Goal: Information Seeking & Learning: Learn about a topic

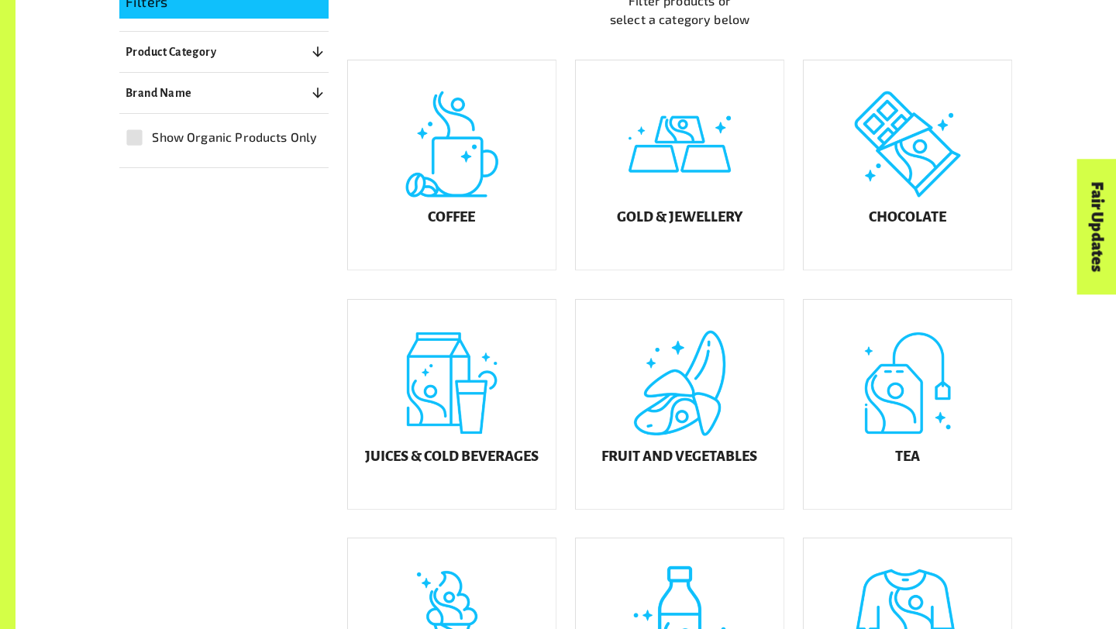
scroll to position [439, 0]
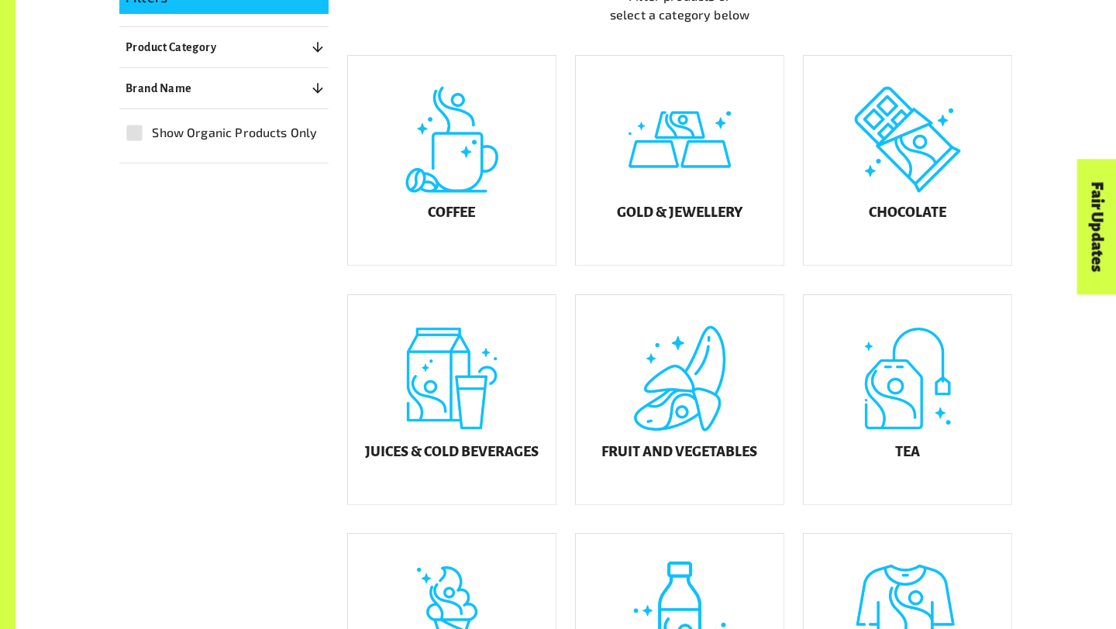
click at [878, 432] on div "Tea" at bounding box center [908, 399] width 208 height 209
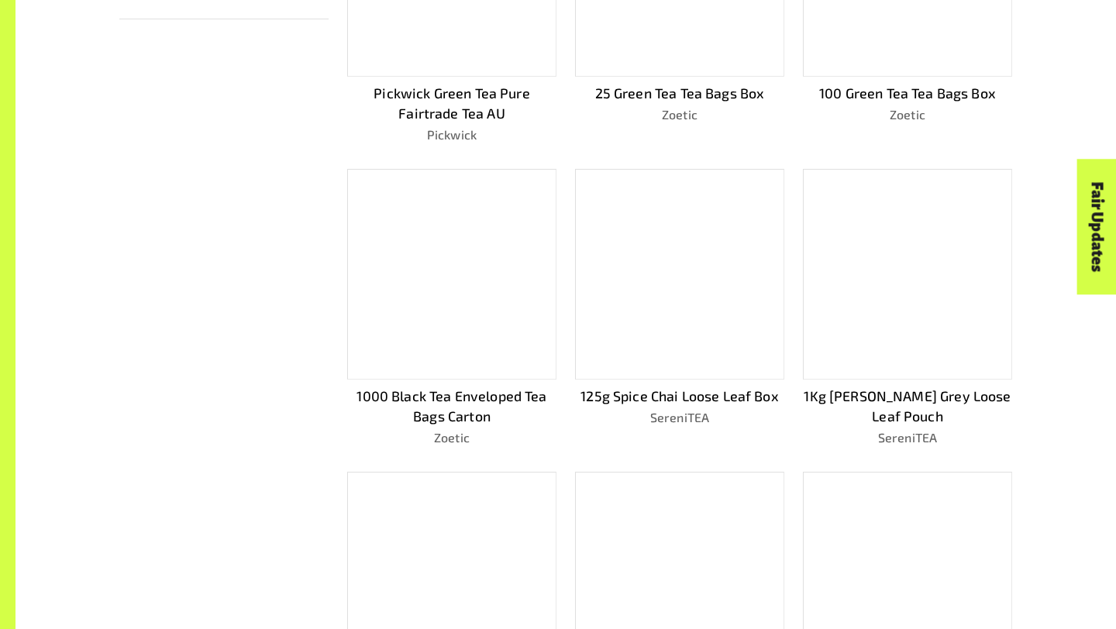
scroll to position [619, 0]
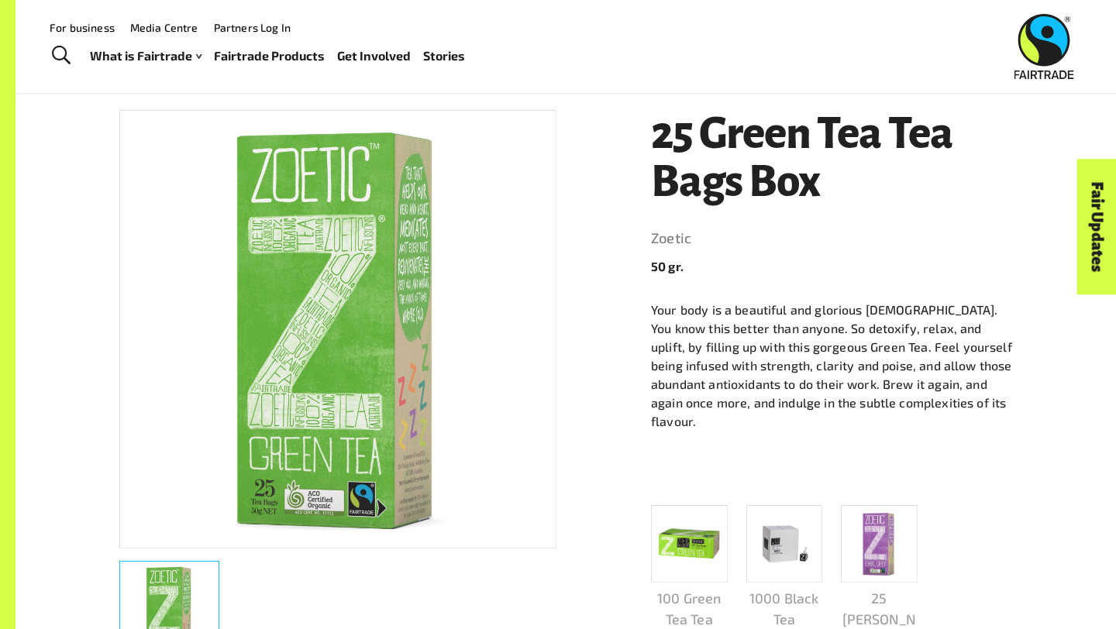
scroll to position [205, 0]
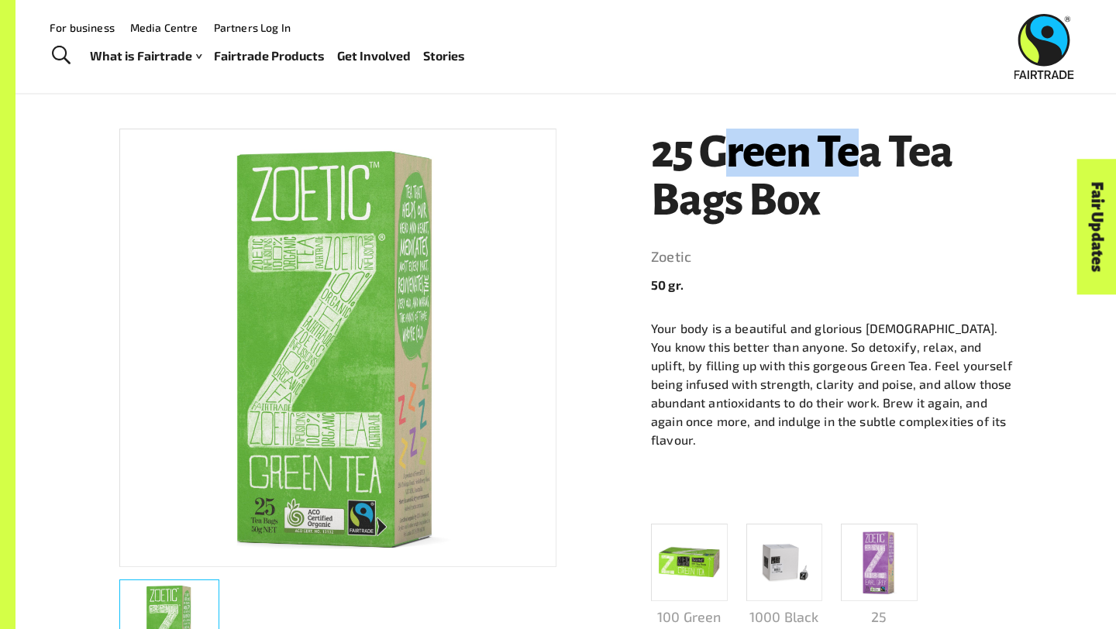
drag, startPoint x: 733, startPoint y: 153, endPoint x: 859, endPoint y: 146, distance: 125.7
click at [859, 146] on h1 "25 Green Tea Tea Bags Box" at bounding box center [831, 176] width 361 height 95
click at [890, 242] on header "25 Green Tea Tea Bags Box Zoetic 50 gr." at bounding box center [831, 212] width 361 height 166
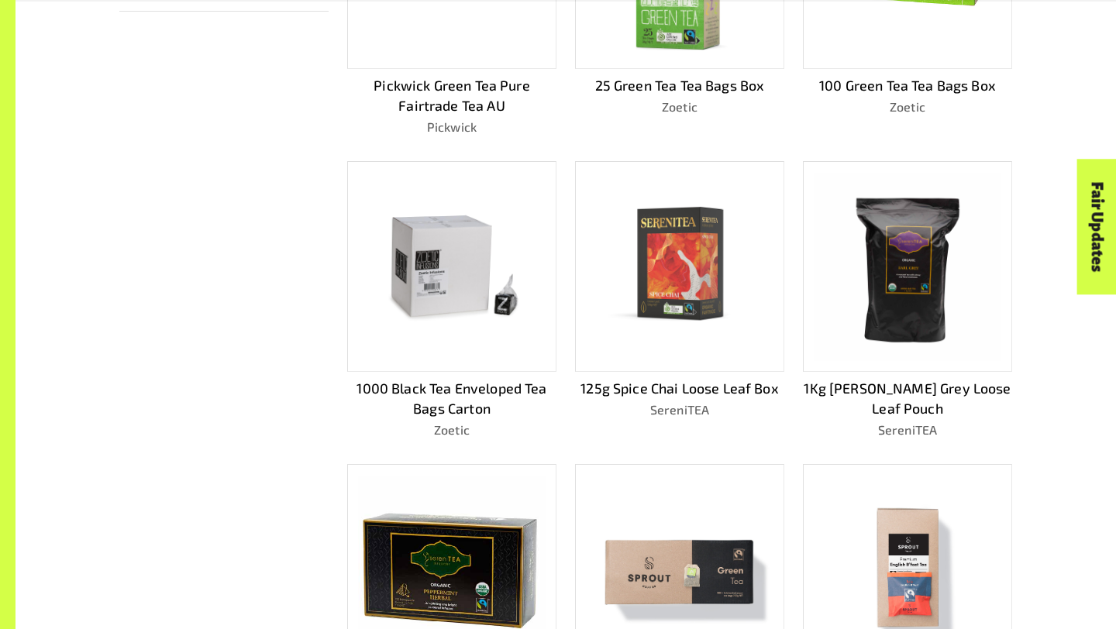
scroll to position [619, 0]
click at [914, 233] on img at bounding box center [907, 267] width 187 height 187
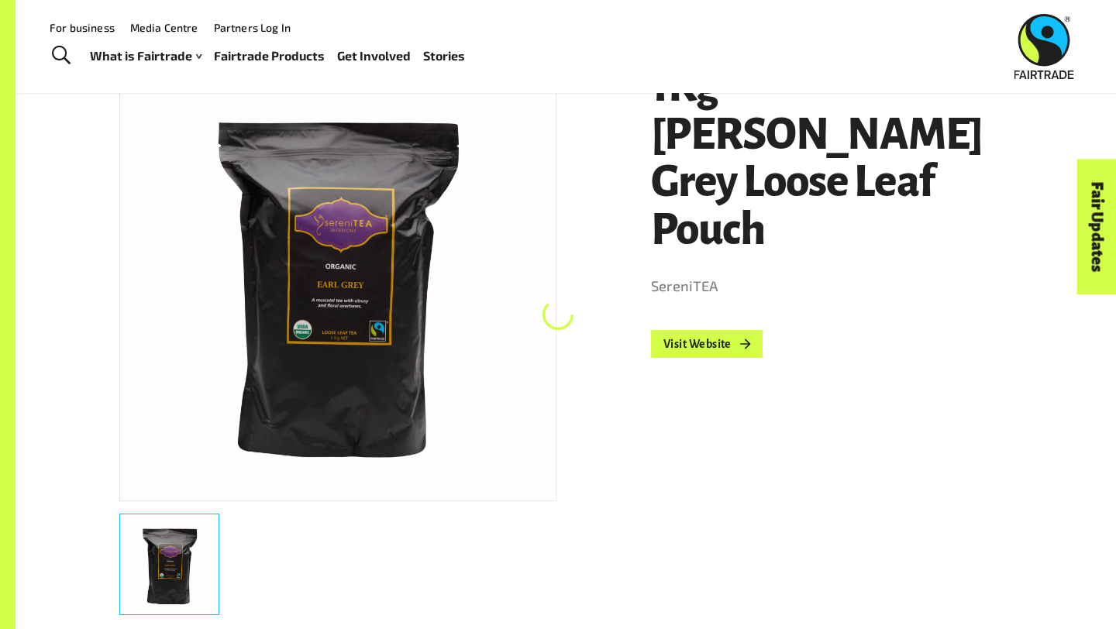
scroll to position [270, 0]
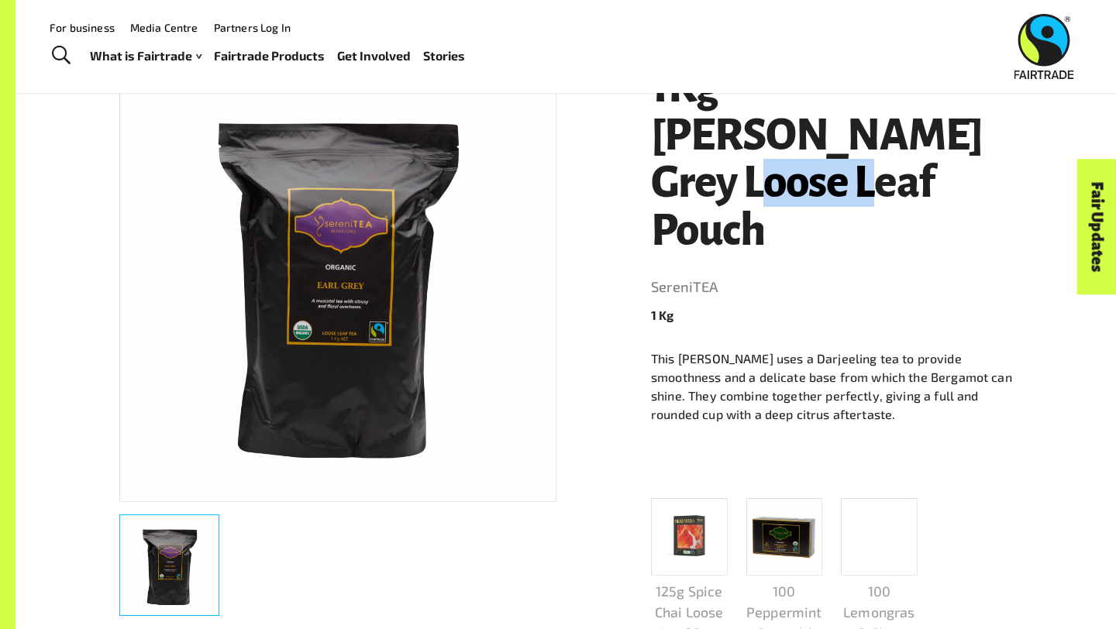
drag, startPoint x: 842, startPoint y: 125, endPoint x: 733, endPoint y: 120, distance: 108.6
click at [733, 119] on h1 "1Kg [PERSON_NAME] Grey Loose Leaf Pouch" at bounding box center [831, 159] width 361 height 191
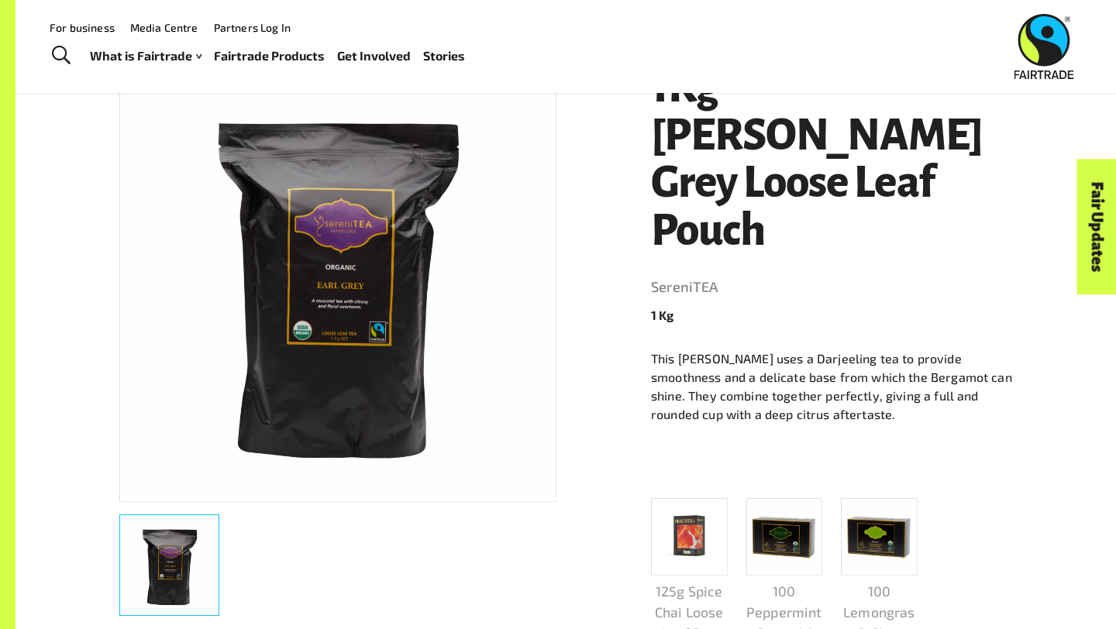
click at [938, 349] on p "This [PERSON_NAME] uses a Darjeeling tea to provide smoothness and a delicate b…" at bounding box center [831, 386] width 361 height 74
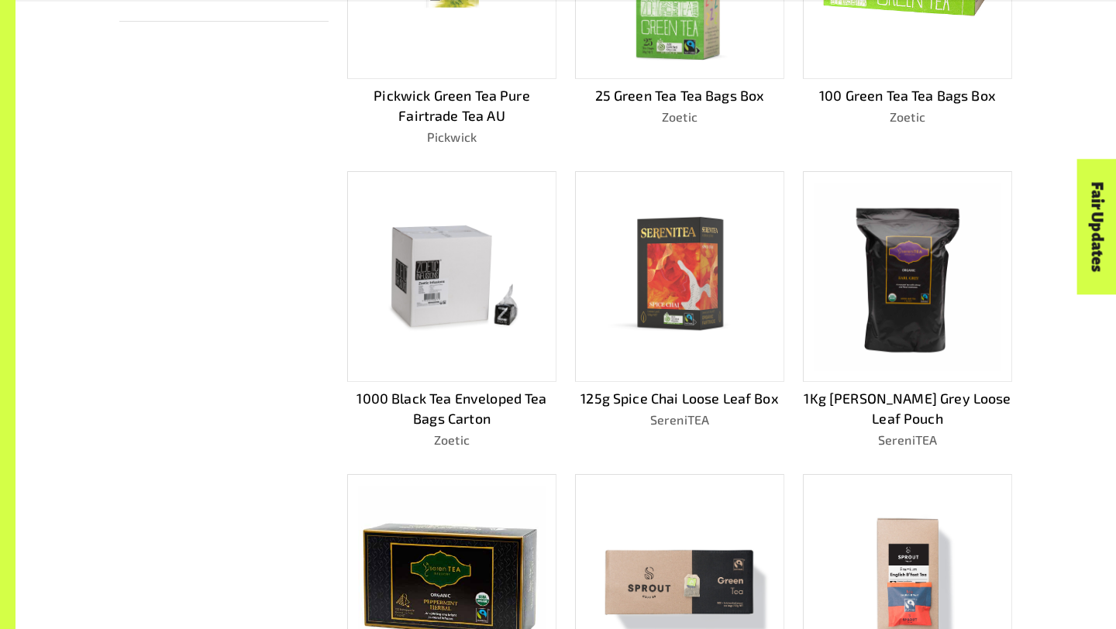
scroll to position [619, 0]
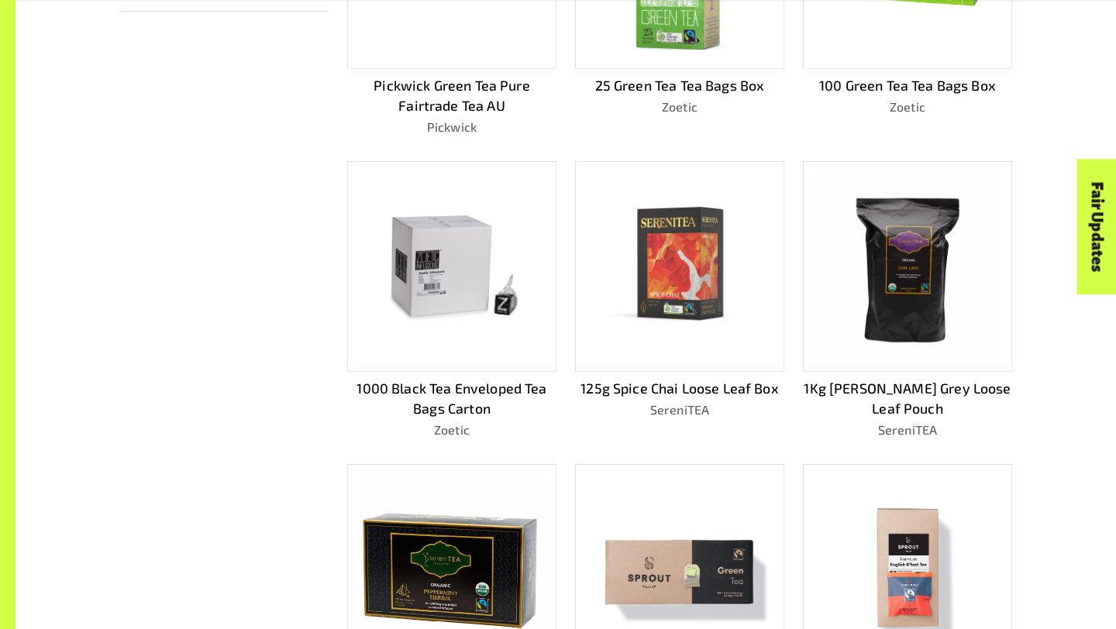
click at [938, 264] on img at bounding box center [907, 267] width 187 height 187
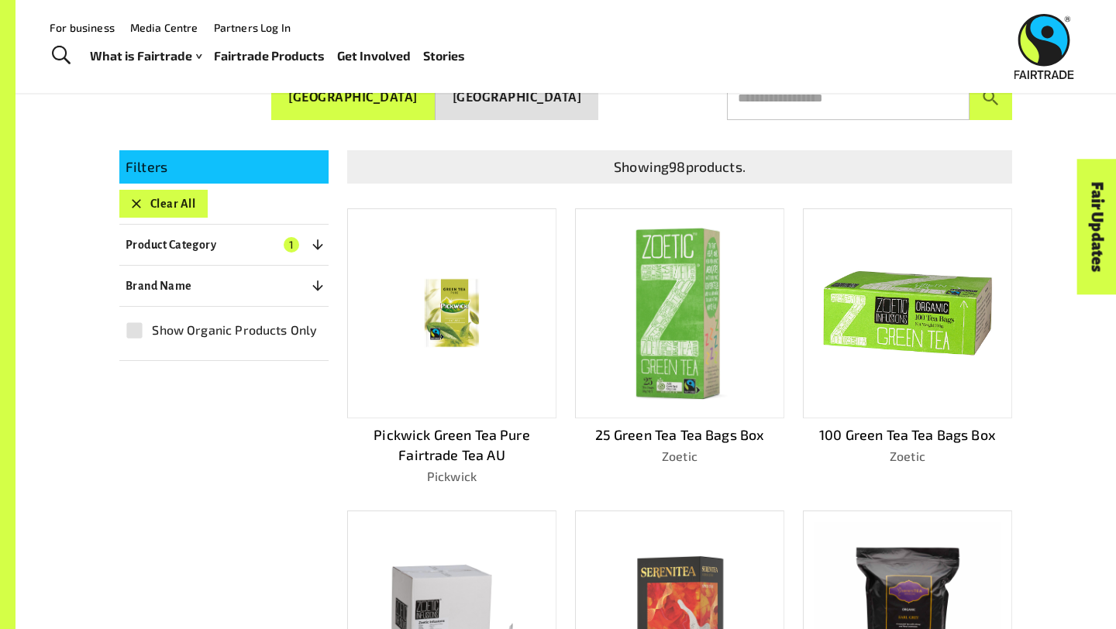
scroll to position [215, 0]
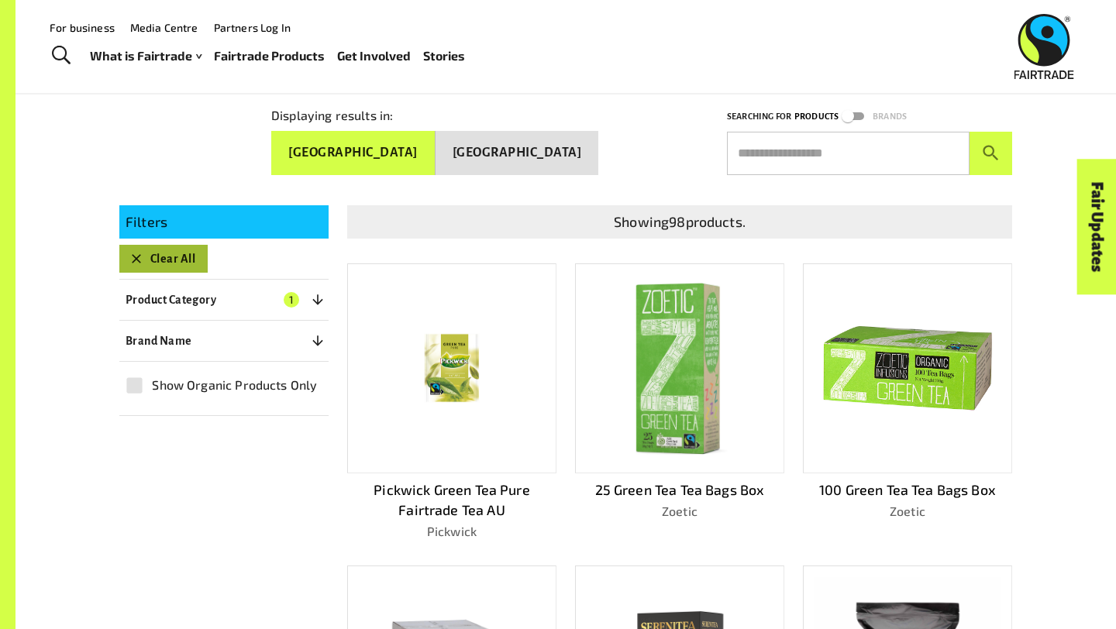
click at [130, 251] on icon "button" at bounding box center [136, 258] width 15 height 15
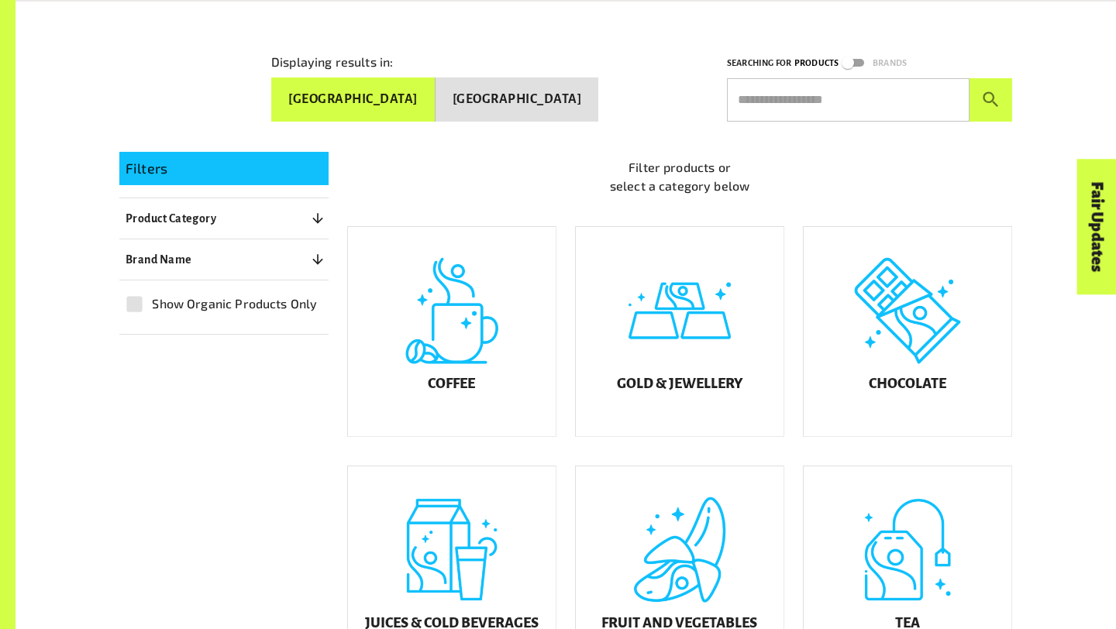
scroll to position [270, 0]
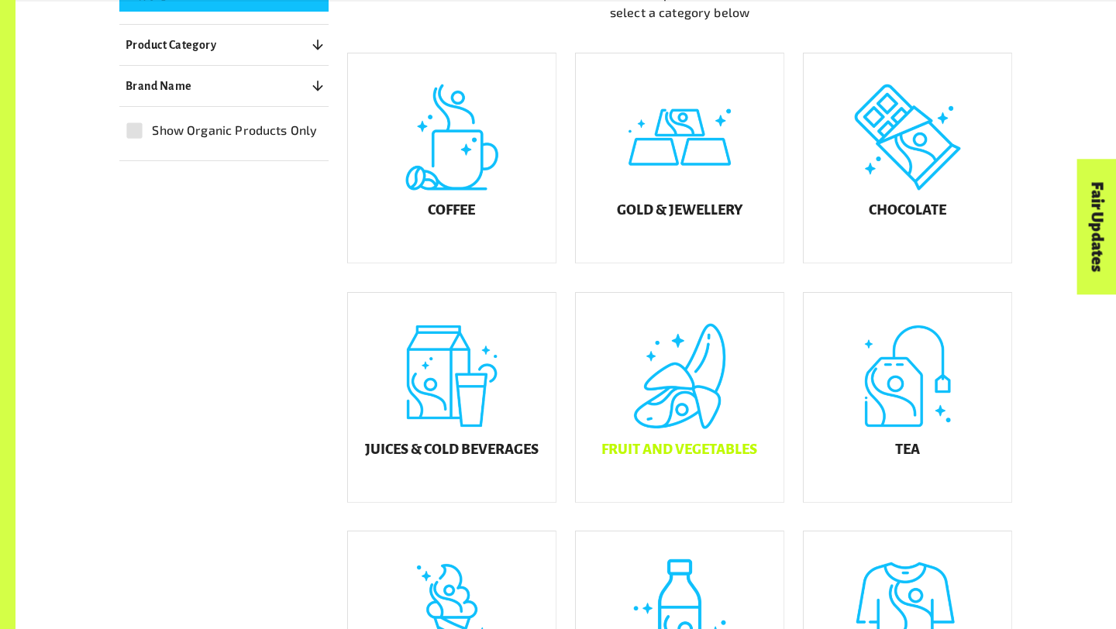
click at [721, 389] on div "Fruit and Vegetables" at bounding box center [680, 397] width 208 height 209
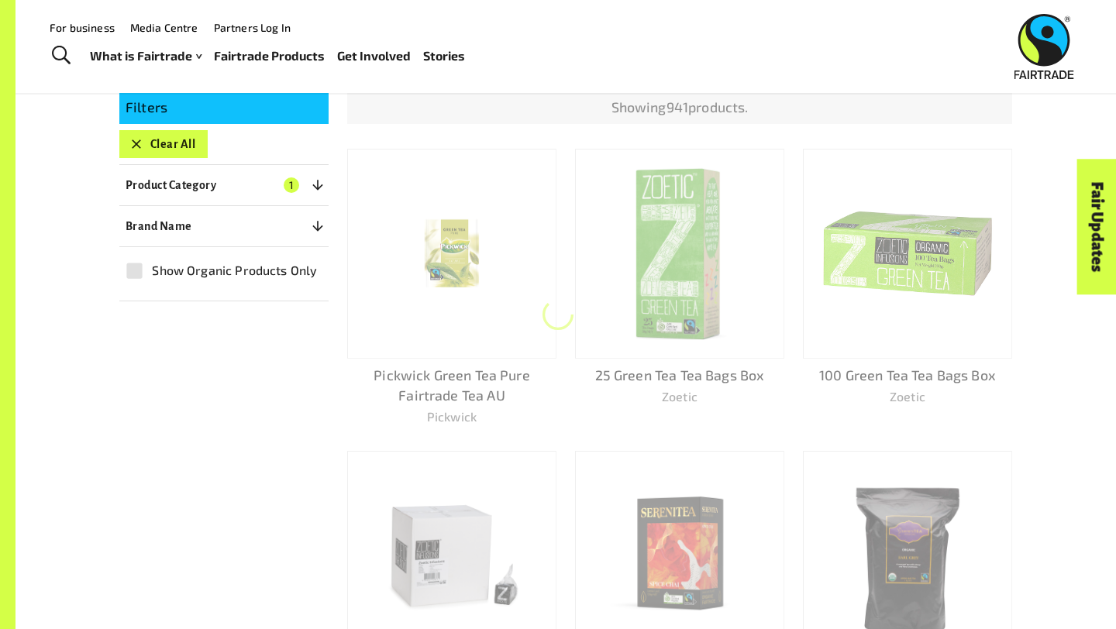
scroll to position [270, 0]
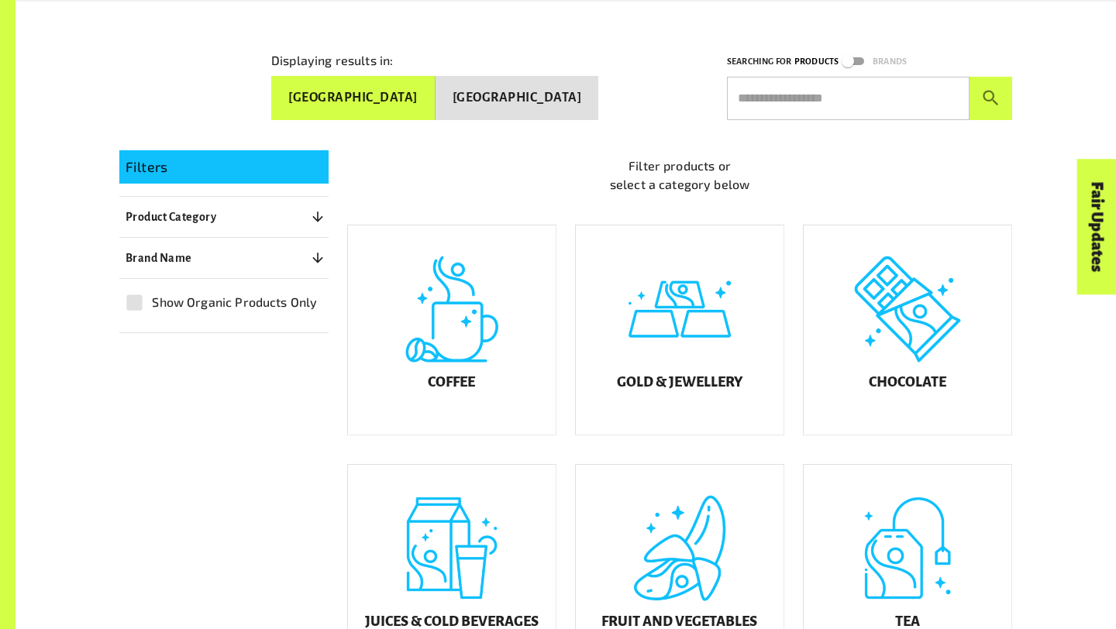
scroll to position [315, 0]
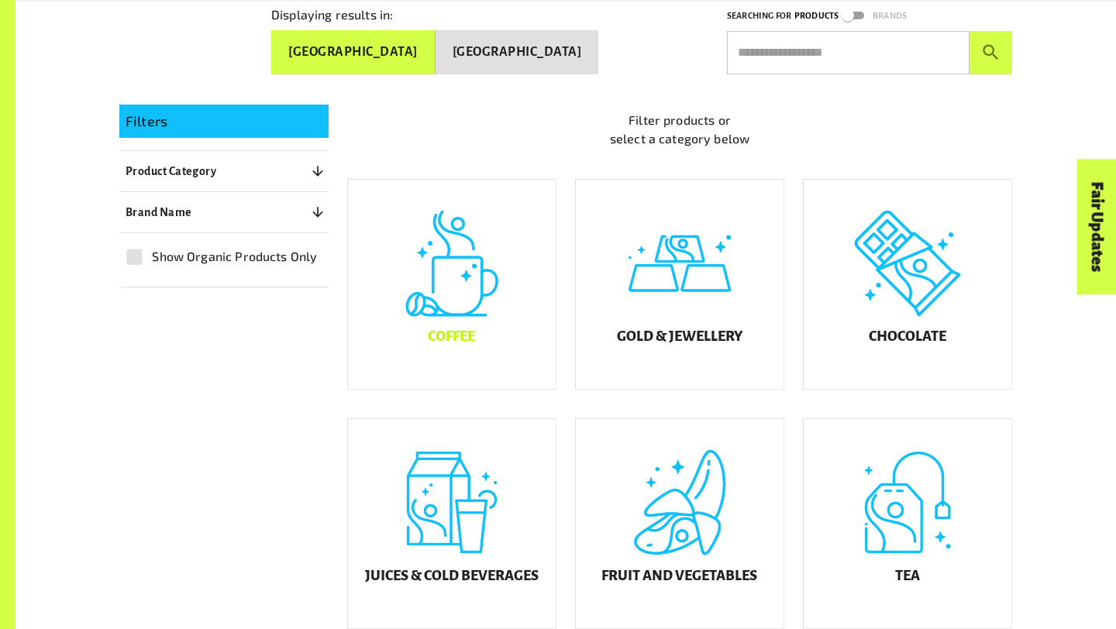
click at [504, 327] on div "Coffee" at bounding box center [452, 284] width 208 height 209
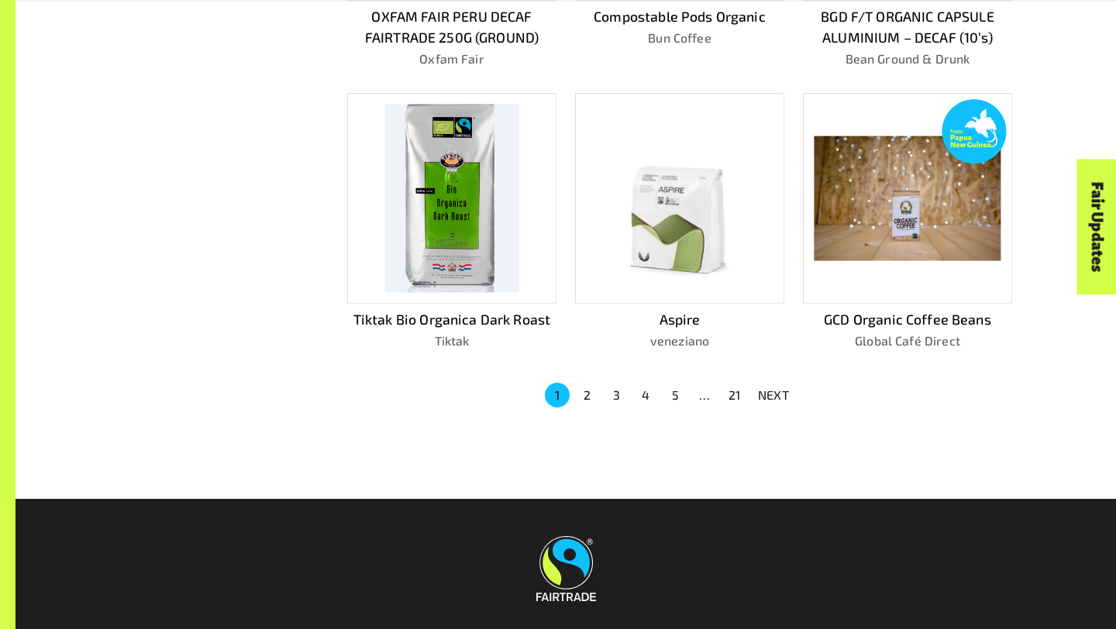
scroll to position [1044, 0]
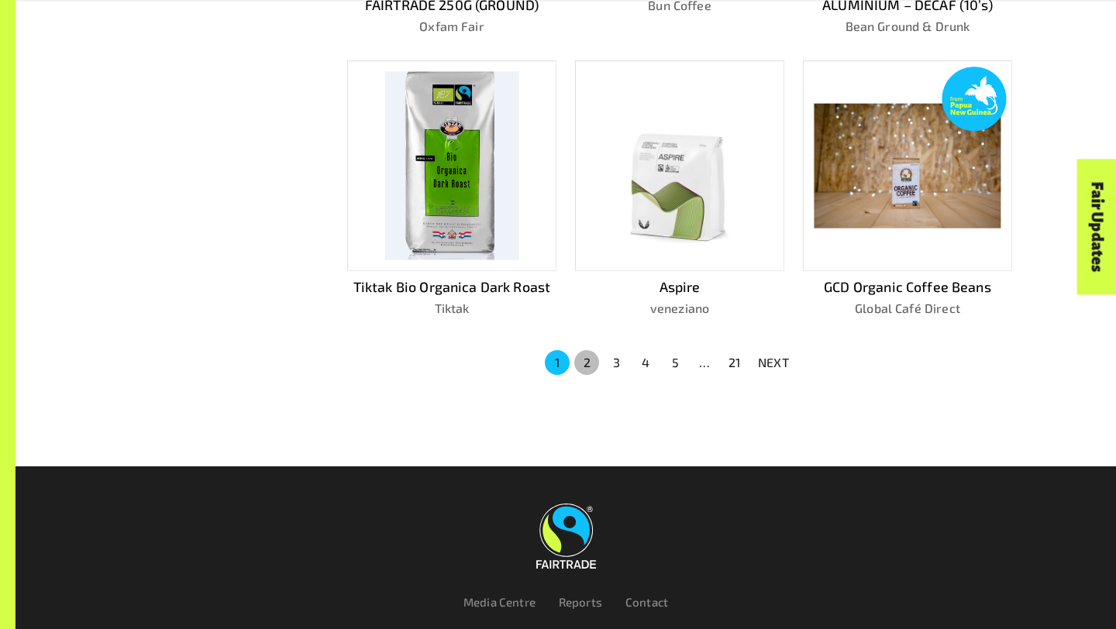
click at [582, 350] on button "2" at bounding box center [586, 362] width 25 height 25
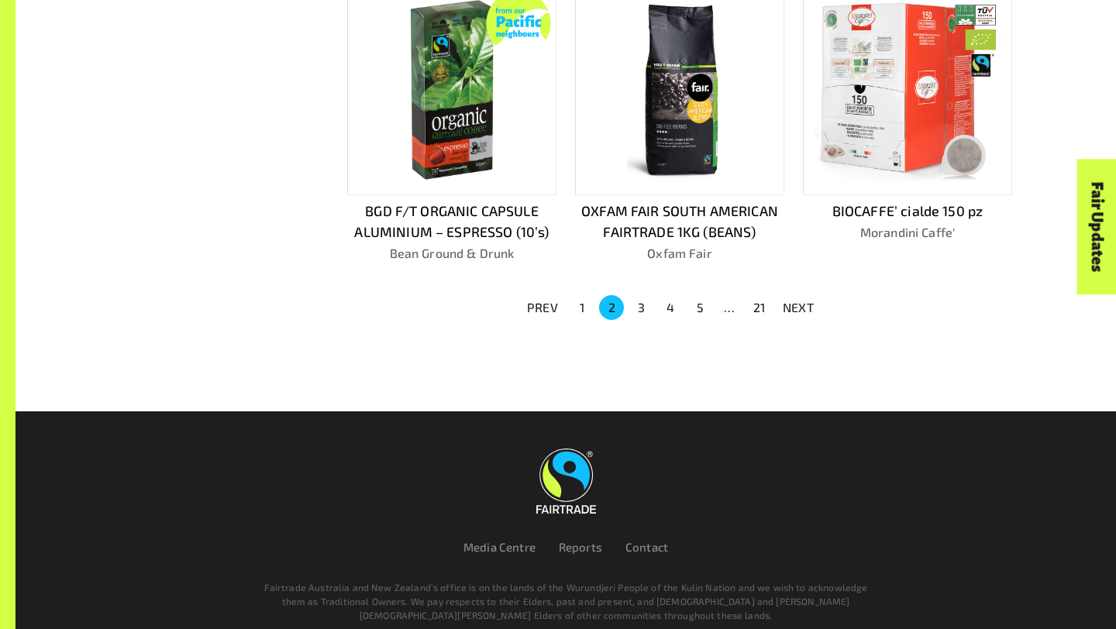
scroll to position [1065, 0]
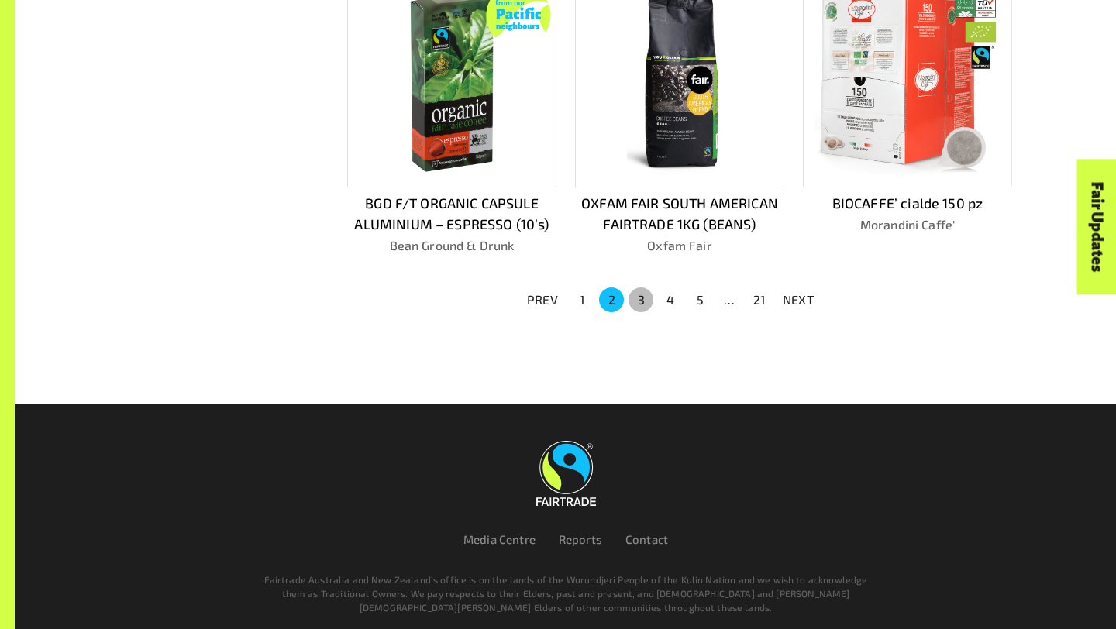
click at [645, 294] on button "3" at bounding box center [640, 299] width 25 height 25
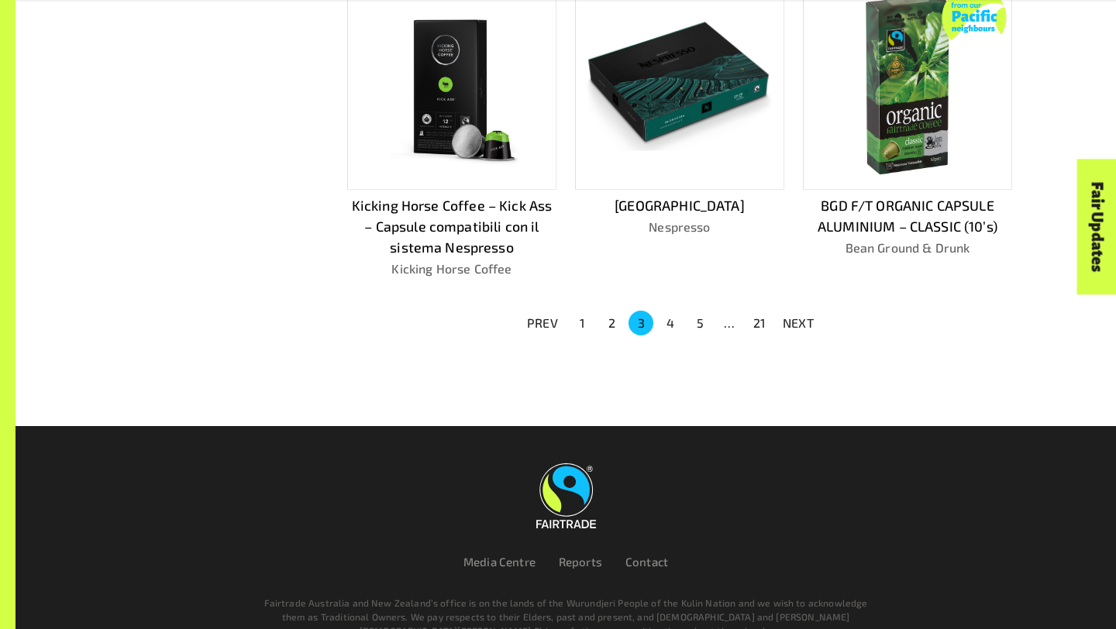
scroll to position [1116, 0]
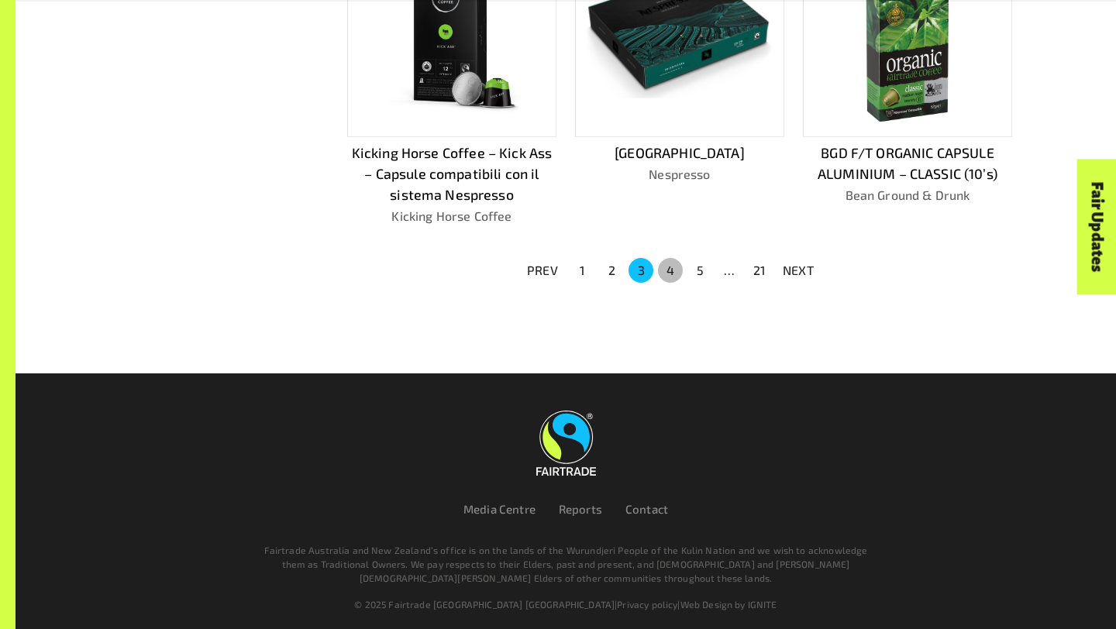
click at [665, 259] on button "4" at bounding box center [670, 270] width 25 height 25
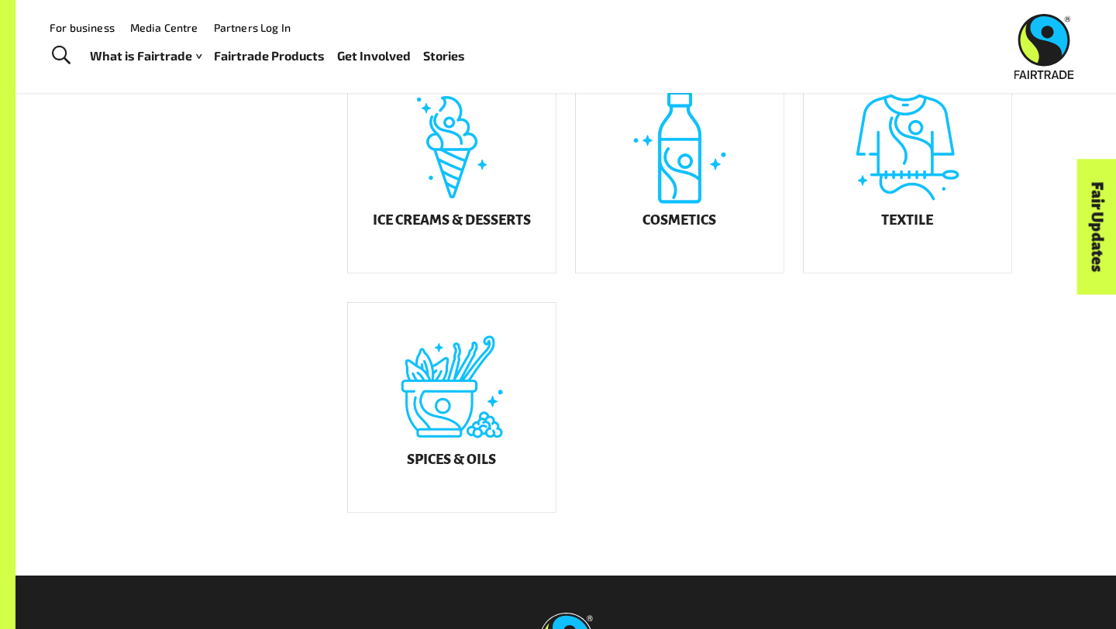
scroll to position [904, 0]
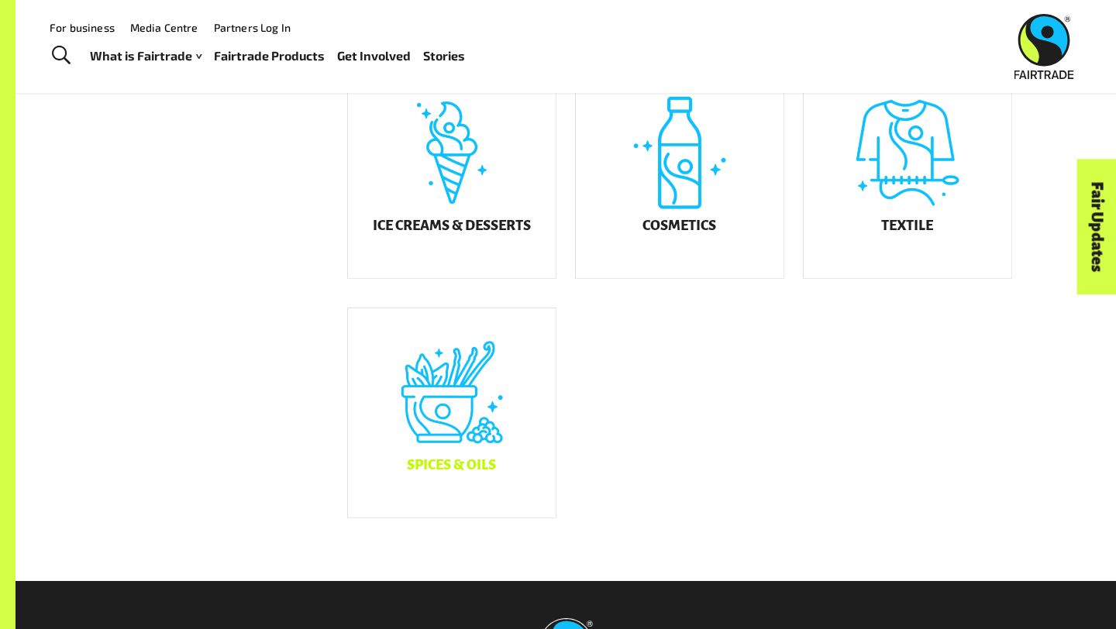
click at [464, 389] on div "Spices & Oils" at bounding box center [452, 412] width 208 height 209
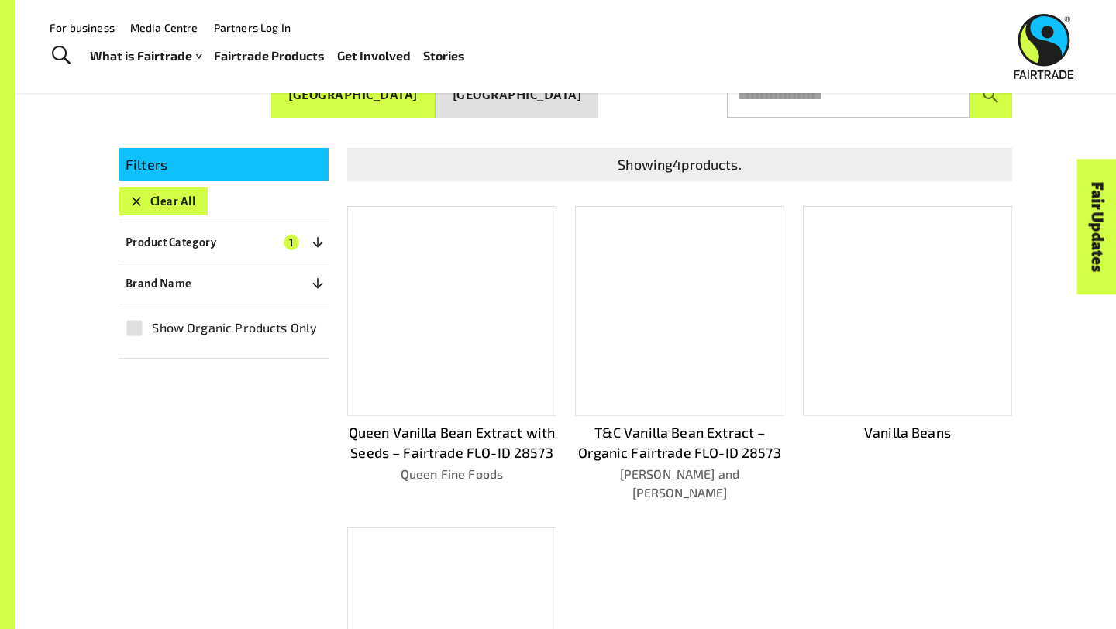
scroll to position [270, 0]
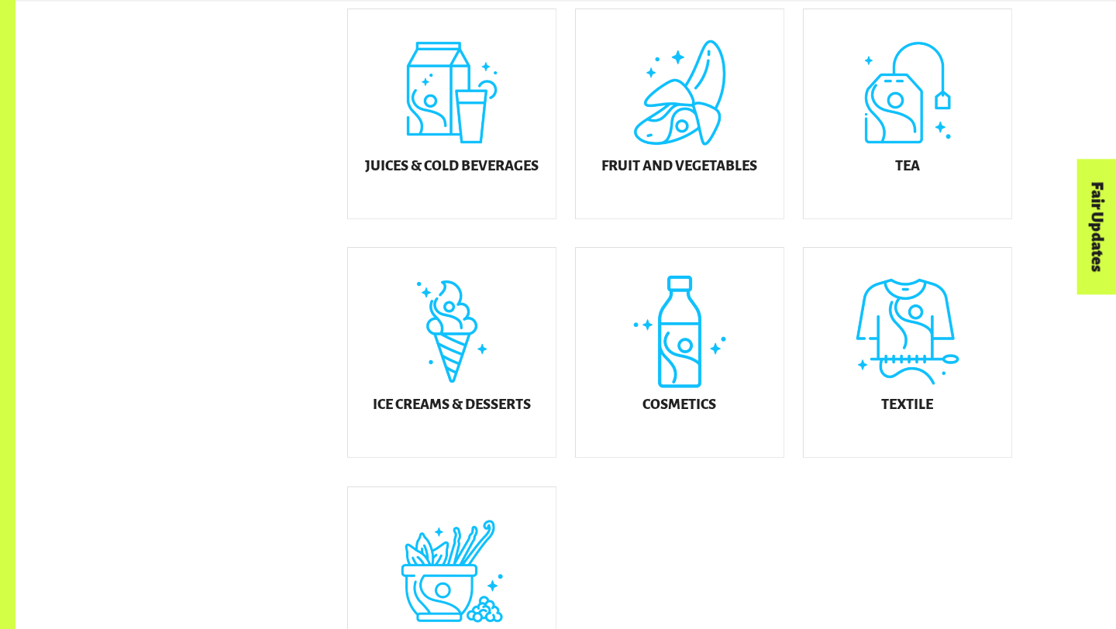
scroll to position [734, 0]
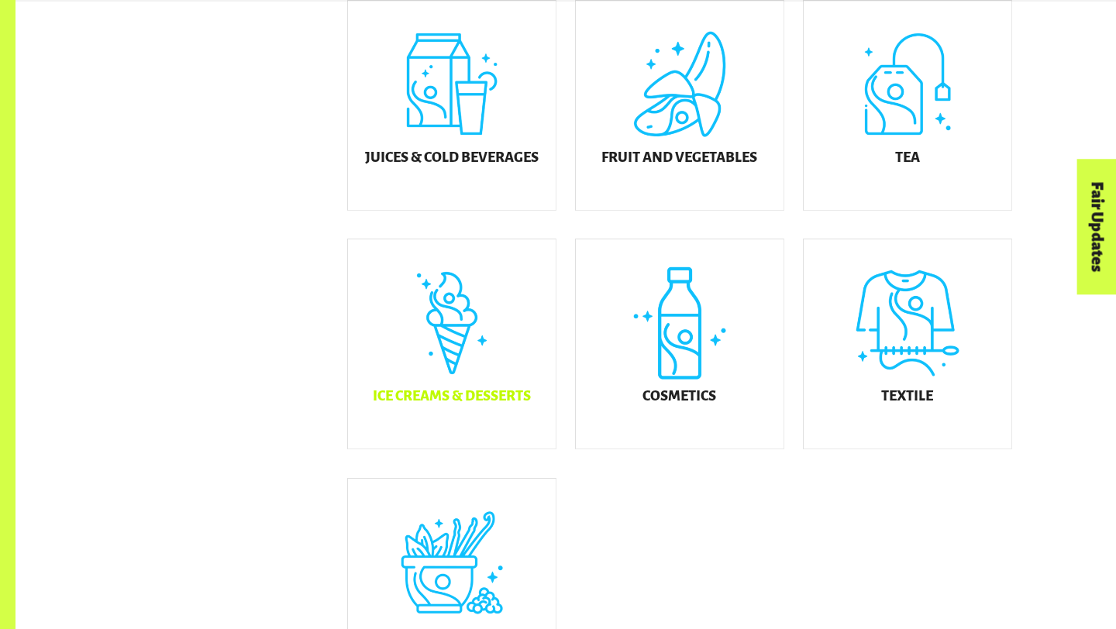
click at [479, 331] on div "Ice Creams & Desserts" at bounding box center [452, 343] width 208 height 209
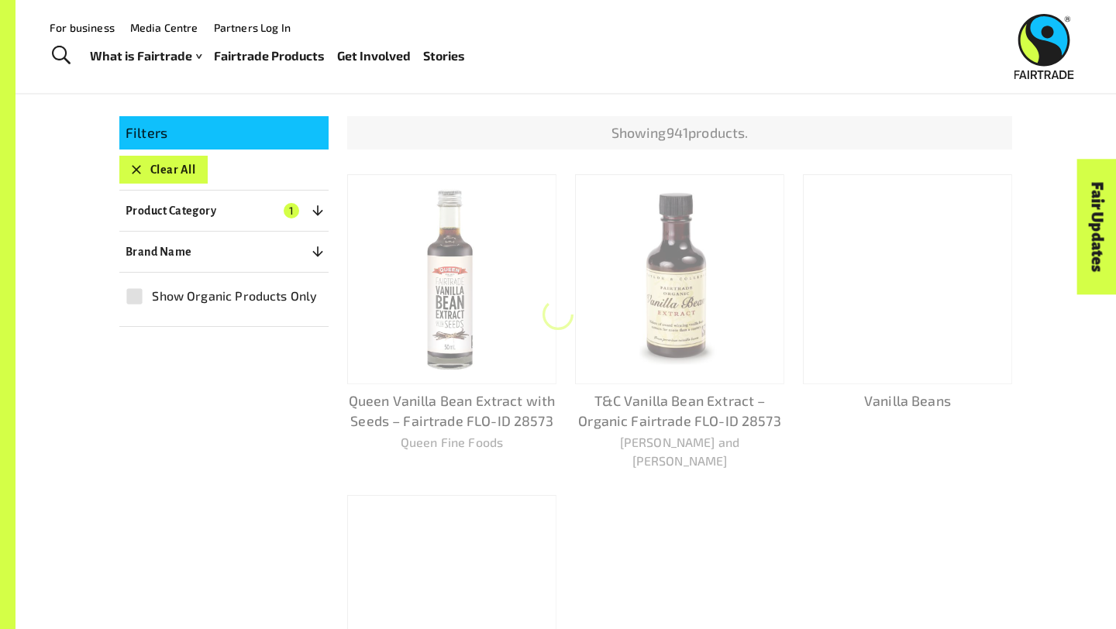
scroll to position [270, 0]
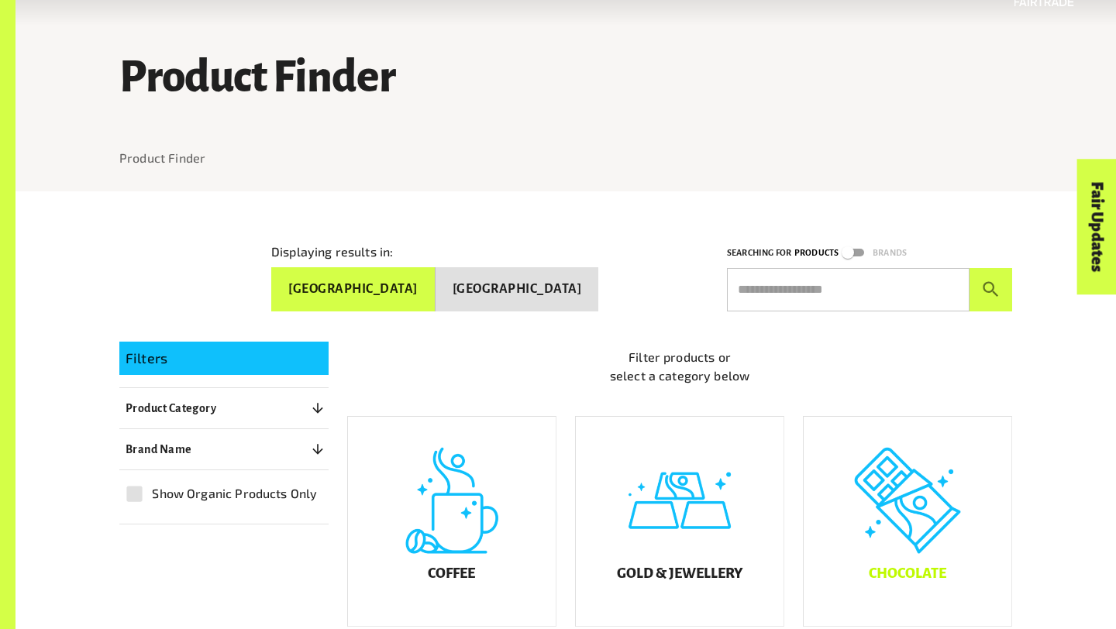
click at [852, 528] on div "Chocolate" at bounding box center [908, 521] width 208 height 209
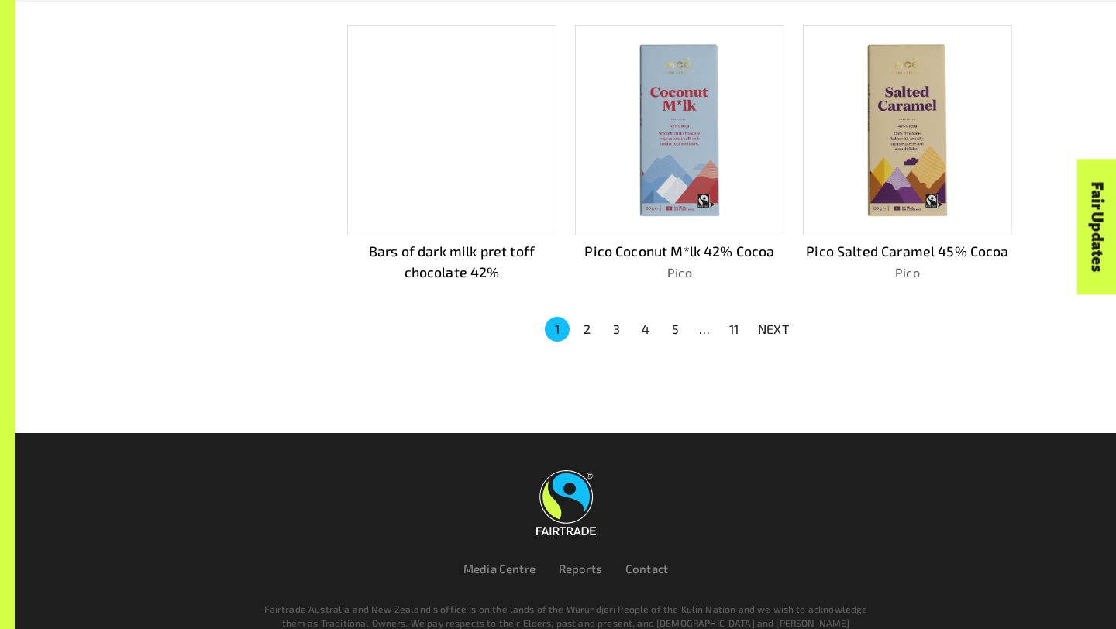
scroll to position [1079, 0]
click at [586, 320] on button "2" at bounding box center [586, 330] width 25 height 25
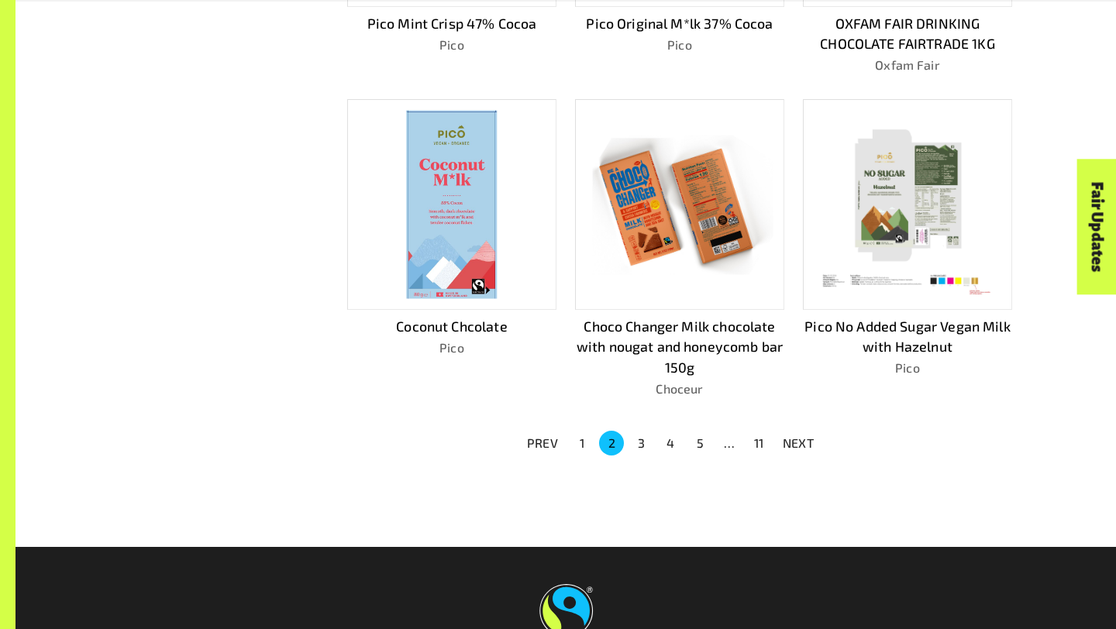
scroll to position [1157, 0]
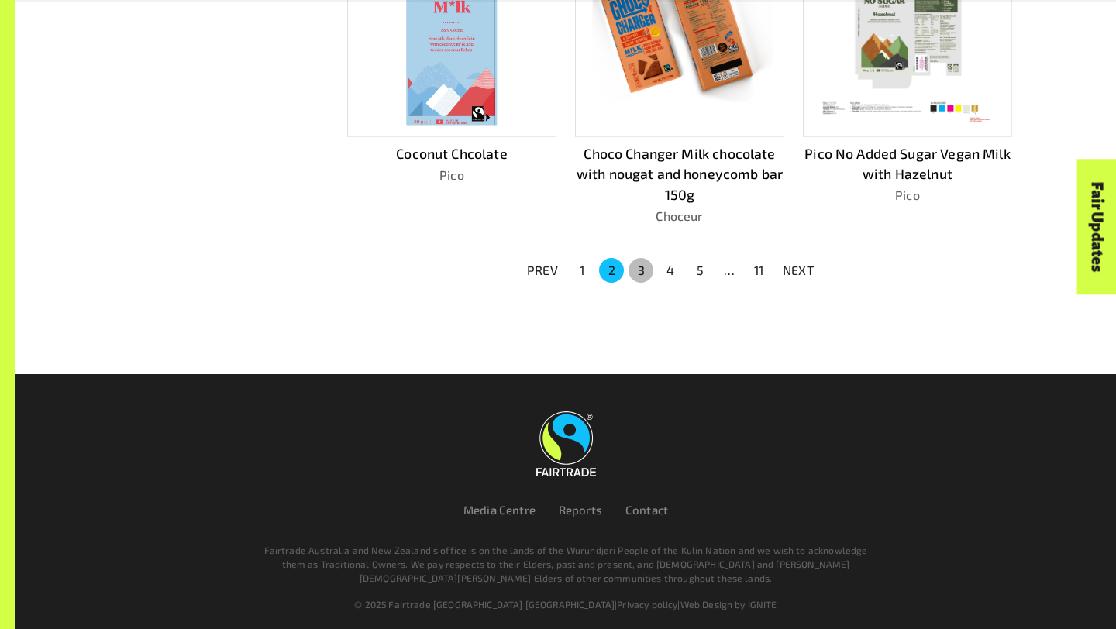
click at [642, 267] on button "3" at bounding box center [640, 270] width 25 height 25
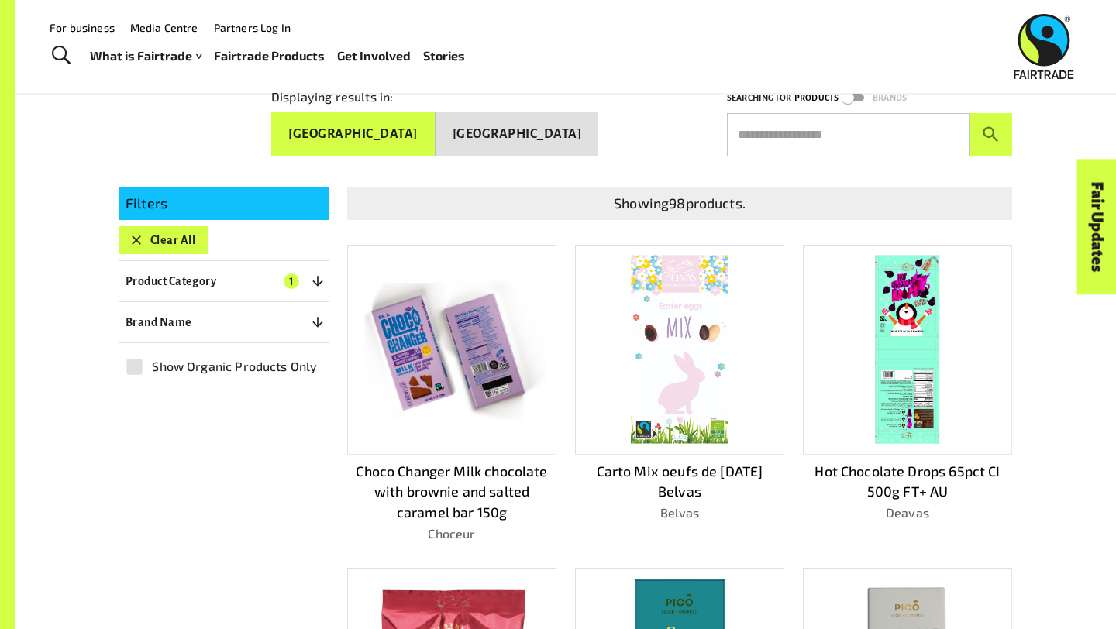
scroll to position [0, 0]
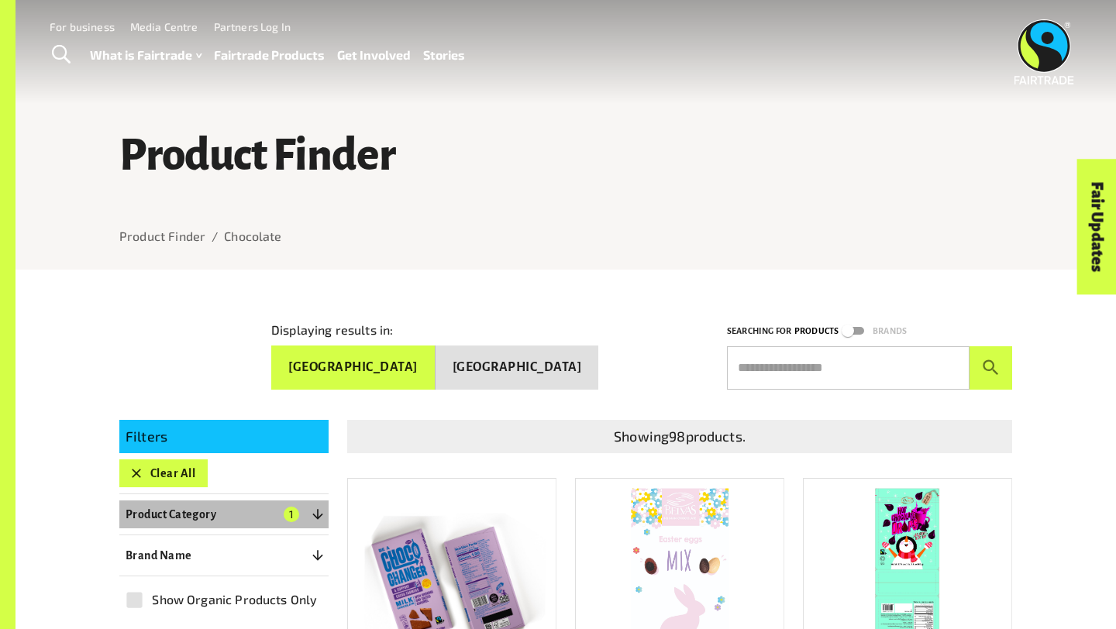
click at [221, 504] on button "Product Category 1" at bounding box center [223, 515] width 209 height 28
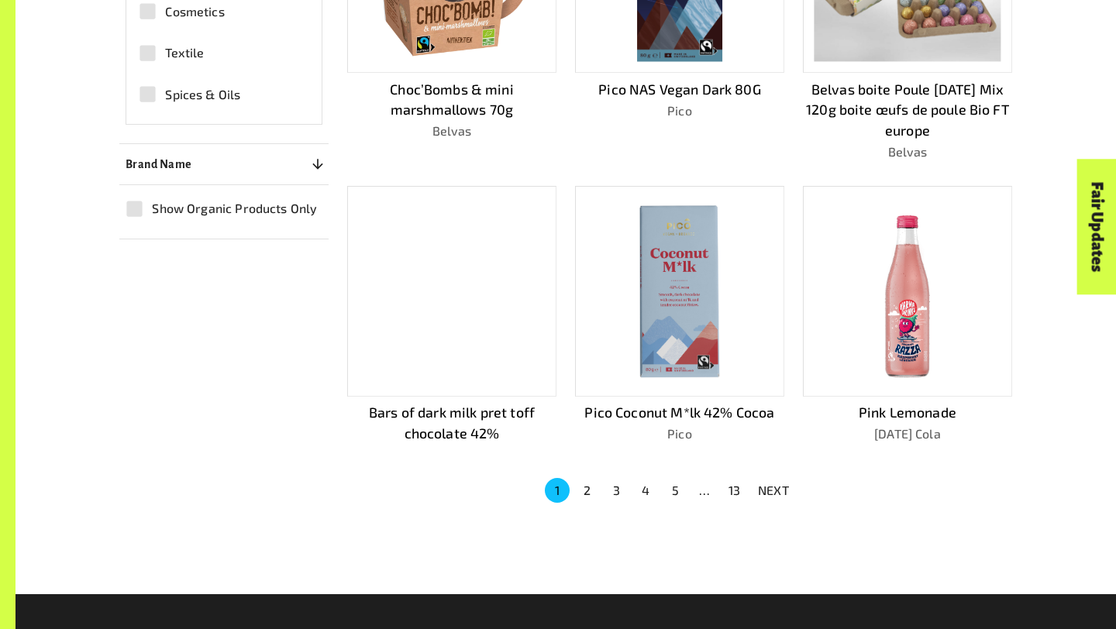
scroll to position [938, 0]
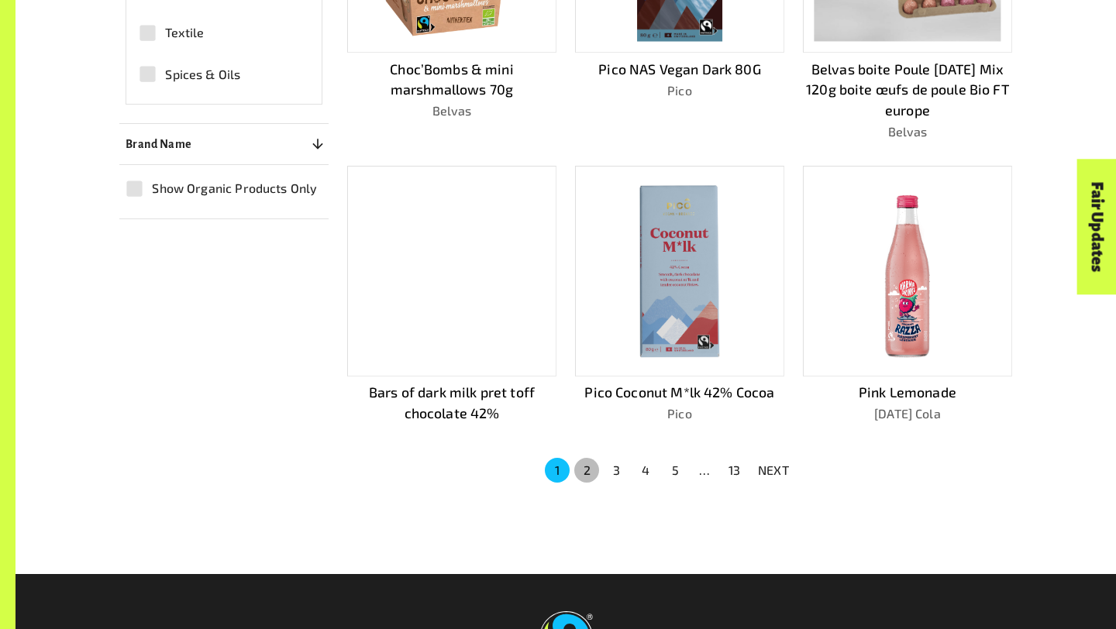
click at [583, 463] on button "2" at bounding box center [586, 470] width 25 height 25
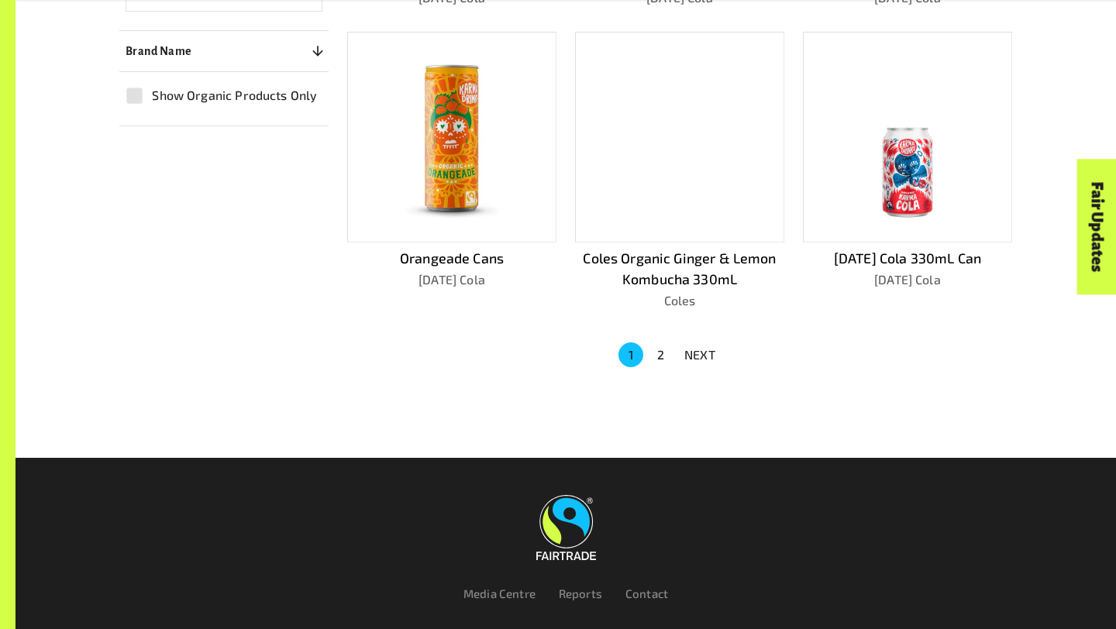
scroll to position [1116, 0]
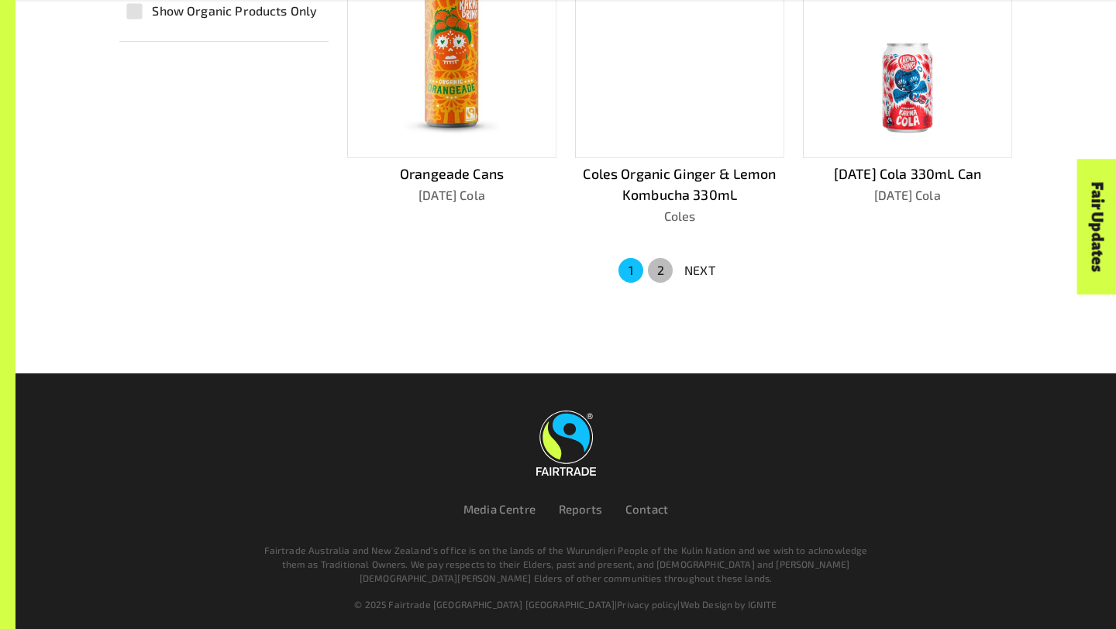
click at [651, 259] on button "2" at bounding box center [660, 270] width 25 height 25
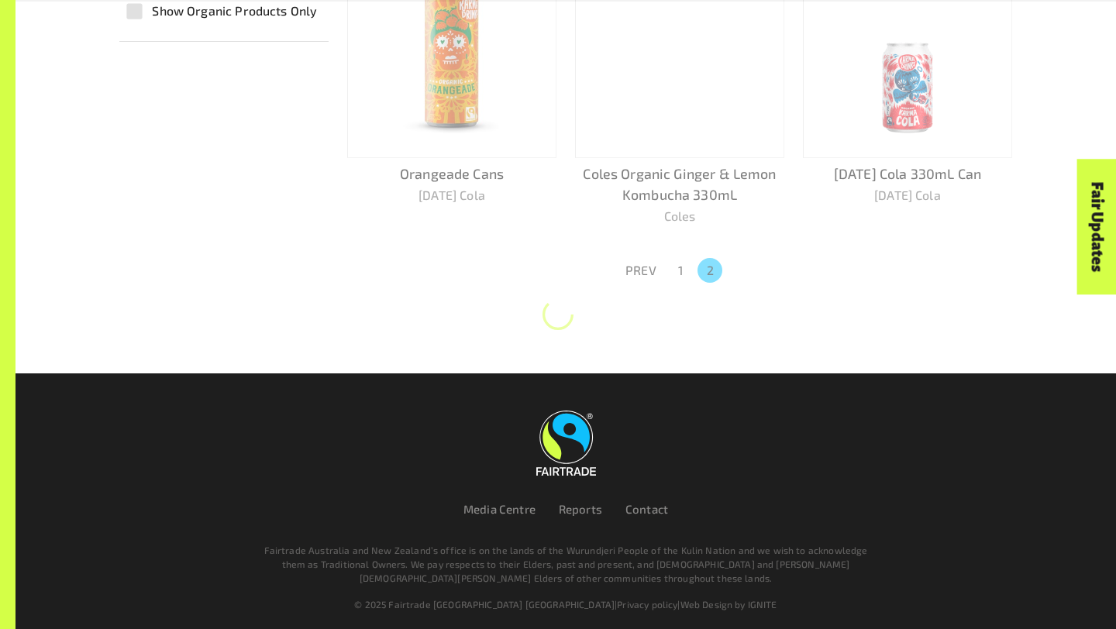
scroll to position [842, 0]
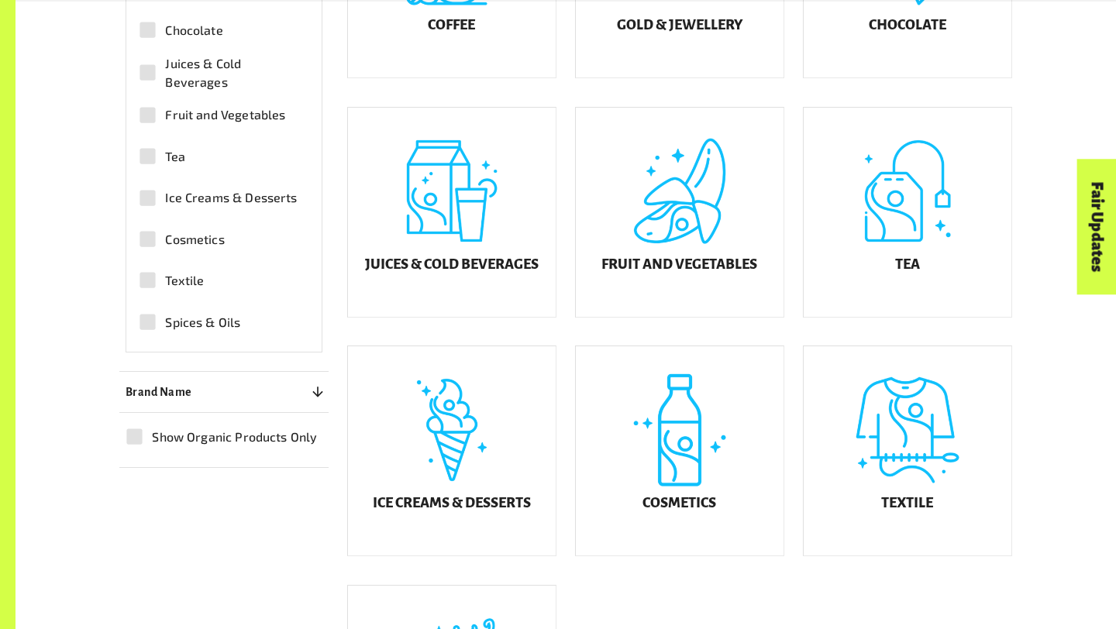
scroll to position [743, 0]
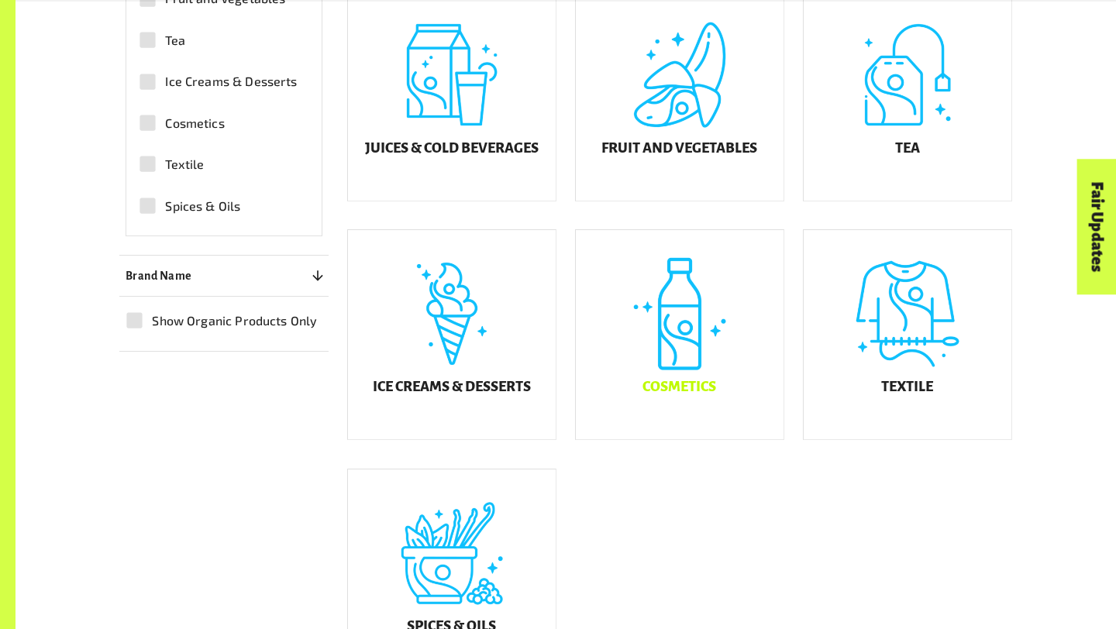
click at [588, 394] on div "Cosmetics" at bounding box center [680, 334] width 208 height 209
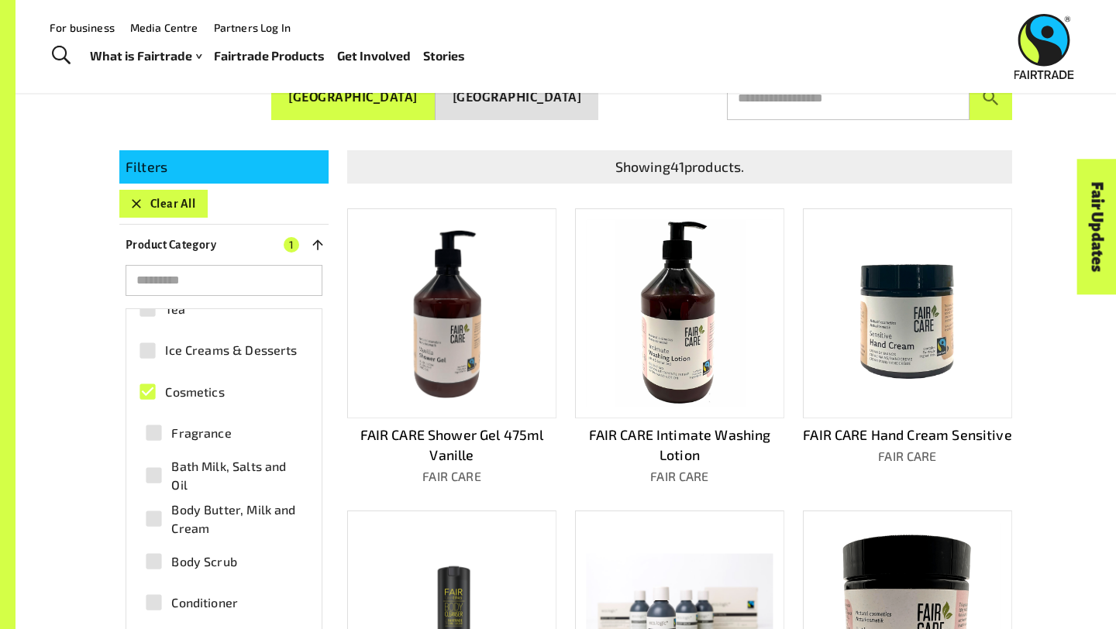
scroll to position [229, 0]
click at [200, 388] on span "Cosmetics" at bounding box center [194, 395] width 59 height 19
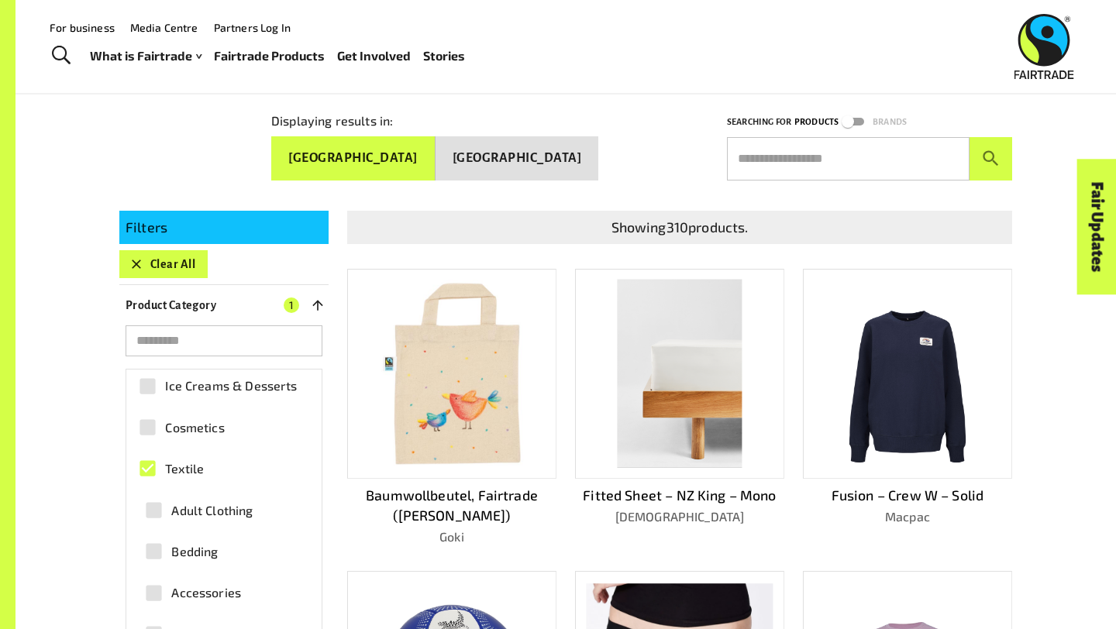
scroll to position [0, 0]
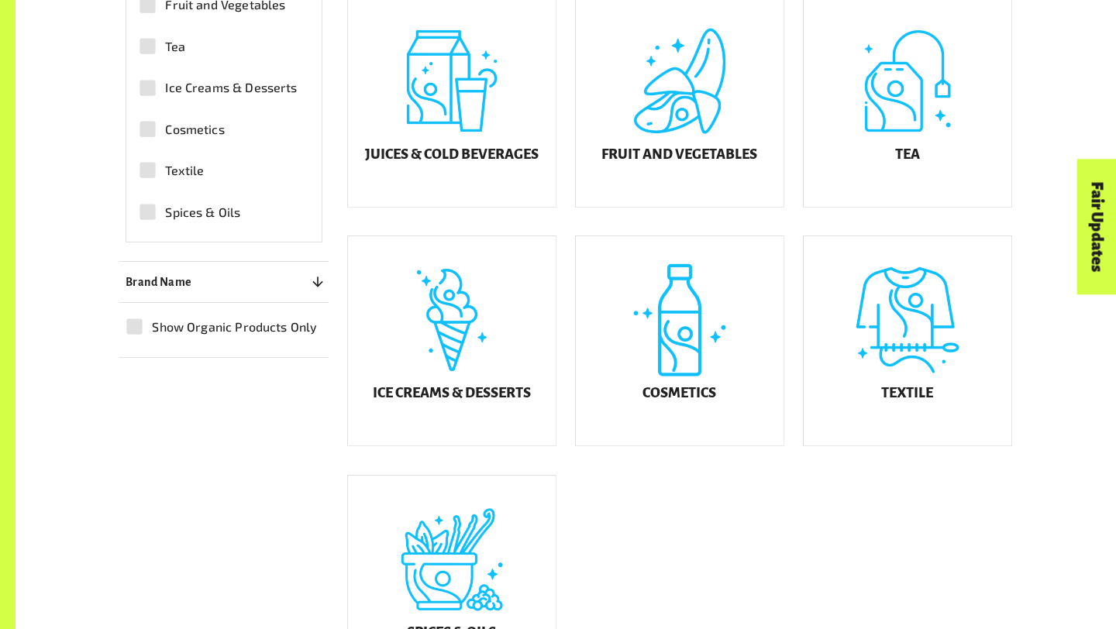
scroll to position [743, 0]
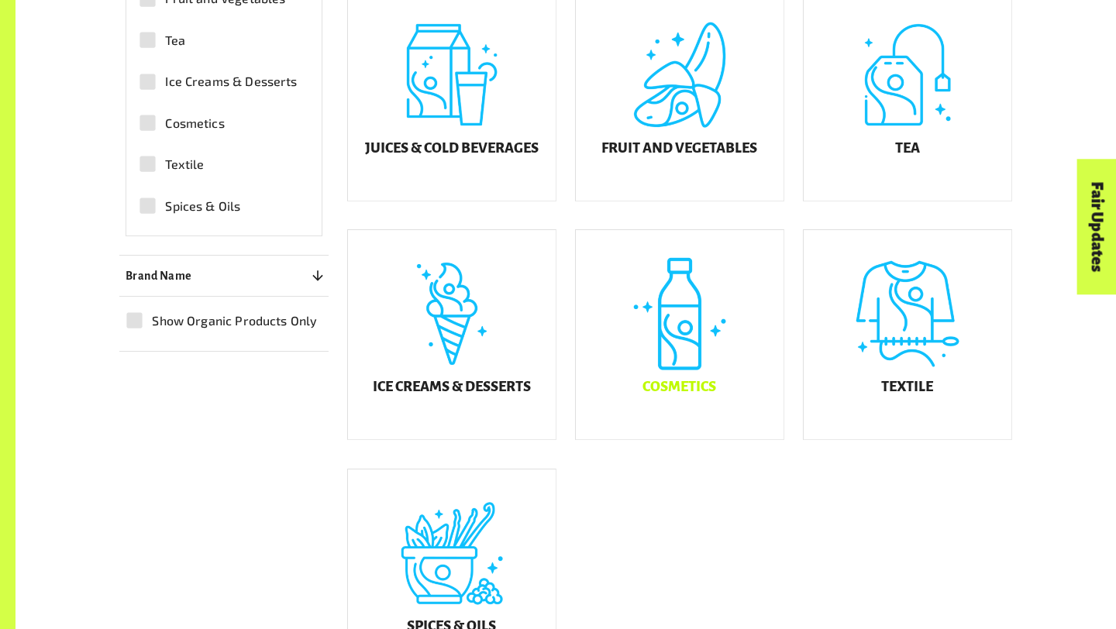
click at [687, 369] on div "Cosmetics" at bounding box center [680, 334] width 208 height 209
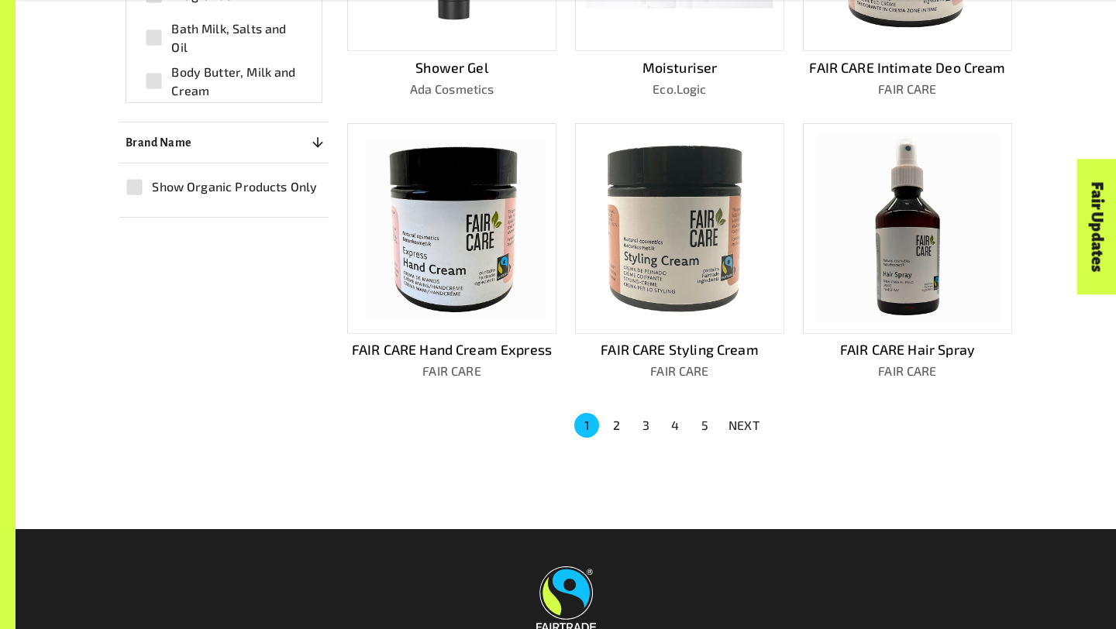
scroll to position [965, 0]
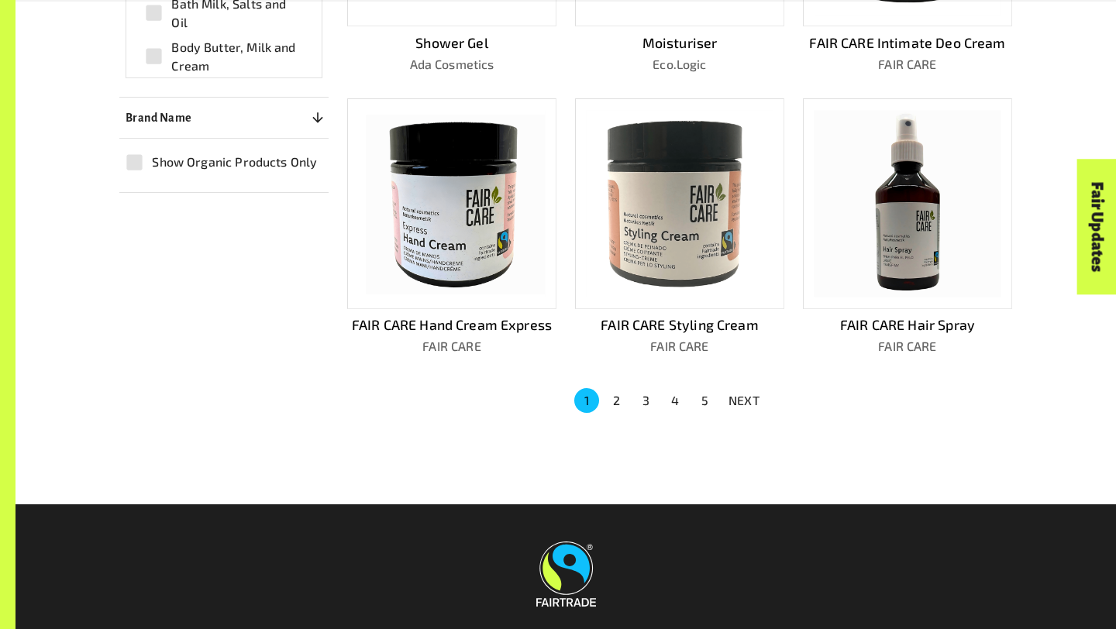
click at [614, 392] on button "2" at bounding box center [616, 400] width 25 height 25
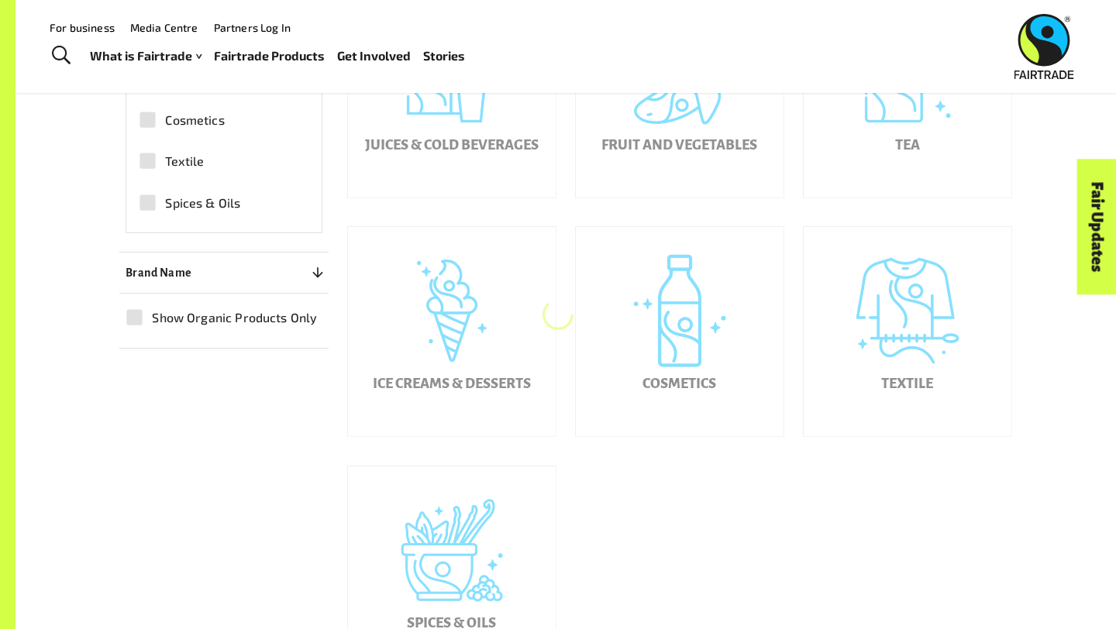
scroll to position [743, 0]
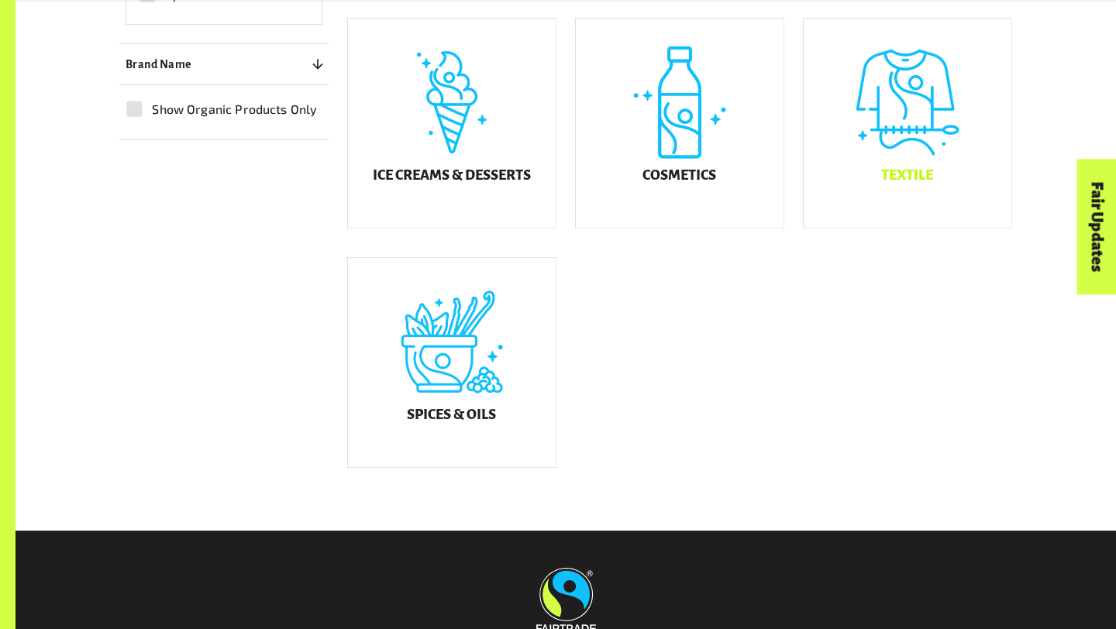
click at [942, 119] on div "Textile" at bounding box center [908, 123] width 208 height 209
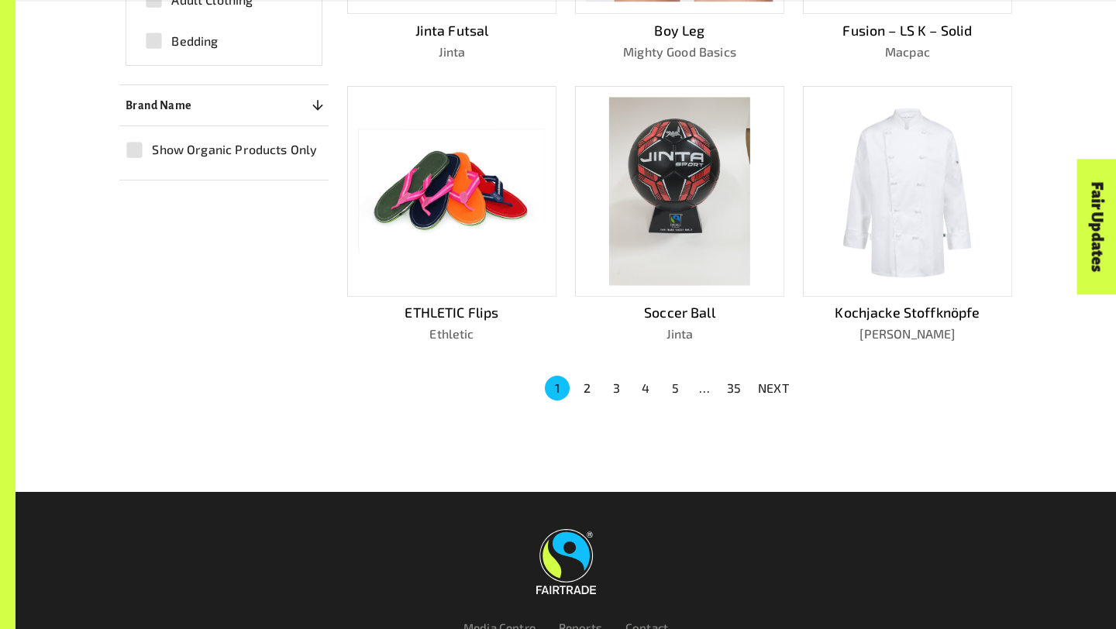
scroll to position [1095, 0]
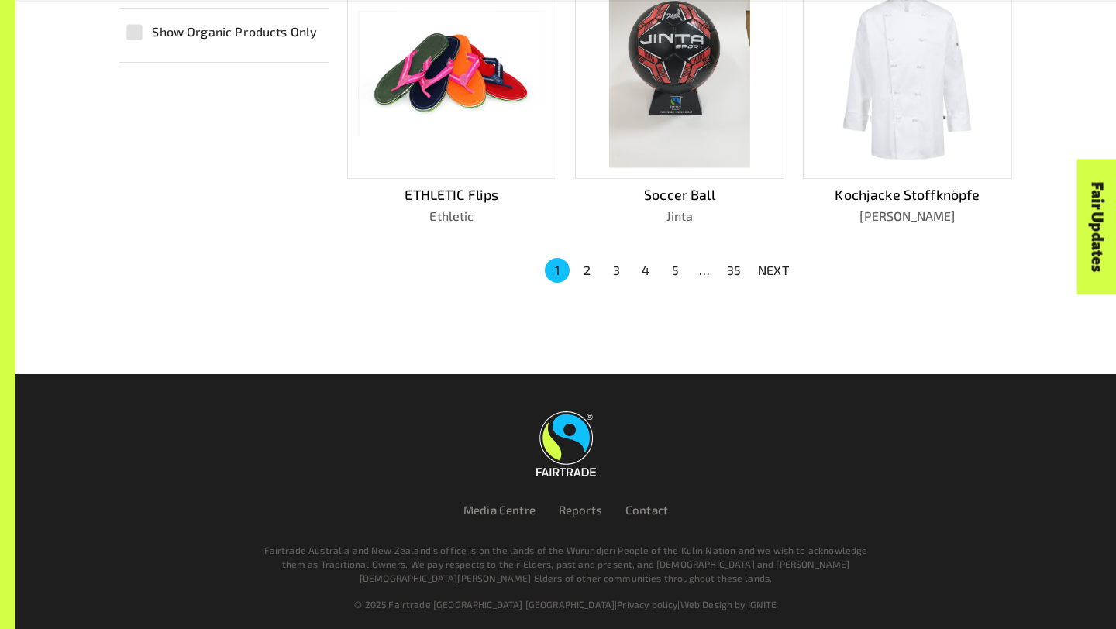
click at [590, 266] on button "2" at bounding box center [586, 270] width 25 height 25
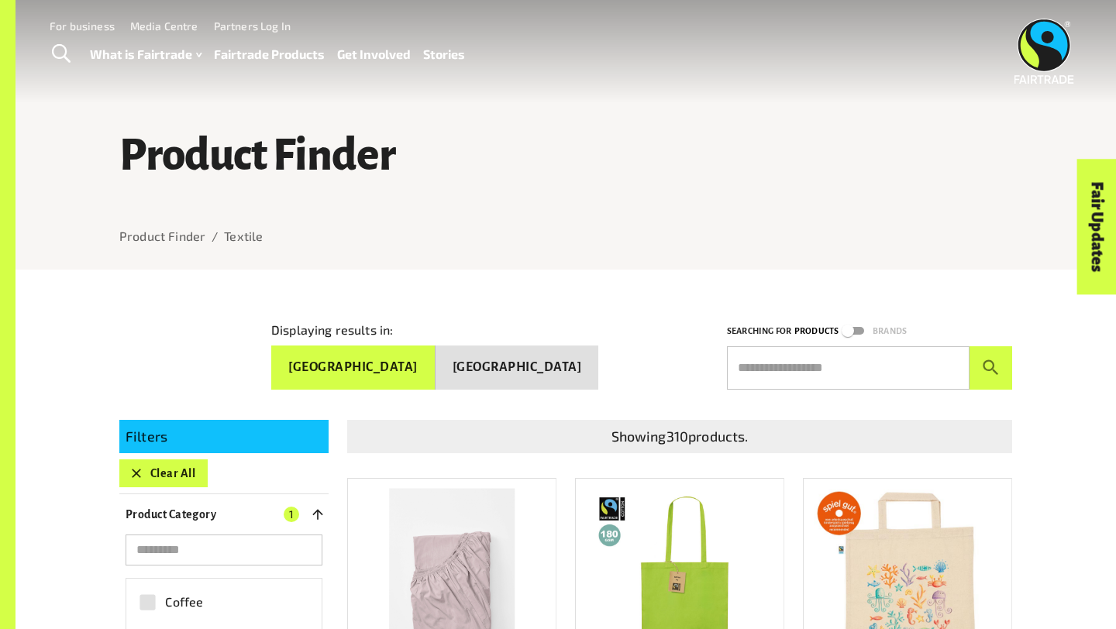
scroll to position [3, 0]
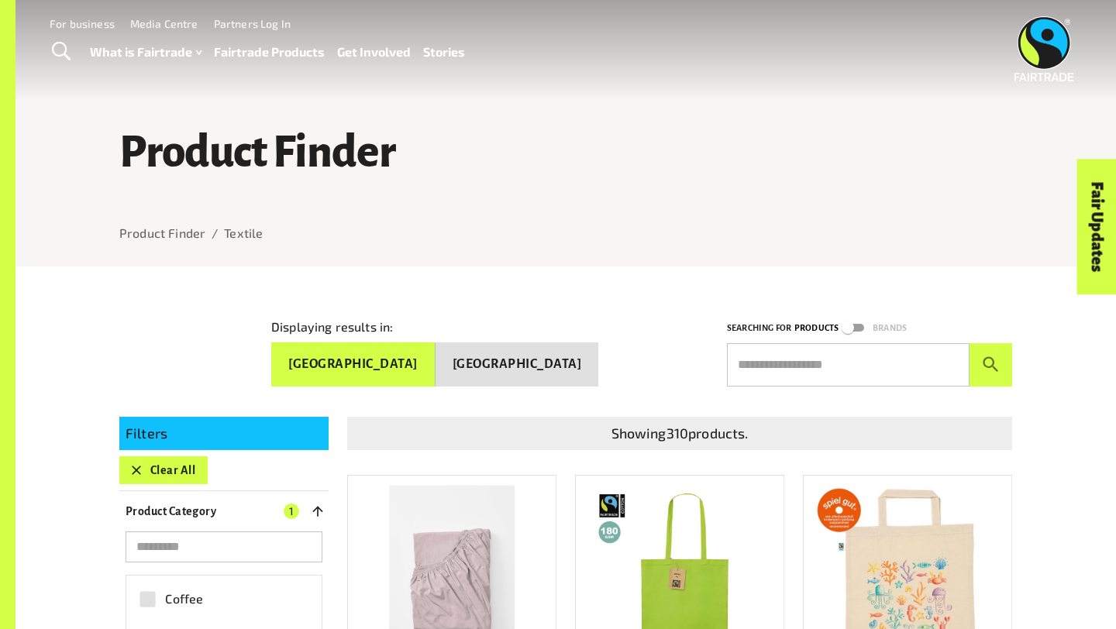
click at [833, 345] on input "text" at bounding box center [848, 364] width 243 height 43
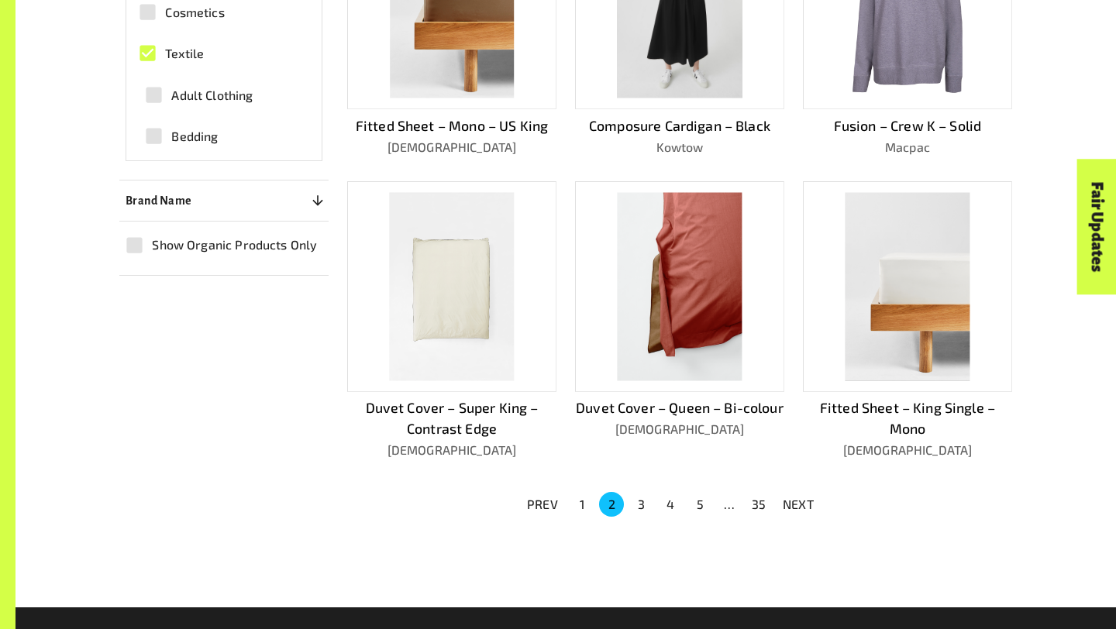
scroll to position [1116, 0]
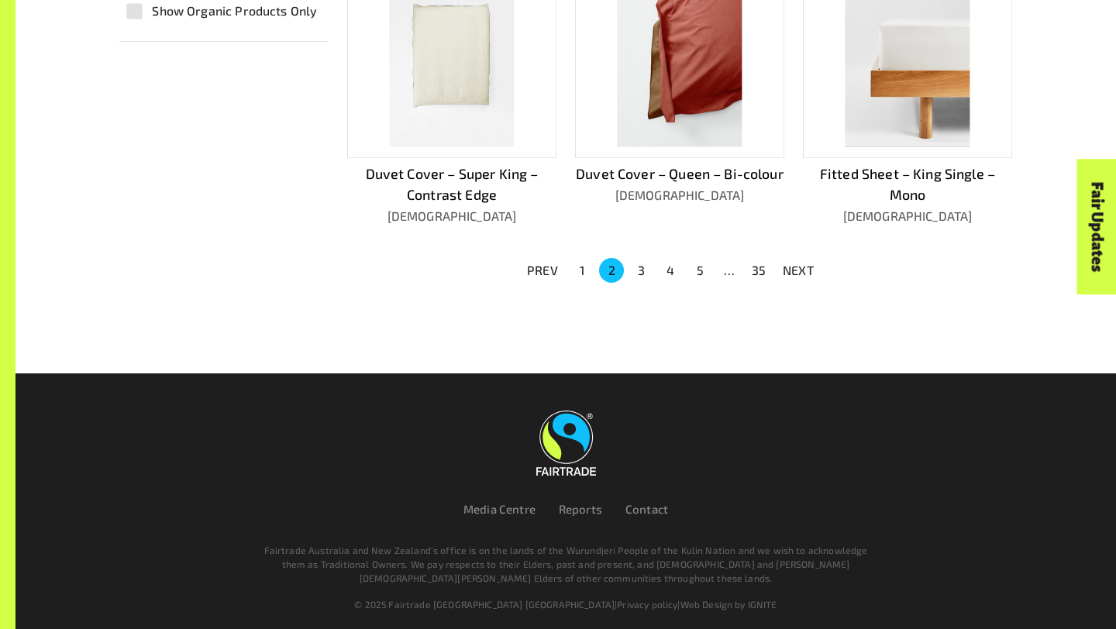
click at [642, 259] on button "3" at bounding box center [640, 270] width 25 height 25
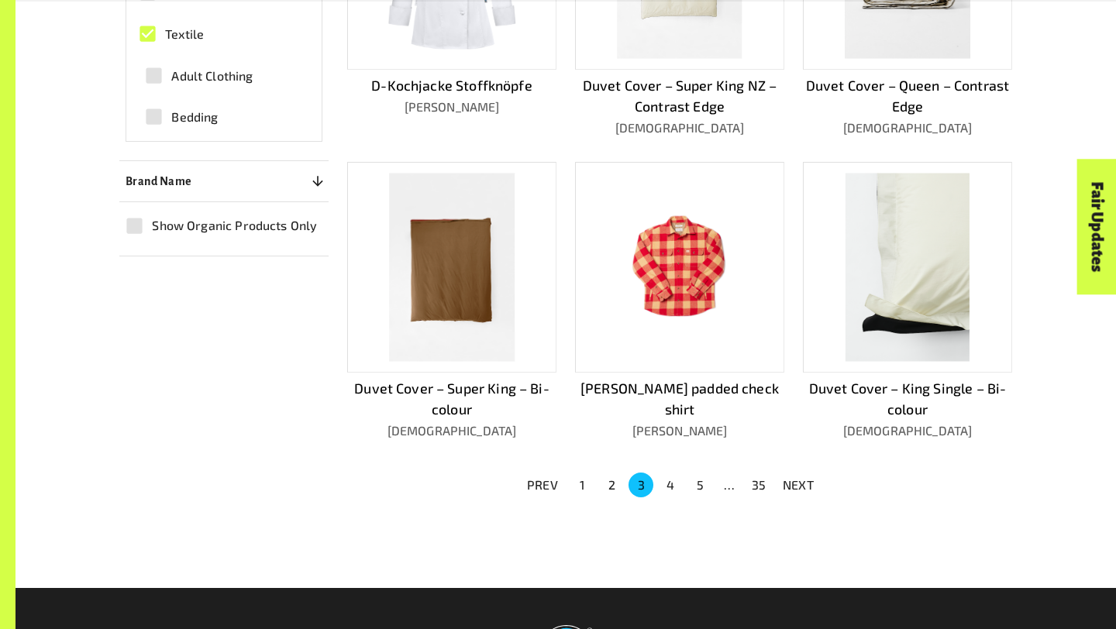
scroll to position [908, 0]
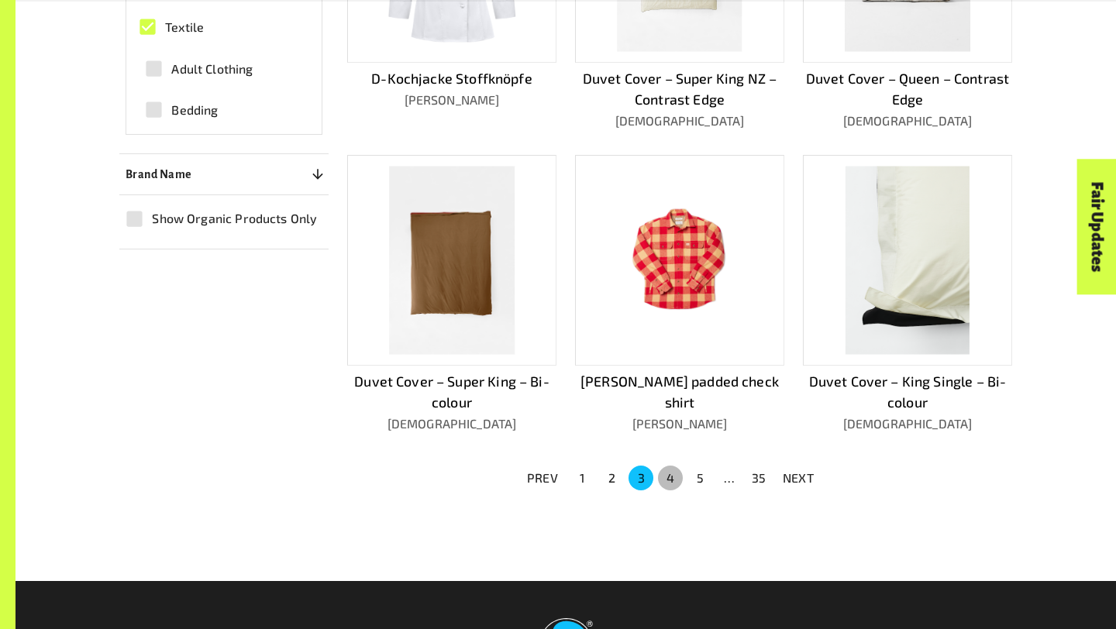
click at [677, 466] on button "4" at bounding box center [670, 478] width 25 height 25
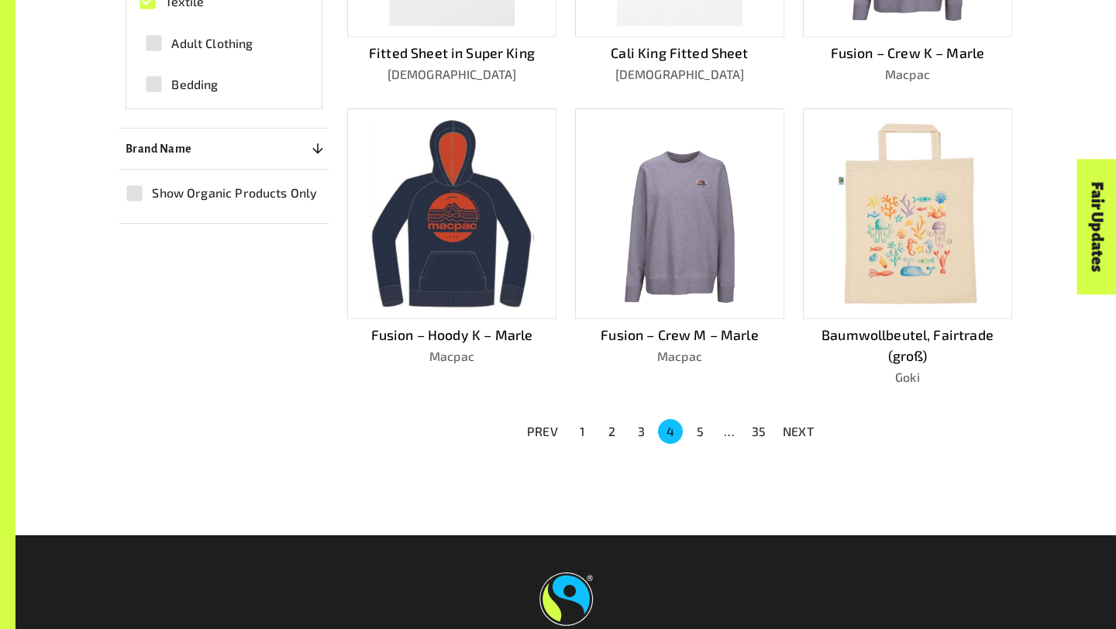
scroll to position [1095, 0]
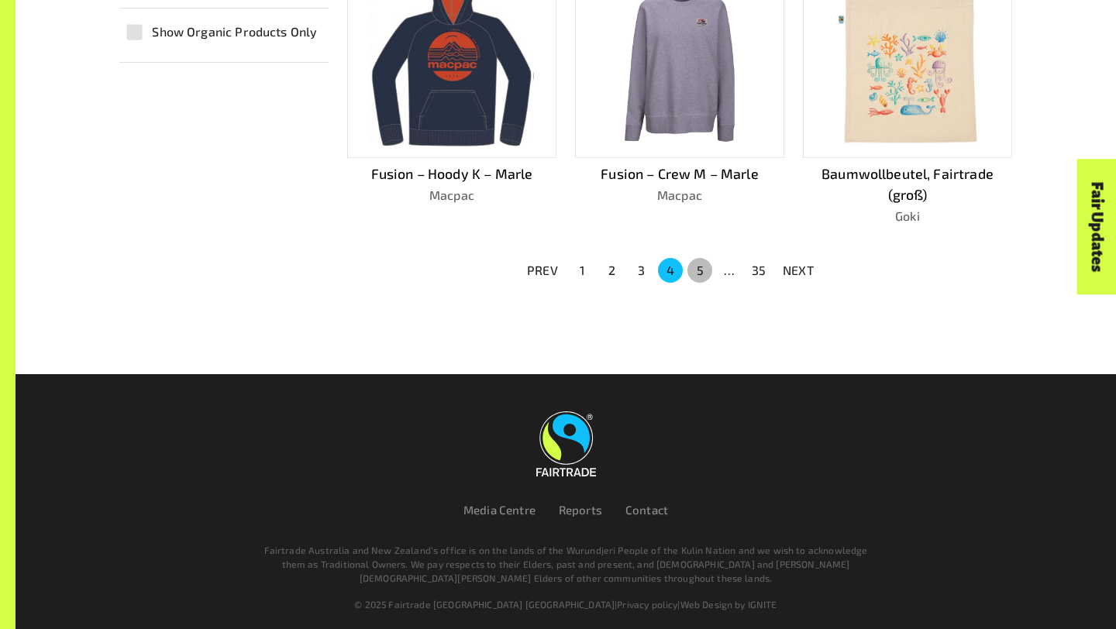
click at [700, 262] on button "5" at bounding box center [699, 270] width 25 height 25
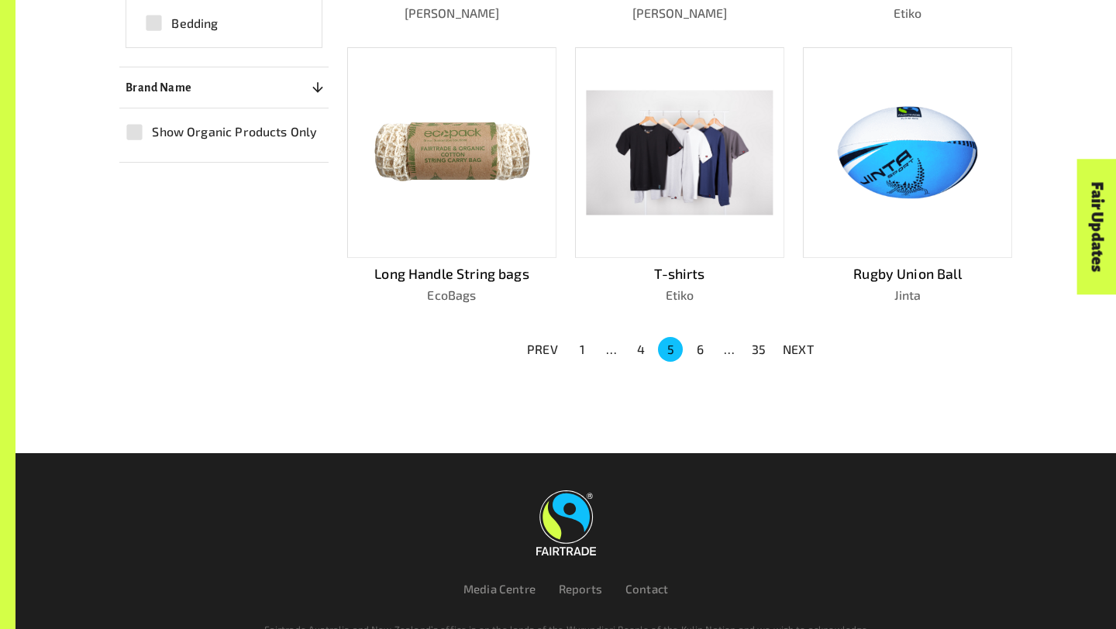
scroll to position [1014, 0]
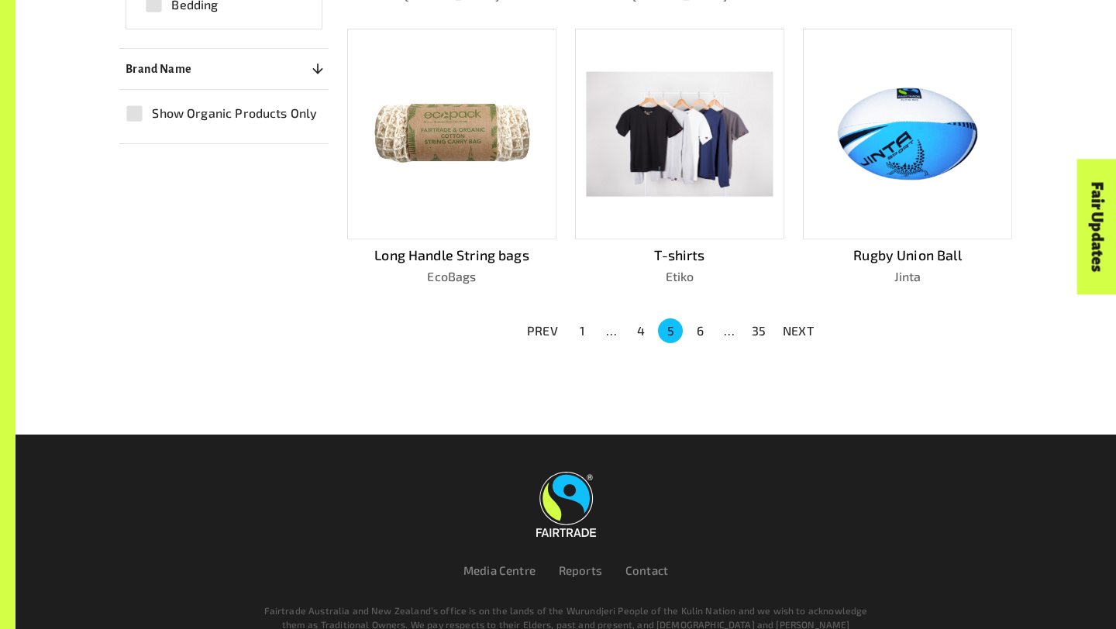
click at [699, 322] on button "6" at bounding box center [699, 330] width 25 height 25
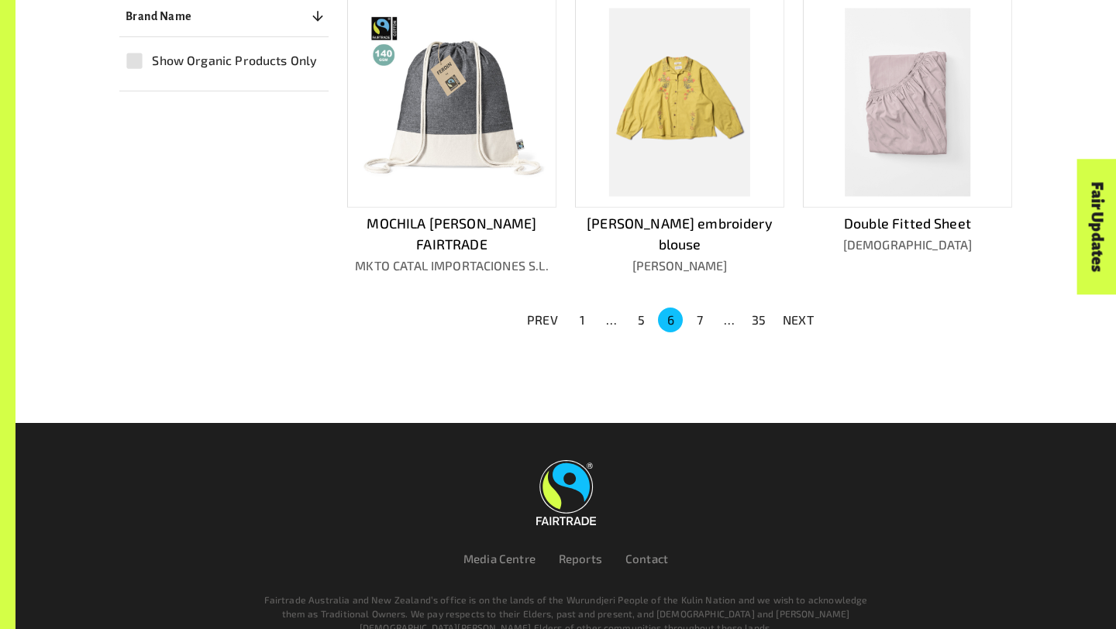
scroll to position [1095, 0]
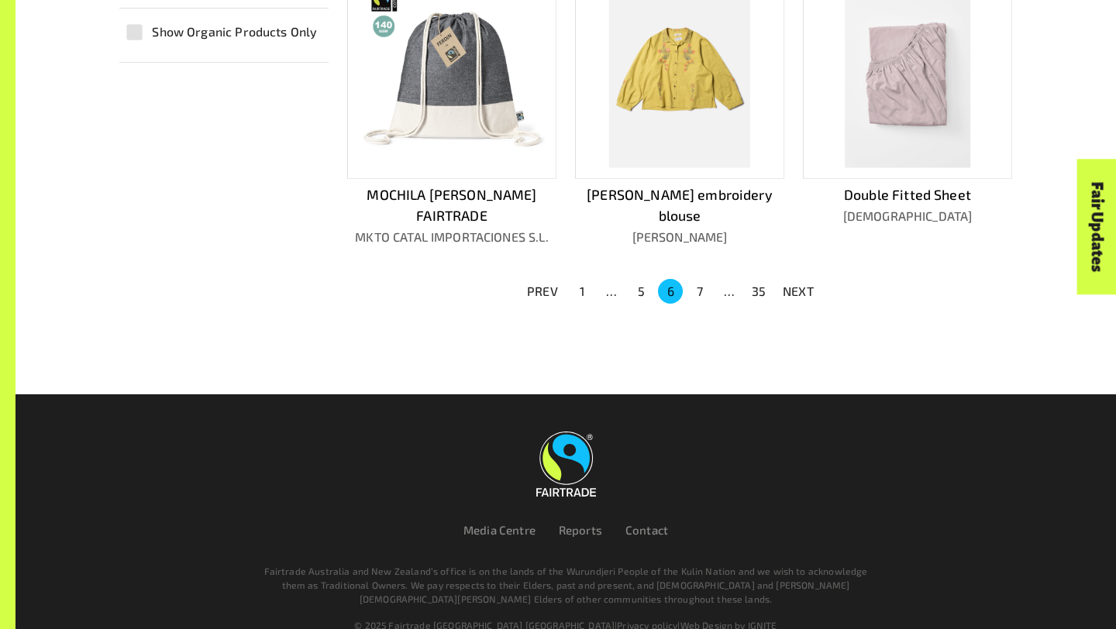
click at [700, 279] on button "7" at bounding box center [699, 291] width 25 height 25
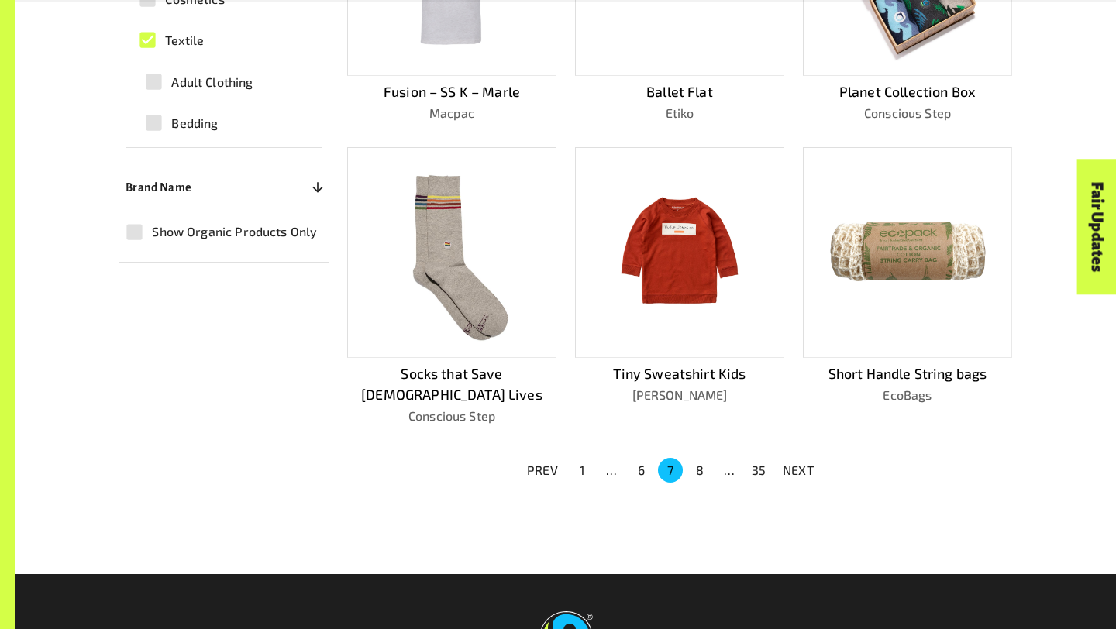
scroll to position [1075, 0]
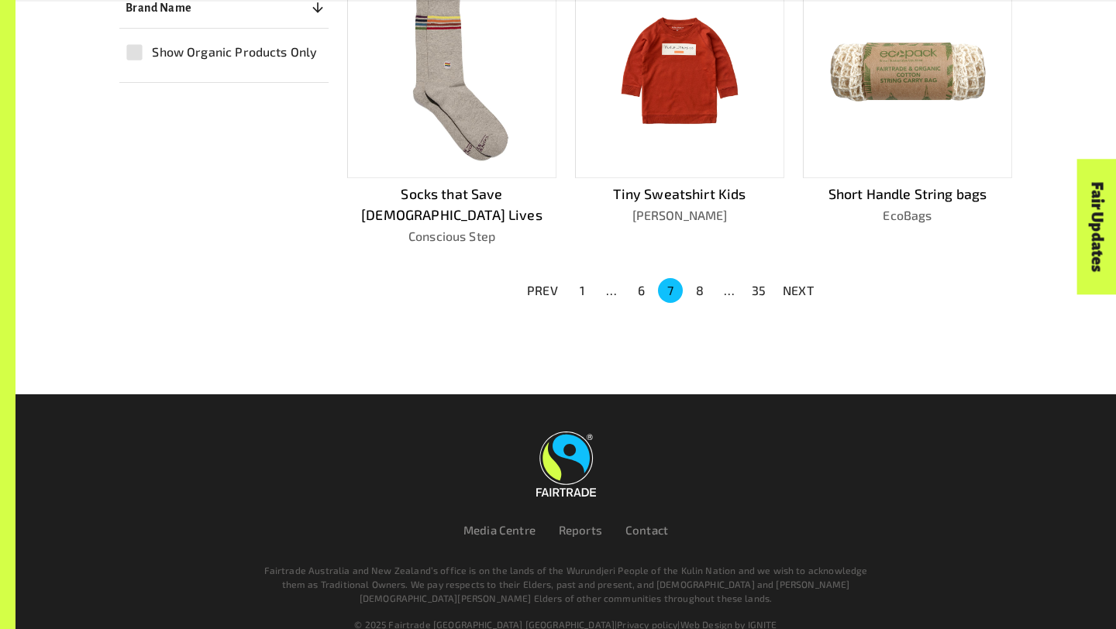
click at [705, 278] on button "8" at bounding box center [699, 290] width 25 height 25
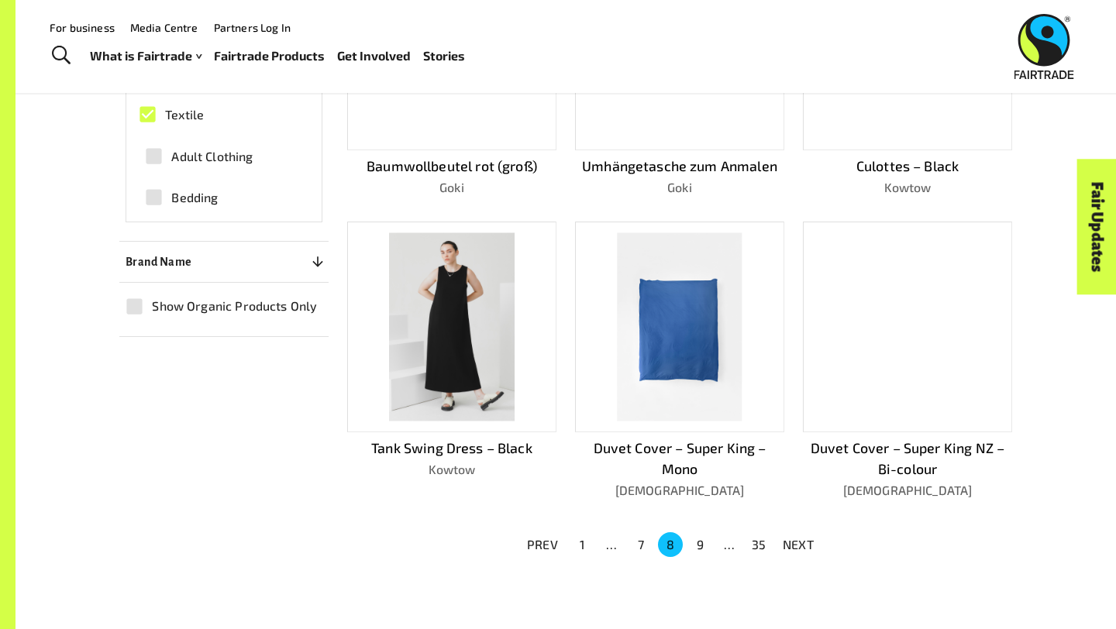
scroll to position [817, 0]
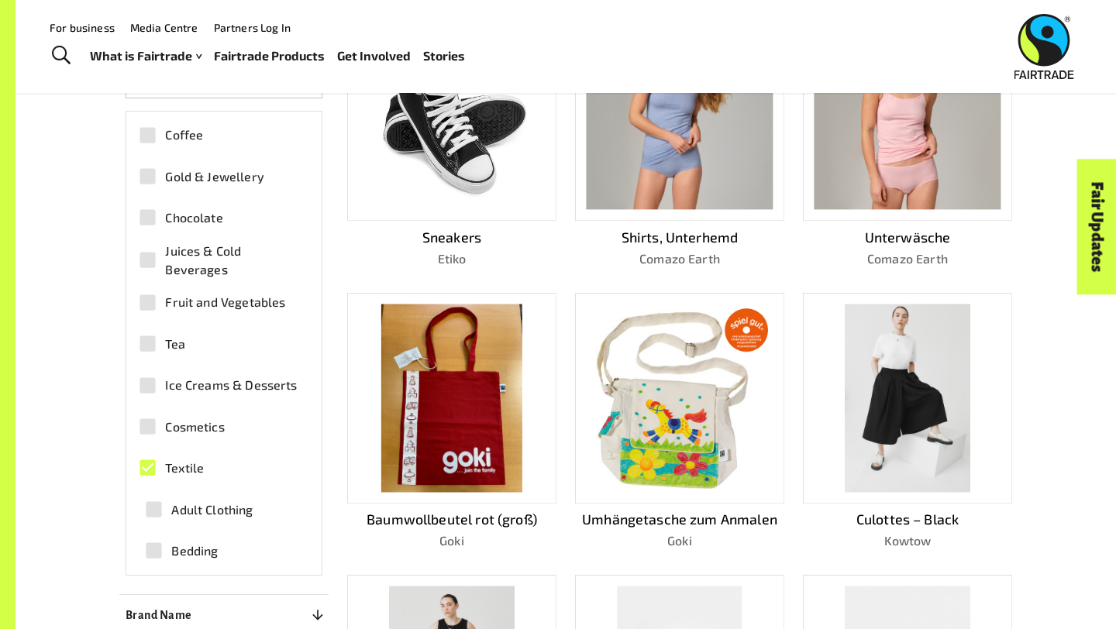
click at [703, 268] on div "Umhängetasche zum Anmalen Goki" at bounding box center [670, 409] width 228 height 282
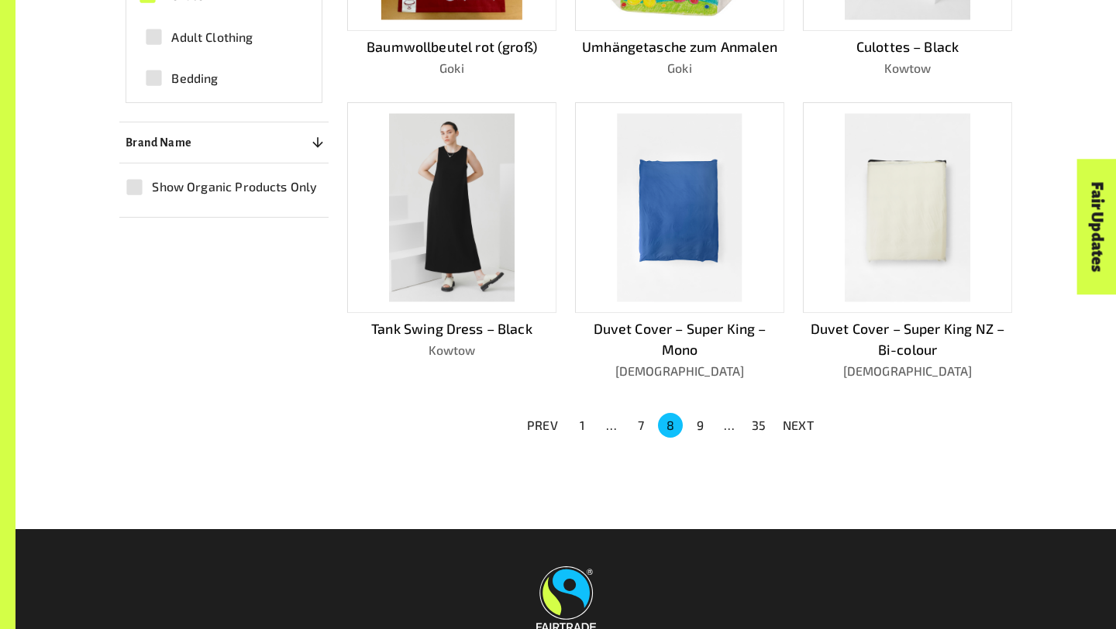
scroll to position [1095, 0]
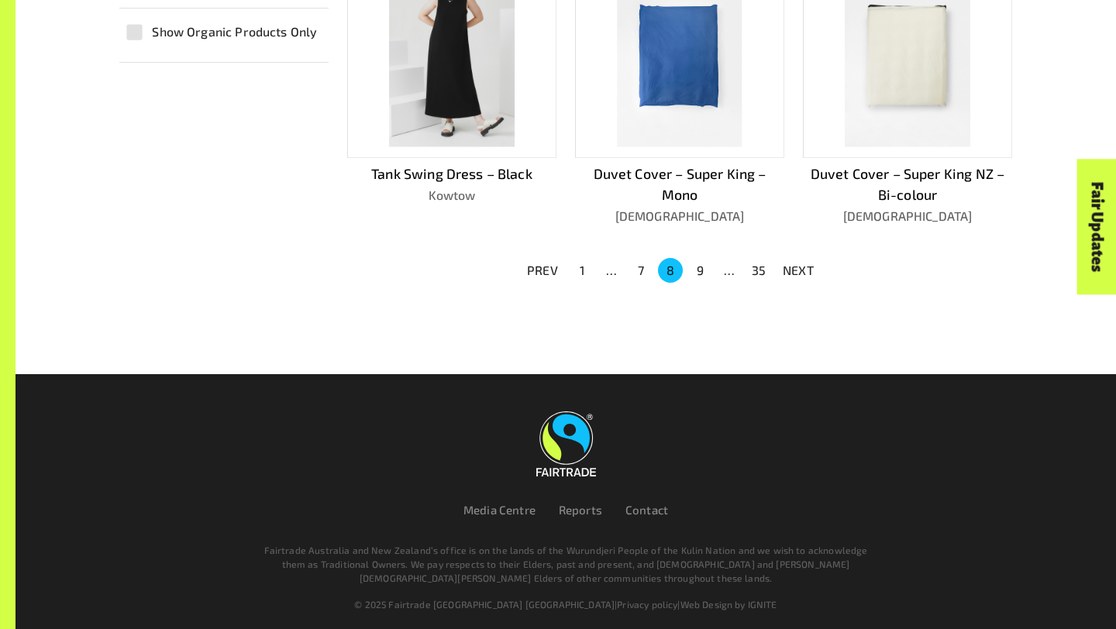
click at [700, 265] on button "9" at bounding box center [699, 270] width 25 height 25
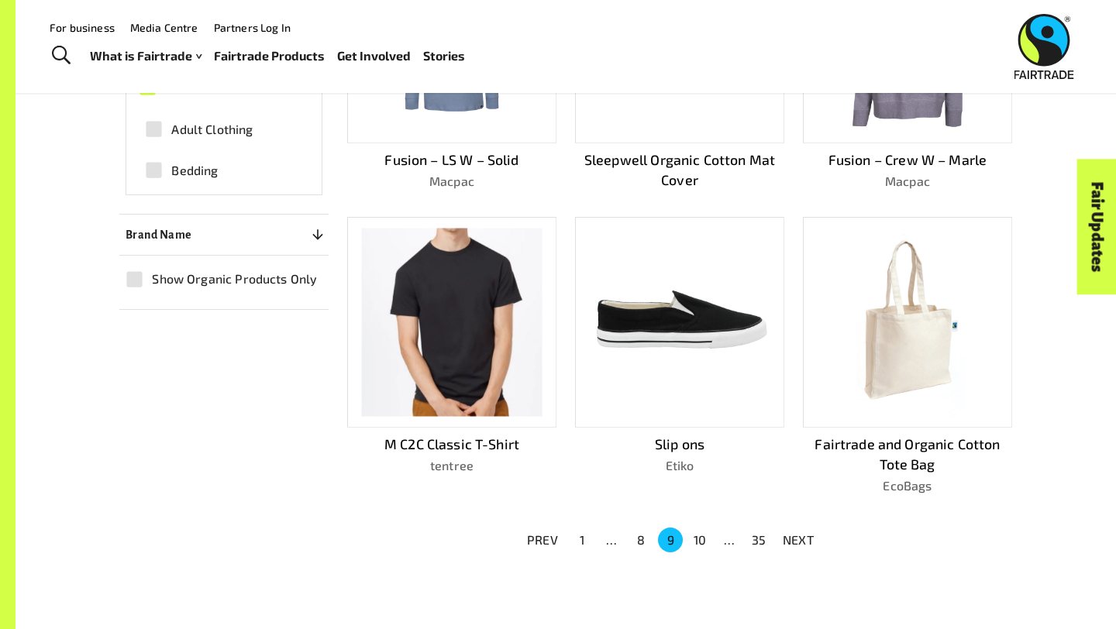
scroll to position [845, 0]
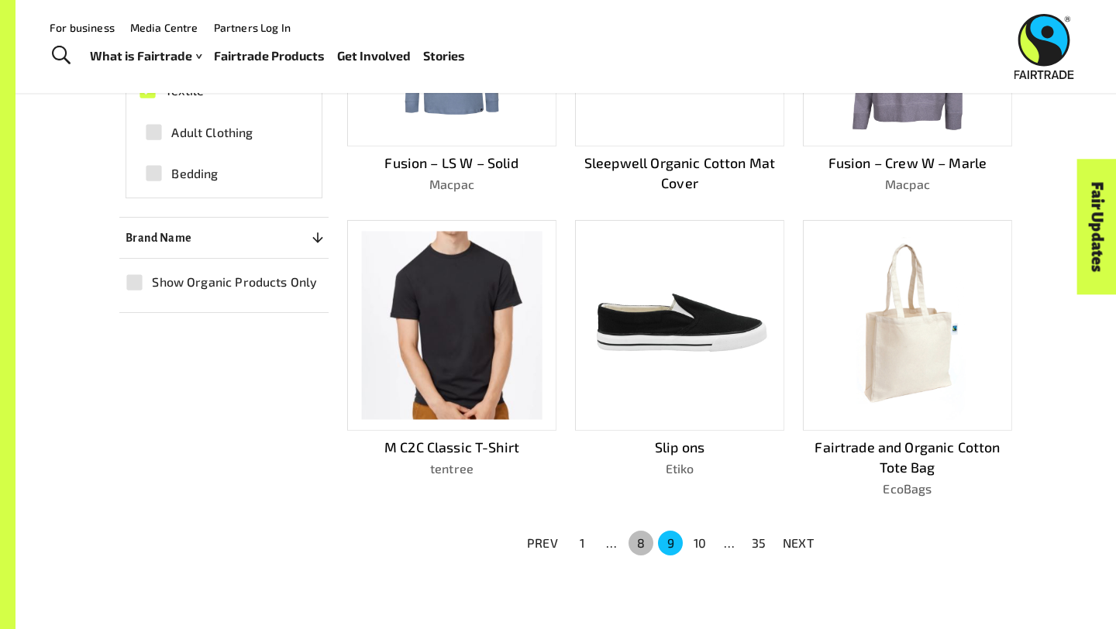
click at [640, 536] on button "8" at bounding box center [640, 543] width 25 height 25
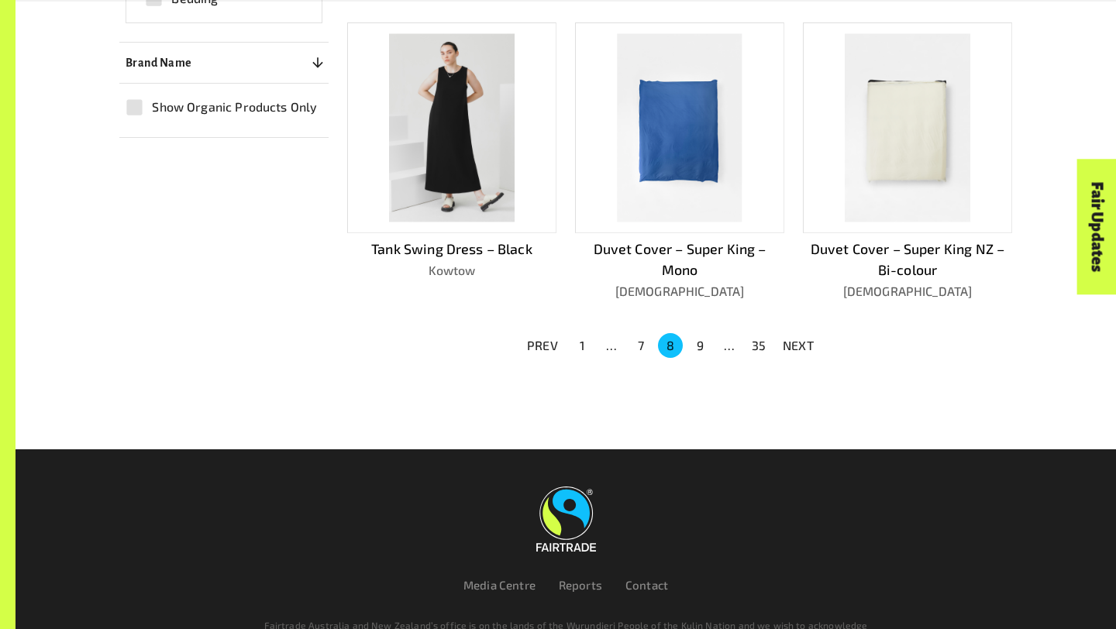
scroll to position [1095, 0]
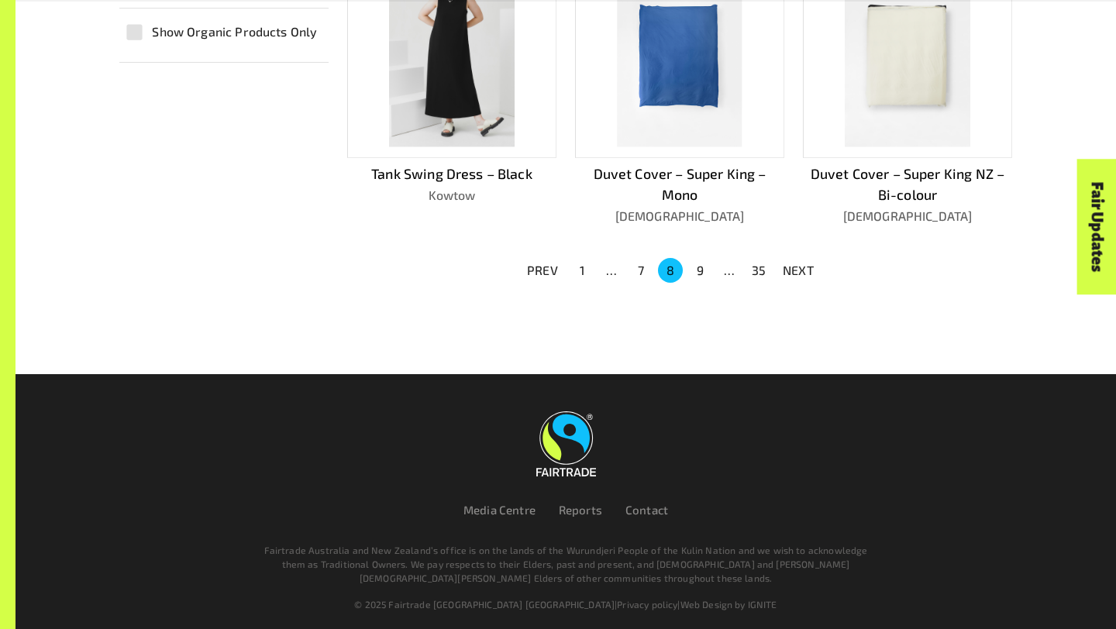
click at [687, 261] on li "9" at bounding box center [699, 270] width 29 height 25
click at [694, 262] on button "9" at bounding box center [699, 270] width 25 height 25
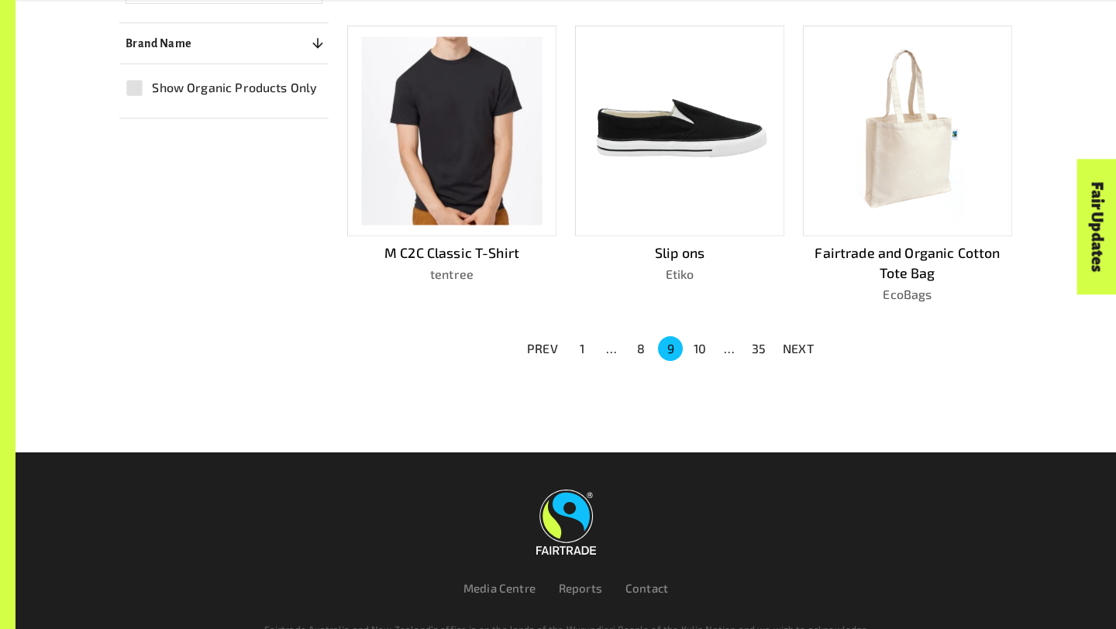
scroll to position [1118, 0]
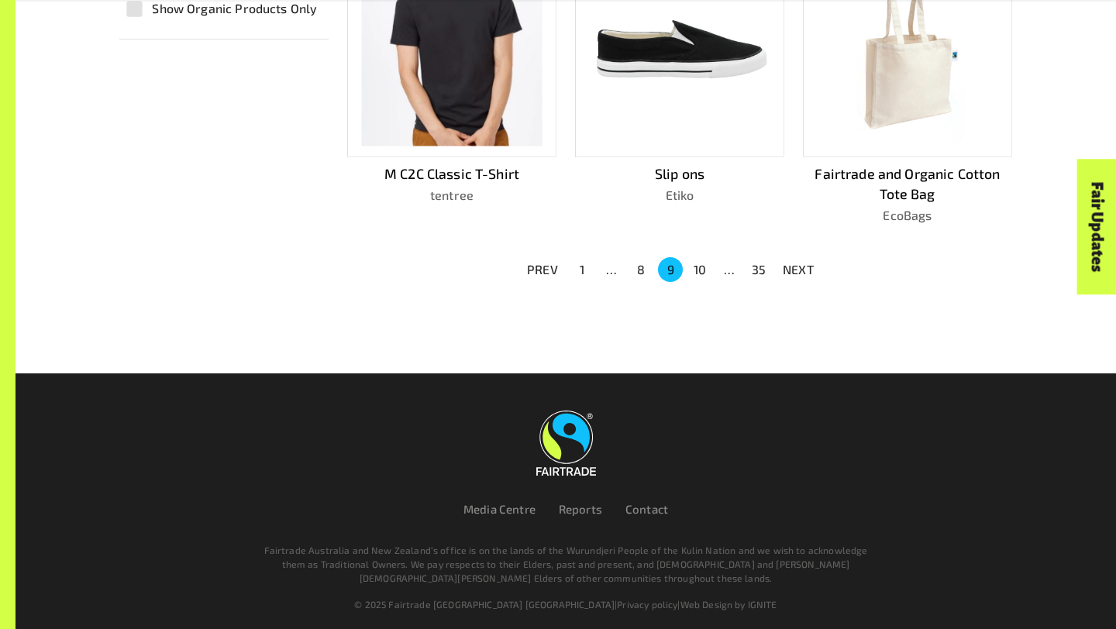
click at [705, 261] on button "10" at bounding box center [699, 269] width 25 height 25
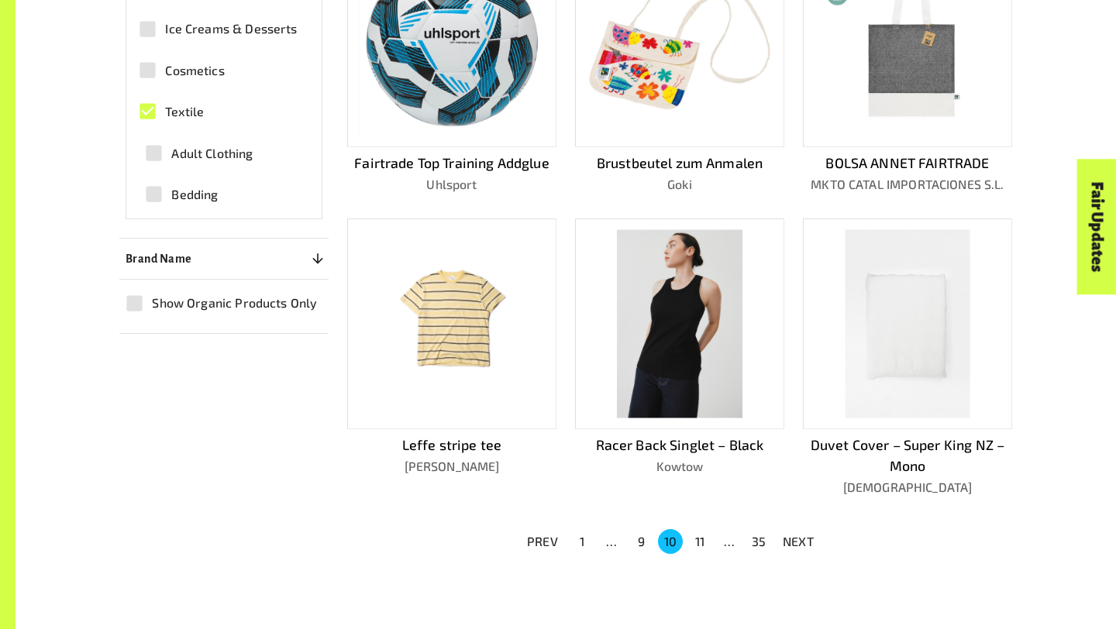
scroll to position [833, 0]
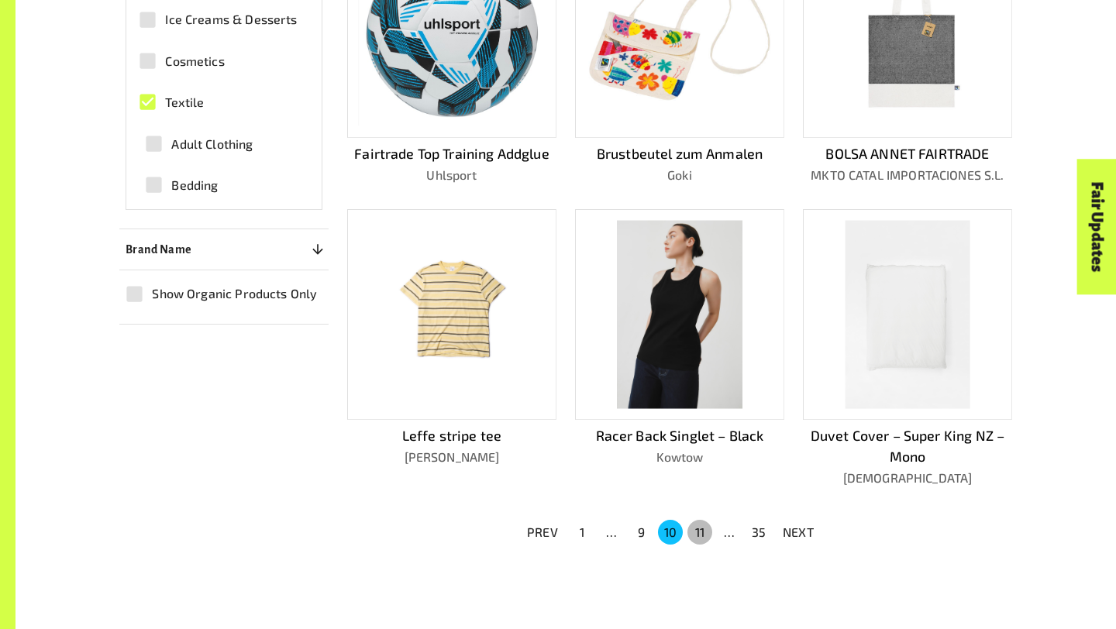
click at [697, 524] on button "11" at bounding box center [699, 532] width 25 height 25
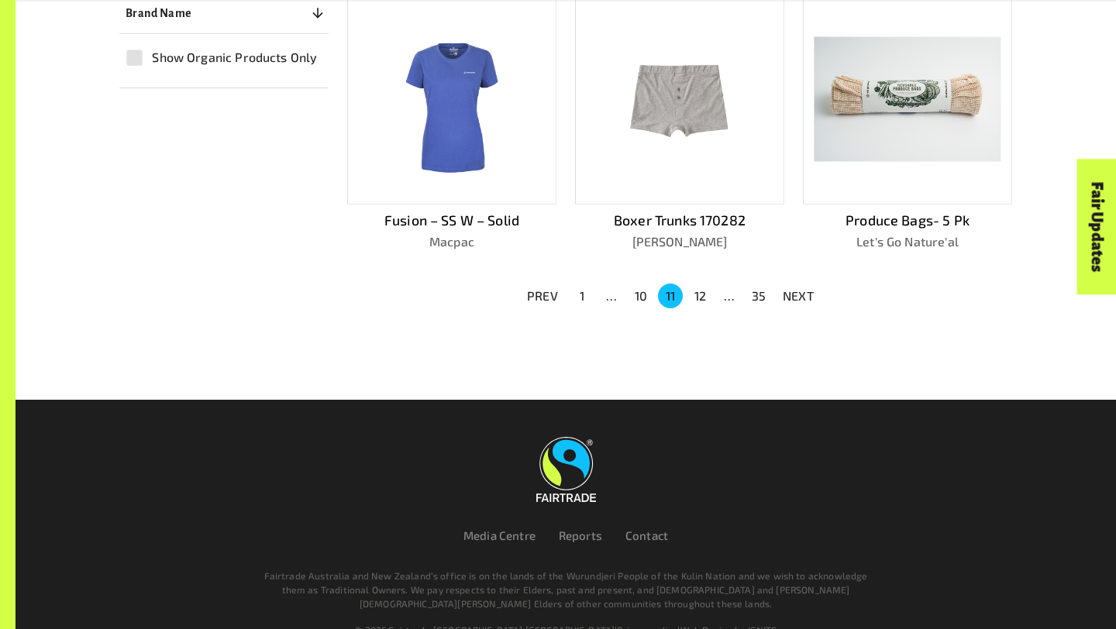
scroll to position [1068, 0]
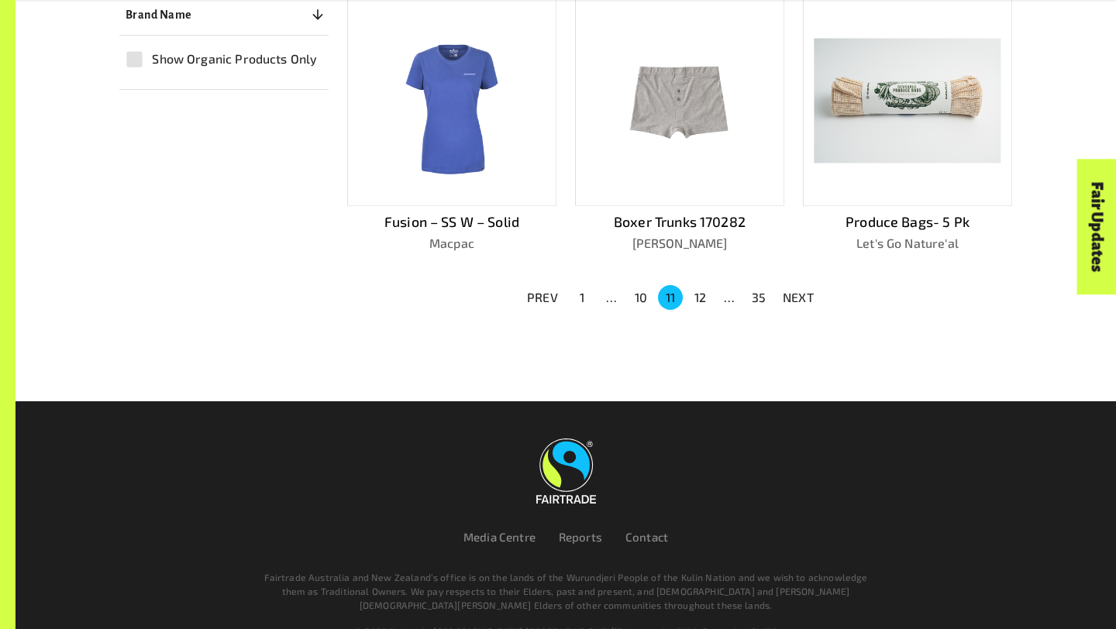
click at [697, 285] on button "12" at bounding box center [699, 297] width 25 height 25
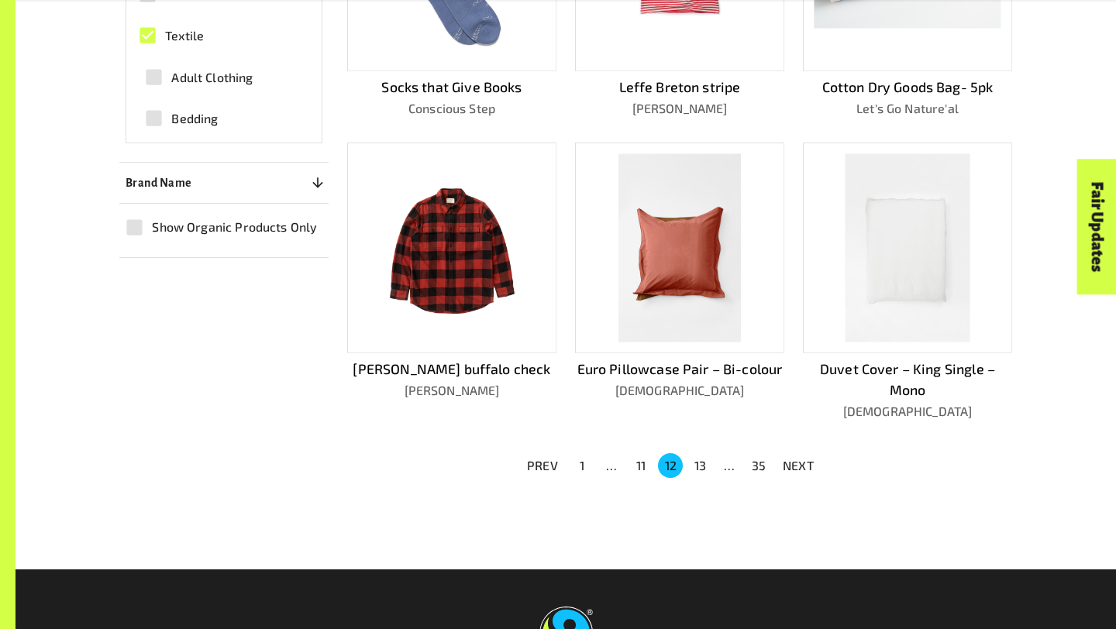
scroll to position [961, 0]
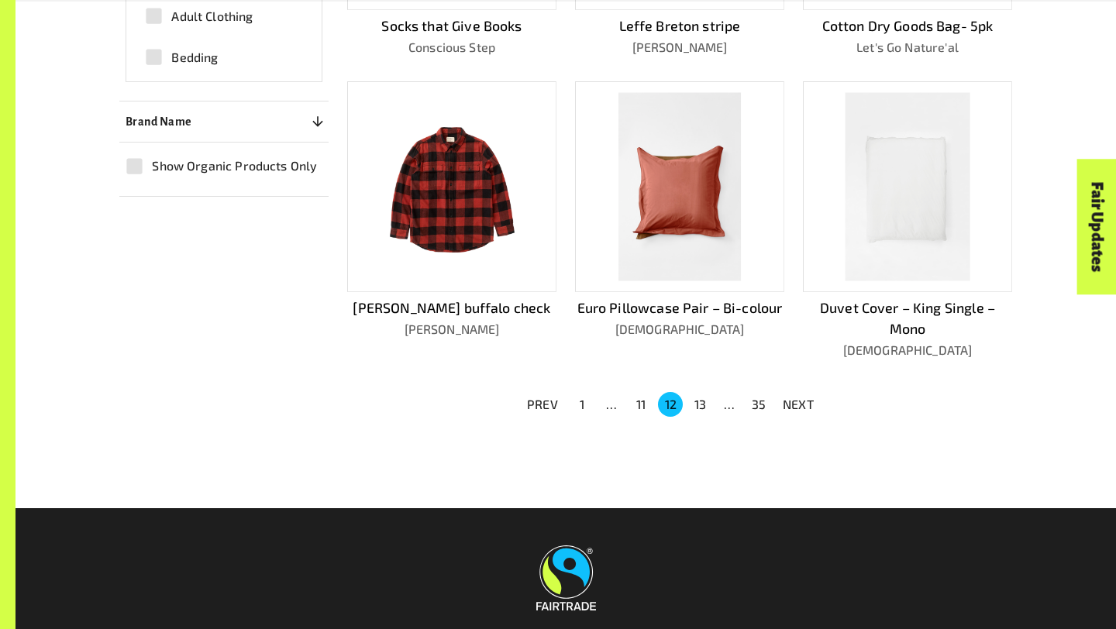
click at [700, 398] on button "13" at bounding box center [699, 404] width 25 height 25
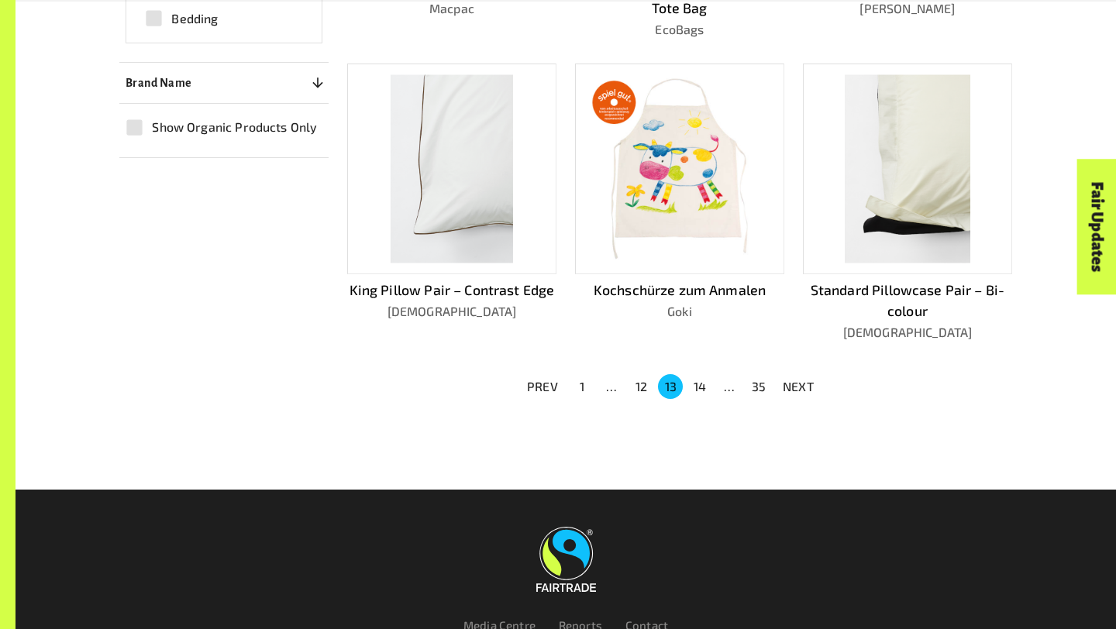
scroll to position [1016, 0]
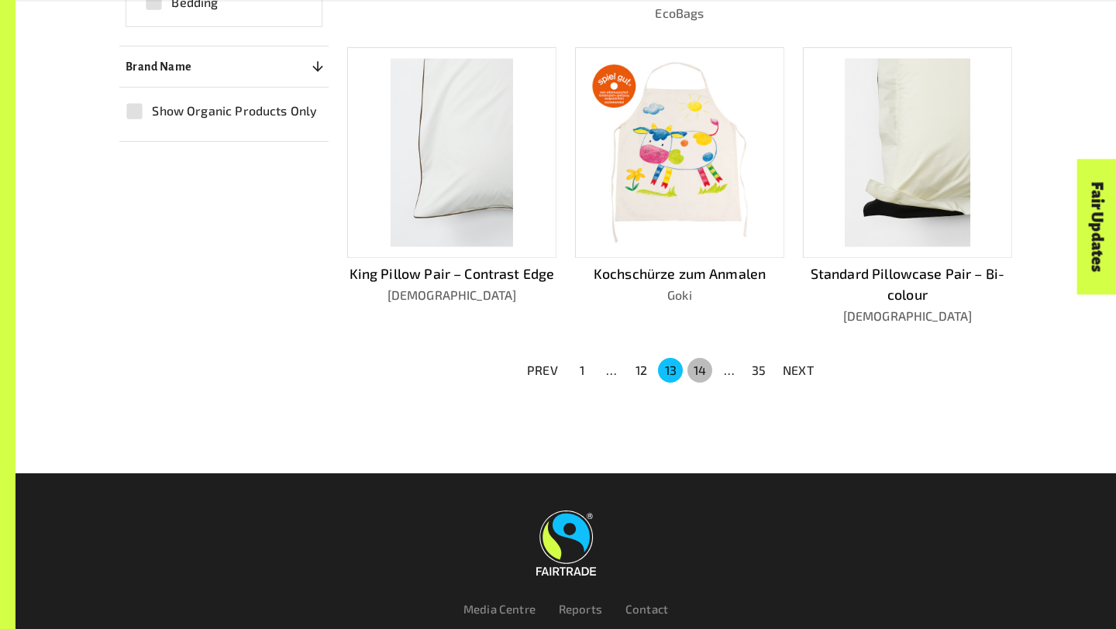
click at [700, 365] on button "14" at bounding box center [699, 370] width 25 height 25
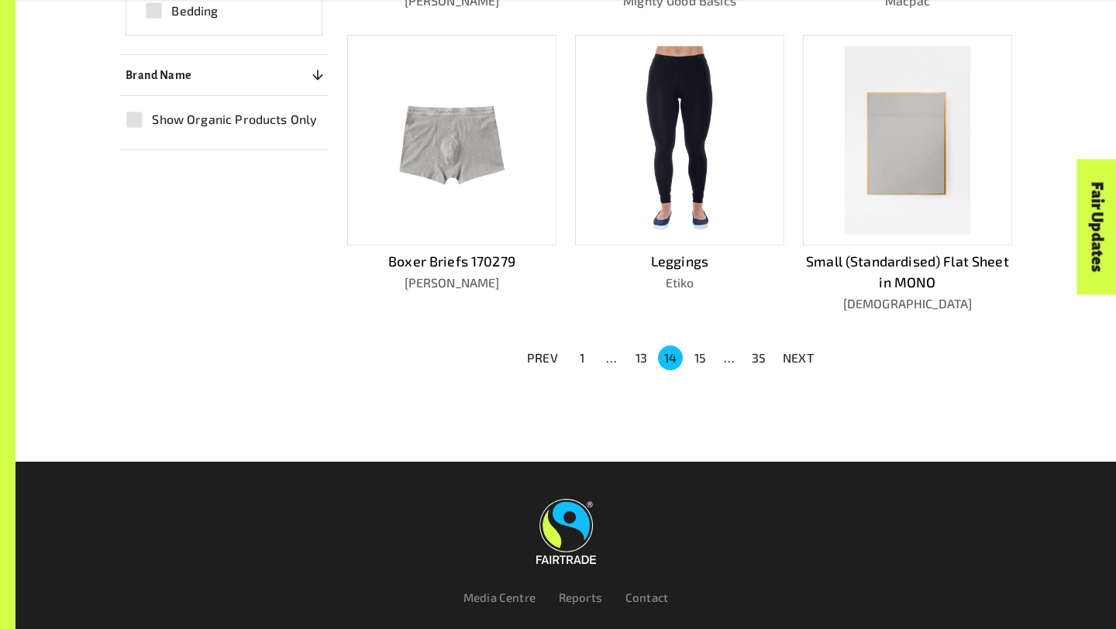
scroll to position [1095, 0]
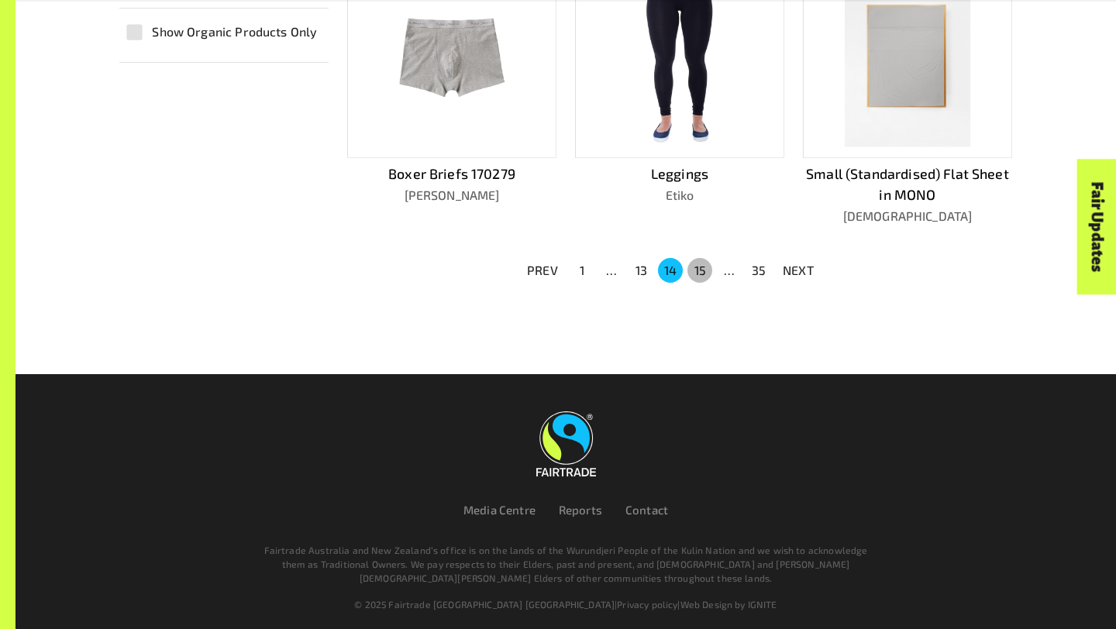
click at [697, 258] on button "15" at bounding box center [699, 270] width 25 height 25
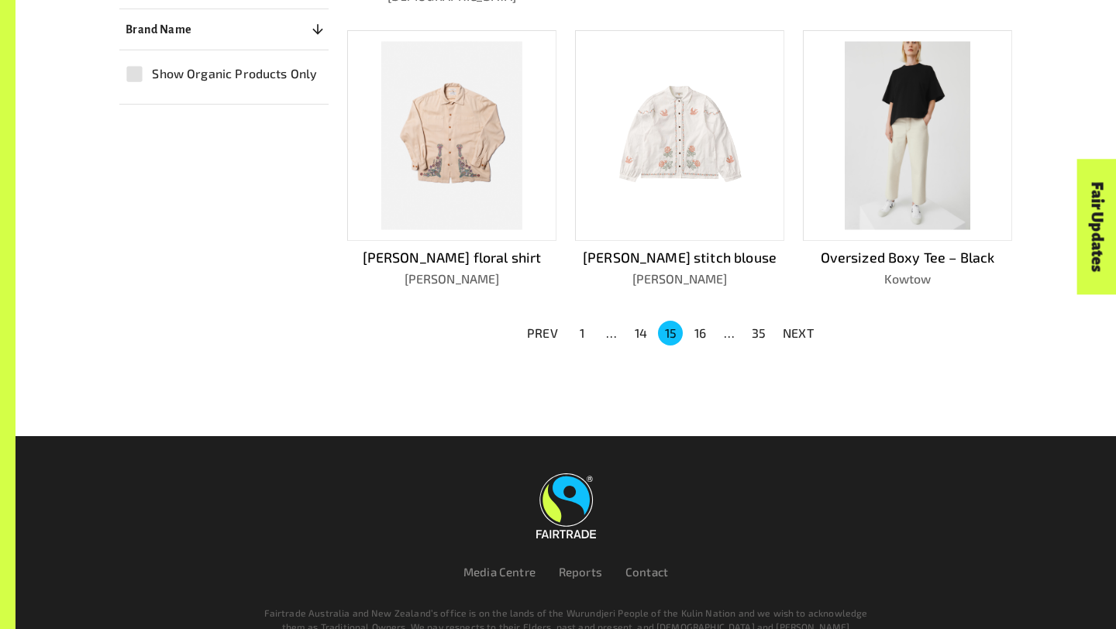
scroll to position [1116, 0]
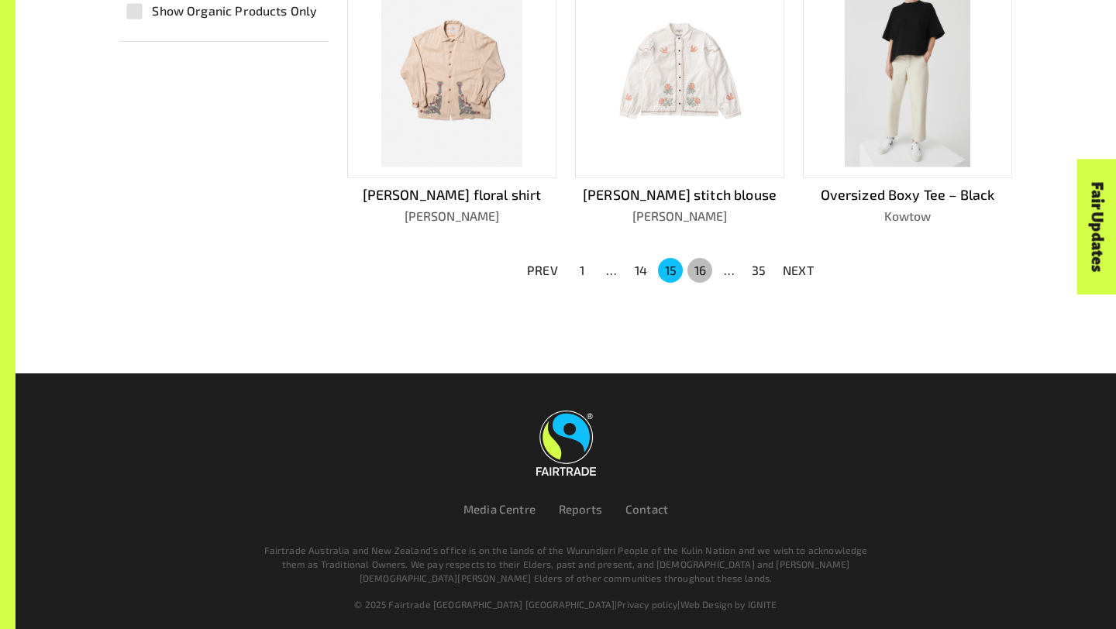
click at [697, 267] on button "16" at bounding box center [699, 270] width 25 height 25
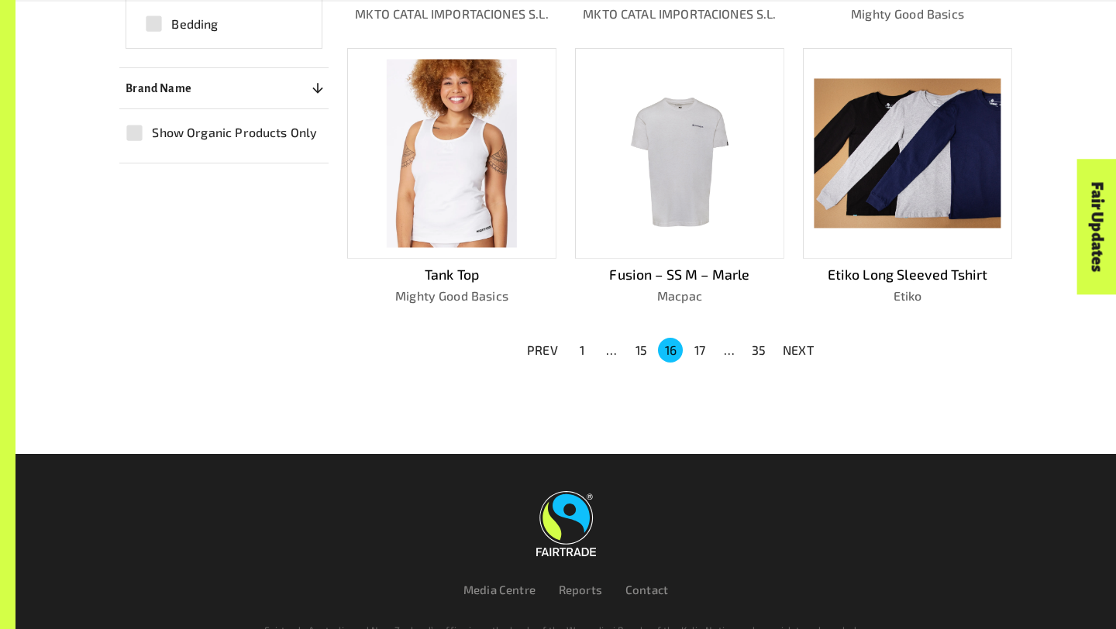
scroll to position [1075, 0]
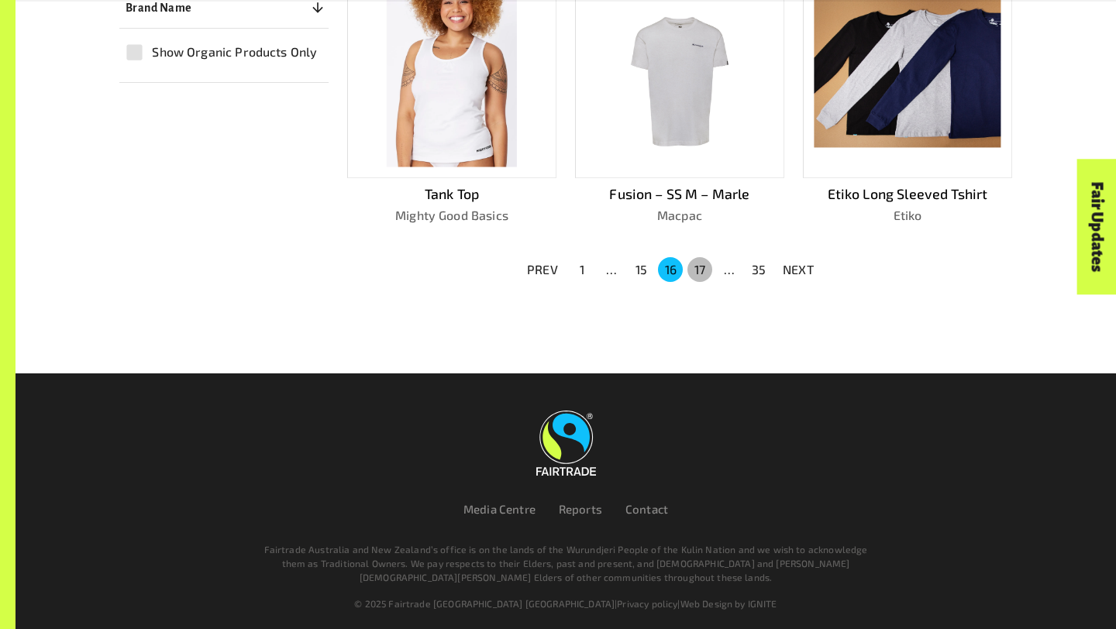
click at [704, 257] on button "17" at bounding box center [699, 269] width 25 height 25
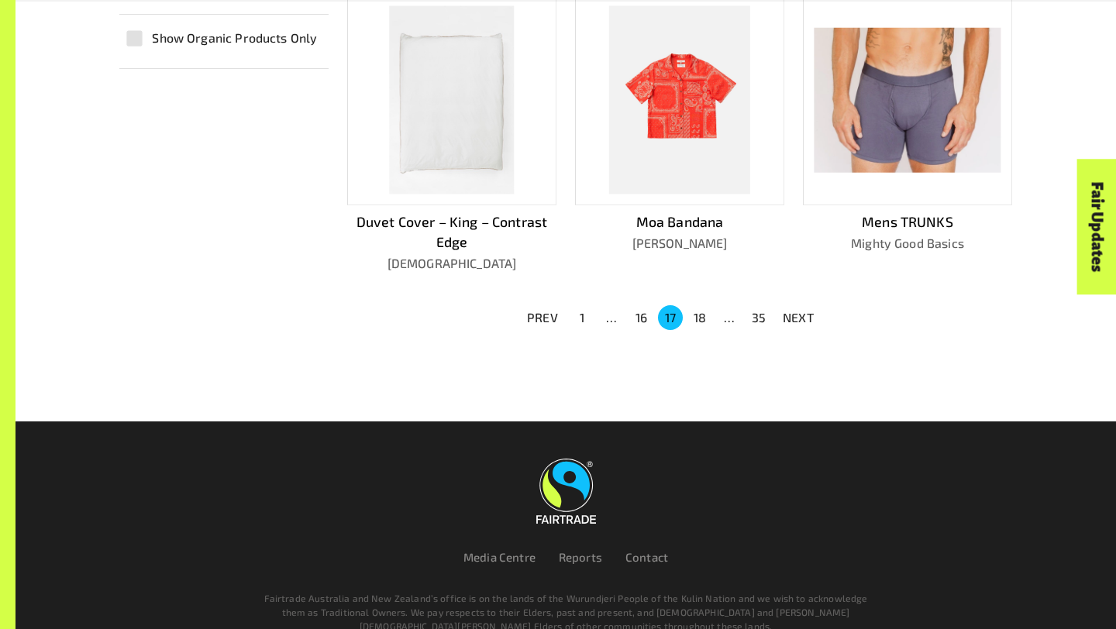
scroll to position [1137, 0]
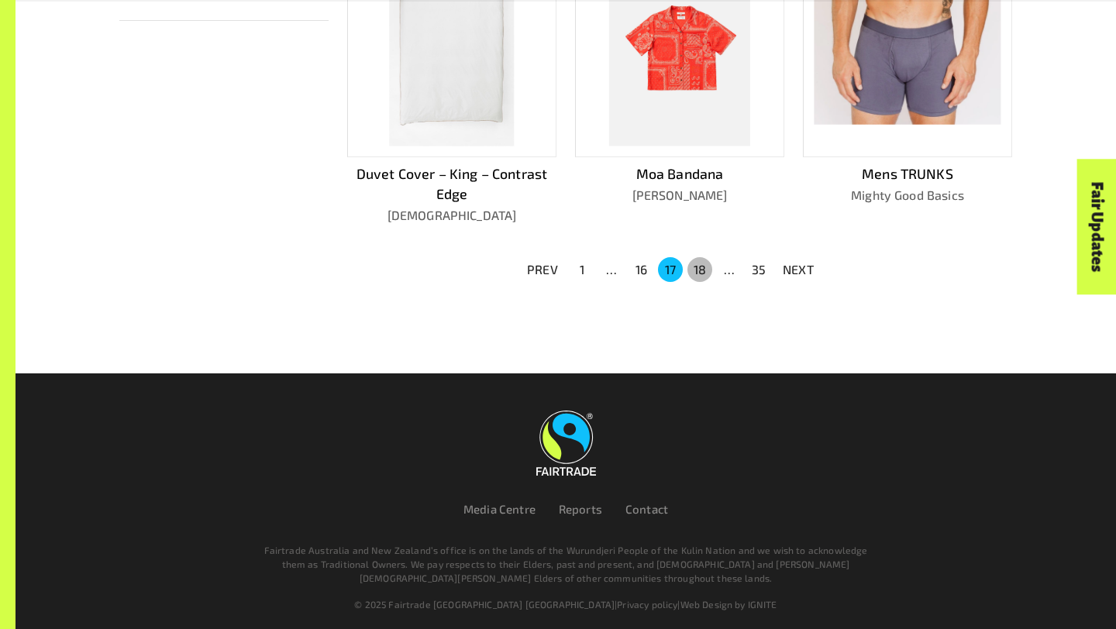
click at [701, 274] on button "18" at bounding box center [699, 269] width 25 height 25
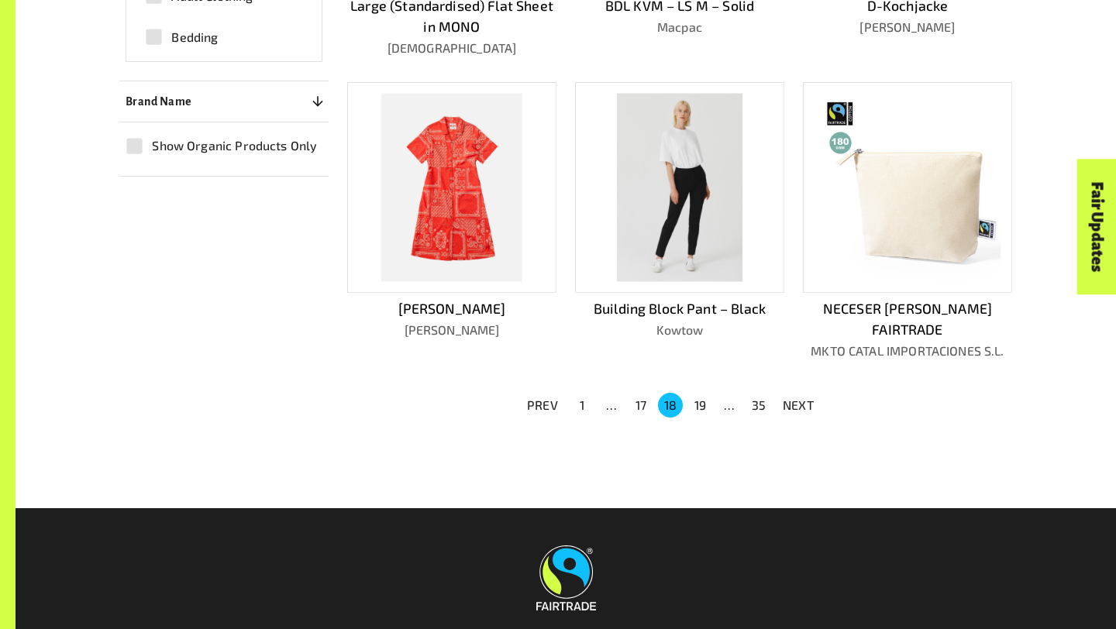
scroll to position [1095, 0]
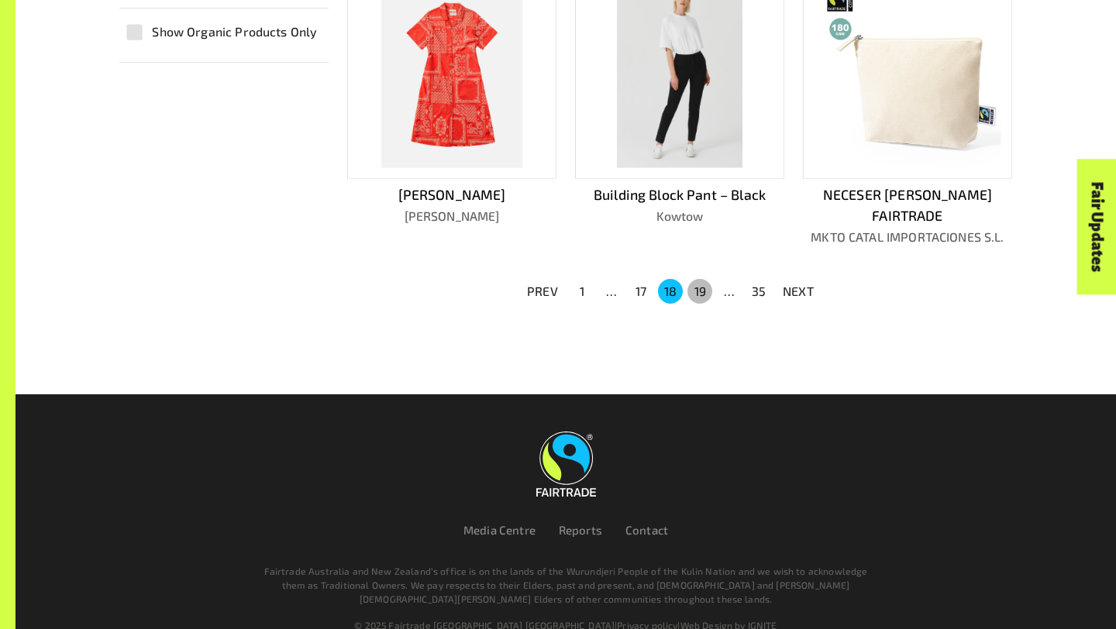
click at [697, 279] on button "19" at bounding box center [699, 291] width 25 height 25
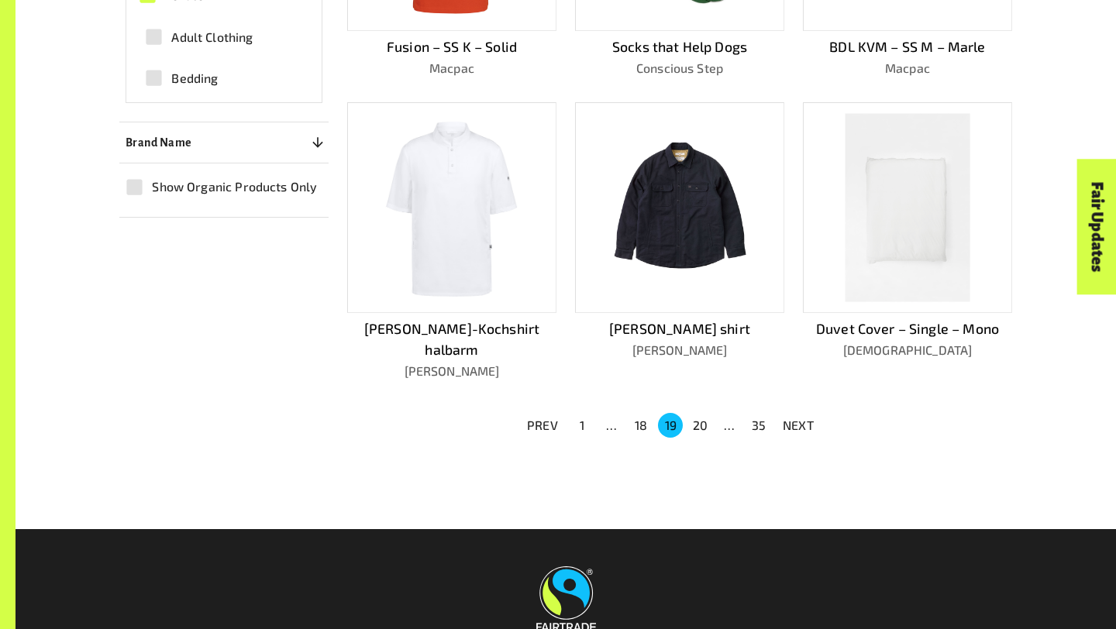
scroll to position [1075, 0]
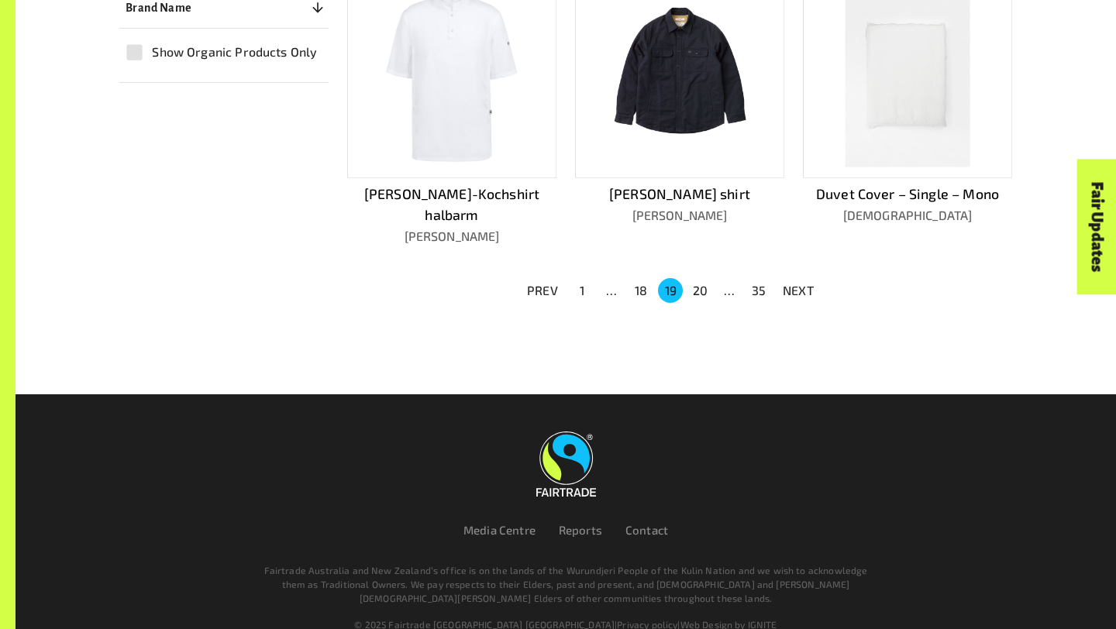
click at [687, 278] on li "20" at bounding box center [699, 290] width 29 height 25
click at [694, 278] on button "20" at bounding box center [699, 290] width 25 height 25
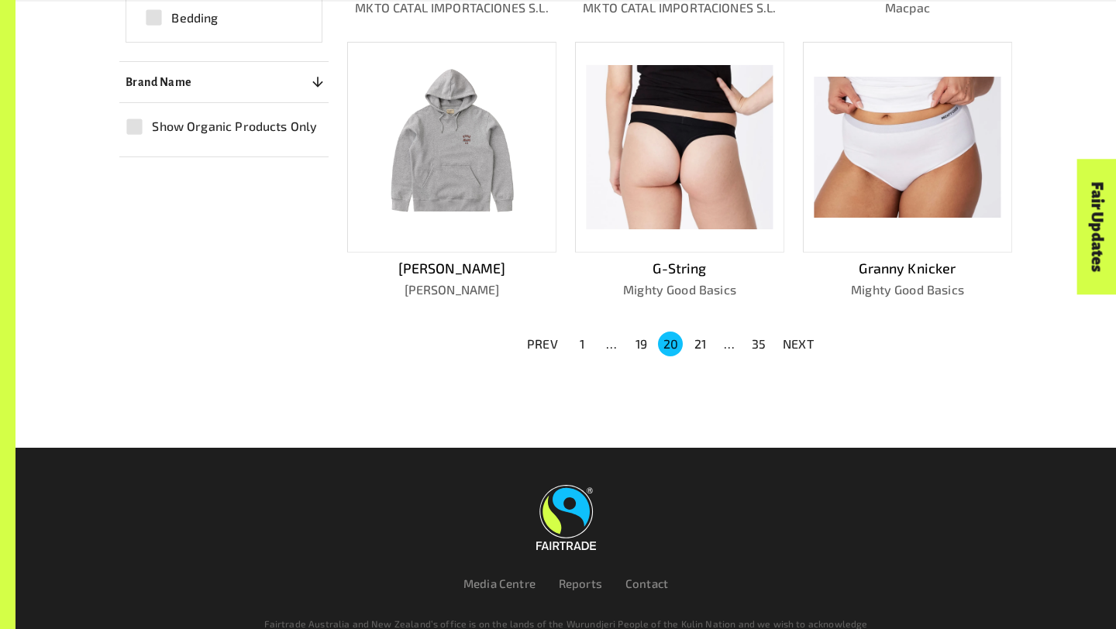
scroll to position [1019, 0]
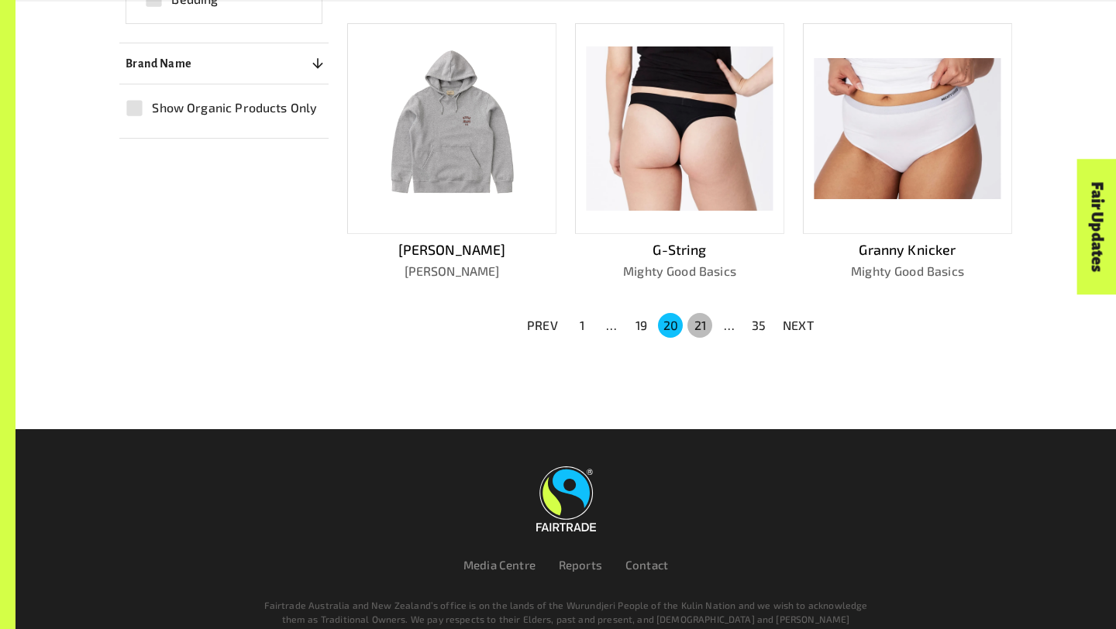
click at [700, 315] on button "21" at bounding box center [699, 325] width 25 height 25
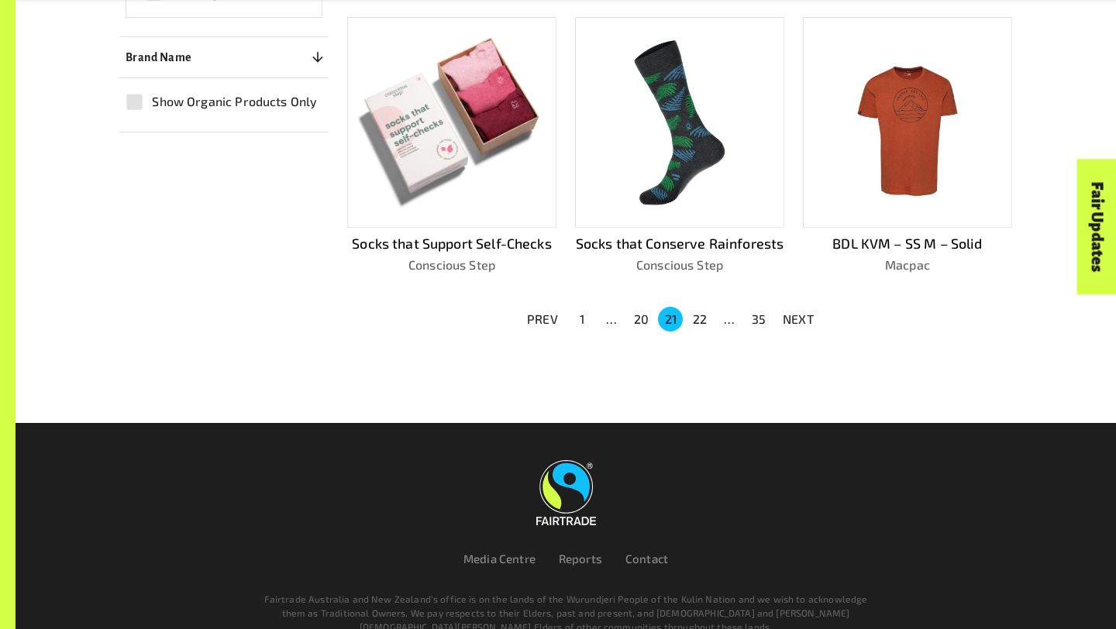
scroll to position [1075, 0]
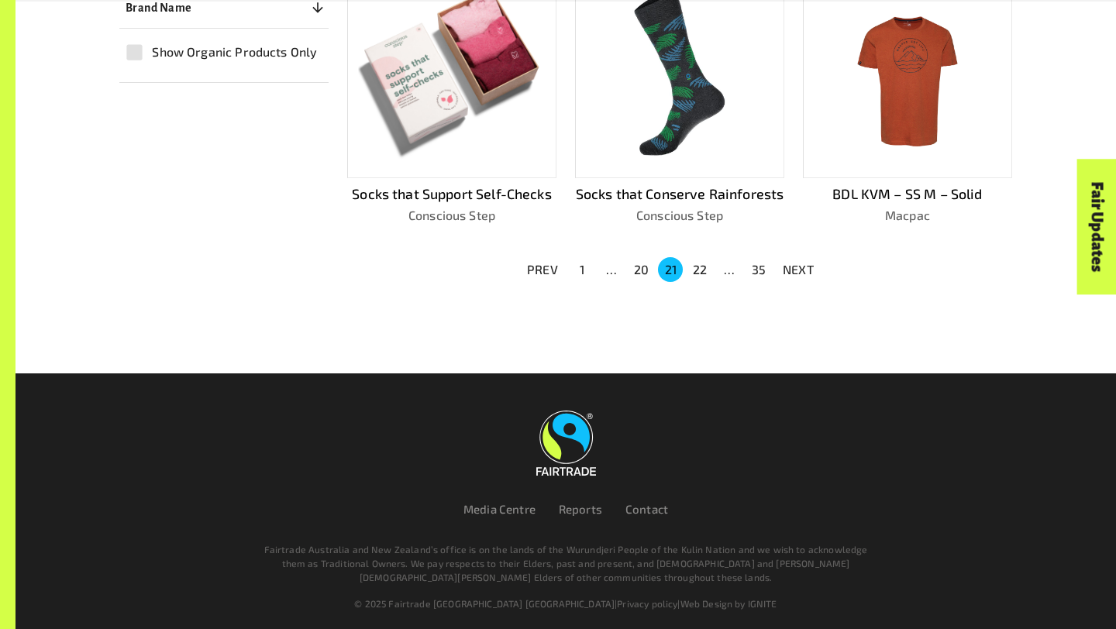
click at [707, 274] on li "22" at bounding box center [699, 269] width 29 height 25
click at [699, 269] on button "22" at bounding box center [699, 269] width 25 height 25
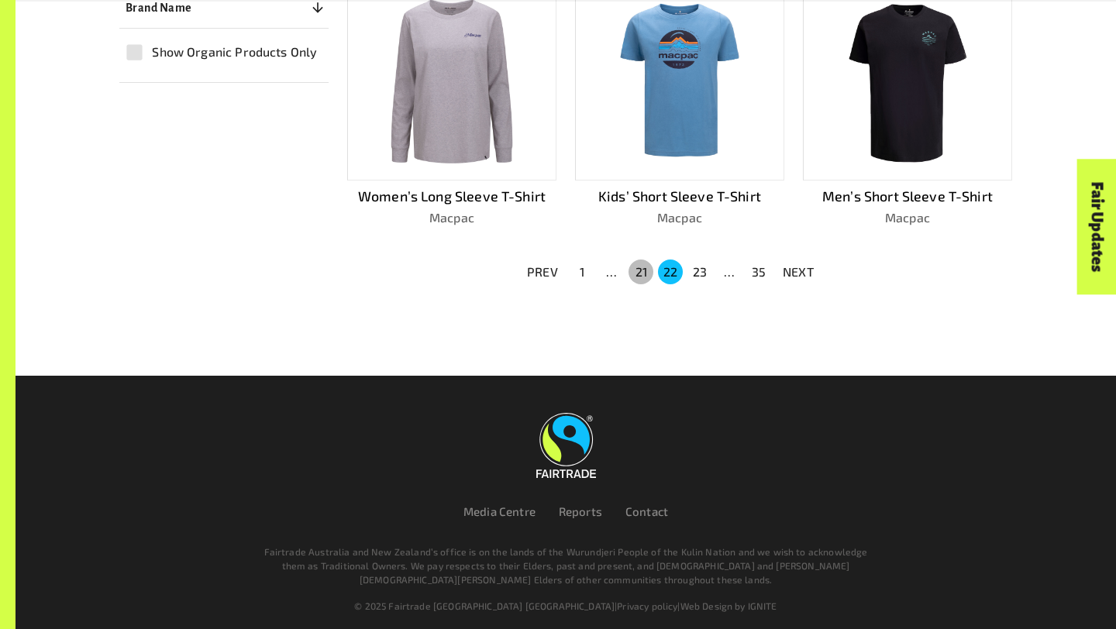
click at [642, 261] on button "21" at bounding box center [640, 272] width 25 height 25
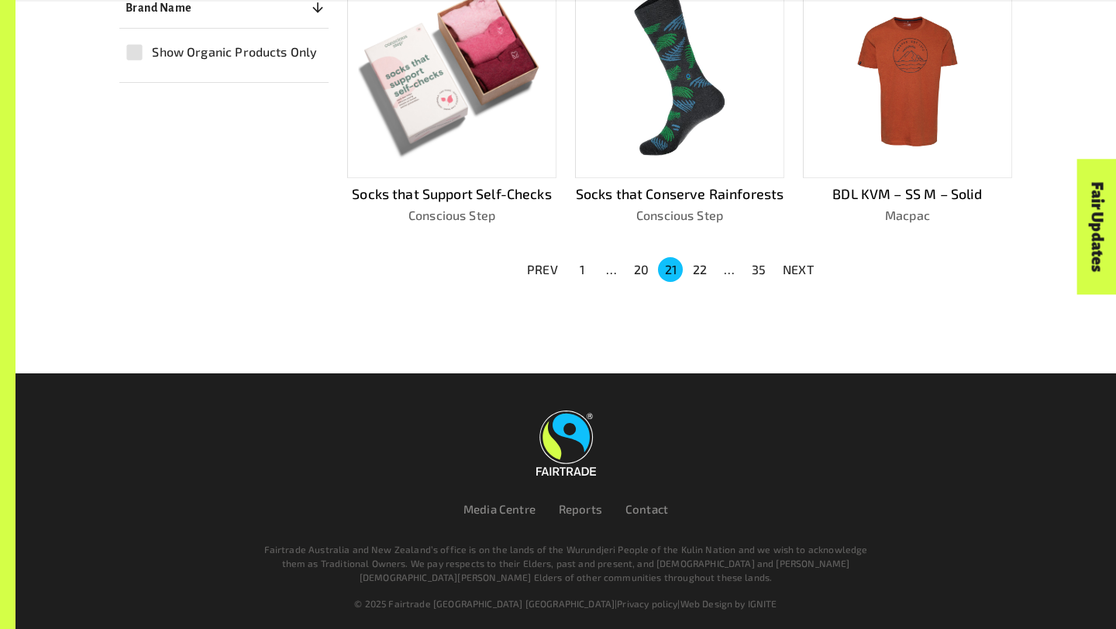
click at [641, 263] on button "20" at bounding box center [640, 269] width 25 height 25
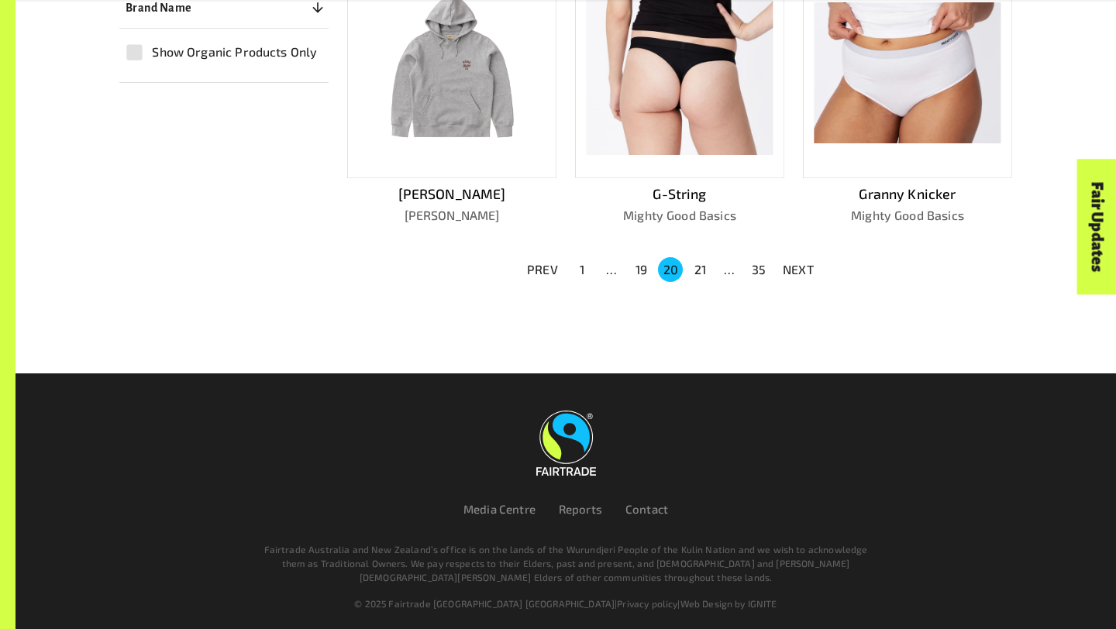
click at [731, 260] on div "…" at bounding box center [729, 269] width 25 height 19
click at [694, 258] on button "21" at bounding box center [699, 269] width 25 height 25
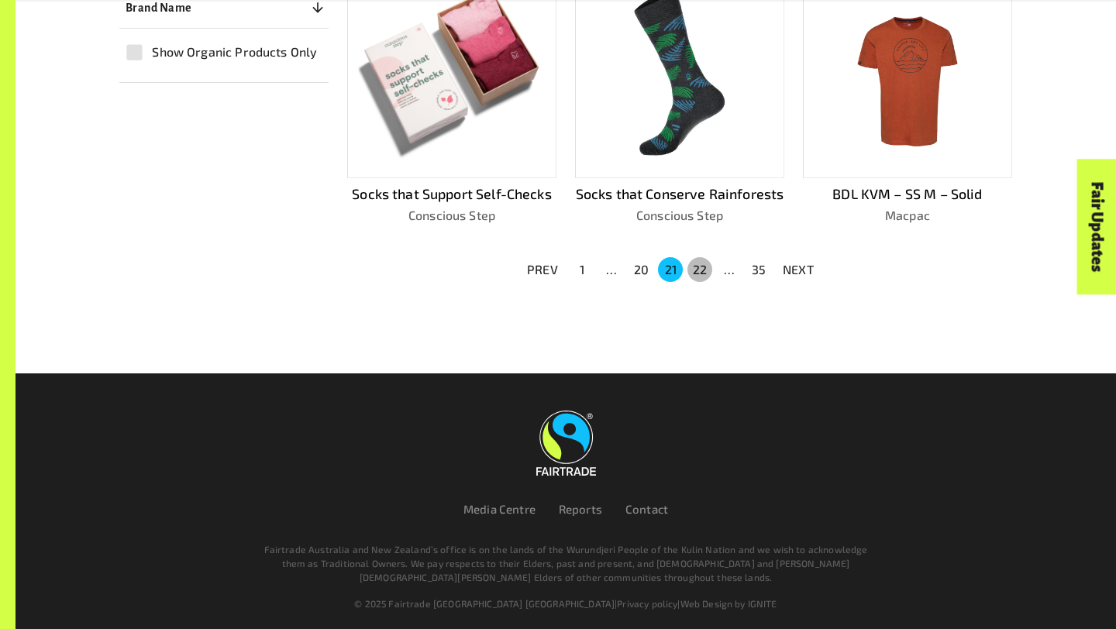
click at [698, 267] on button "22" at bounding box center [699, 269] width 25 height 25
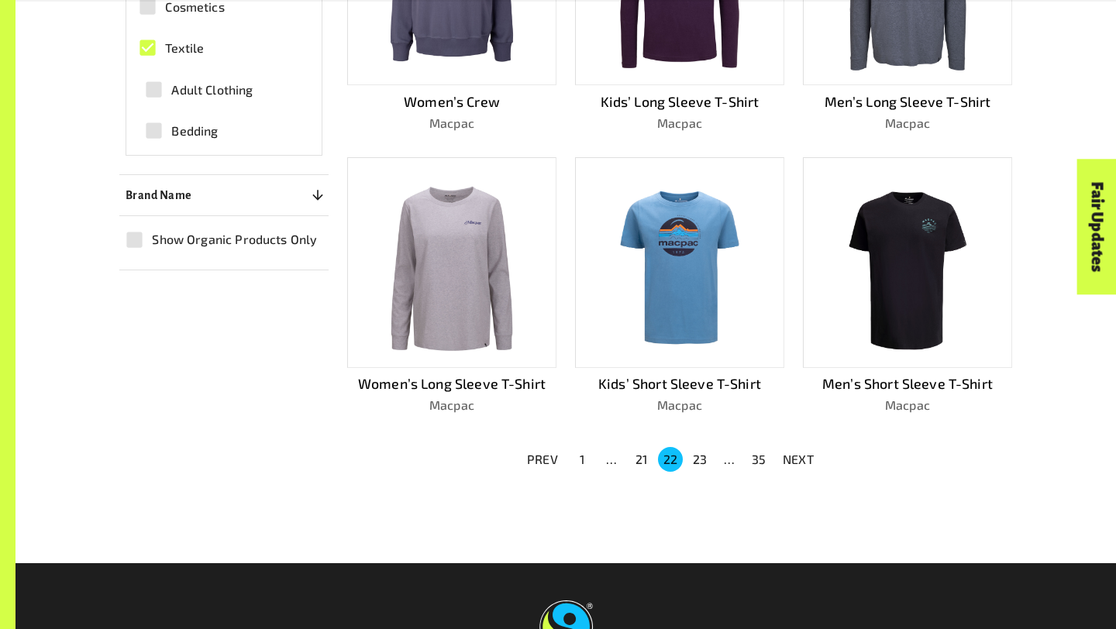
scroll to position [1076, 0]
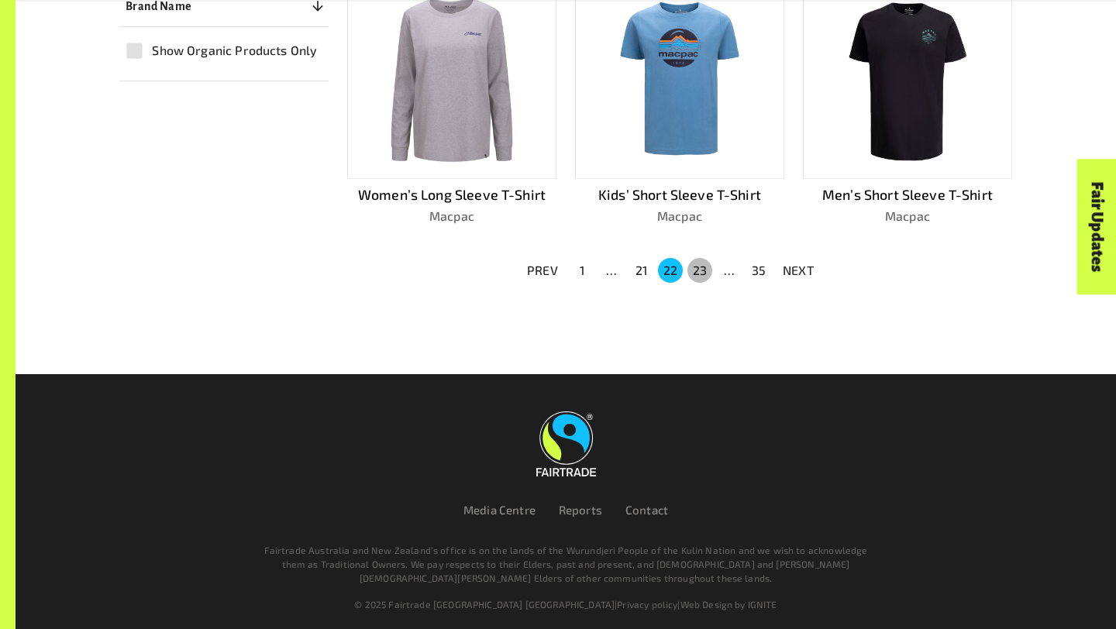
click at [697, 267] on button "23" at bounding box center [699, 270] width 25 height 25
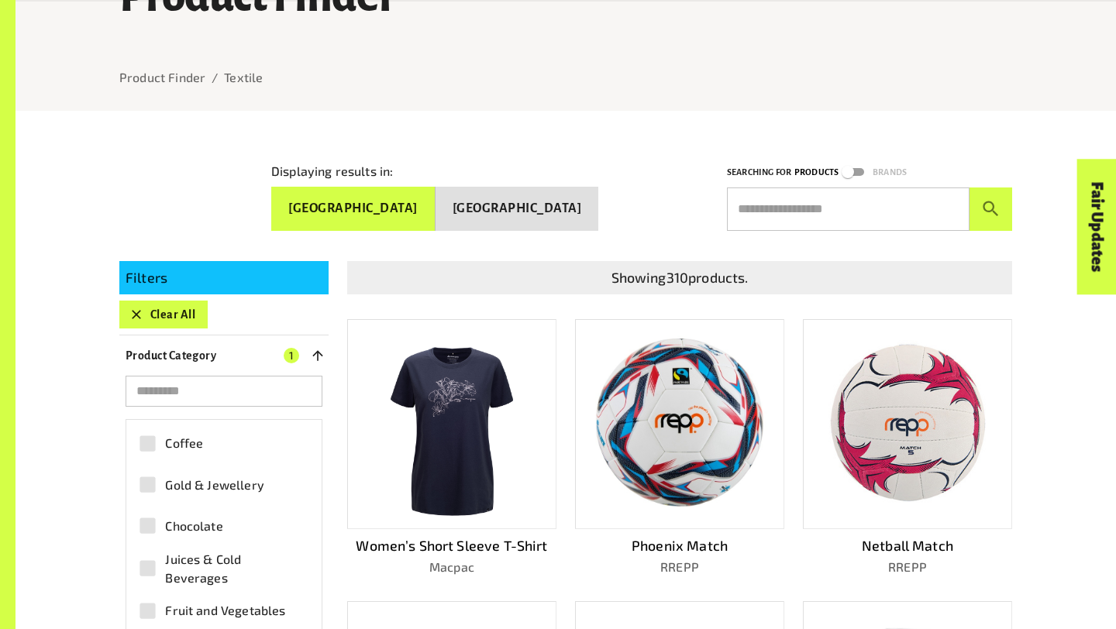
scroll to position [167, 0]
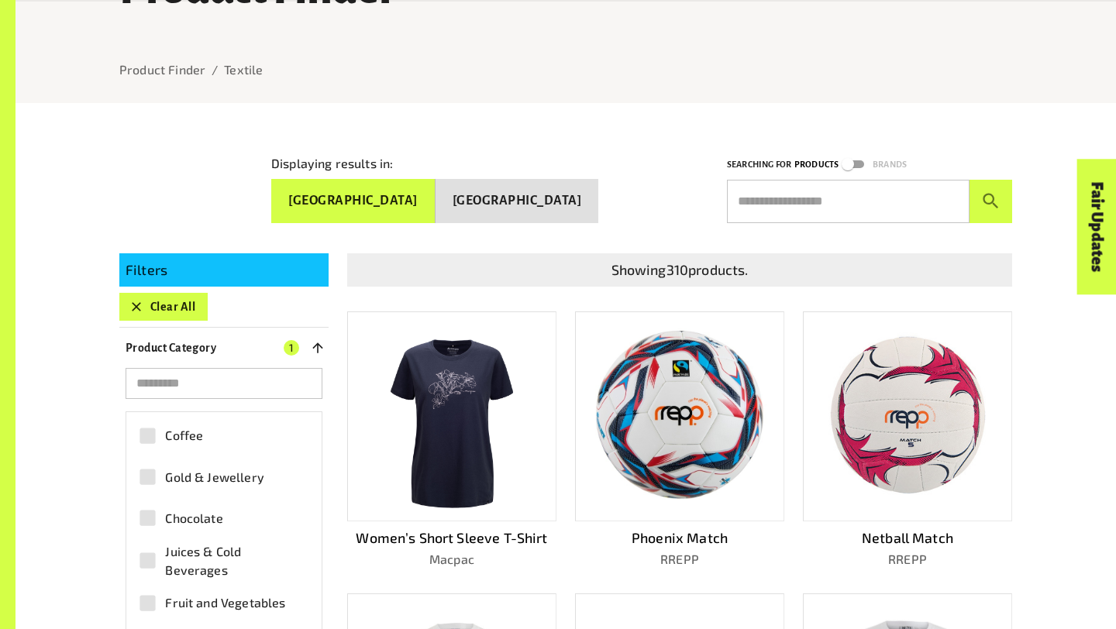
click at [472, 390] on img at bounding box center [452, 416] width 126 height 188
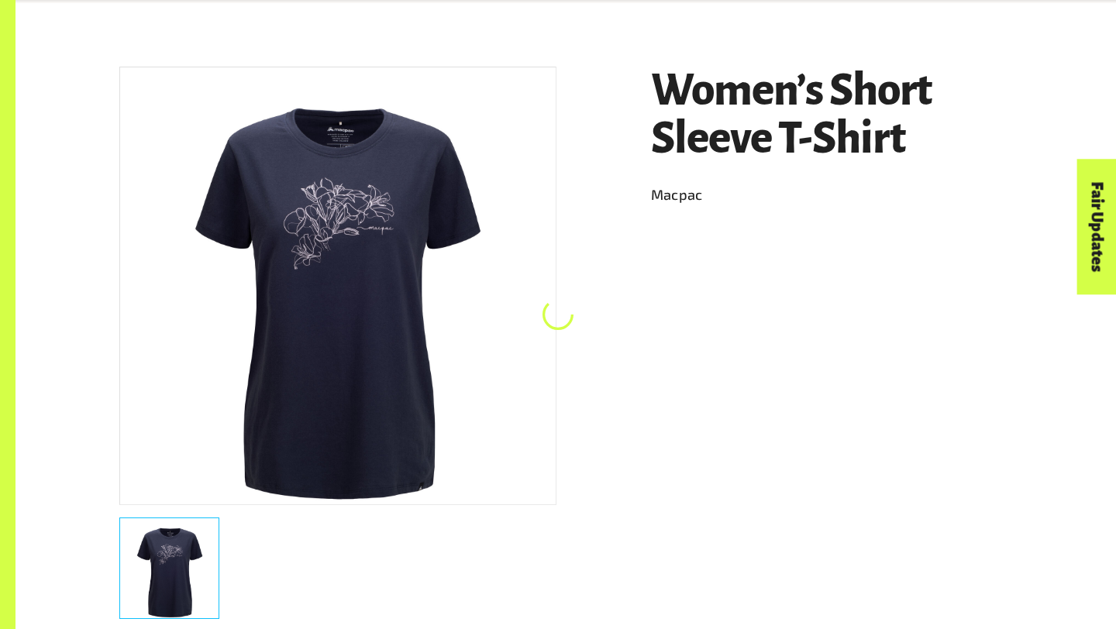
scroll to position [270, 0]
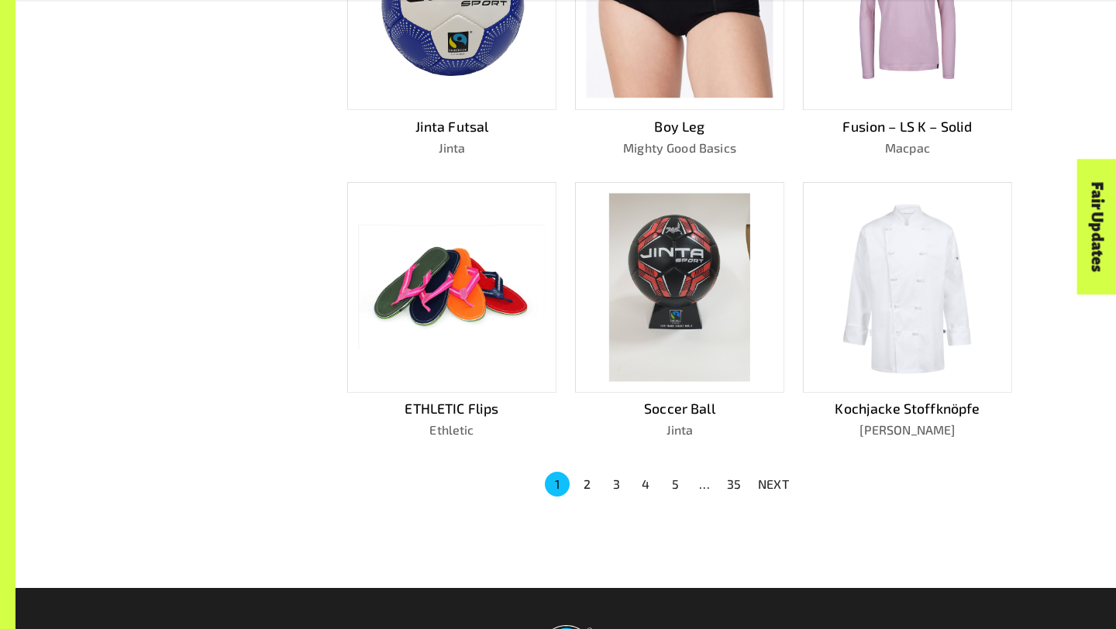
scroll to position [1095, 0]
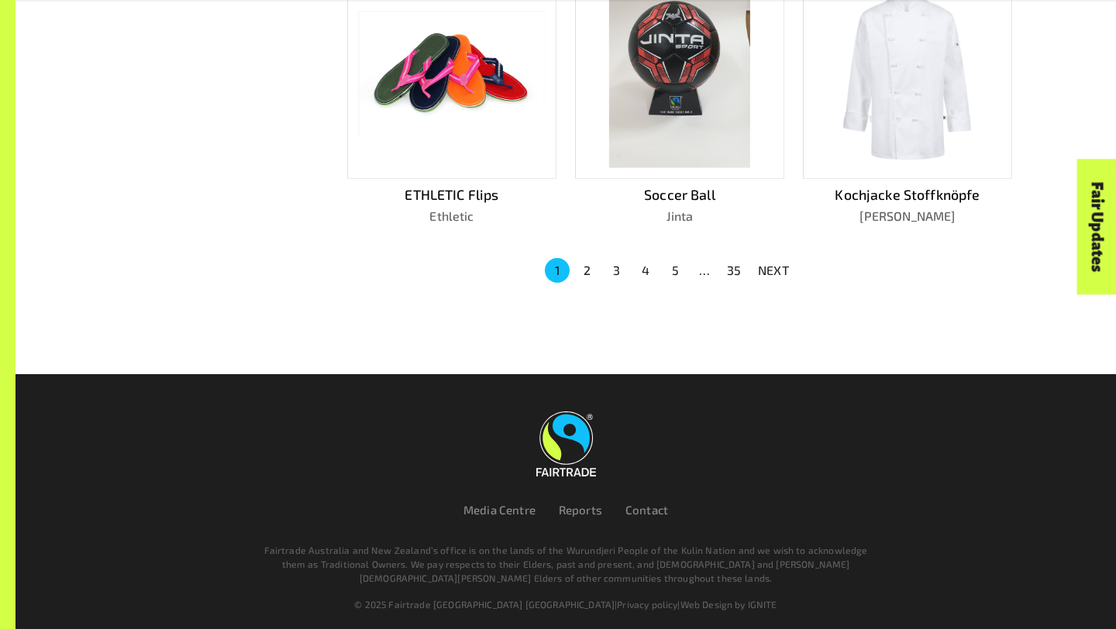
click at [733, 267] on button "35" at bounding box center [733, 270] width 25 height 25
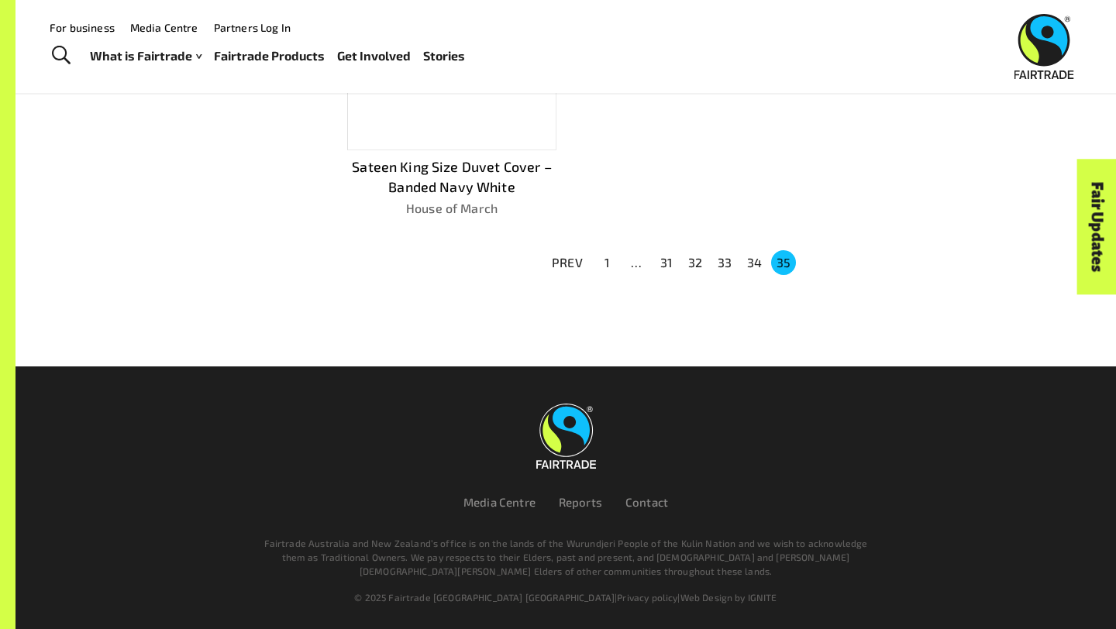
scroll to position [834, 0]
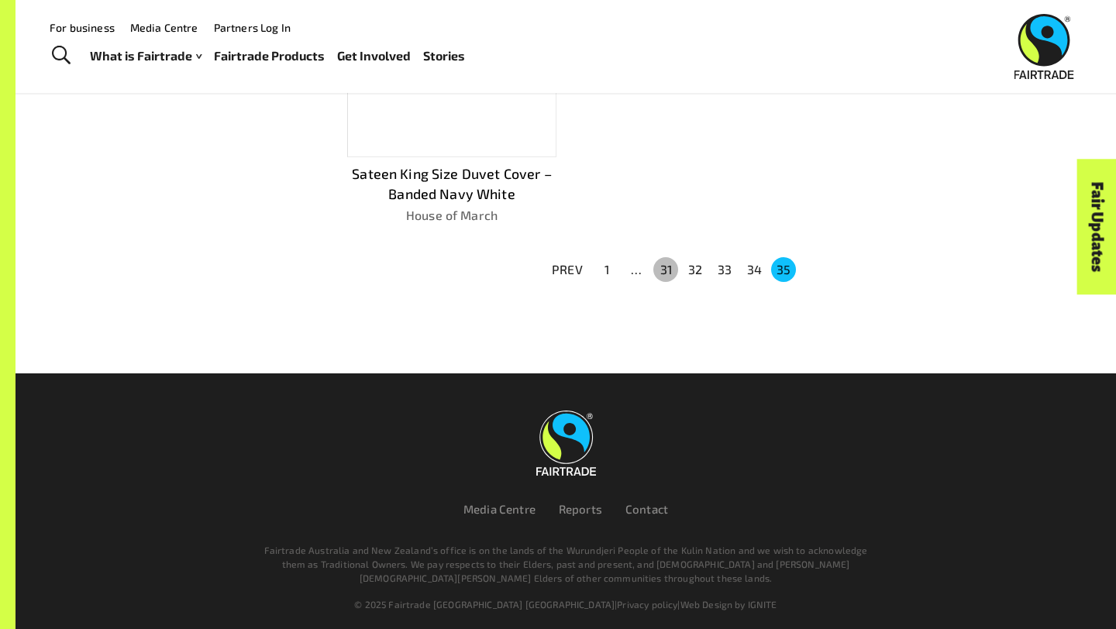
click at [666, 259] on button "31" at bounding box center [665, 269] width 25 height 25
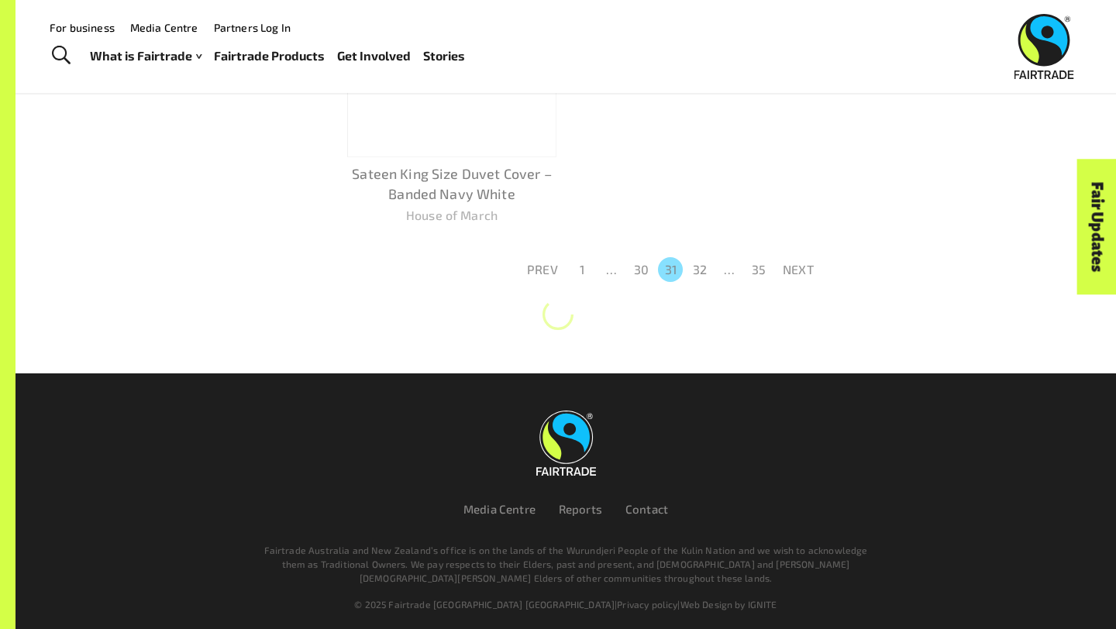
scroll to position [1074, 0]
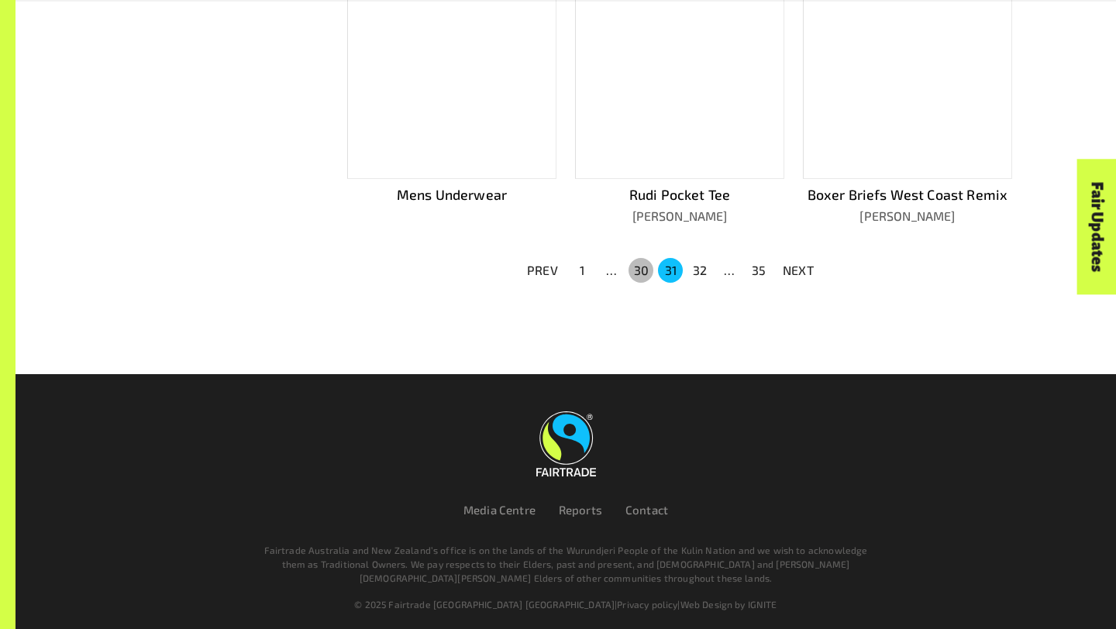
click at [640, 264] on button "30" at bounding box center [640, 270] width 25 height 25
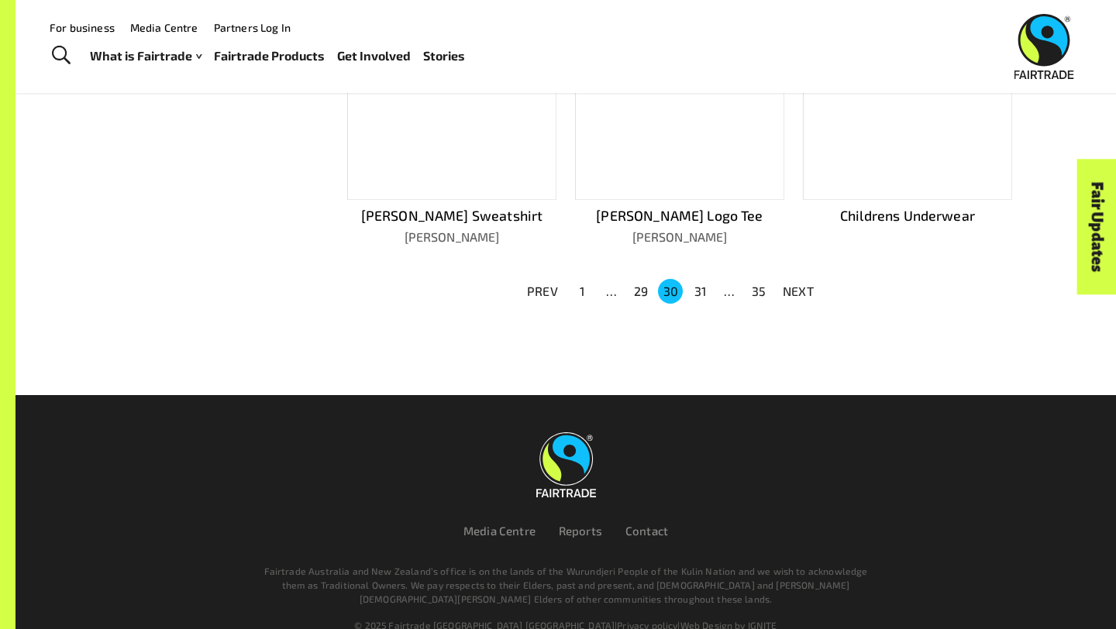
scroll to position [921, 0]
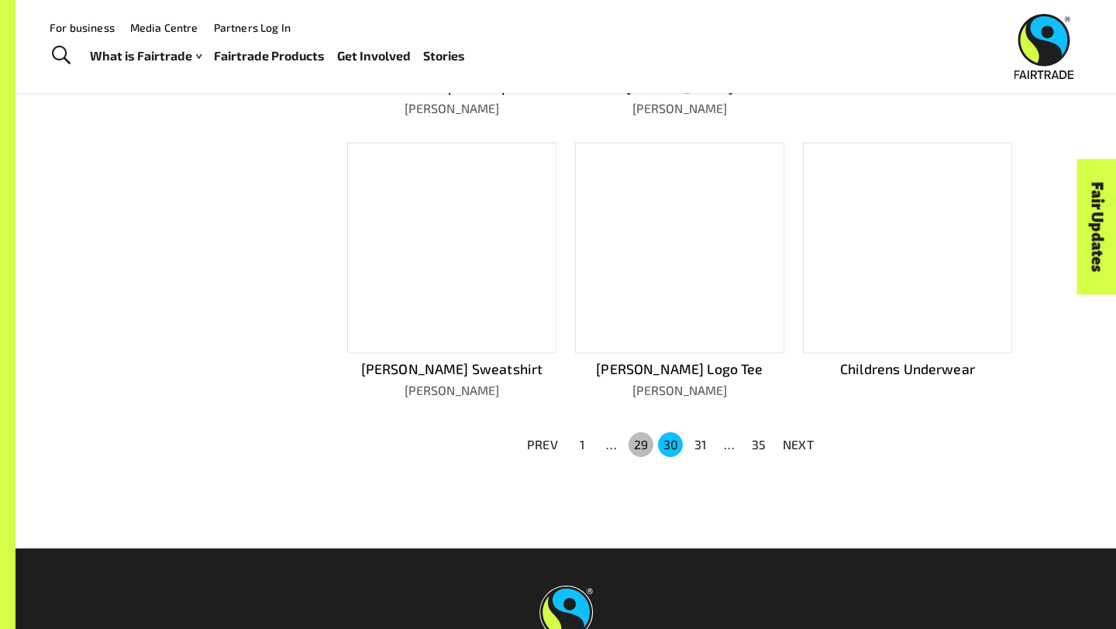
click at [640, 432] on button "29" at bounding box center [640, 444] width 25 height 25
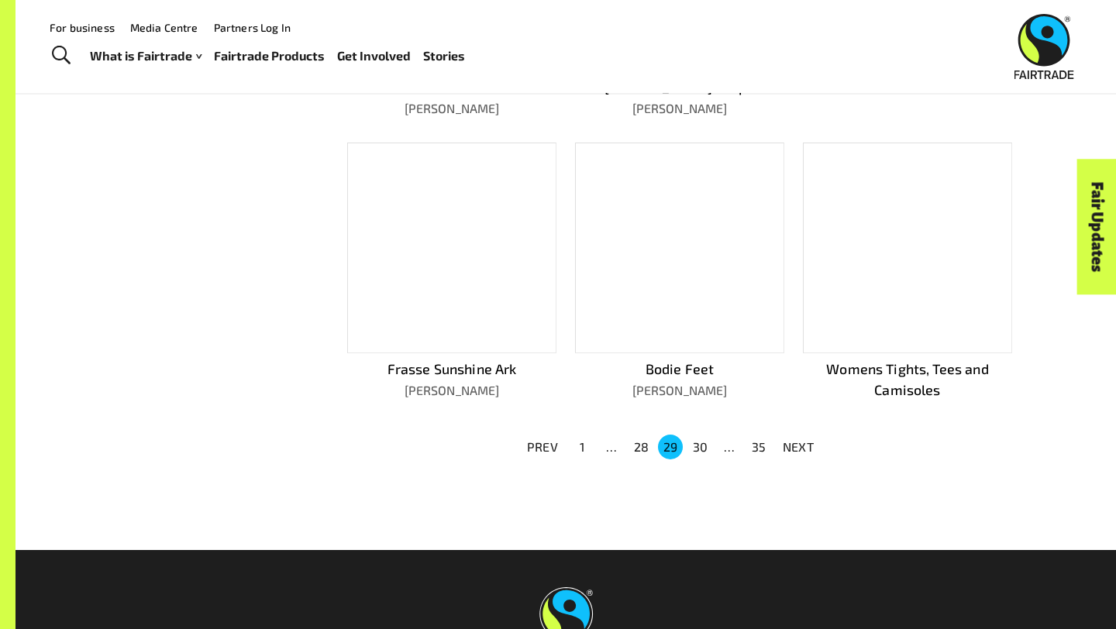
scroll to position [923, 0]
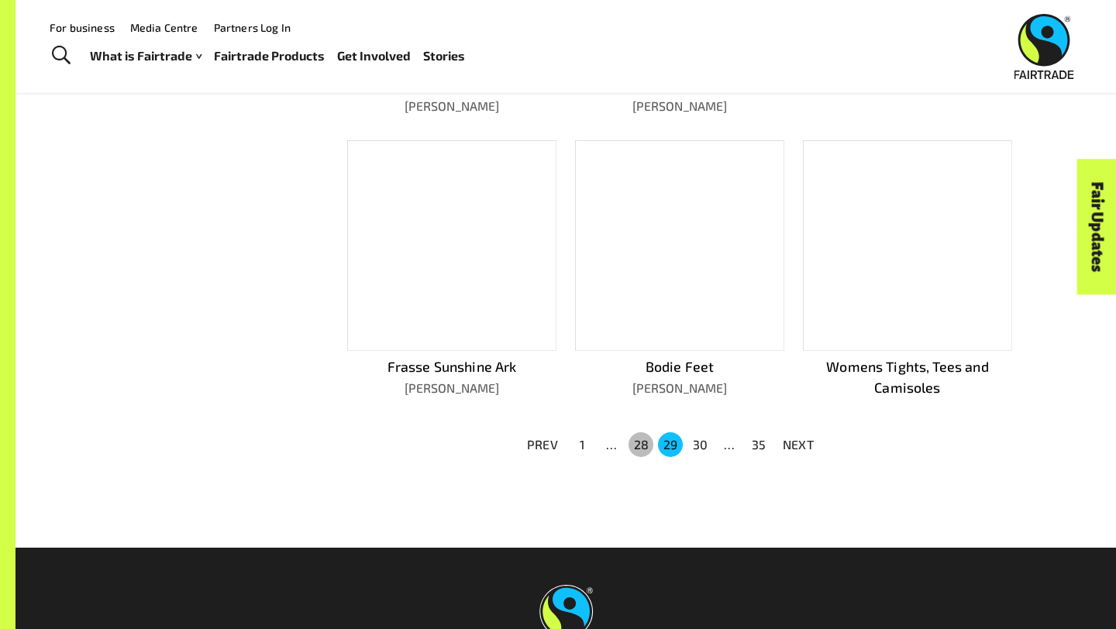
click at [643, 432] on button "28" at bounding box center [640, 444] width 25 height 25
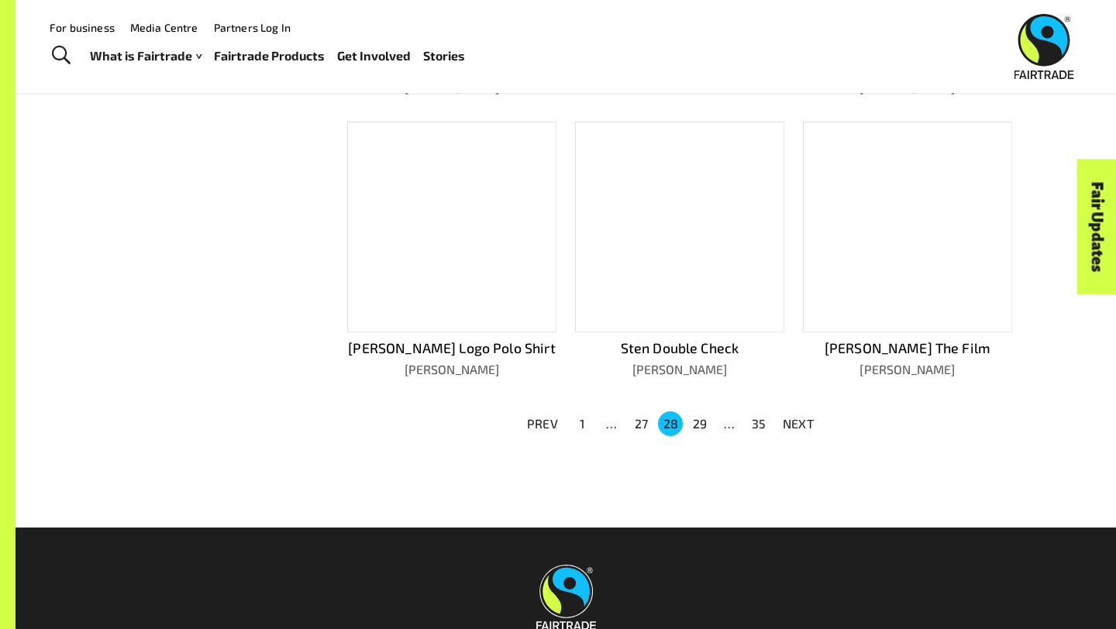
click at [630, 415] on button "27" at bounding box center [640, 423] width 25 height 25
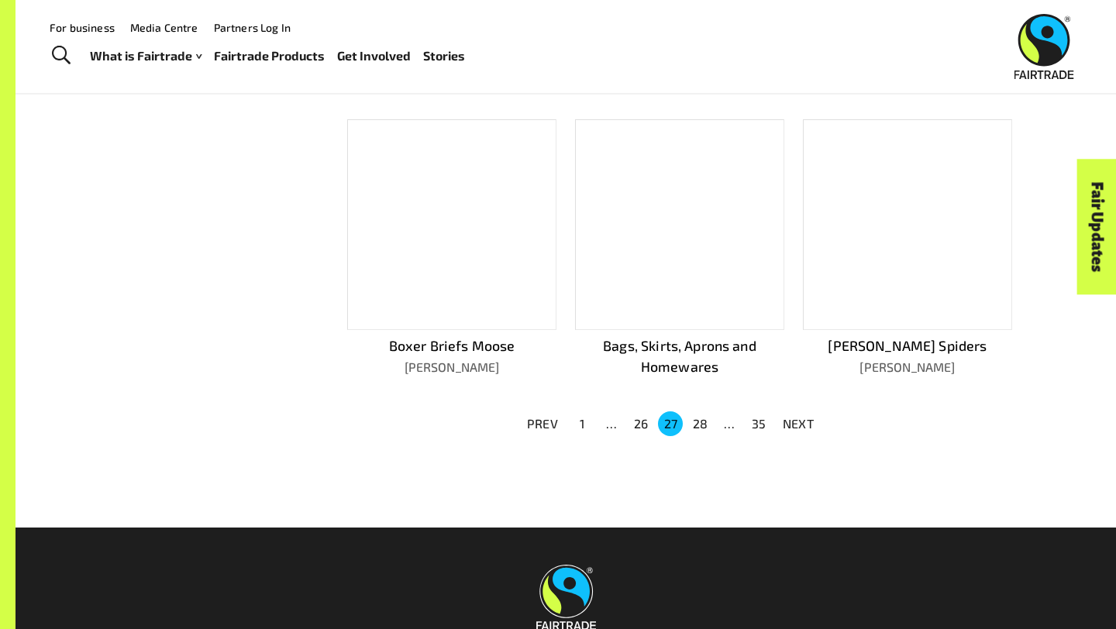
click at [642, 412] on button "26" at bounding box center [640, 423] width 25 height 25
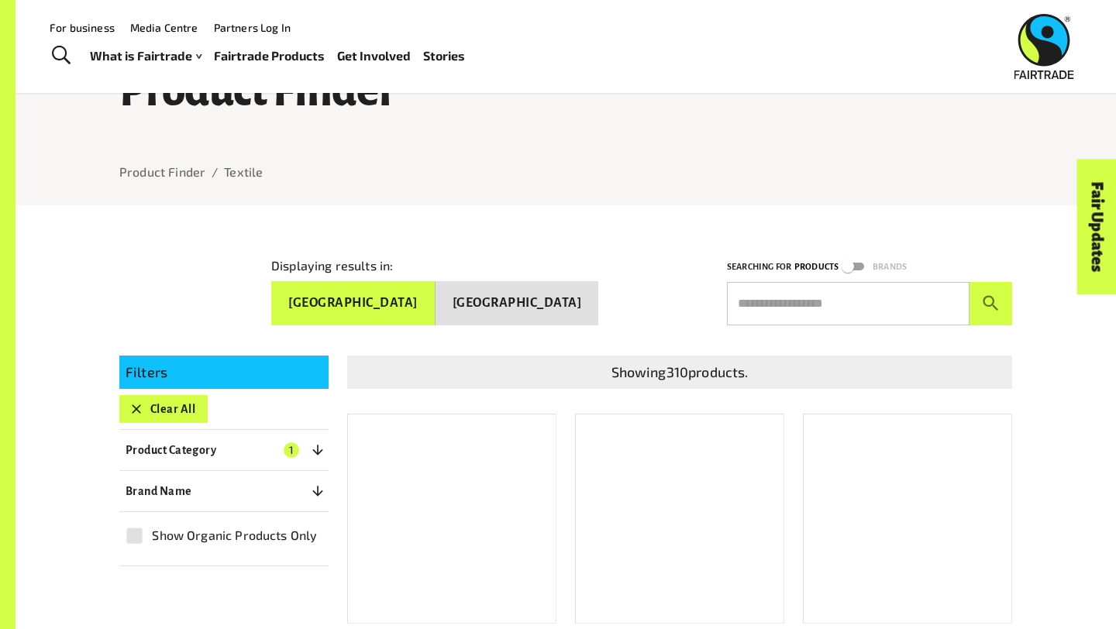
scroll to position [64, 0]
click at [666, 345] on div "Showing 310 products." at bounding box center [670, 361] width 683 height 58
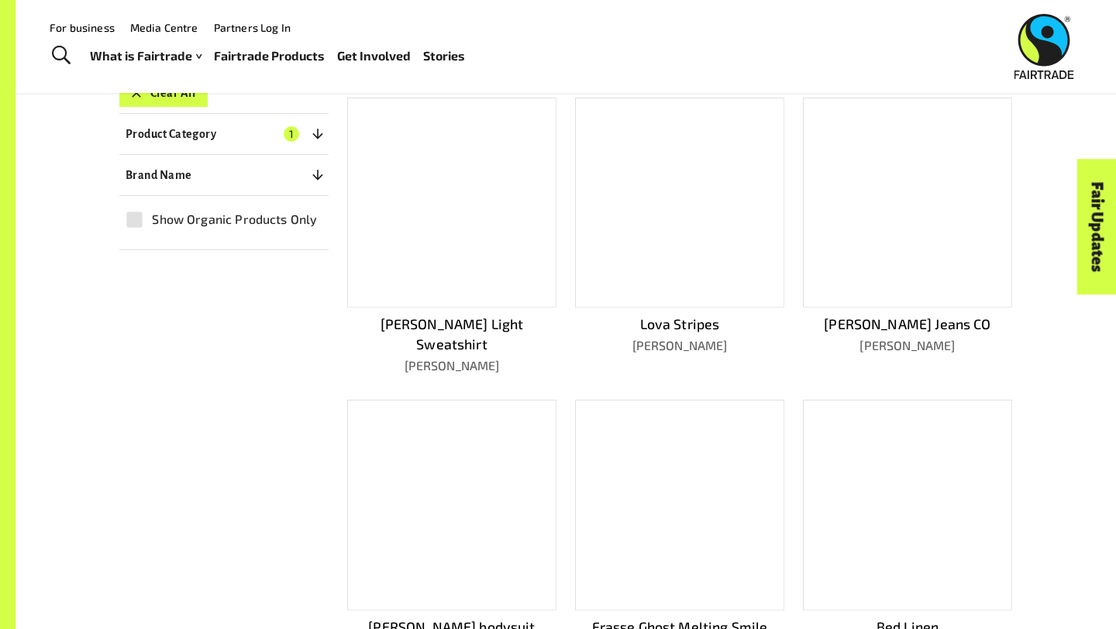
scroll to position [201, 0]
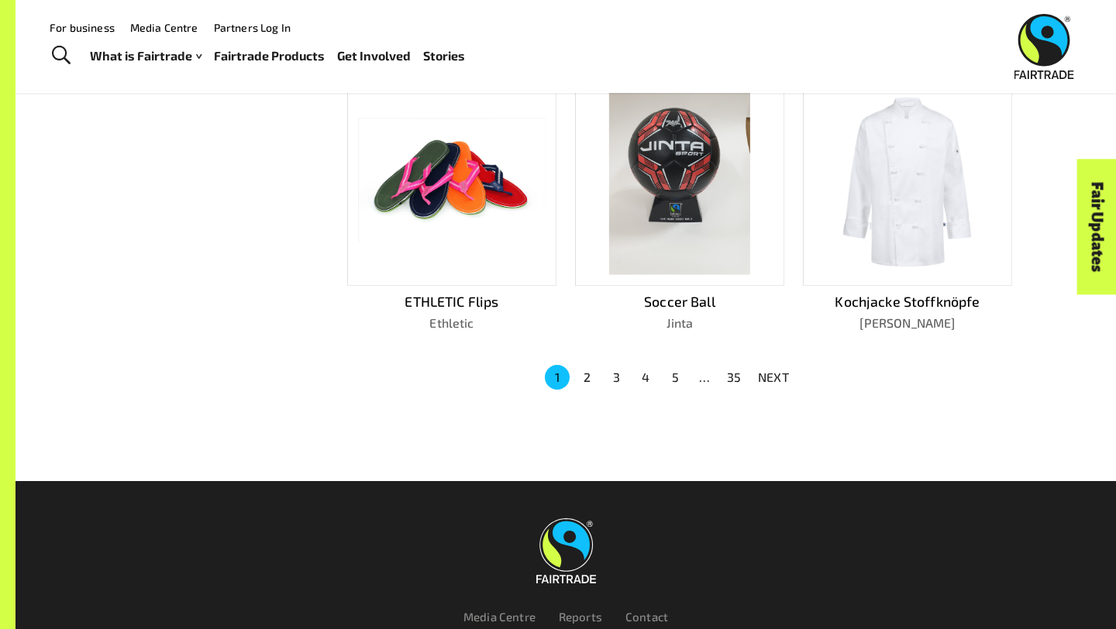
scroll to position [924, 0]
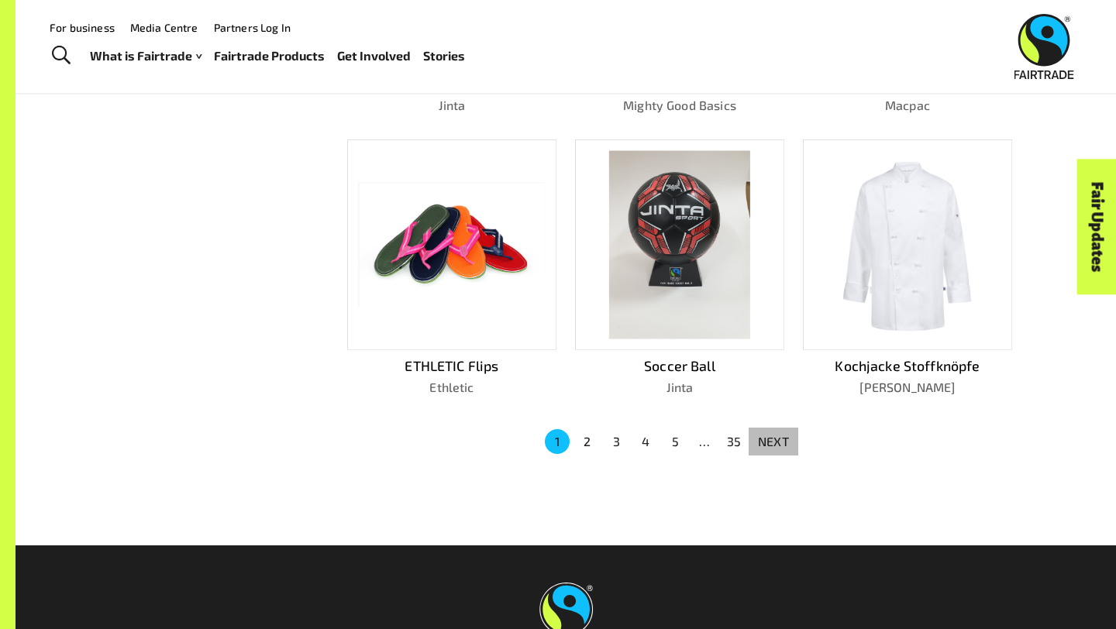
click at [778, 432] on p "NEXT" at bounding box center [773, 441] width 31 height 19
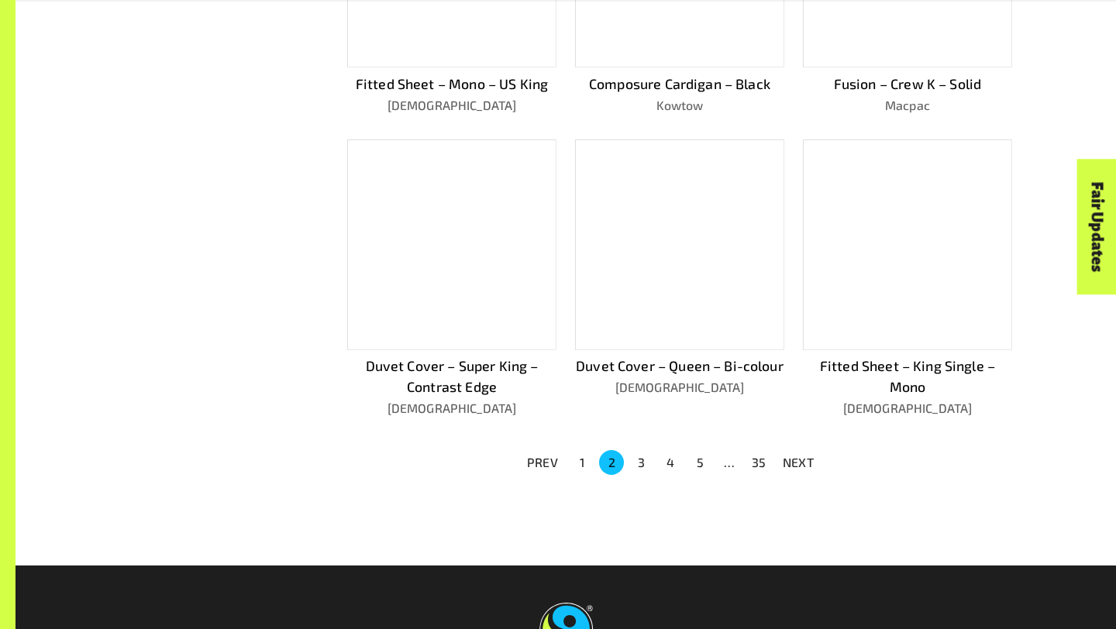
scroll to position [945, 0]
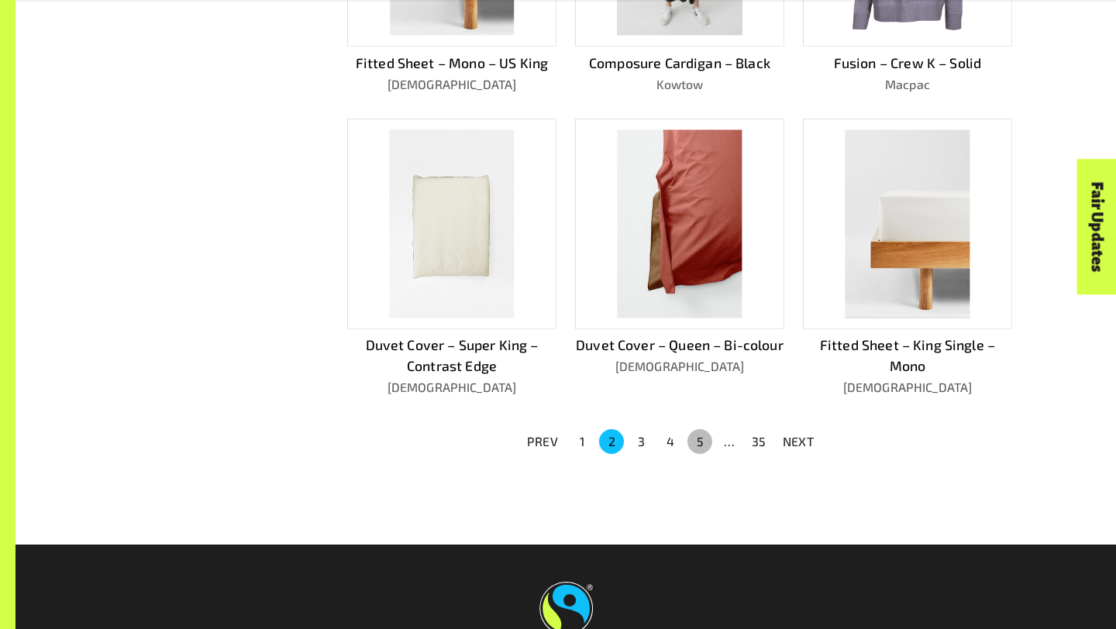
click at [700, 435] on button "5" at bounding box center [699, 441] width 25 height 25
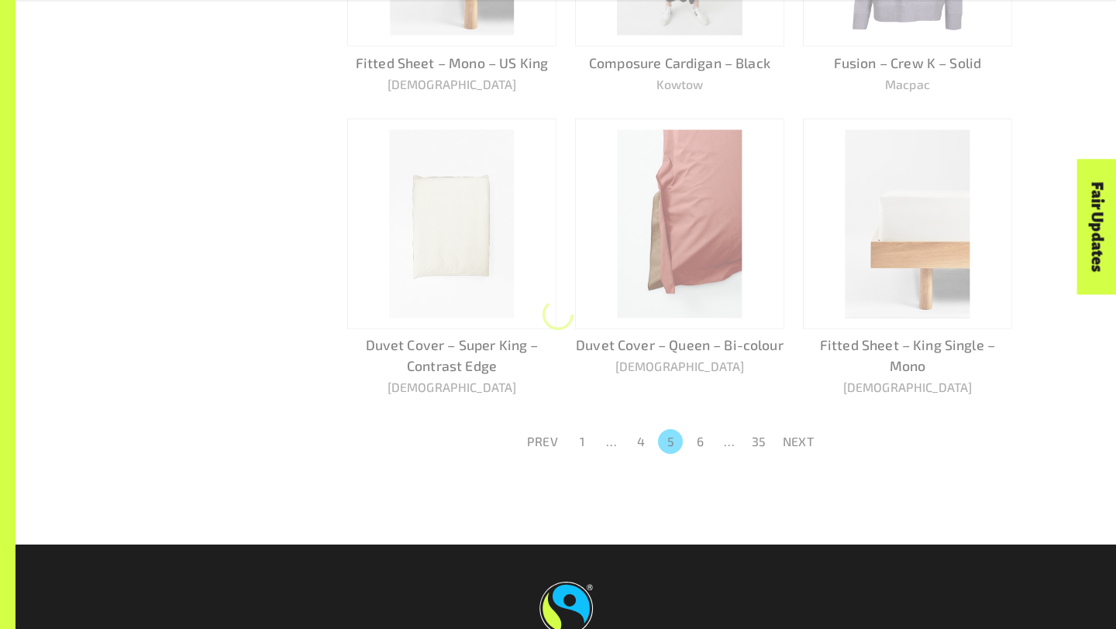
scroll to position [903, 0]
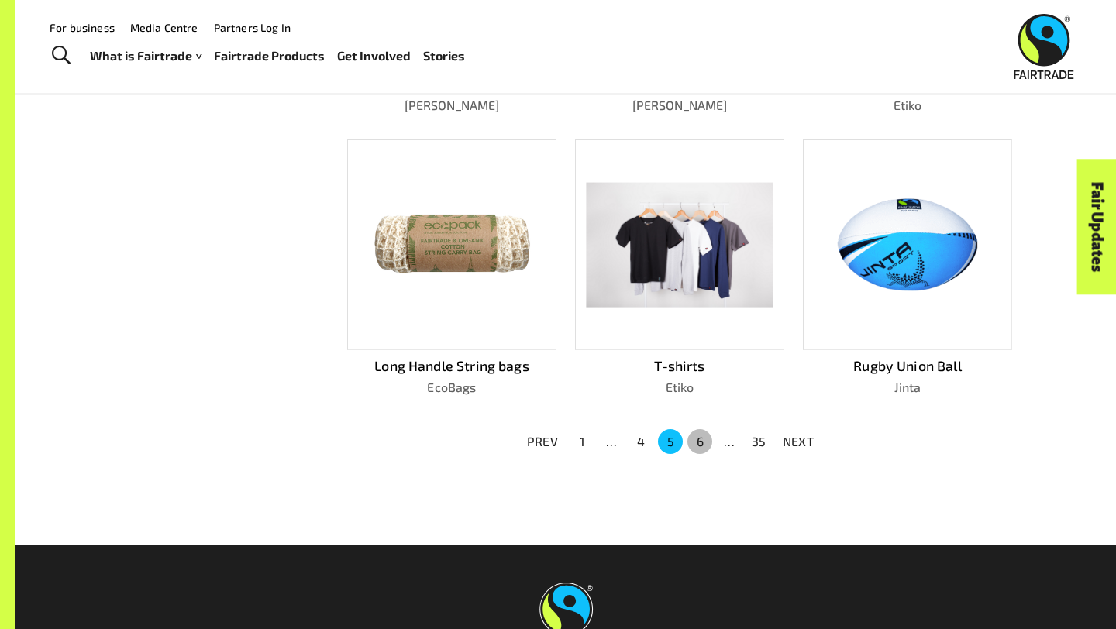
click at [700, 436] on button "6" at bounding box center [699, 441] width 25 height 25
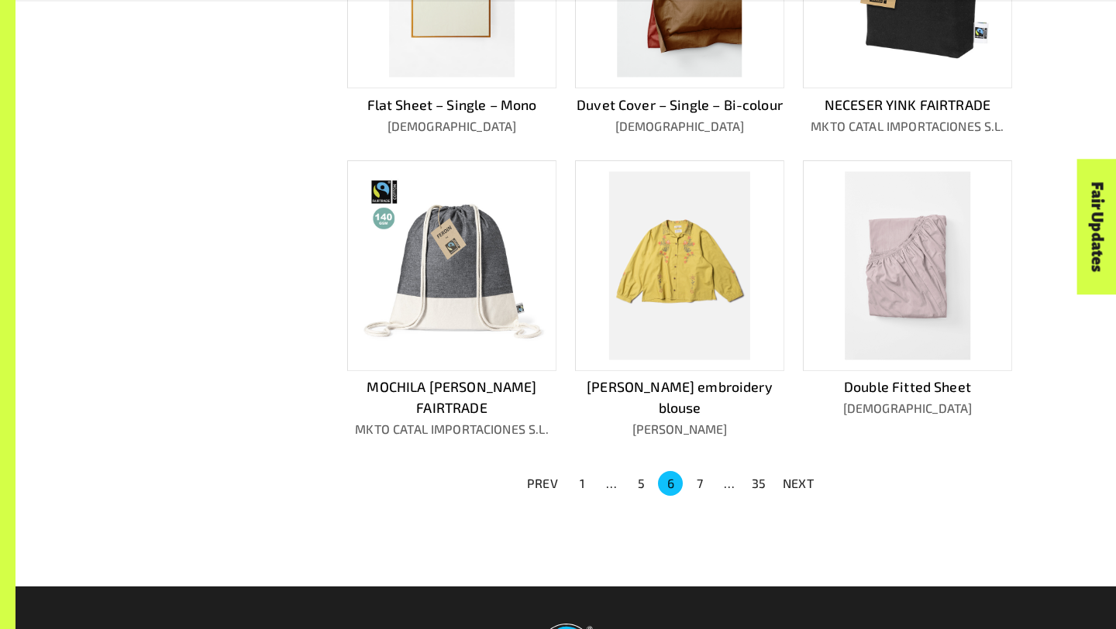
scroll to position [924, 0]
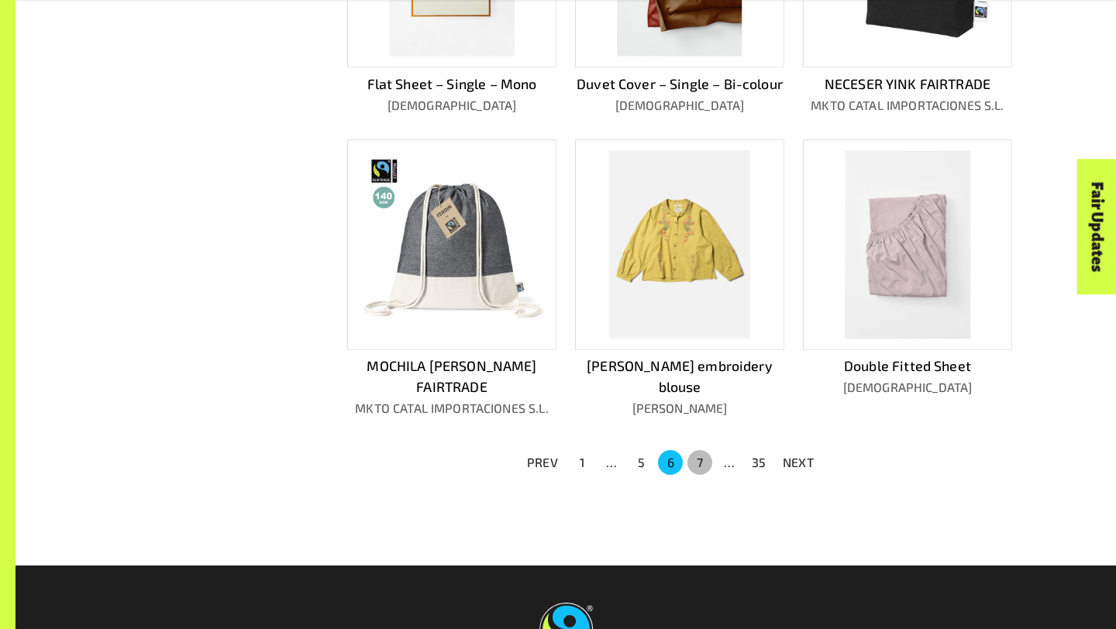
click at [705, 450] on button "7" at bounding box center [699, 462] width 25 height 25
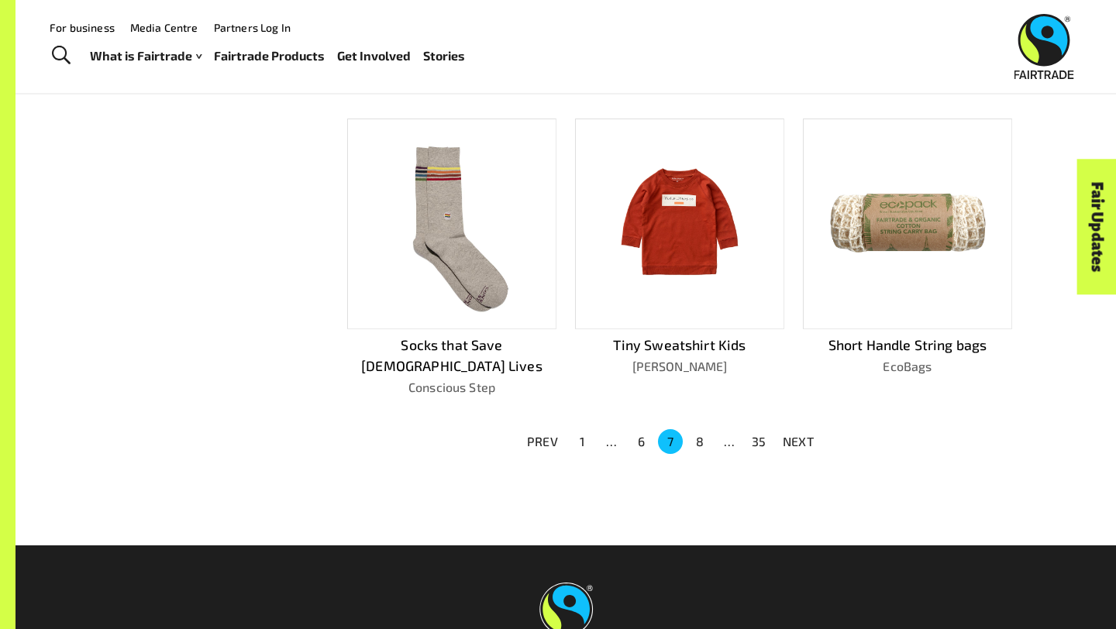
scroll to position [903, 0]
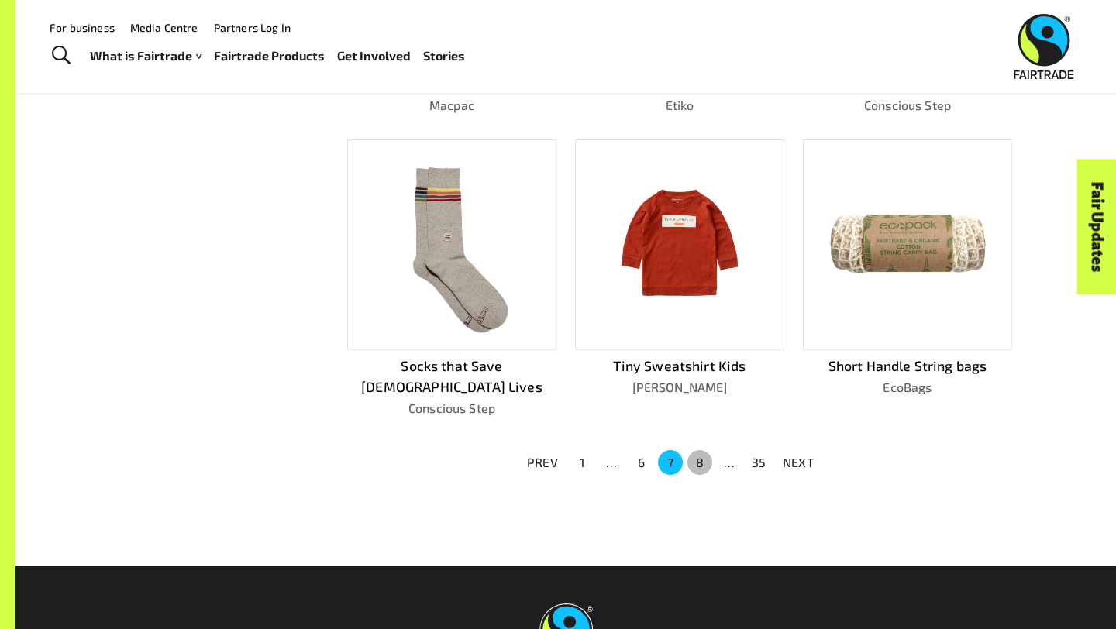
click at [705, 450] on button "8" at bounding box center [699, 462] width 25 height 25
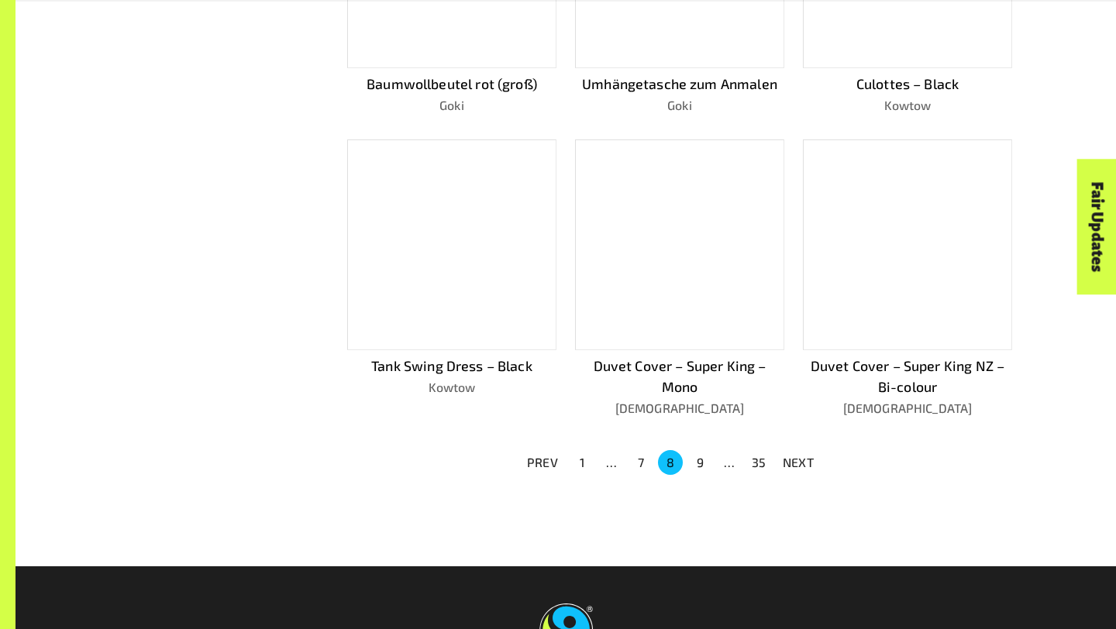
scroll to position [924, 0]
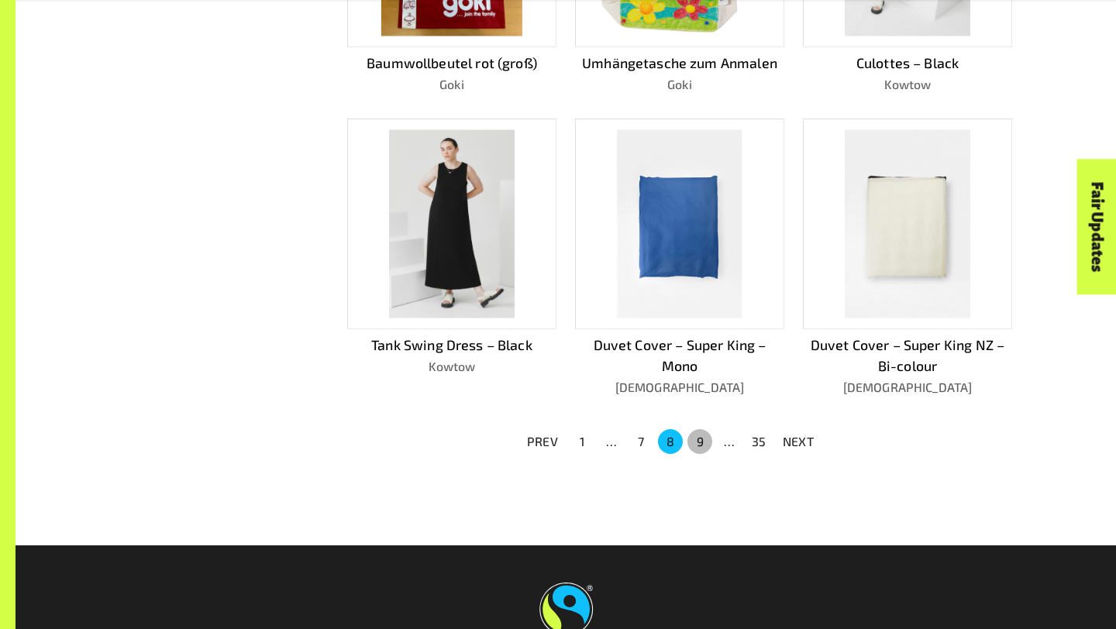
click at [705, 436] on button "9" at bounding box center [699, 441] width 25 height 25
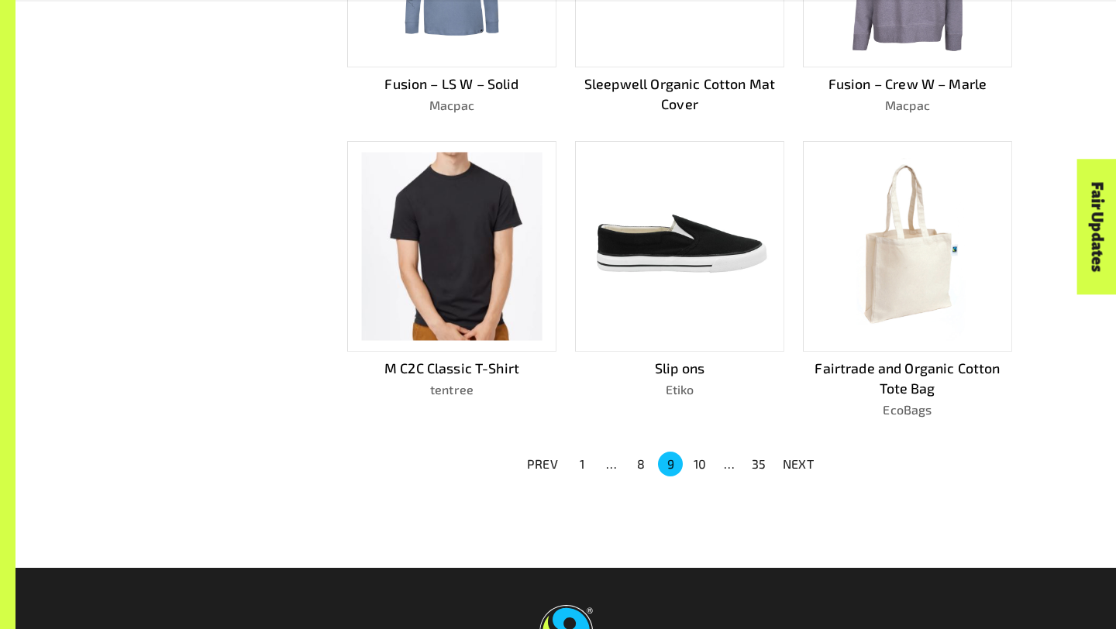
scroll to position [947, 0]
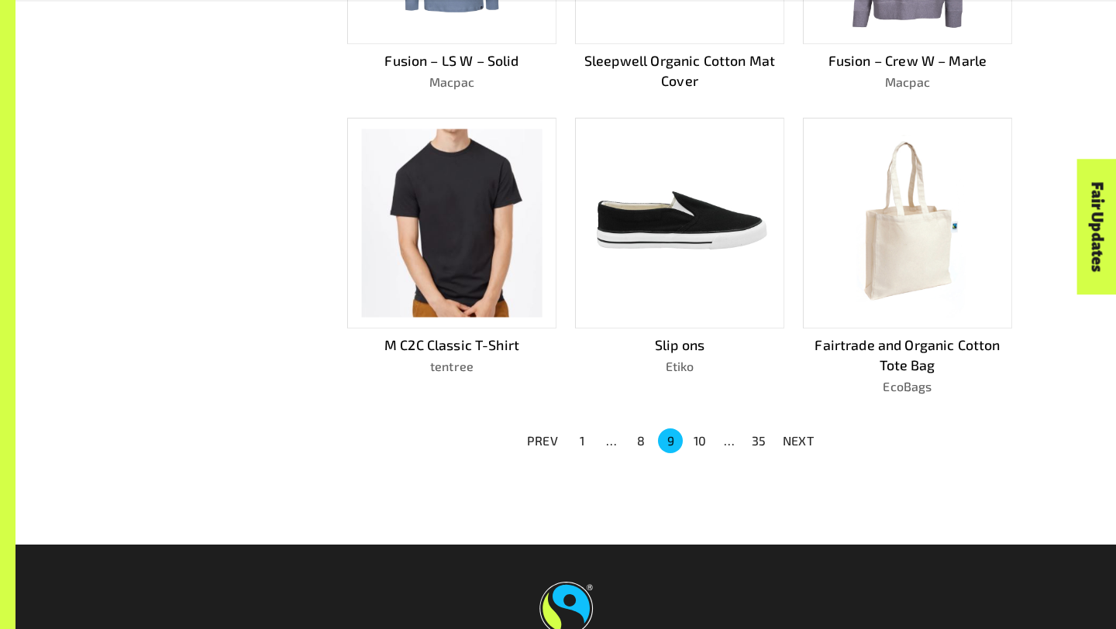
click at [705, 436] on button "10" at bounding box center [699, 441] width 25 height 25
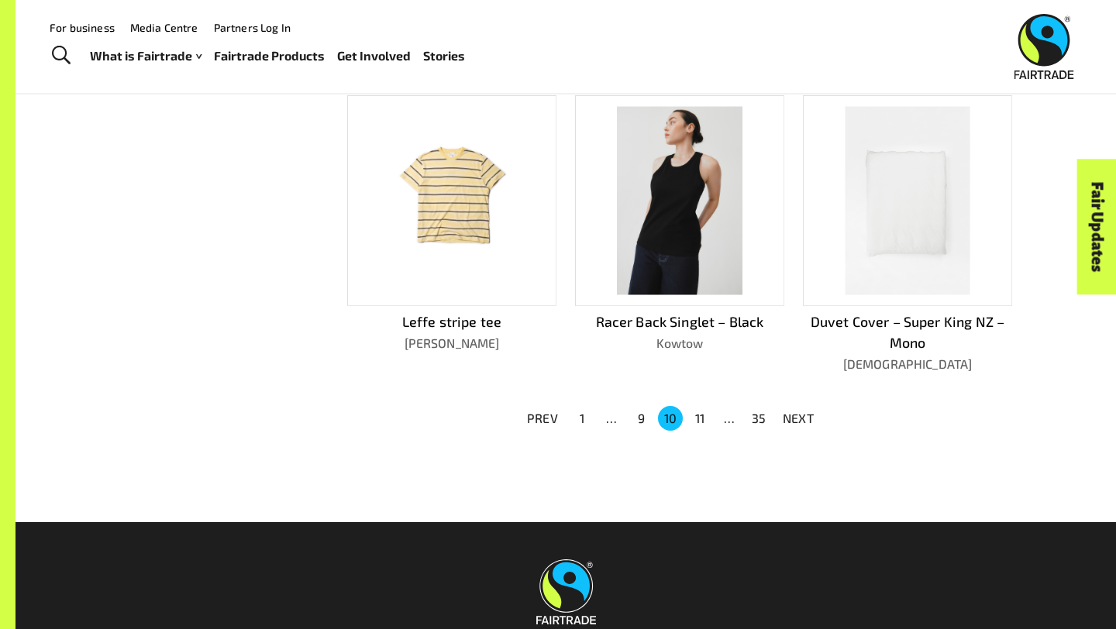
scroll to position [924, 0]
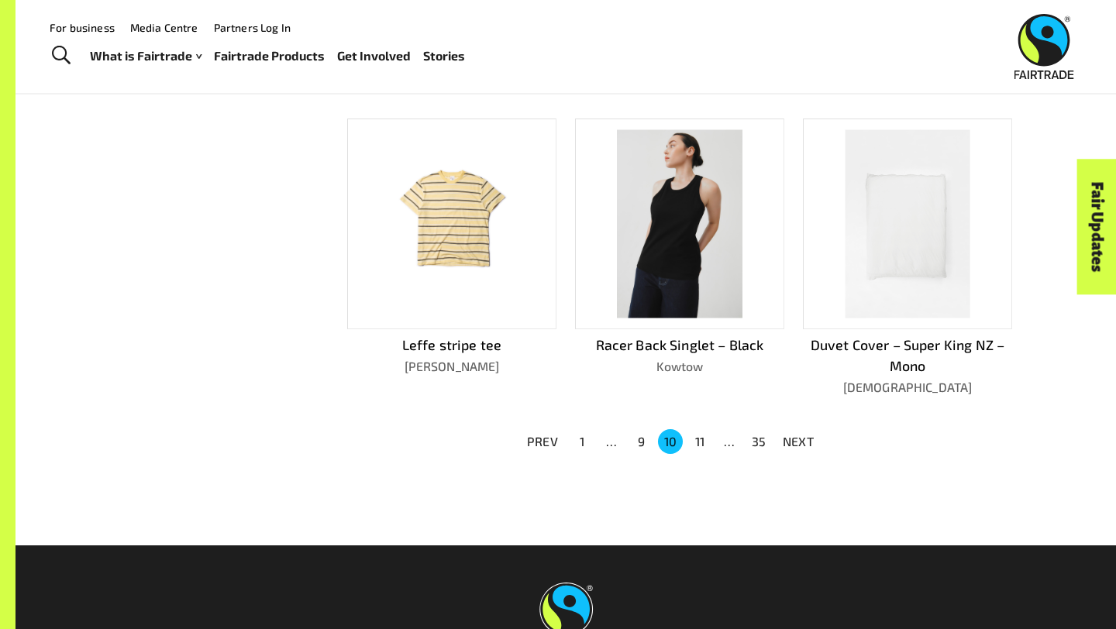
click at [705, 436] on button "11" at bounding box center [699, 441] width 25 height 25
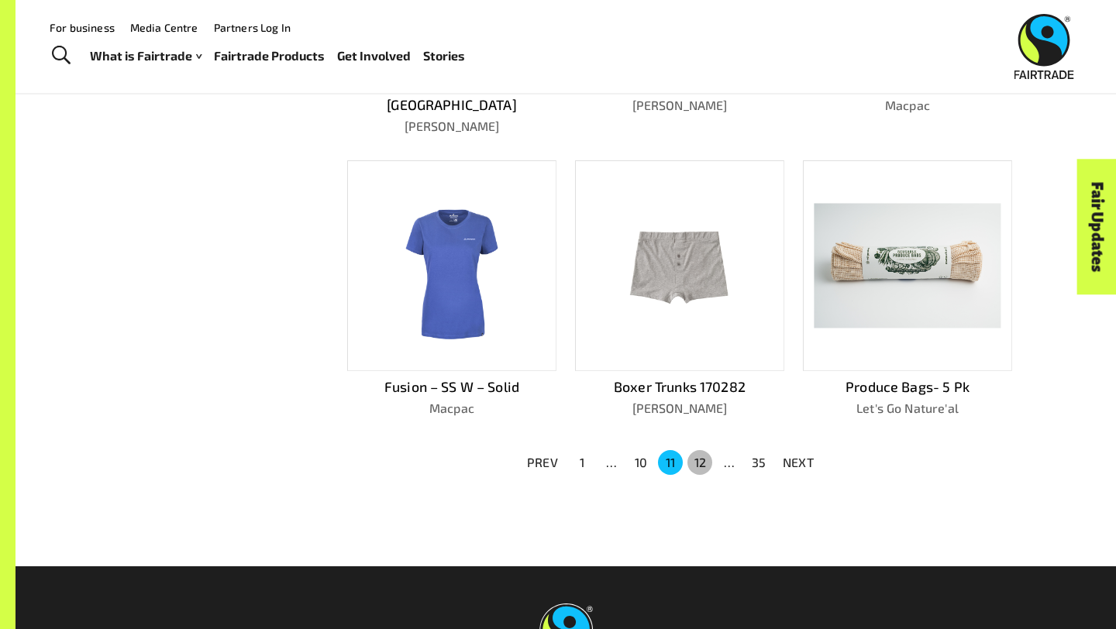
click at [705, 450] on button "12" at bounding box center [699, 462] width 25 height 25
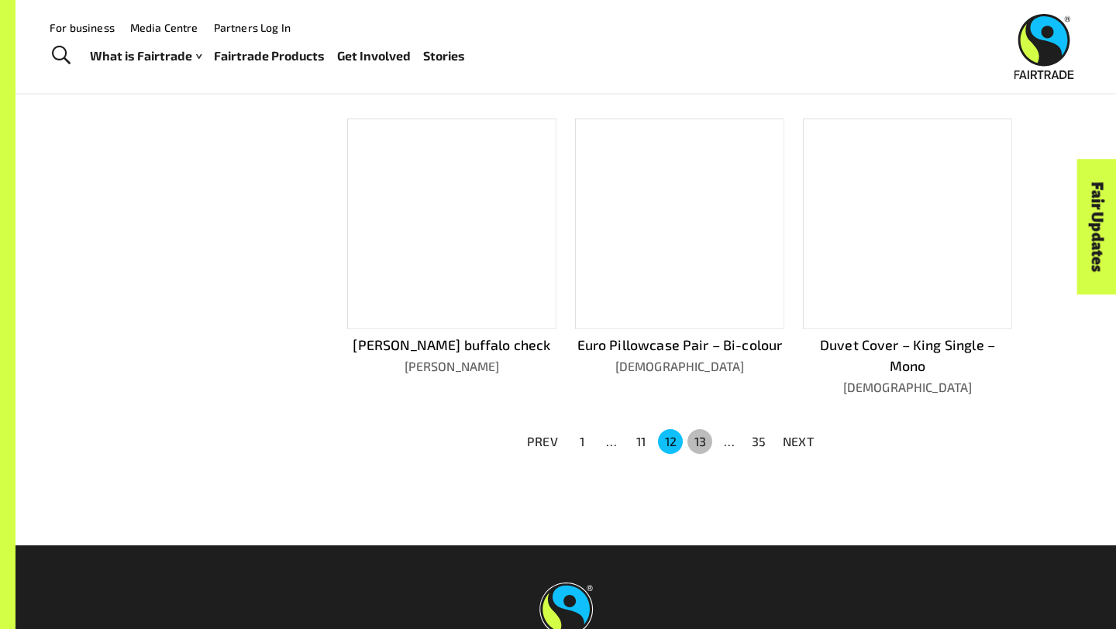
click at [705, 435] on button "13" at bounding box center [699, 441] width 25 height 25
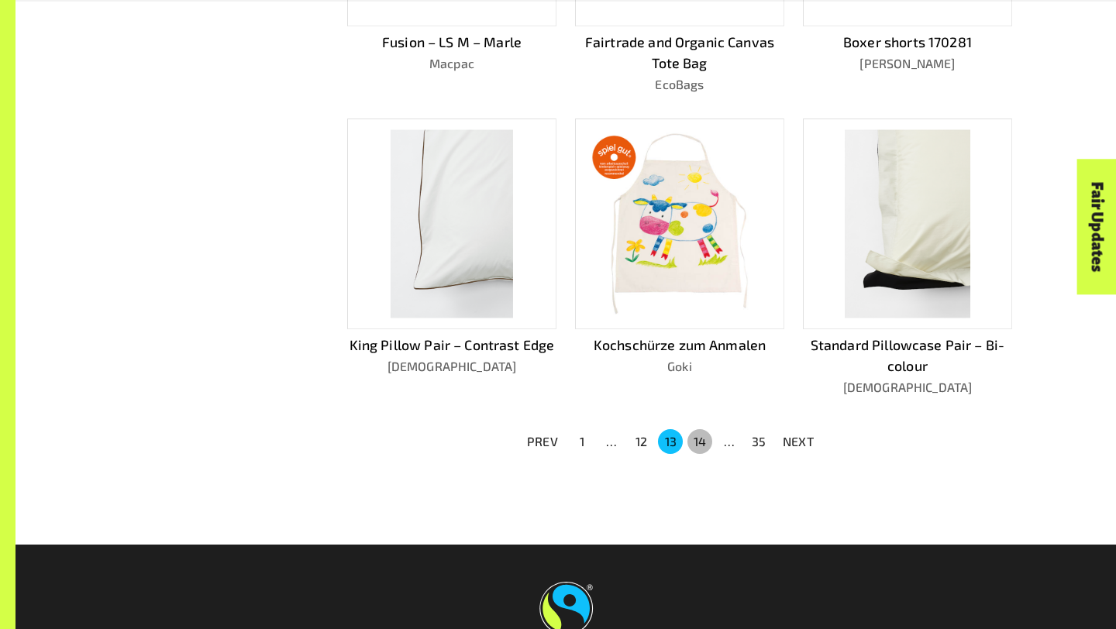
click at [705, 435] on button "14" at bounding box center [699, 441] width 25 height 25
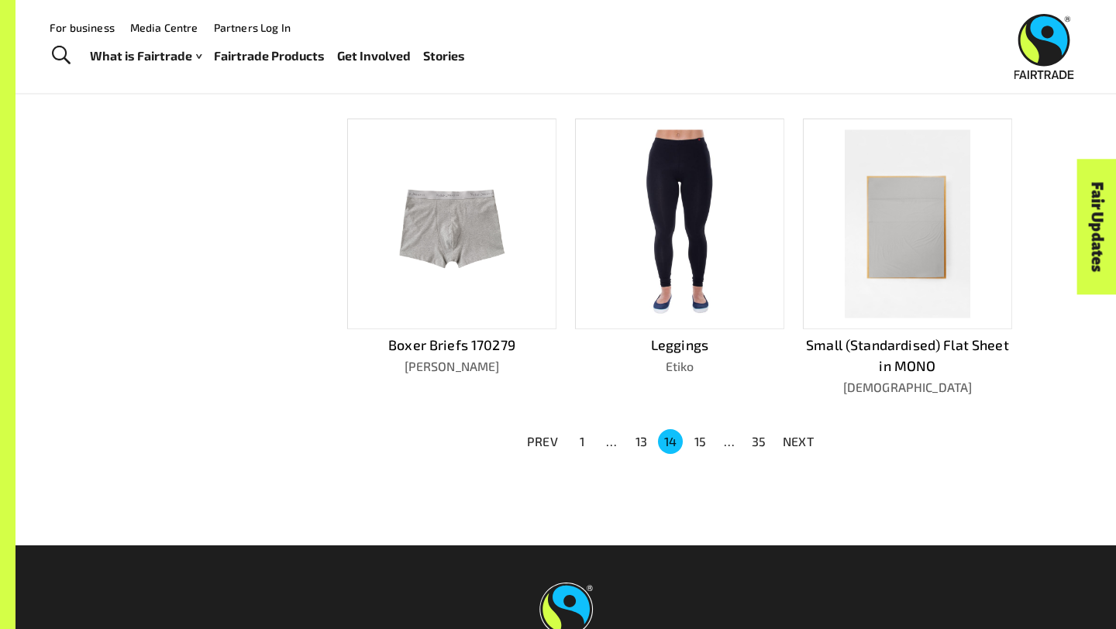
click at [705, 435] on button "15" at bounding box center [699, 441] width 25 height 25
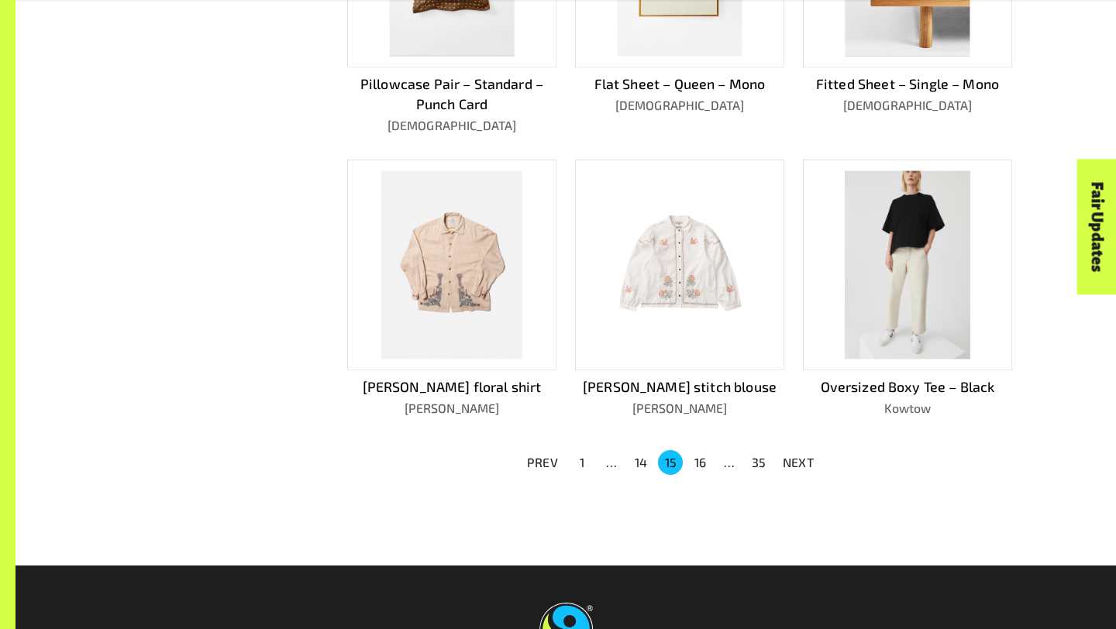
scroll to position [945, 0]
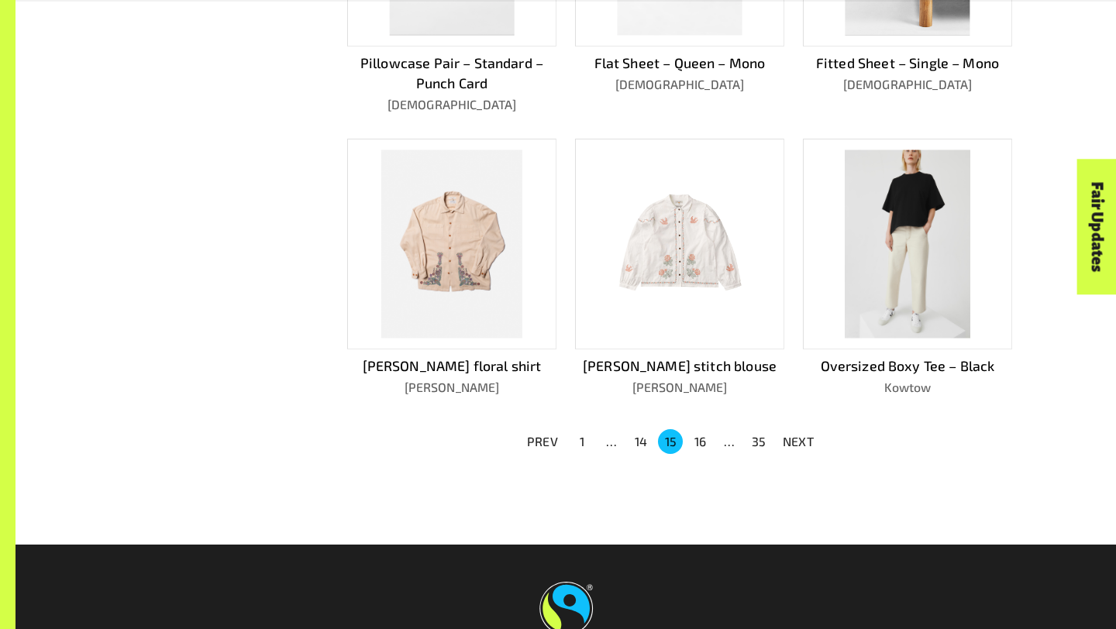
click at [702, 437] on button "16" at bounding box center [699, 441] width 25 height 25
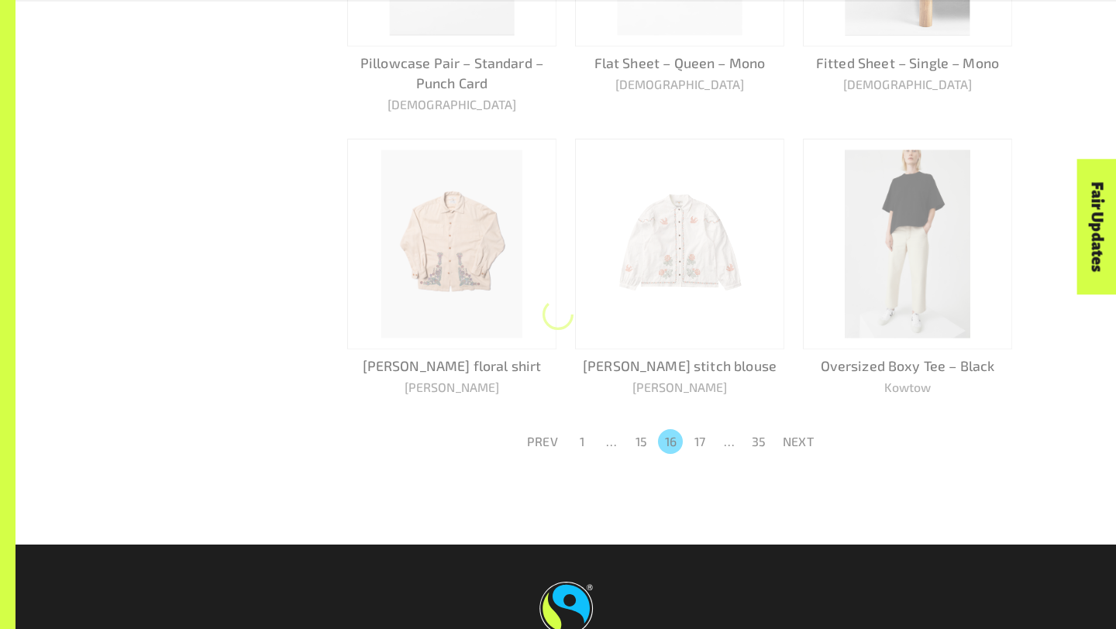
click at [702, 437] on button "17" at bounding box center [699, 441] width 25 height 25
click at [702, 437] on button "18" at bounding box center [699, 441] width 25 height 25
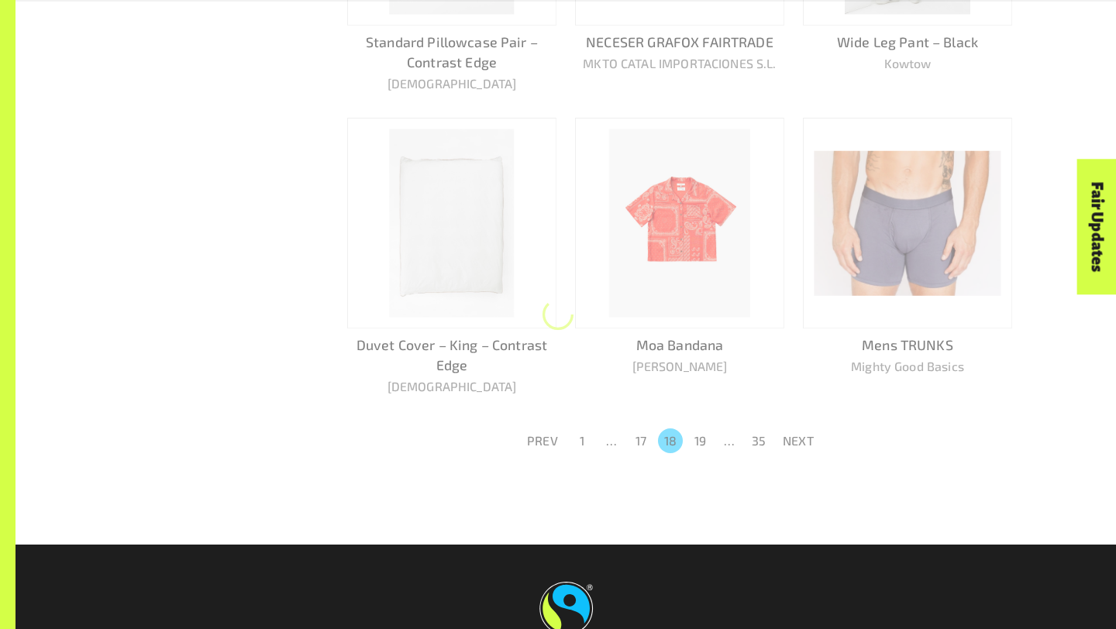
click at [702, 437] on button "19" at bounding box center [699, 441] width 25 height 25
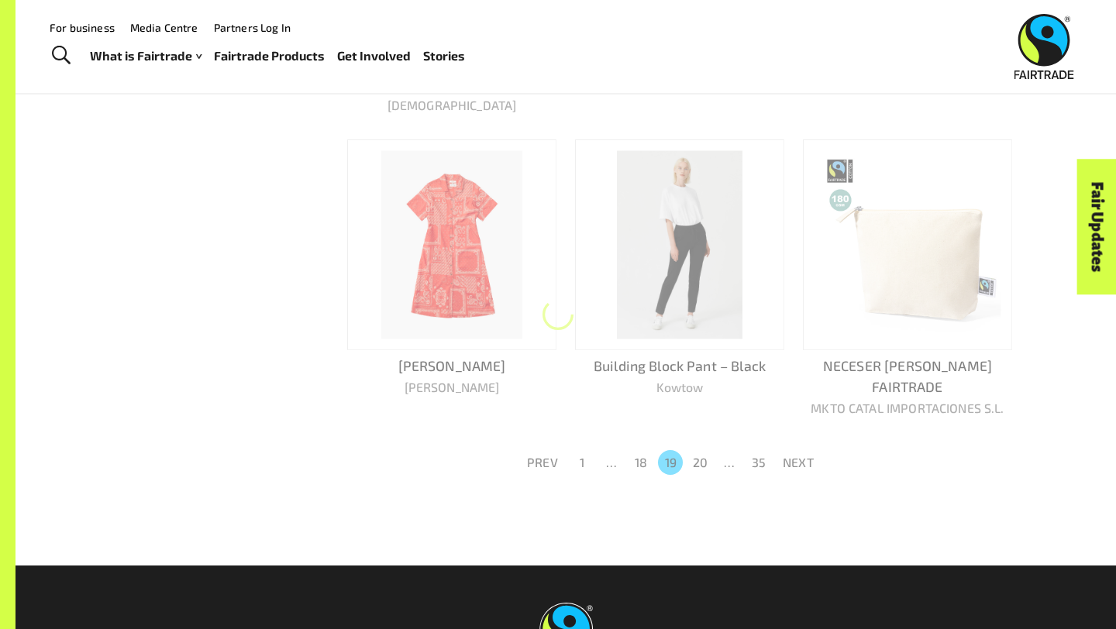
scroll to position [903, 0]
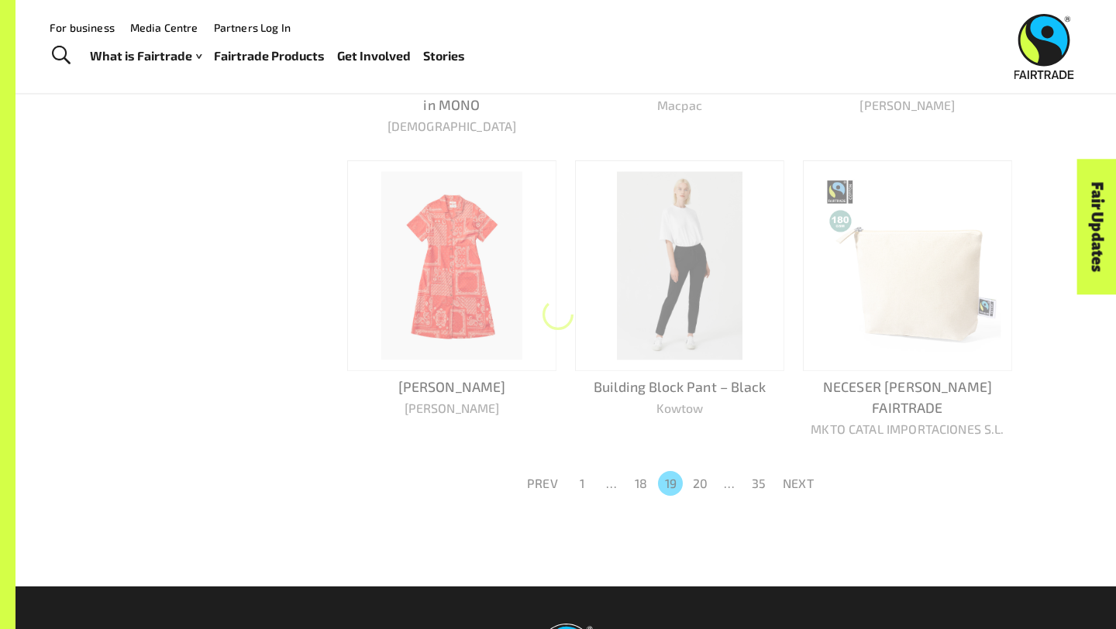
click at [702, 471] on button "20" at bounding box center [699, 483] width 25 height 25
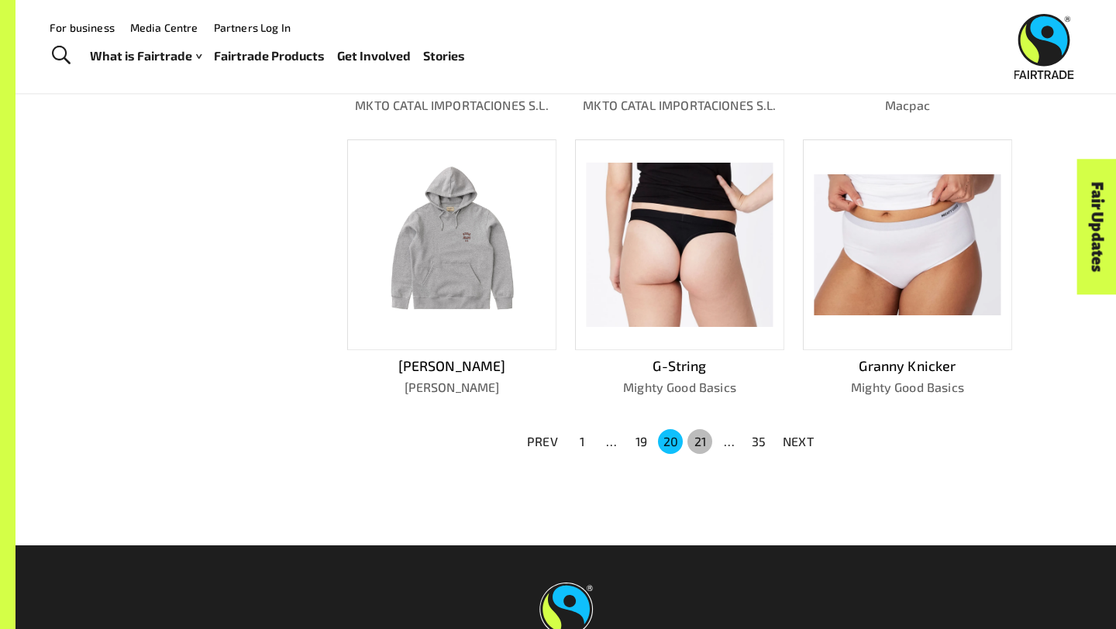
click at [702, 437] on button "21" at bounding box center [699, 441] width 25 height 25
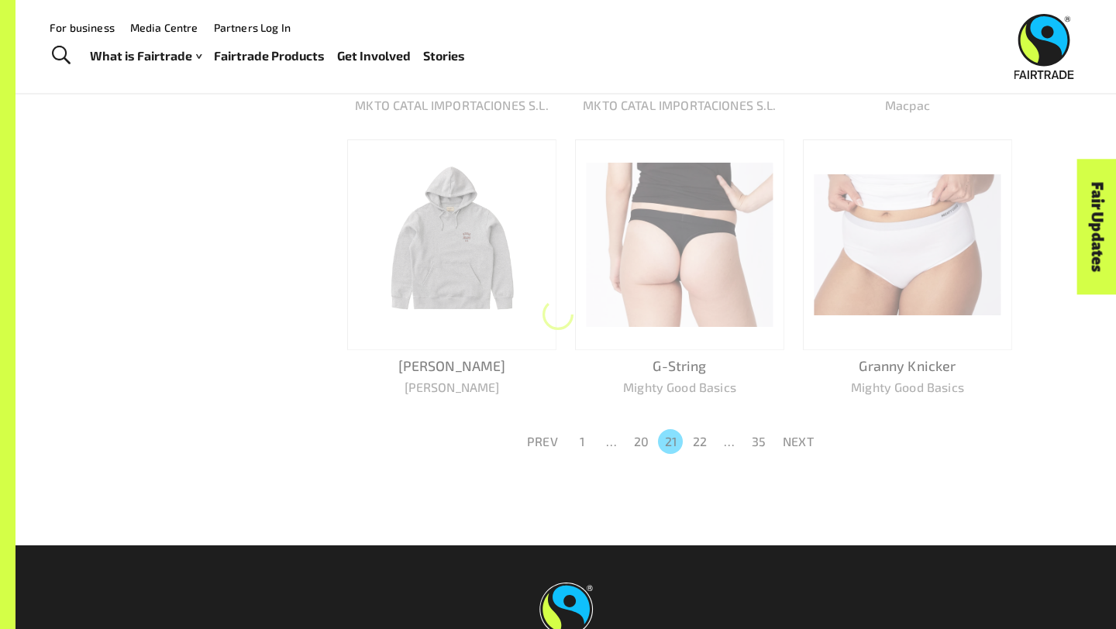
click at [702, 437] on button "22" at bounding box center [699, 441] width 25 height 25
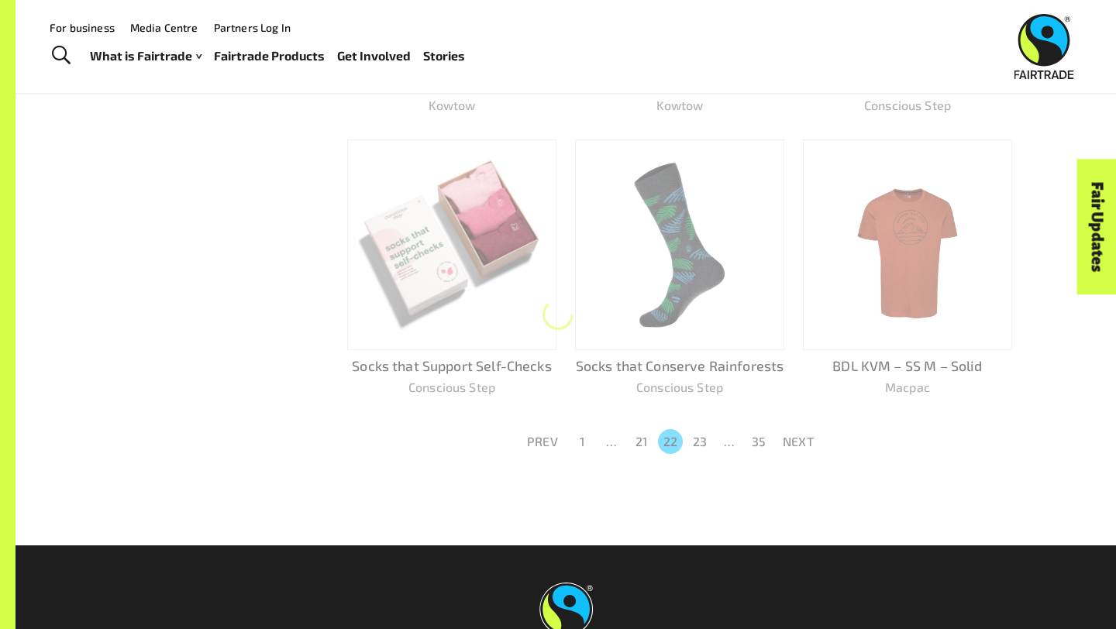
scroll to position [905, 0]
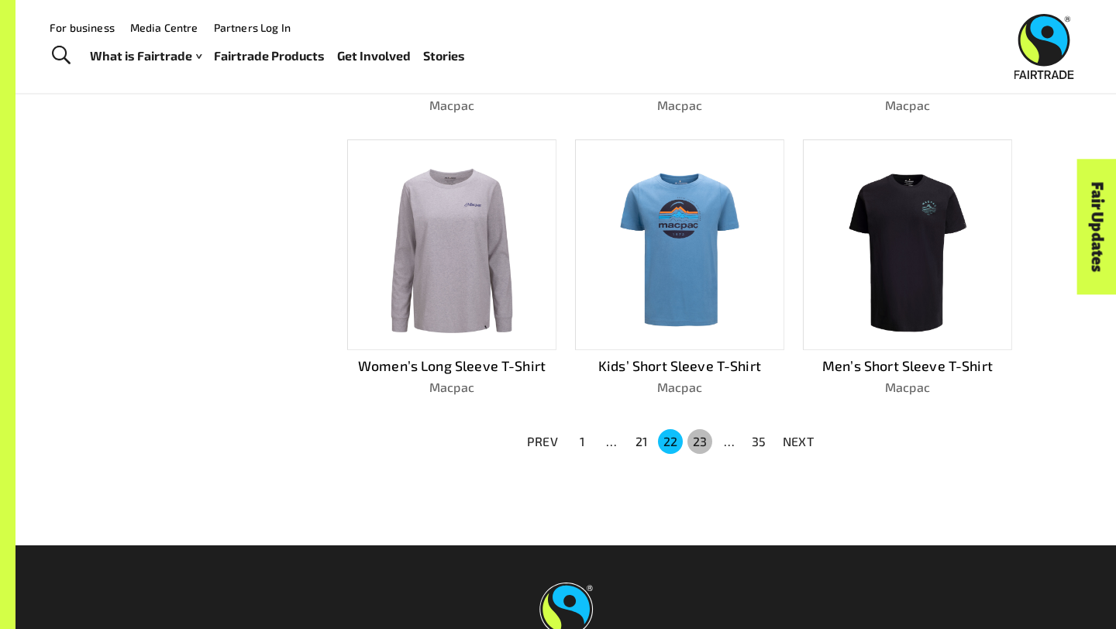
click at [701, 437] on button "23" at bounding box center [699, 441] width 25 height 25
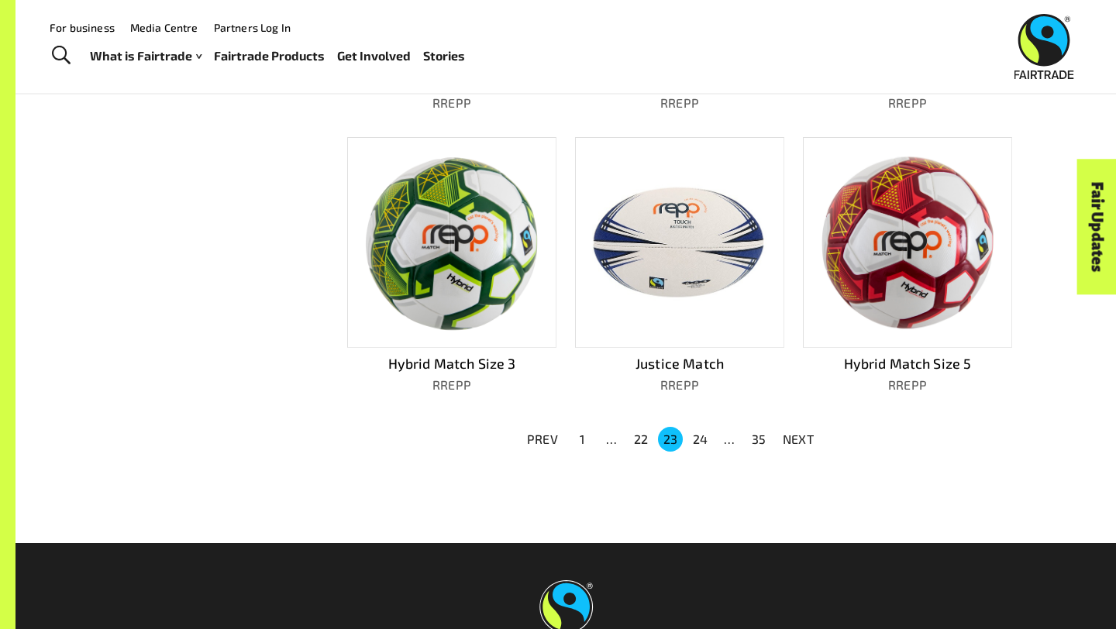
scroll to position [903, 0]
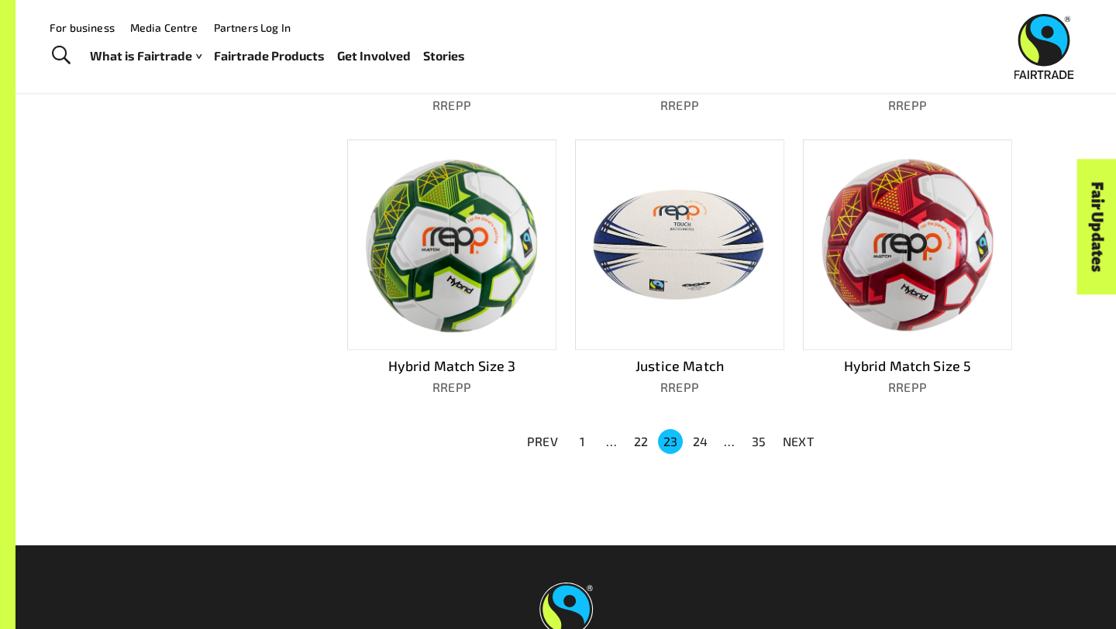
click at [701, 437] on button "24" at bounding box center [699, 441] width 25 height 25
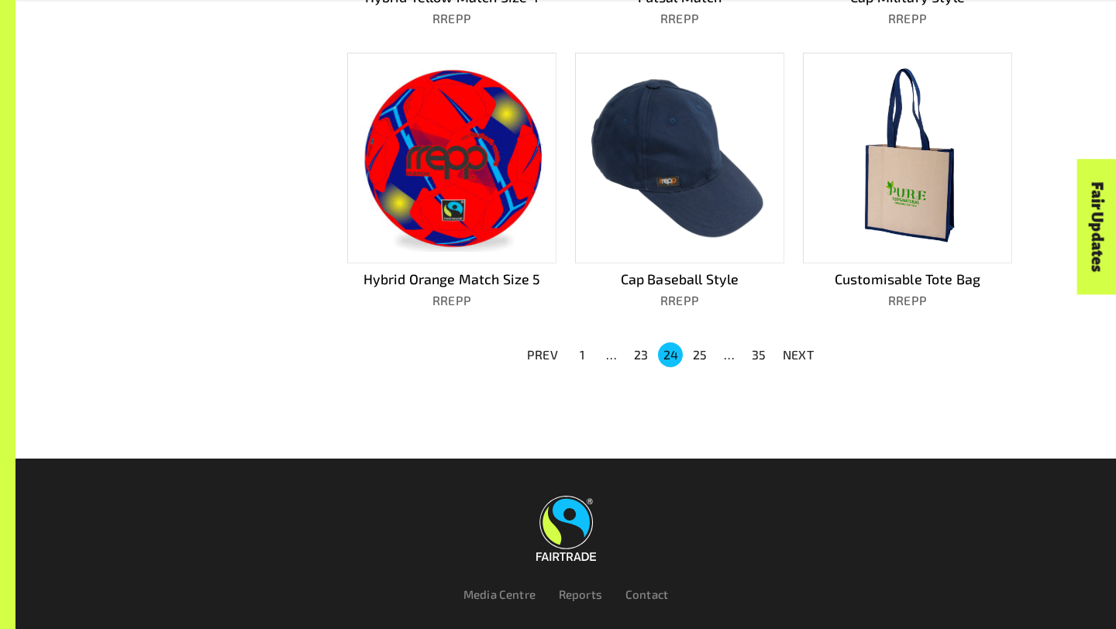
scroll to position [1021, 0]
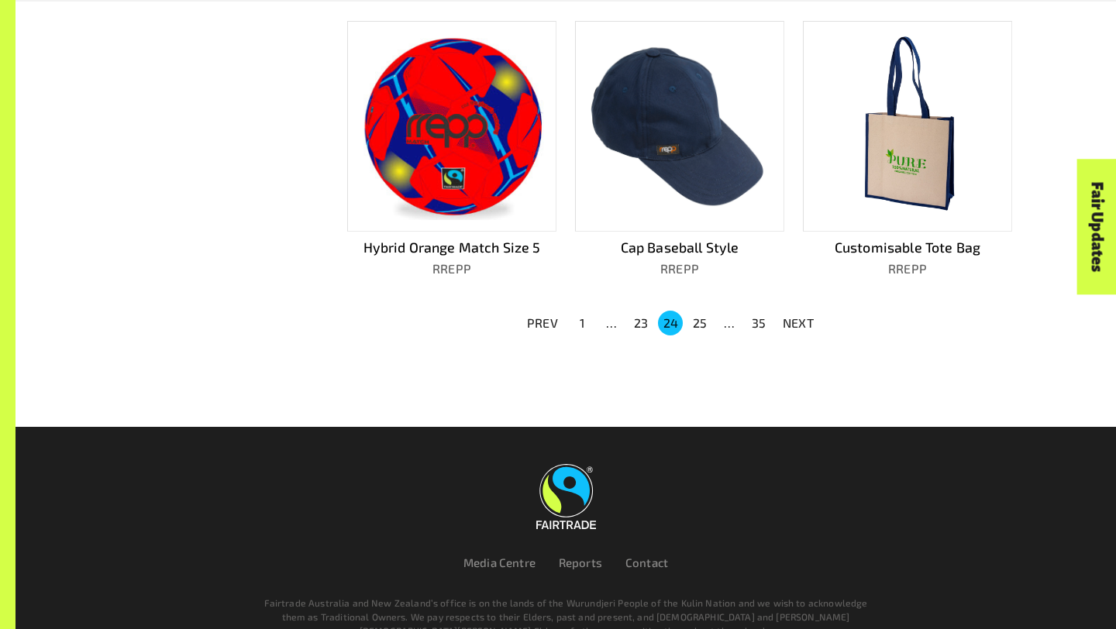
click at [691, 315] on button "25" at bounding box center [699, 323] width 25 height 25
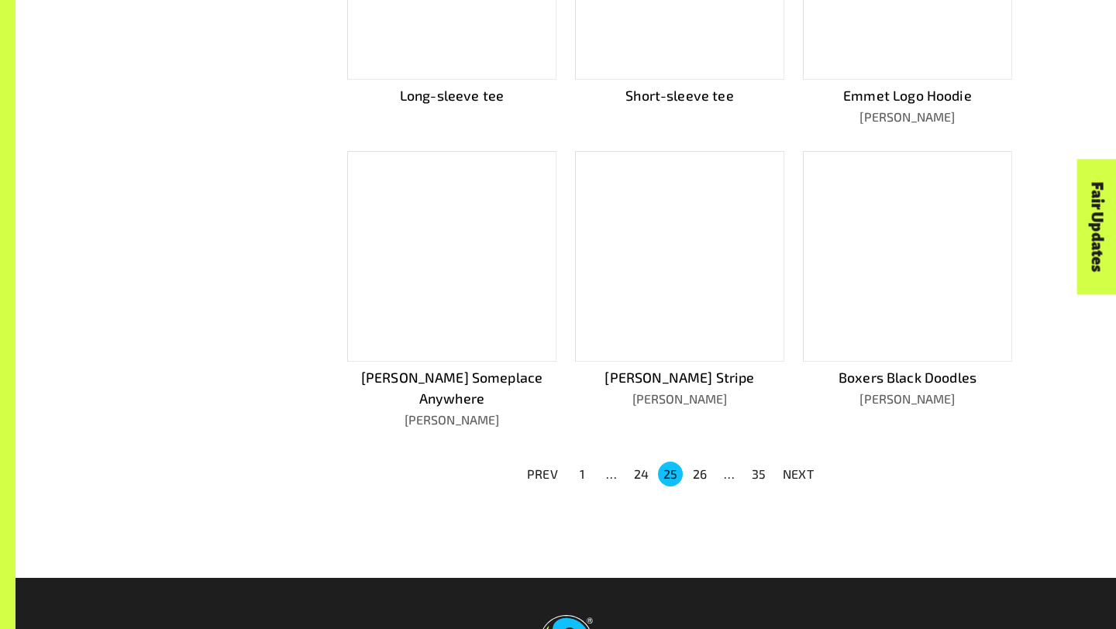
scroll to position [867, 0]
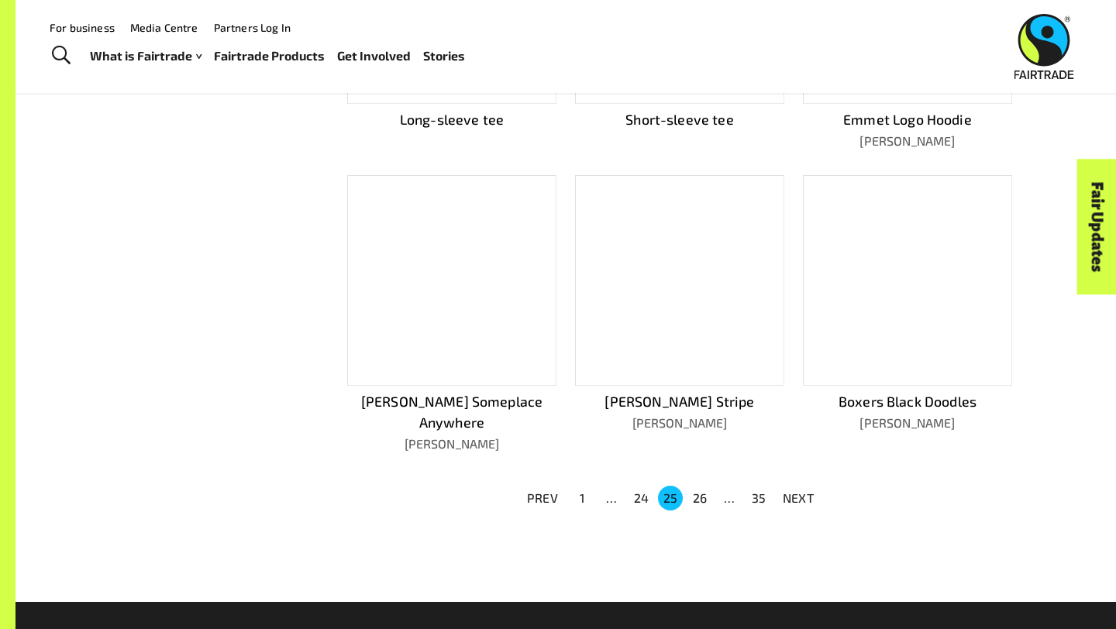
click at [699, 486] on button "26" at bounding box center [699, 498] width 25 height 25
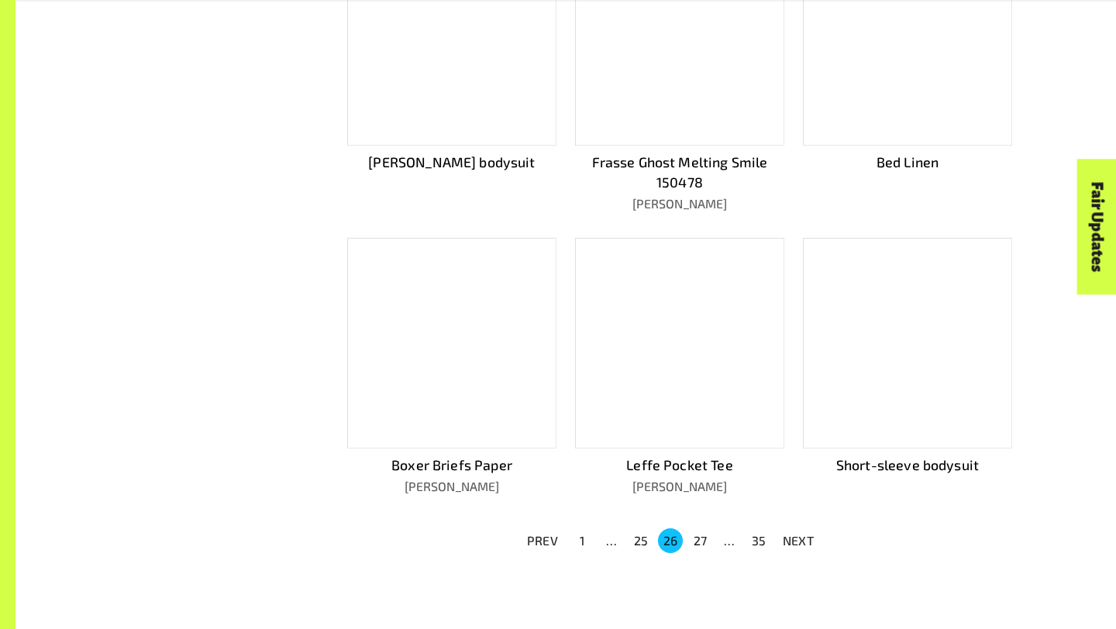
scroll to position [839, 0]
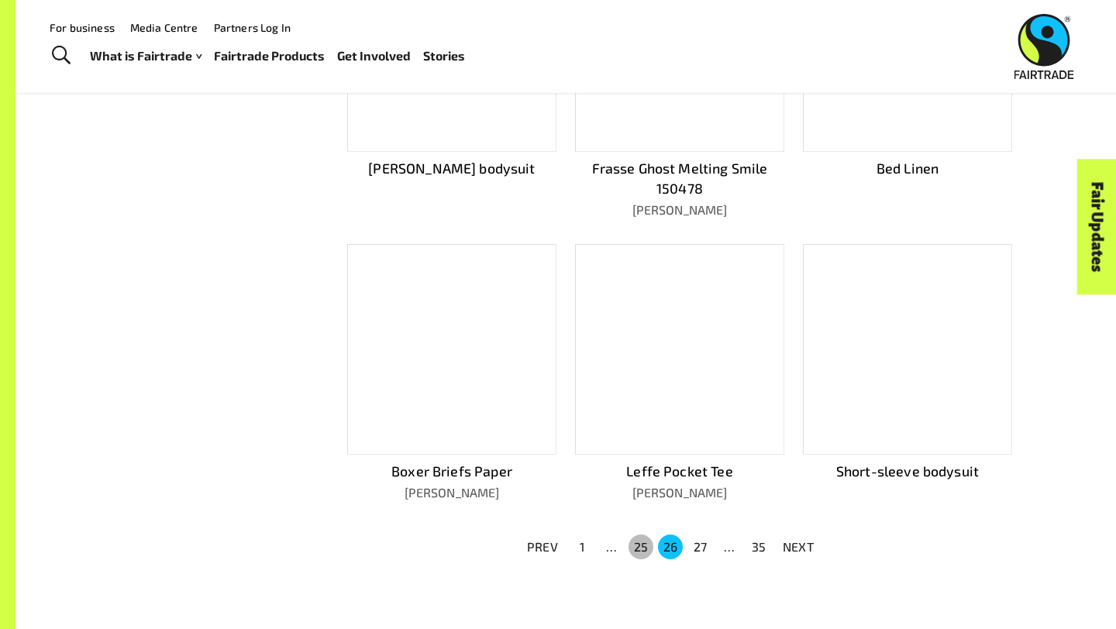
click at [651, 535] on button "25" at bounding box center [640, 547] width 25 height 25
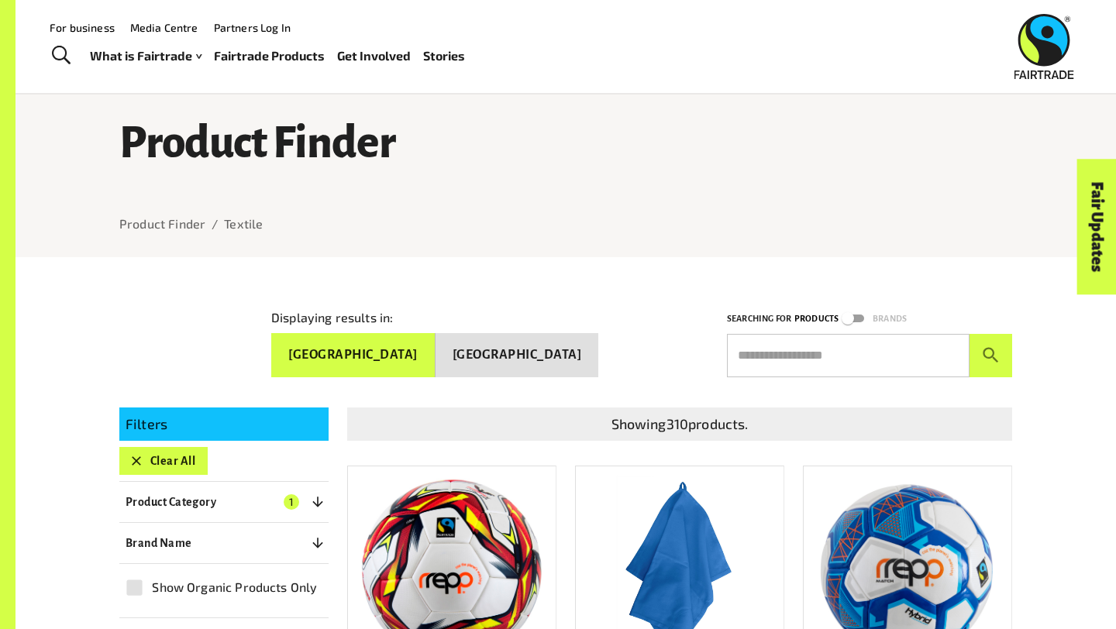
scroll to position [0, 0]
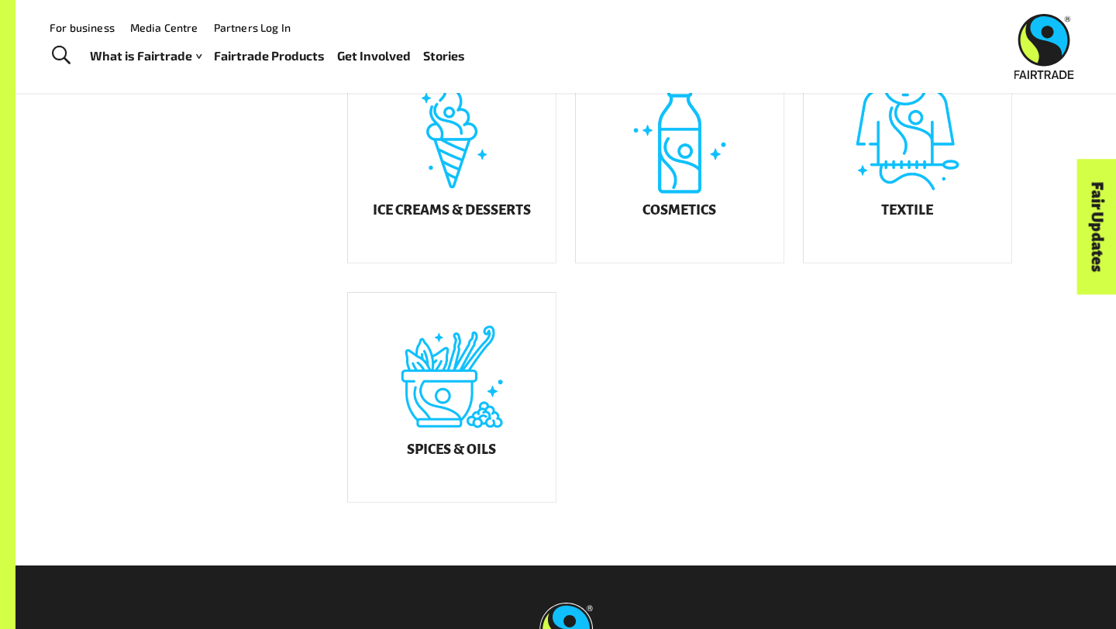
scroll to position [913, 0]
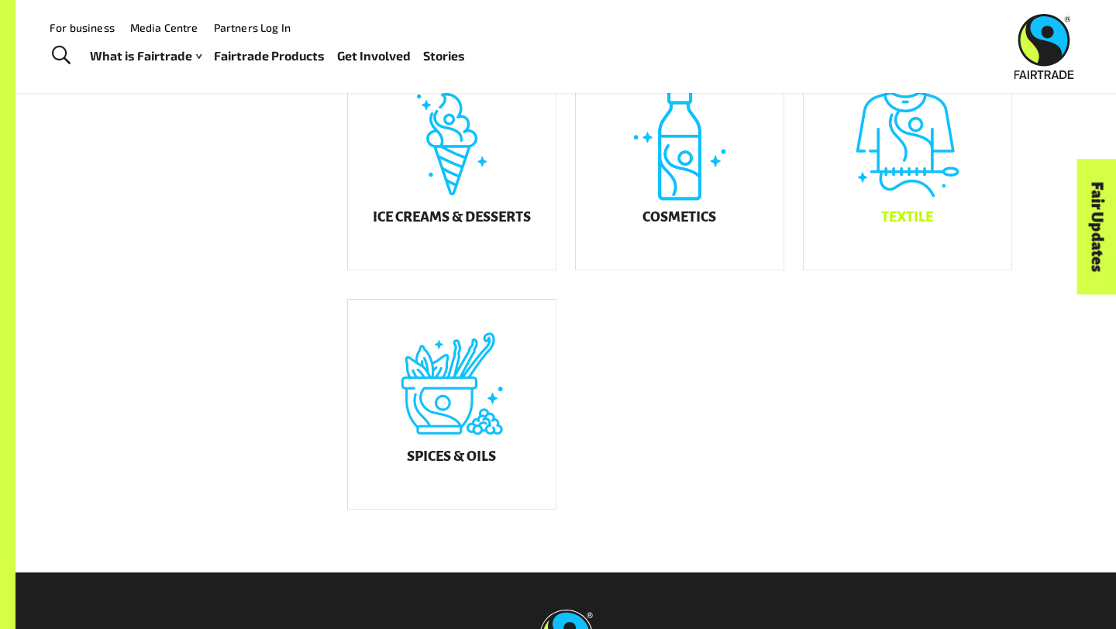
click at [893, 186] on div "Textile" at bounding box center [908, 164] width 208 height 209
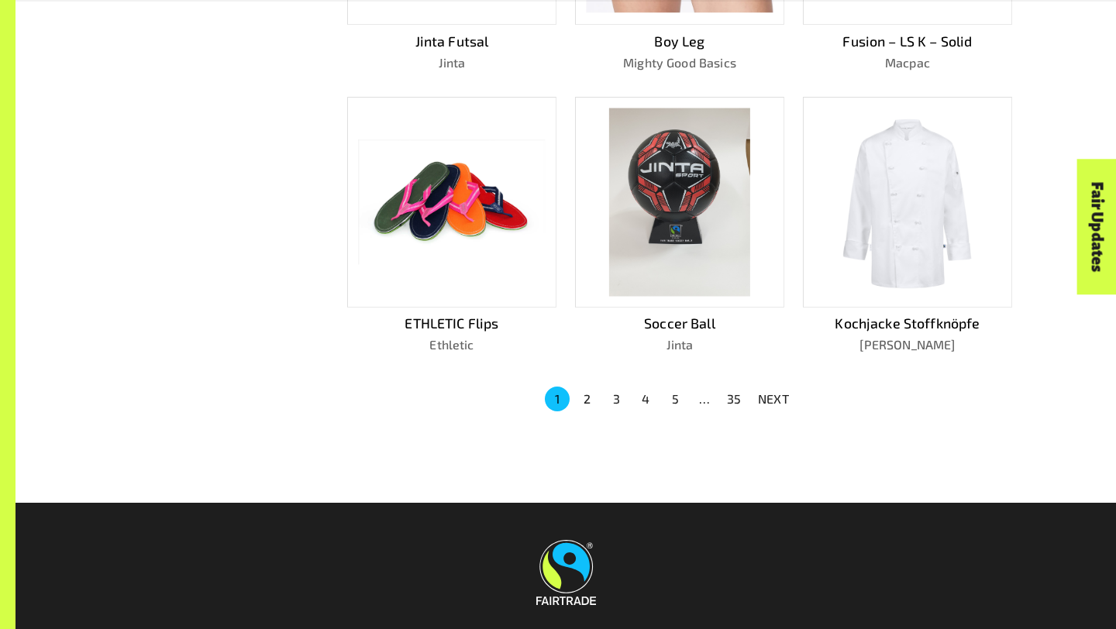
scroll to position [970, 0]
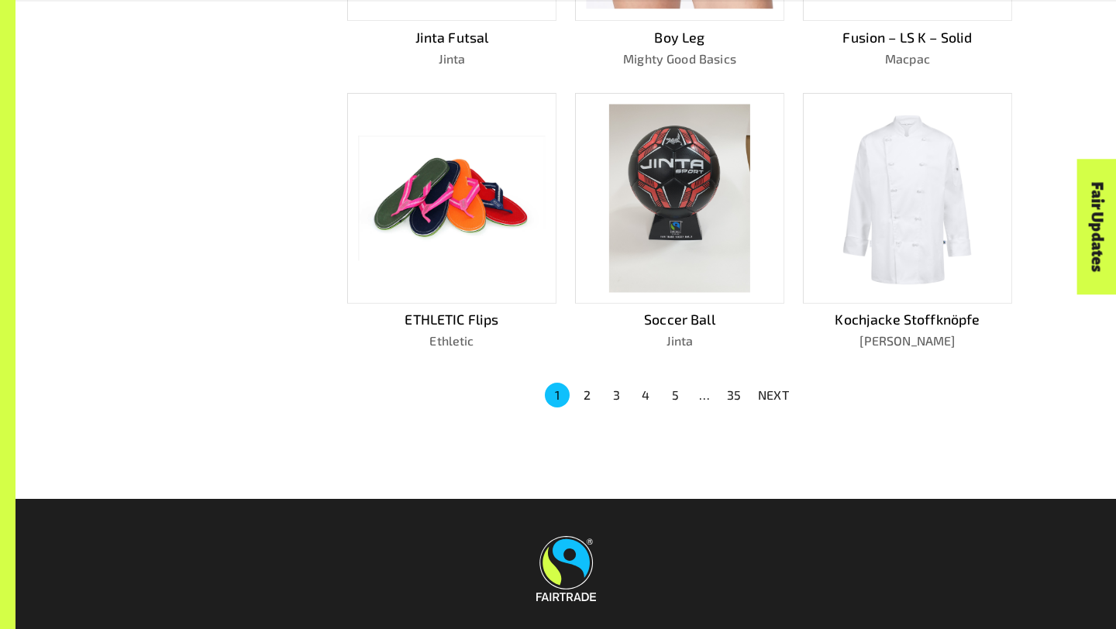
click at [676, 384] on button "5" at bounding box center [675, 395] width 25 height 25
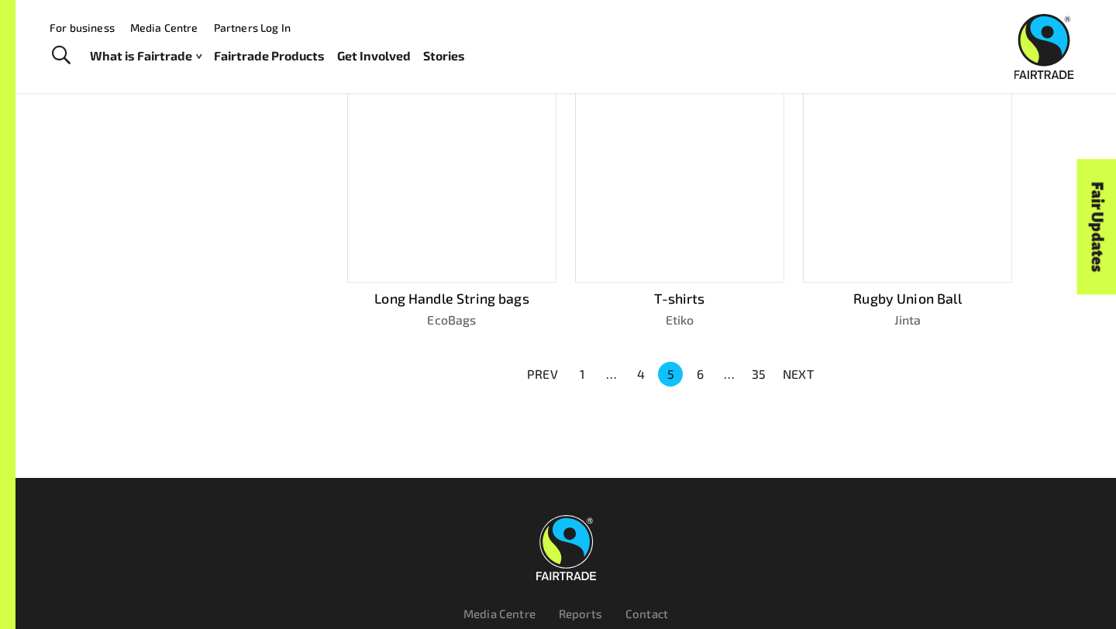
scroll to position [949, 0]
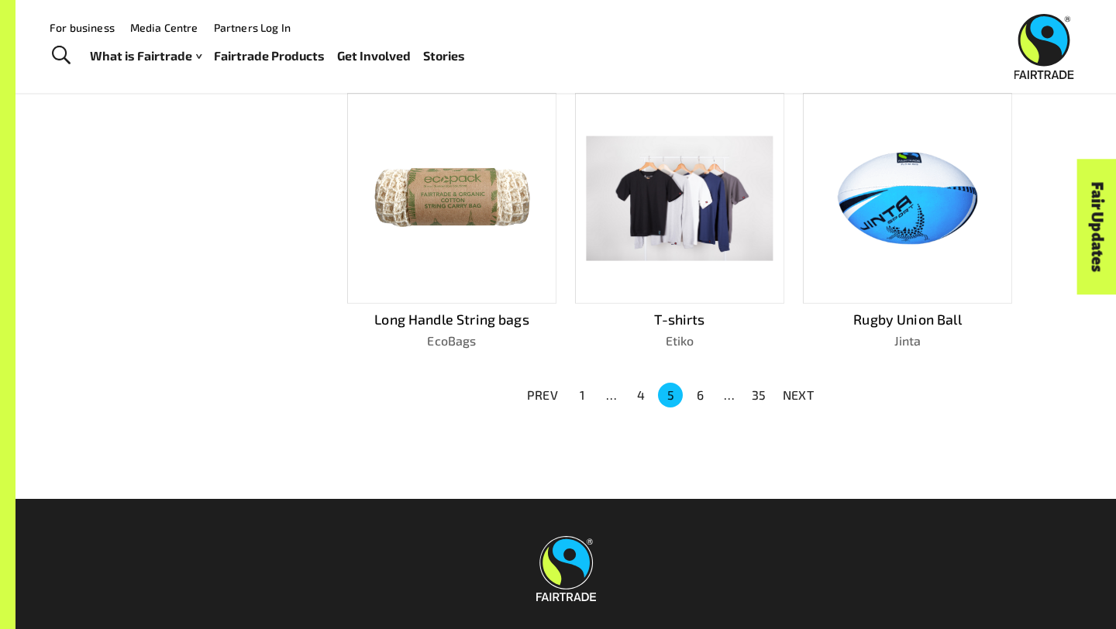
click at [706, 384] on button "6" at bounding box center [699, 395] width 25 height 25
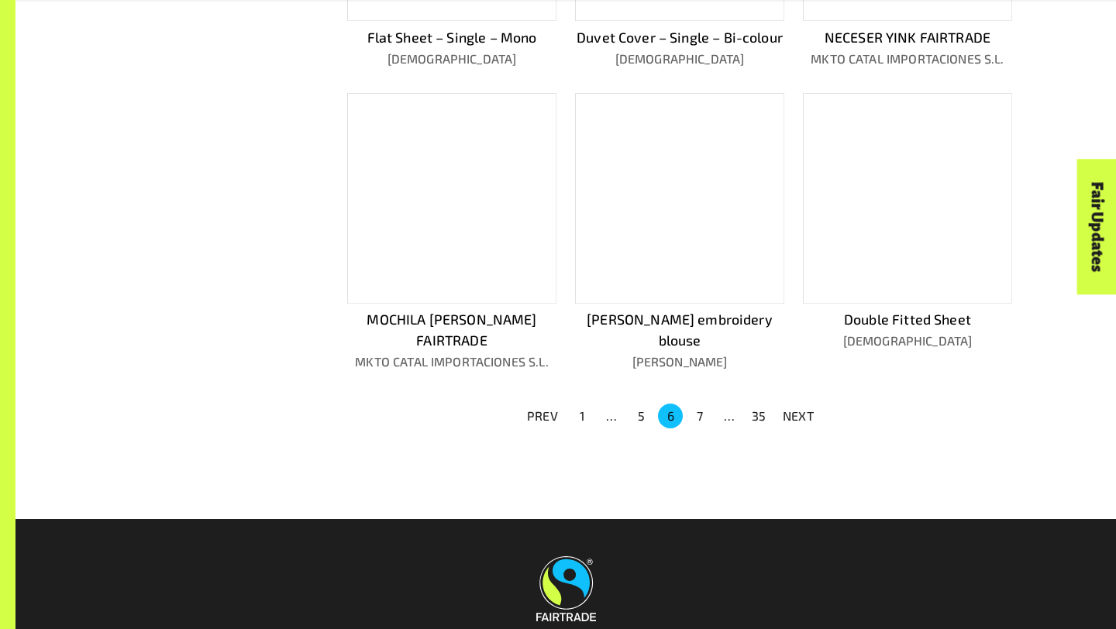
click at [707, 404] on button "7" at bounding box center [699, 416] width 25 height 25
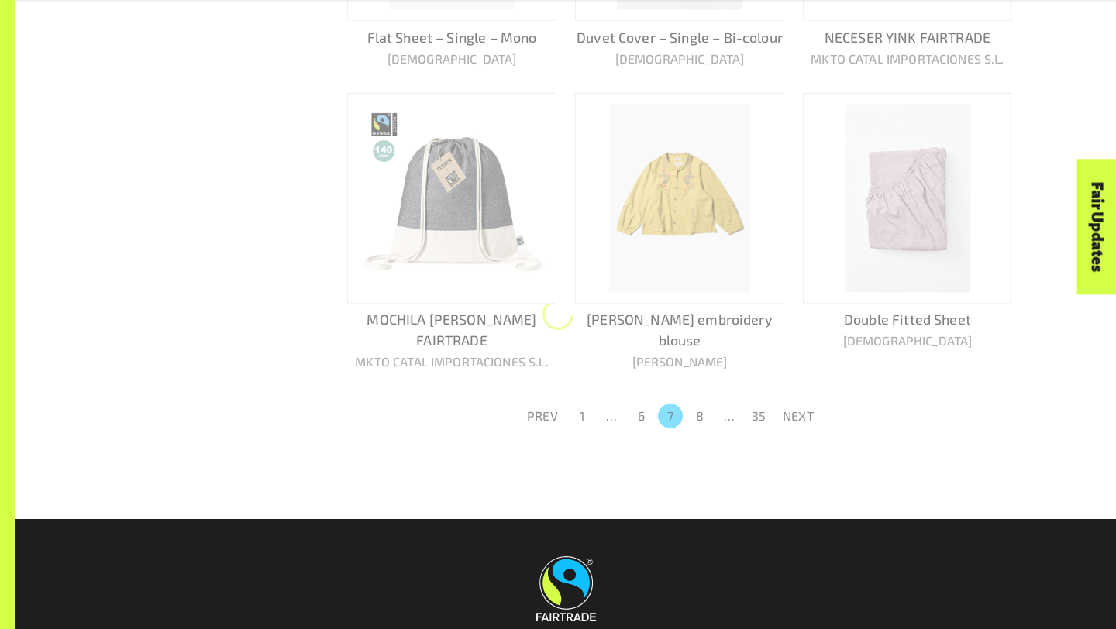
click at [704, 404] on button "8" at bounding box center [699, 416] width 25 height 25
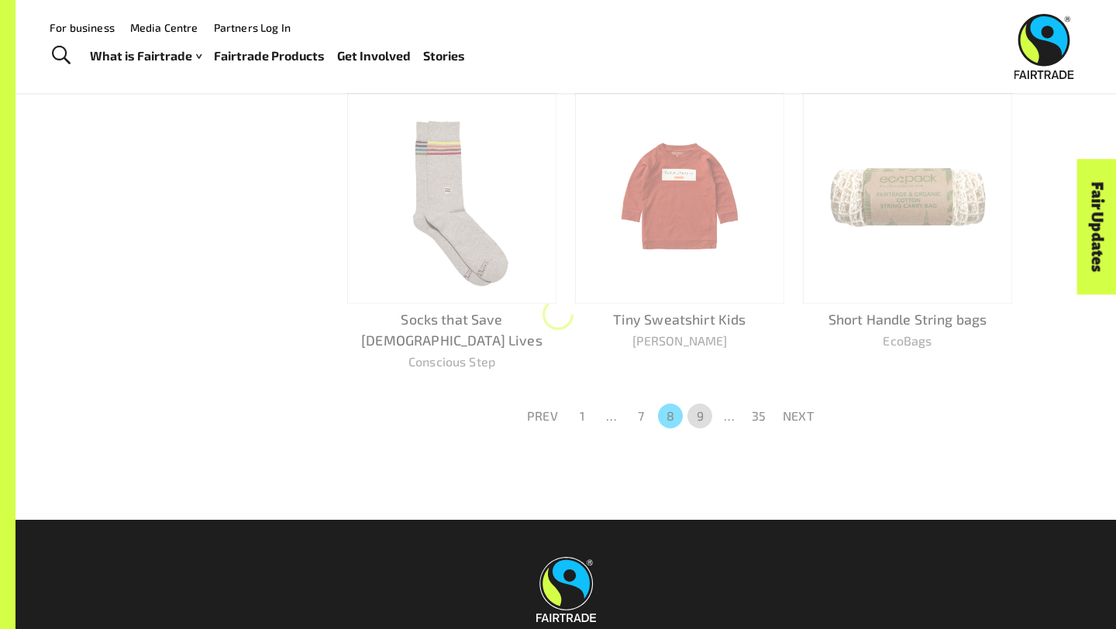
click at [704, 404] on button "9" at bounding box center [699, 416] width 25 height 25
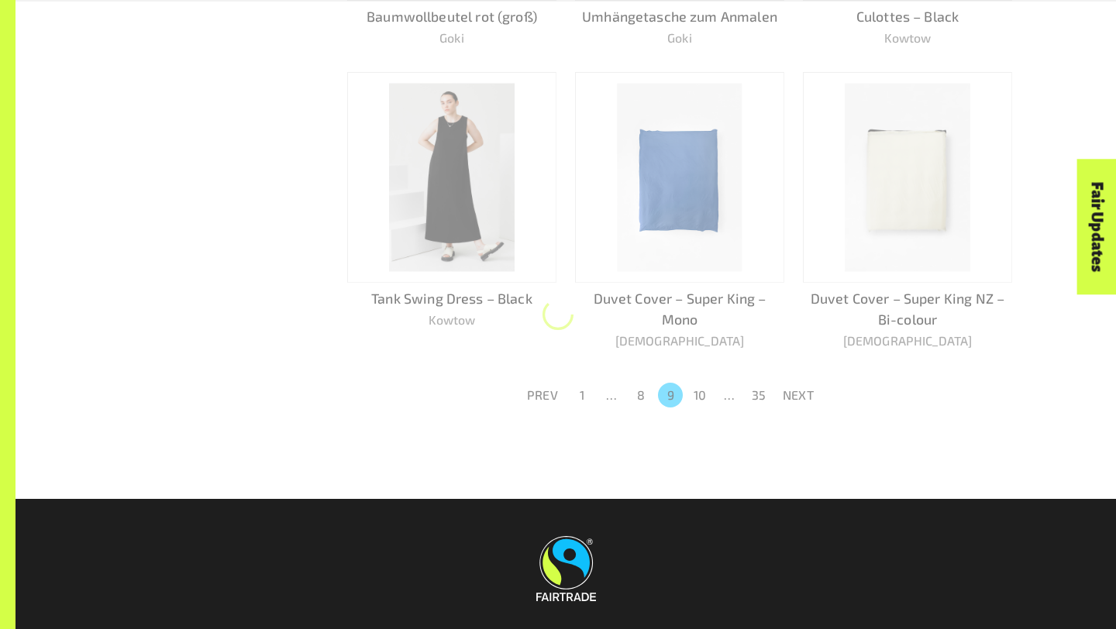
click at [704, 385] on button "10" at bounding box center [699, 395] width 25 height 25
click at [704, 385] on button "11" at bounding box center [699, 395] width 25 height 25
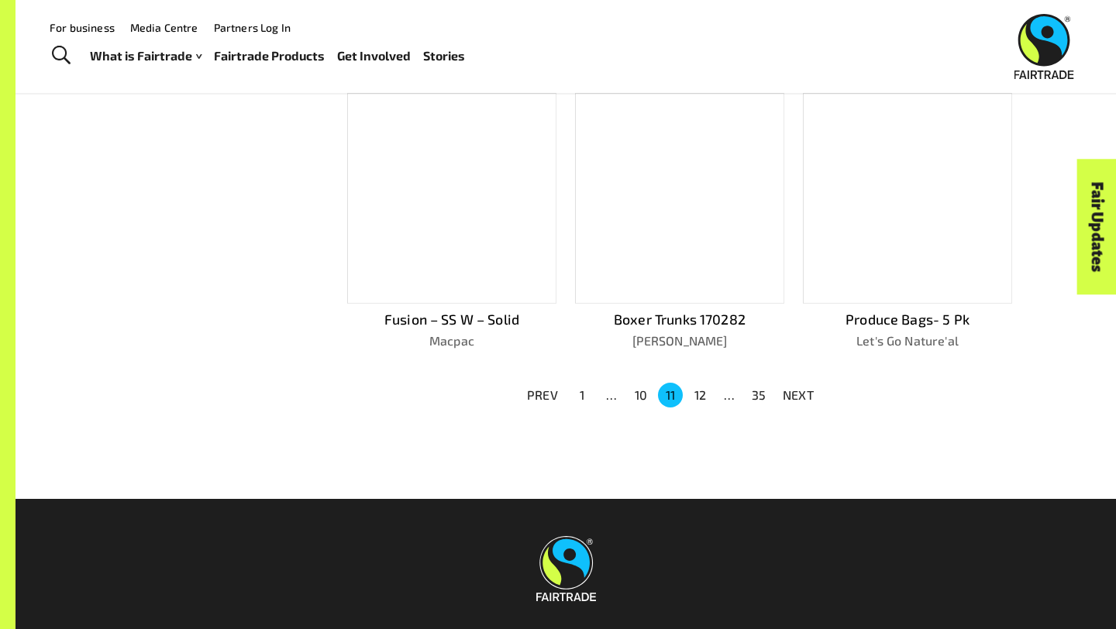
scroll to position [949, 0]
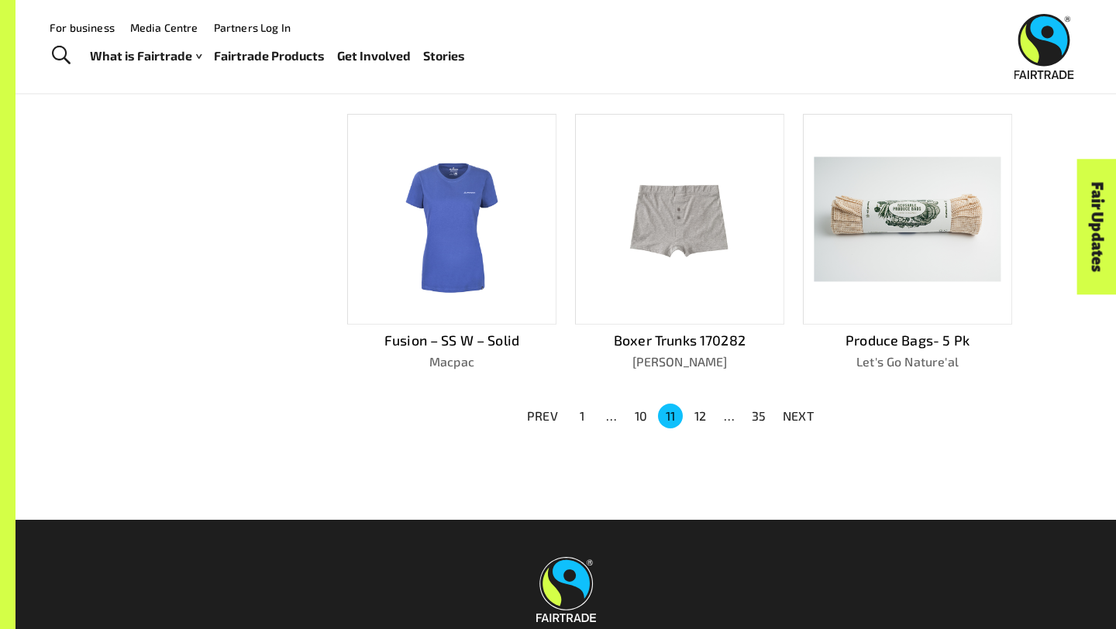
click at [705, 404] on button "12" at bounding box center [699, 416] width 25 height 25
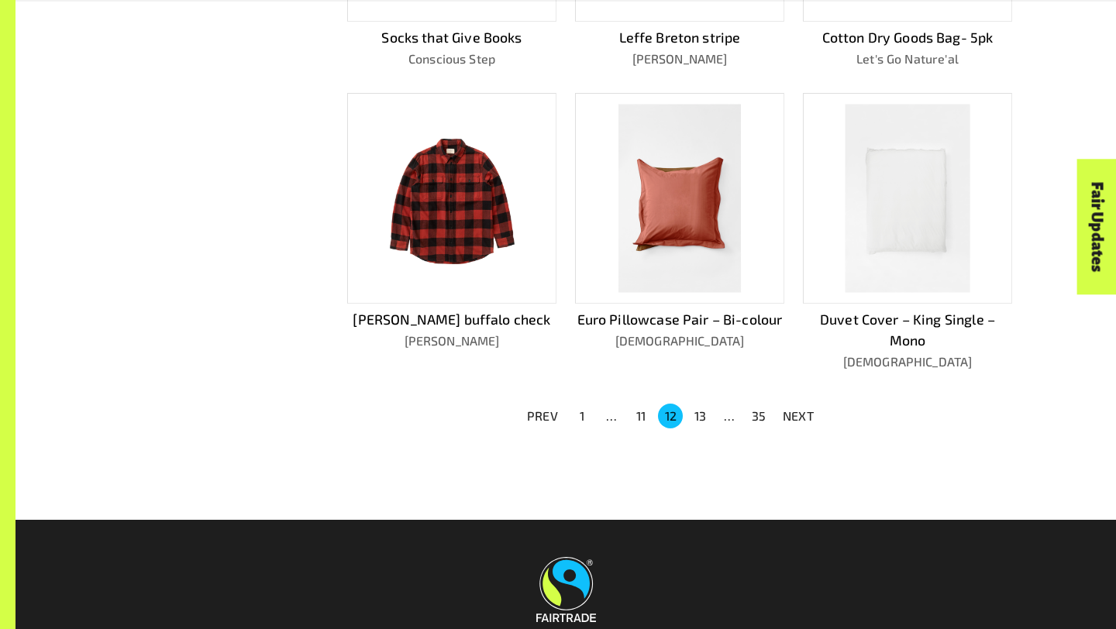
scroll to position [970, 0]
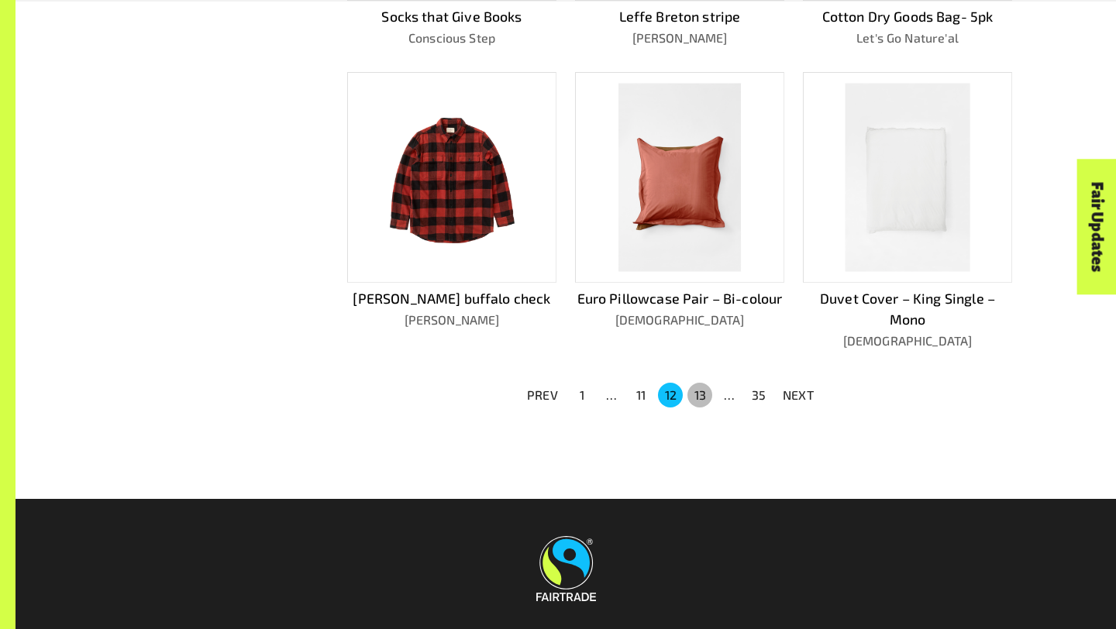
click at [705, 391] on button "13" at bounding box center [699, 395] width 25 height 25
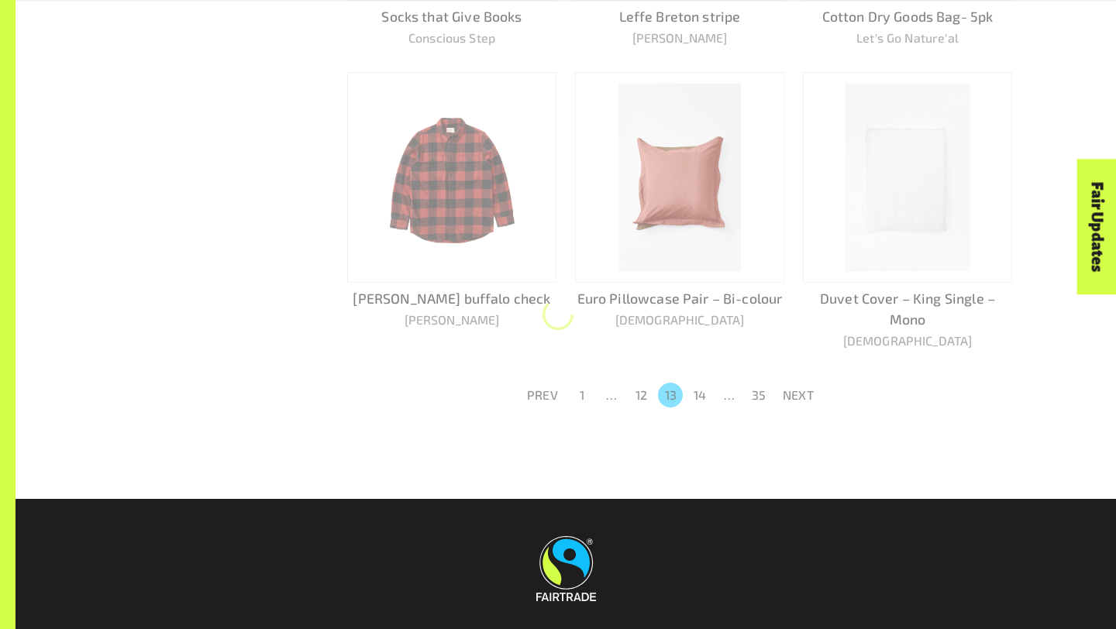
click at [705, 391] on button "14" at bounding box center [699, 395] width 25 height 25
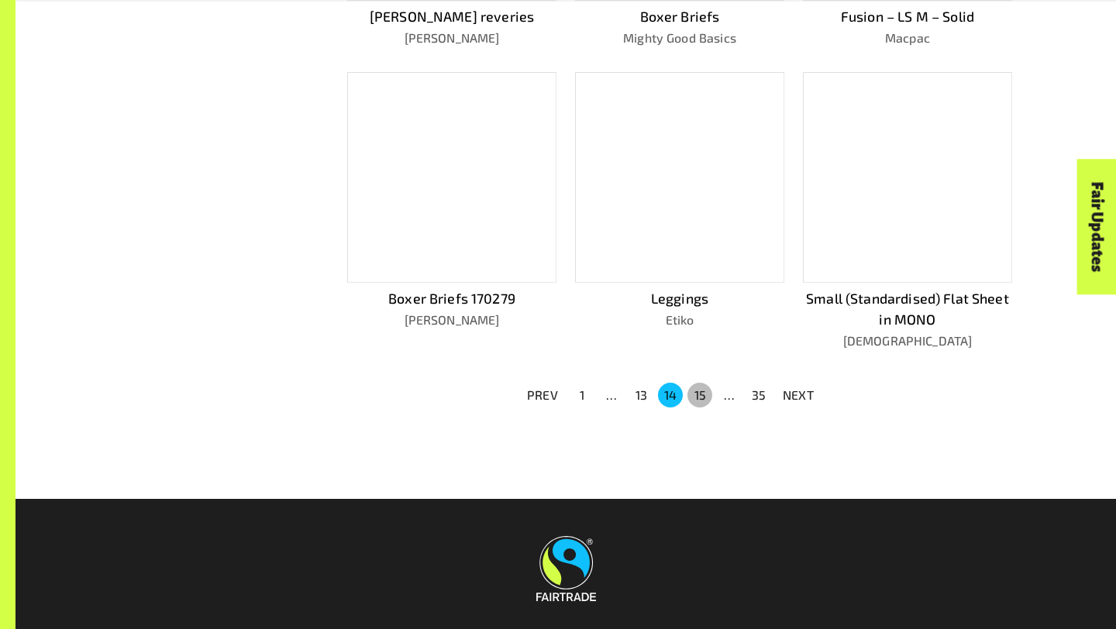
click at [705, 391] on button "15" at bounding box center [699, 395] width 25 height 25
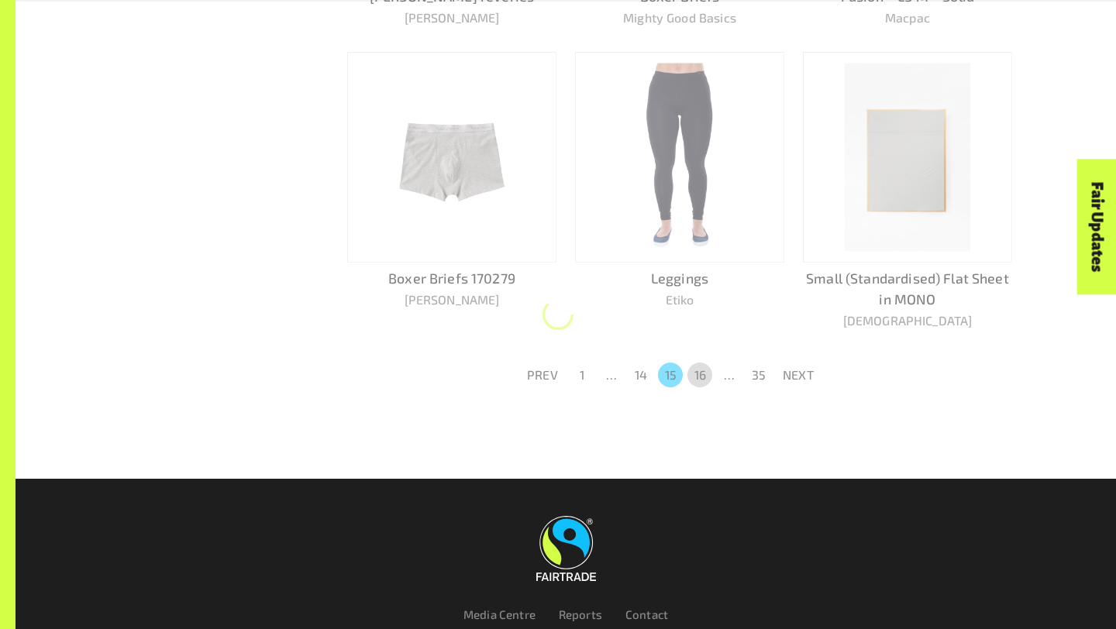
click at [705, 387] on button "16" at bounding box center [699, 375] width 25 height 25
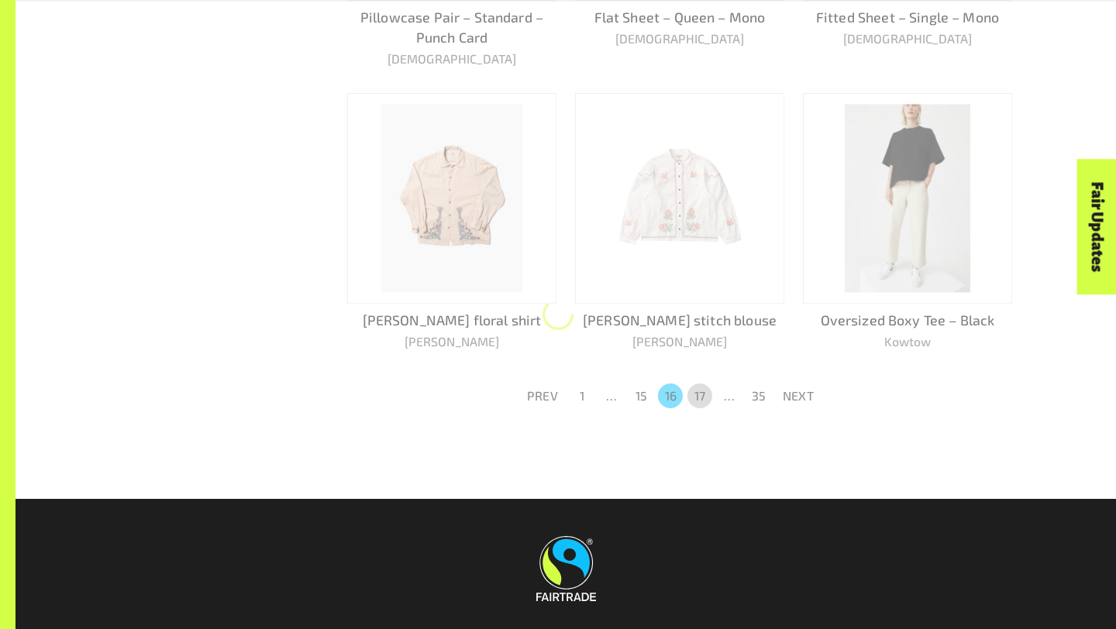
click at [704, 391] on button "17" at bounding box center [699, 396] width 25 height 25
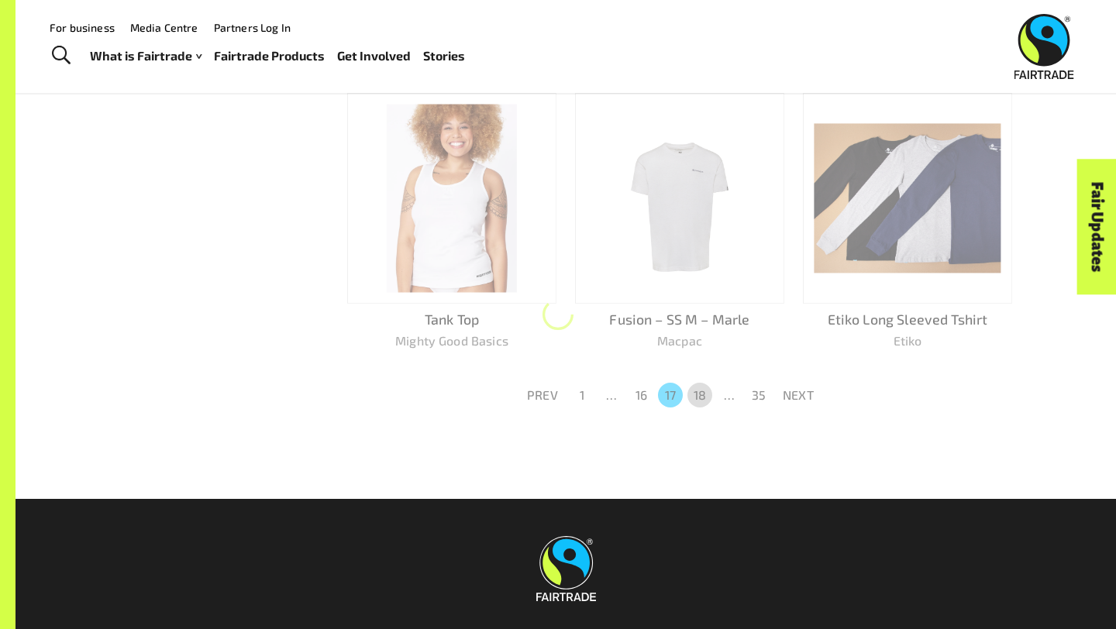
click at [703, 391] on button "18" at bounding box center [699, 395] width 25 height 25
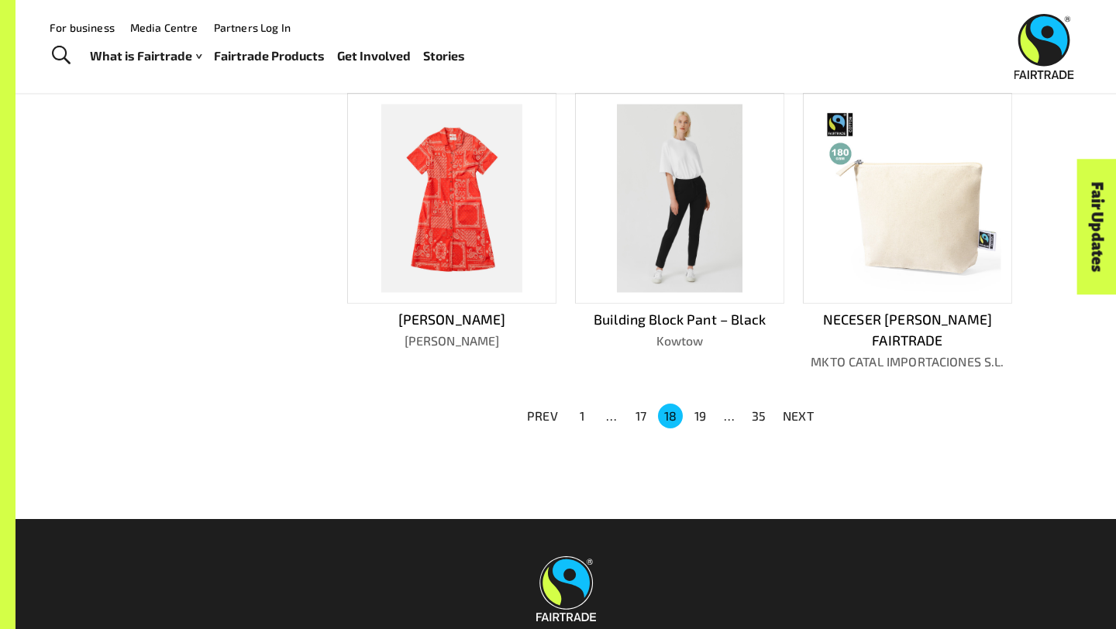
click at [703, 404] on button "19" at bounding box center [699, 416] width 25 height 25
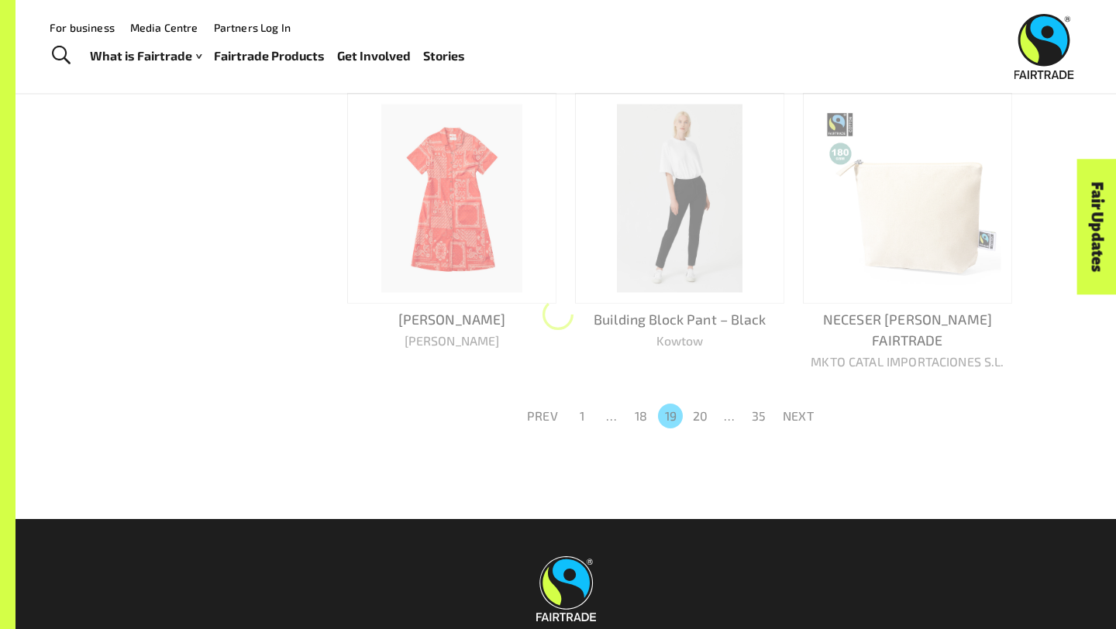
scroll to position [949, 0]
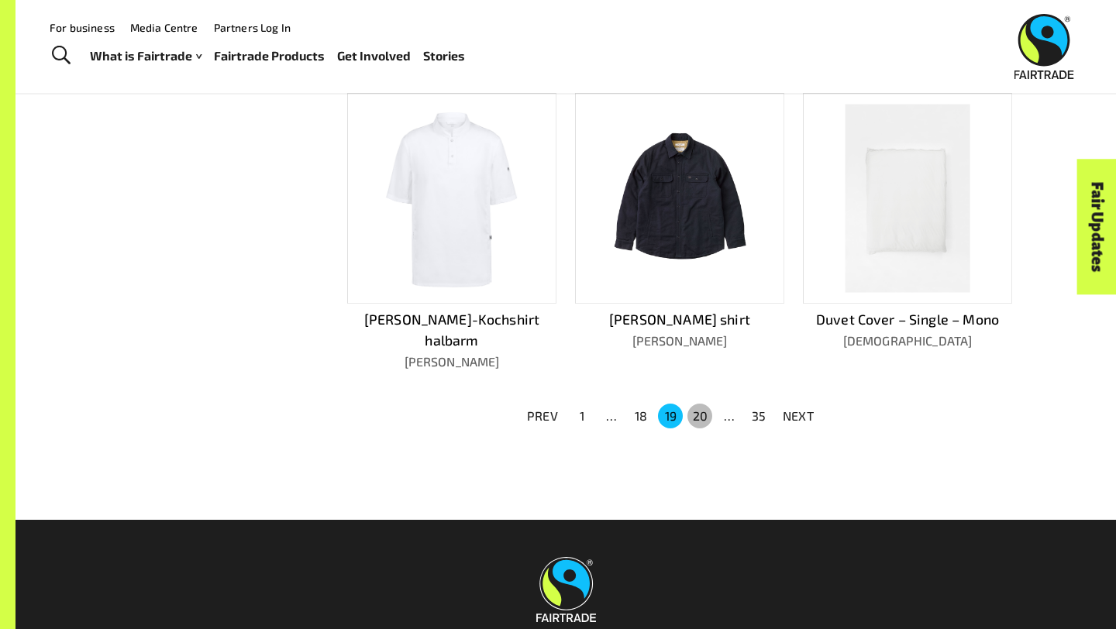
click at [703, 404] on button "20" at bounding box center [699, 416] width 25 height 25
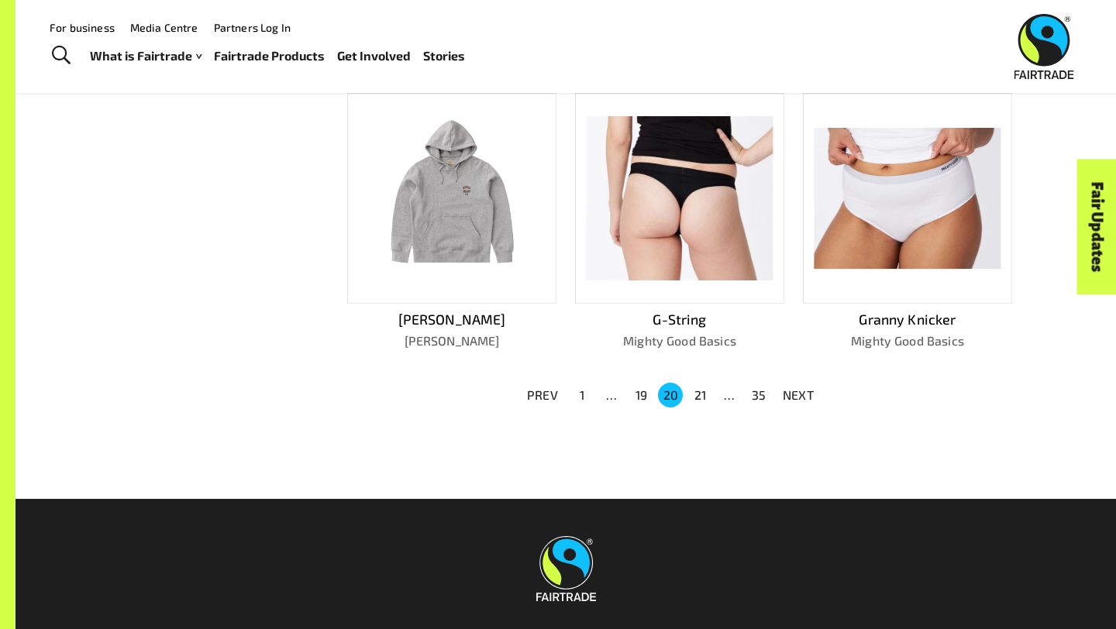
click at [703, 391] on button "21" at bounding box center [699, 395] width 25 height 25
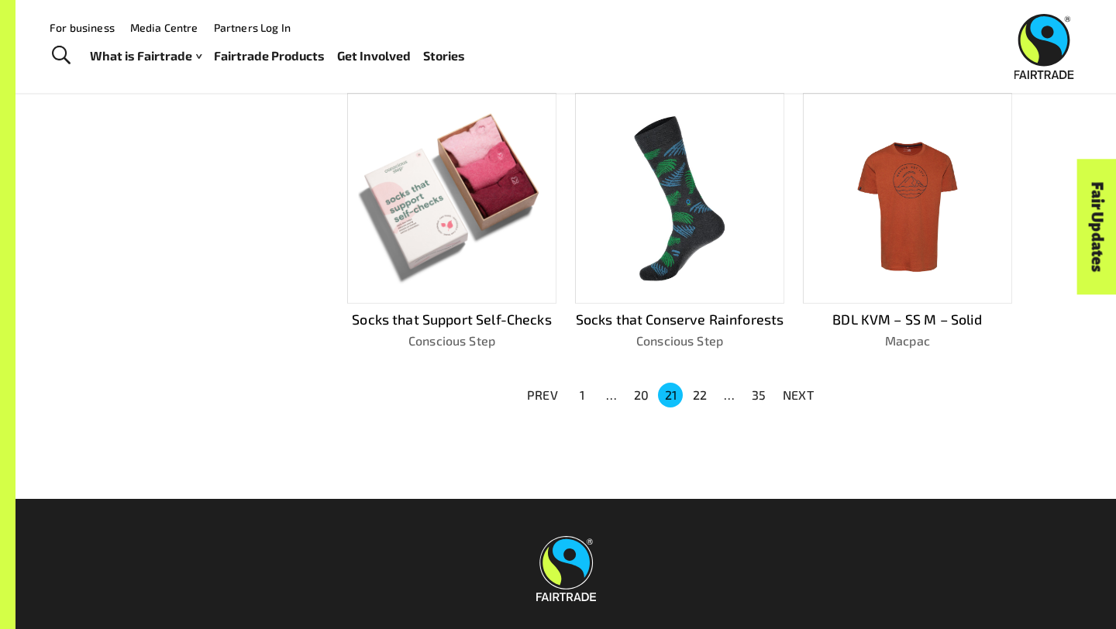
click at [703, 391] on button "22" at bounding box center [699, 395] width 25 height 25
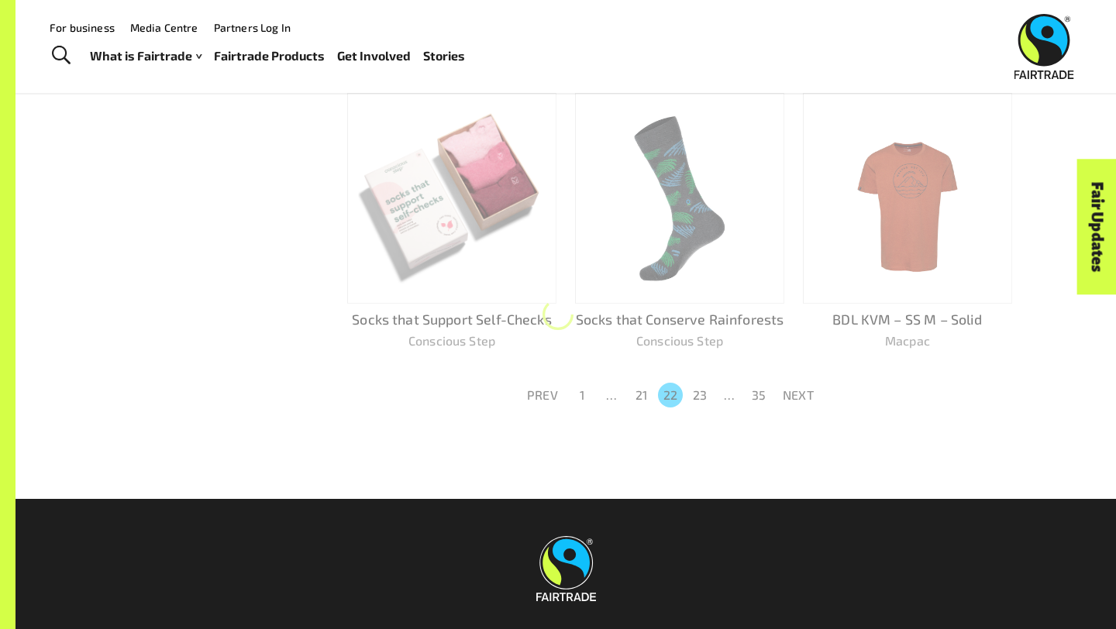
scroll to position [952, 0]
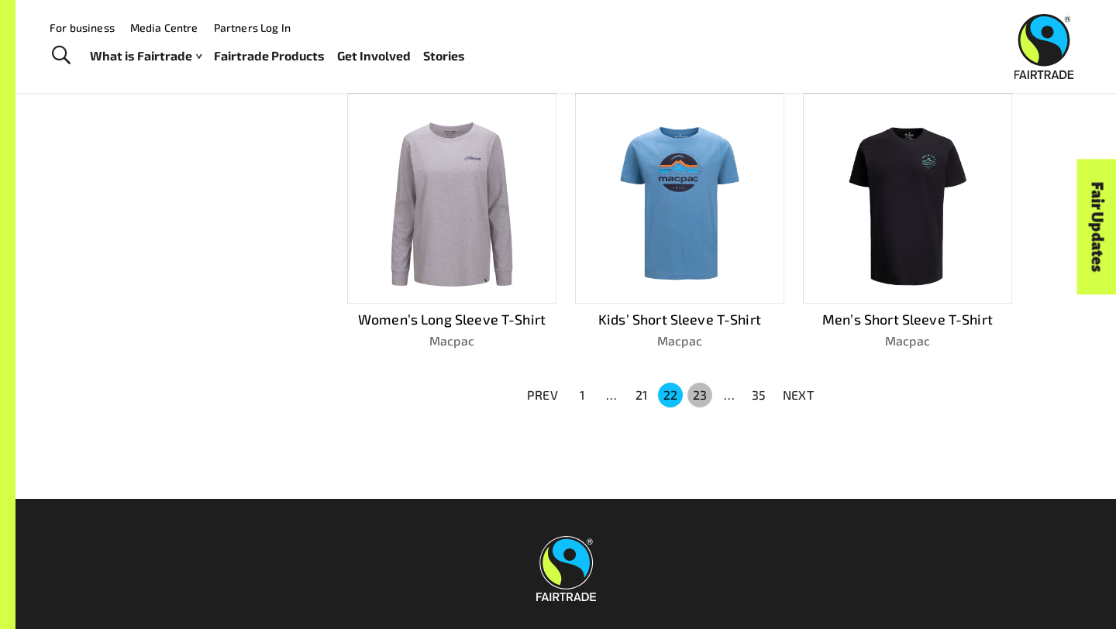
click at [703, 391] on button "23" at bounding box center [699, 395] width 25 height 25
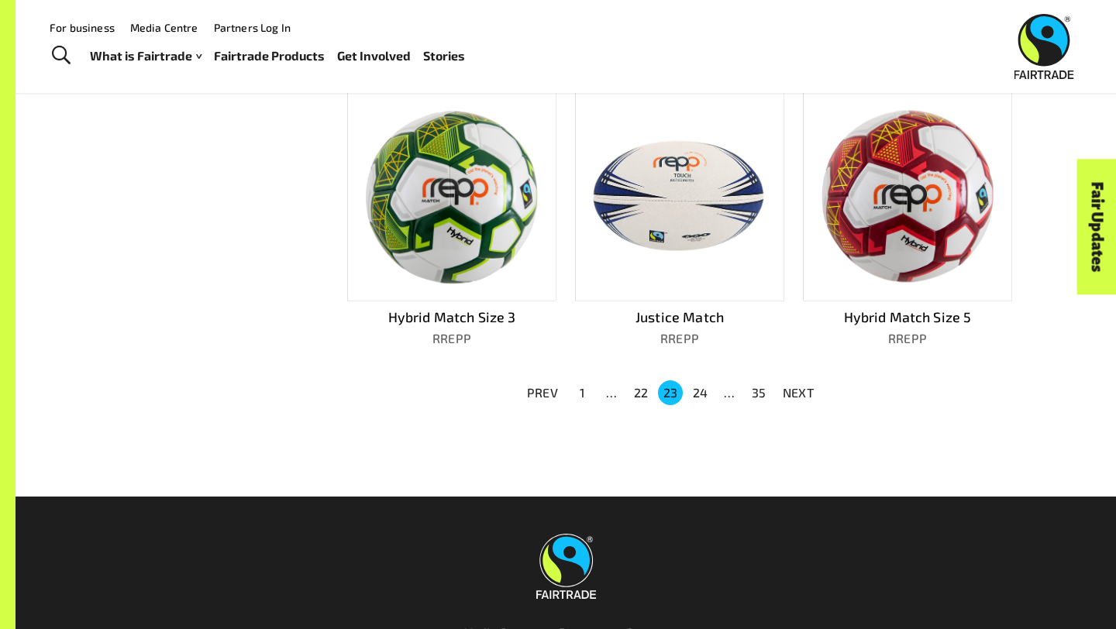
scroll to position [949, 0]
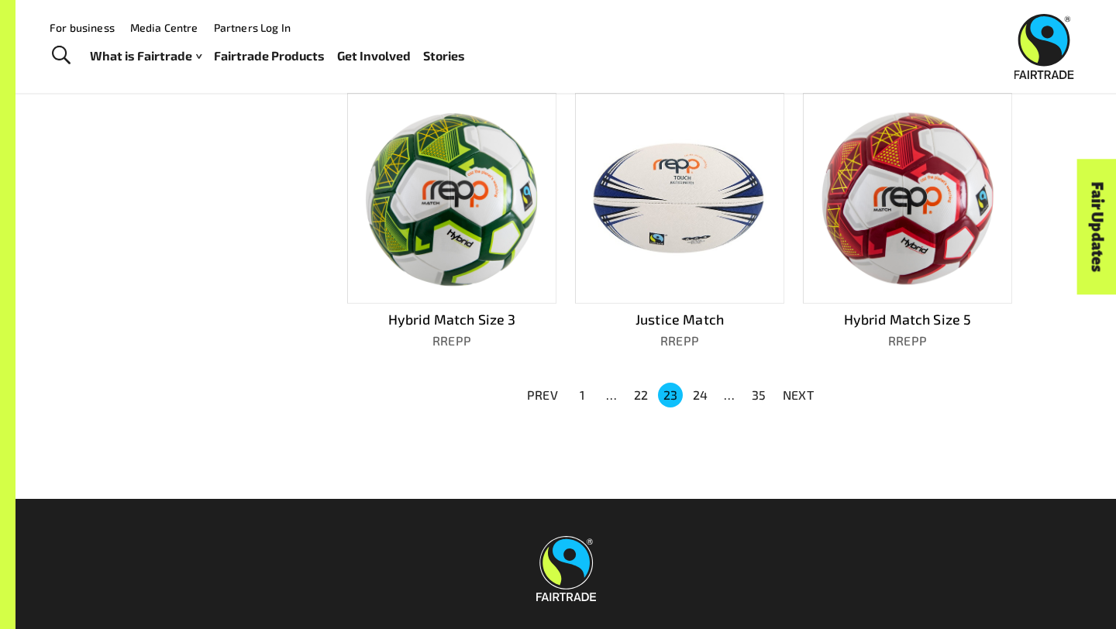
click at [701, 391] on button "24" at bounding box center [699, 395] width 25 height 25
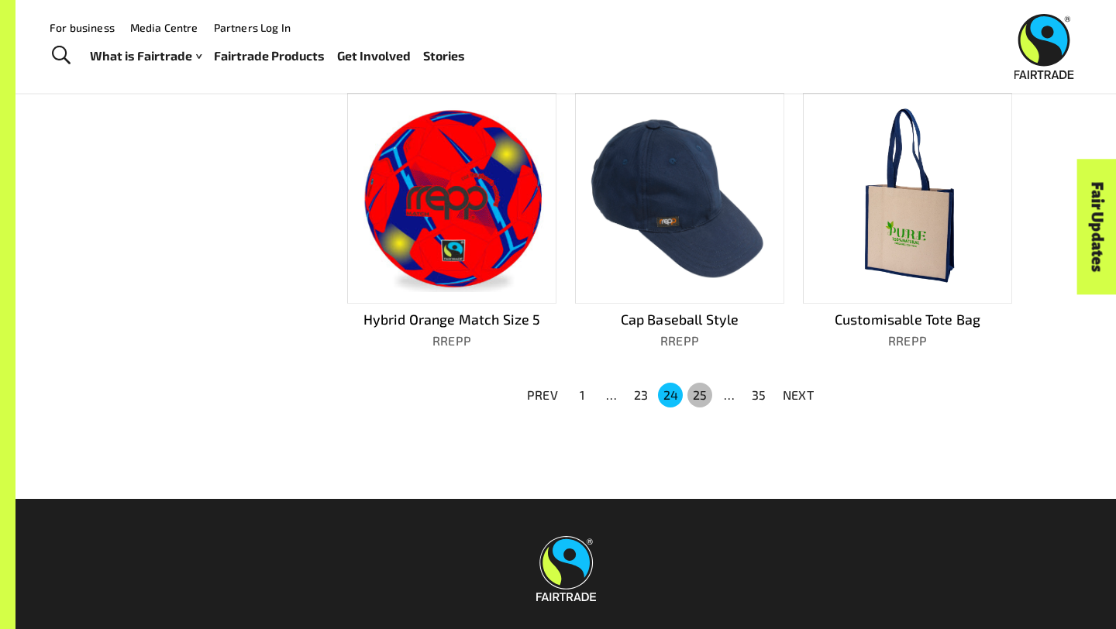
click at [702, 391] on button "25" at bounding box center [699, 395] width 25 height 25
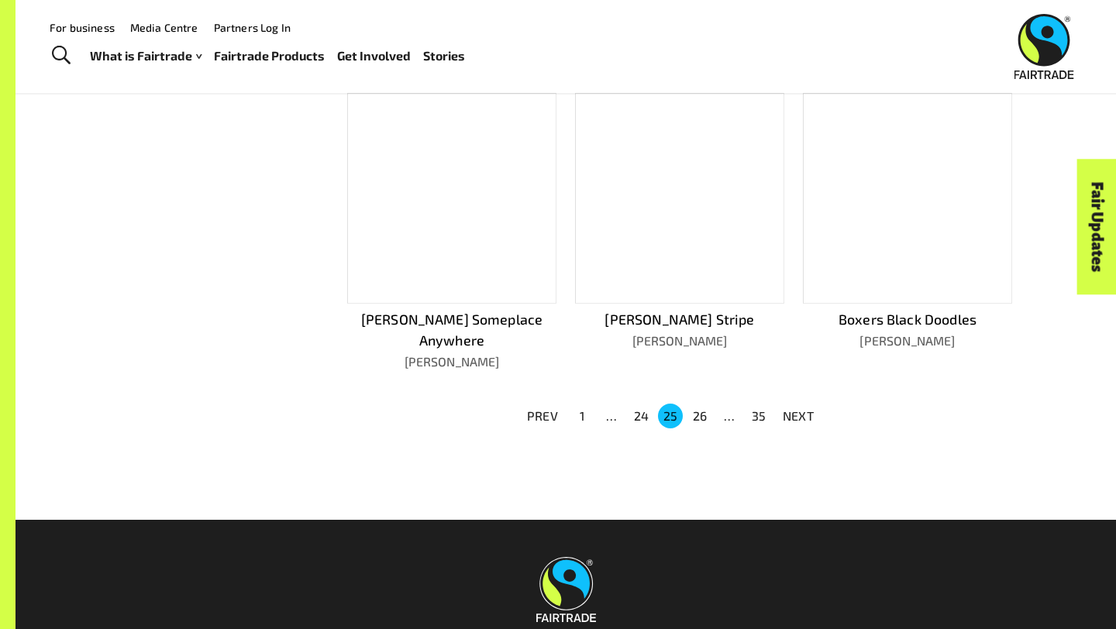
click at [640, 404] on button "24" at bounding box center [640, 416] width 25 height 25
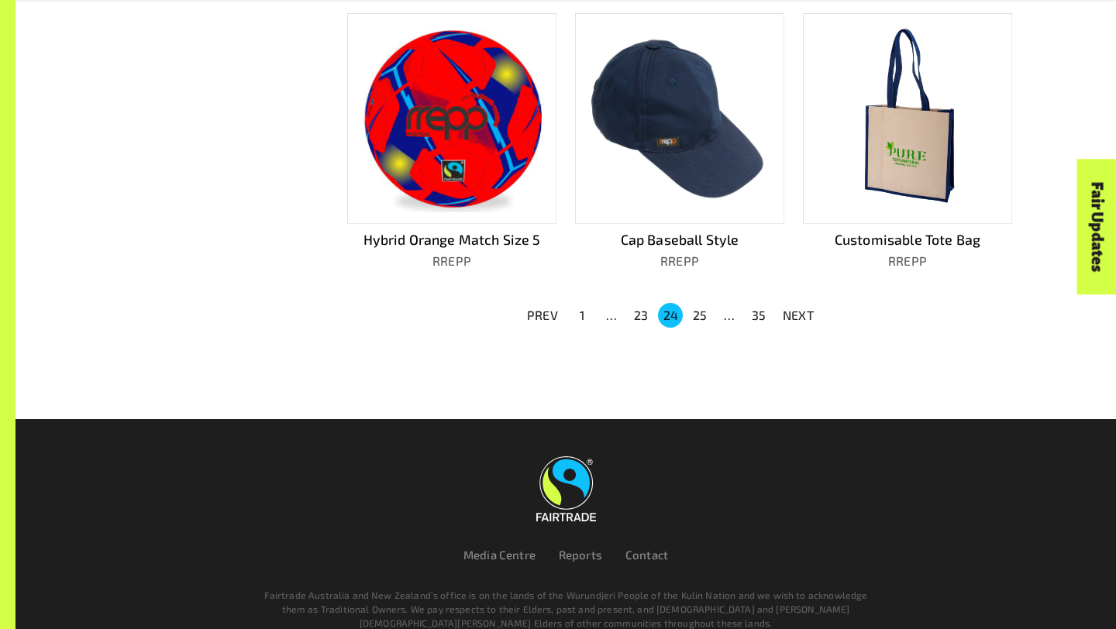
scroll to position [1075, 0]
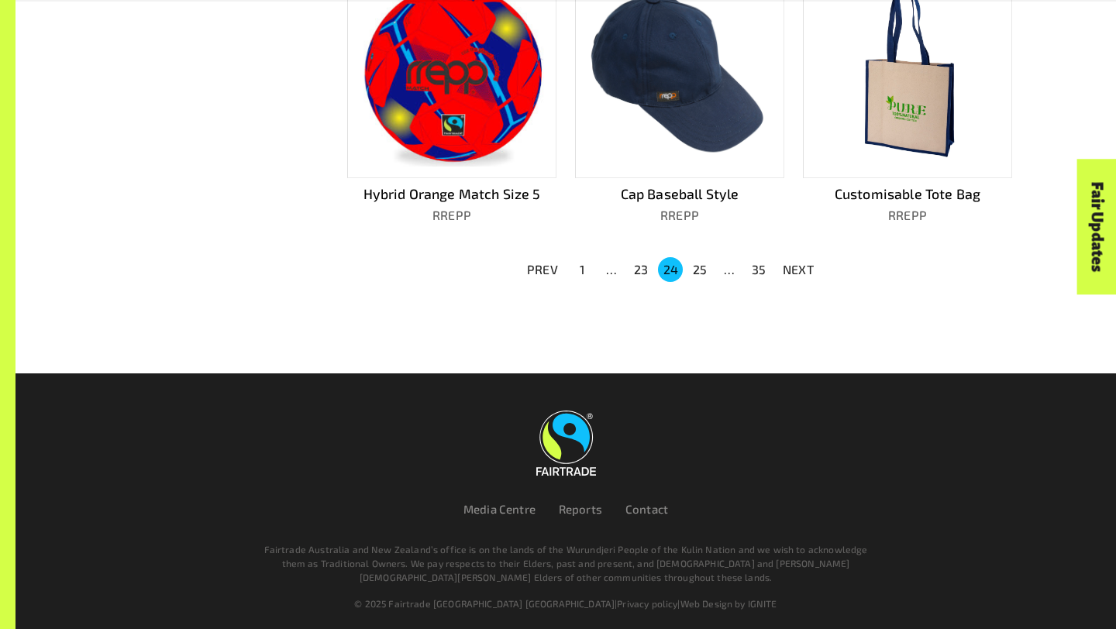
click at [635, 260] on button "23" at bounding box center [640, 269] width 25 height 25
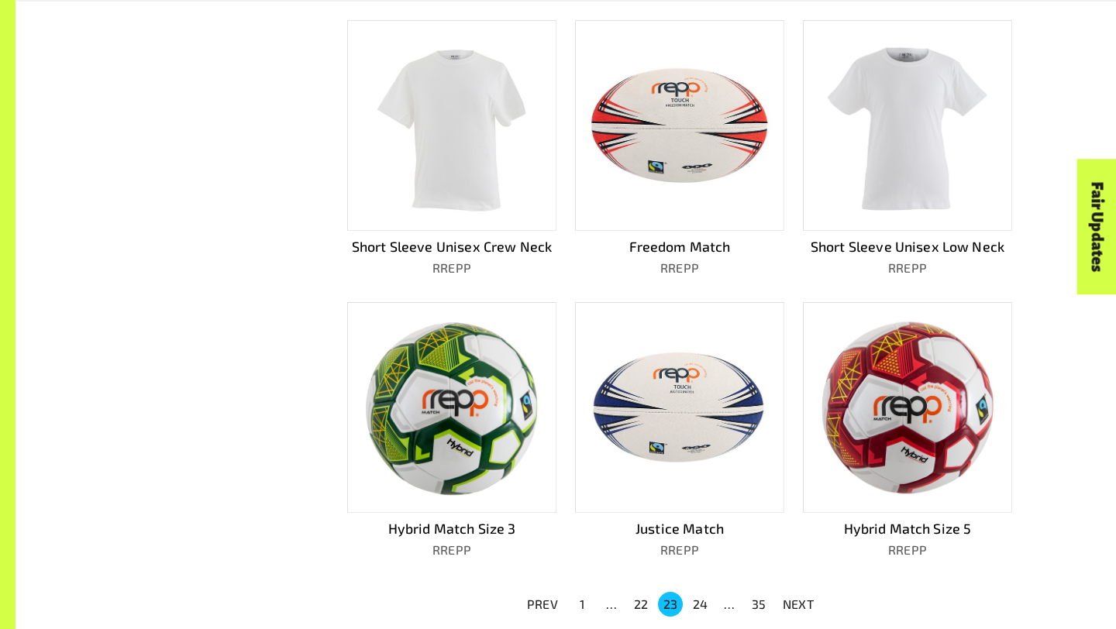
scroll to position [742, 0]
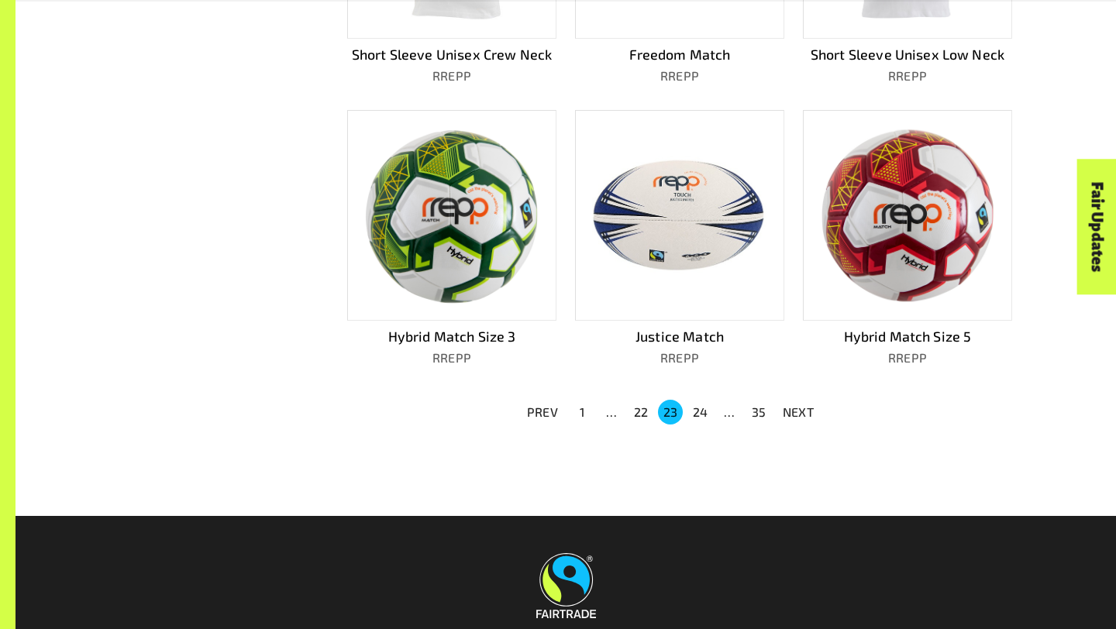
click at [643, 408] on button "22" at bounding box center [640, 412] width 25 height 25
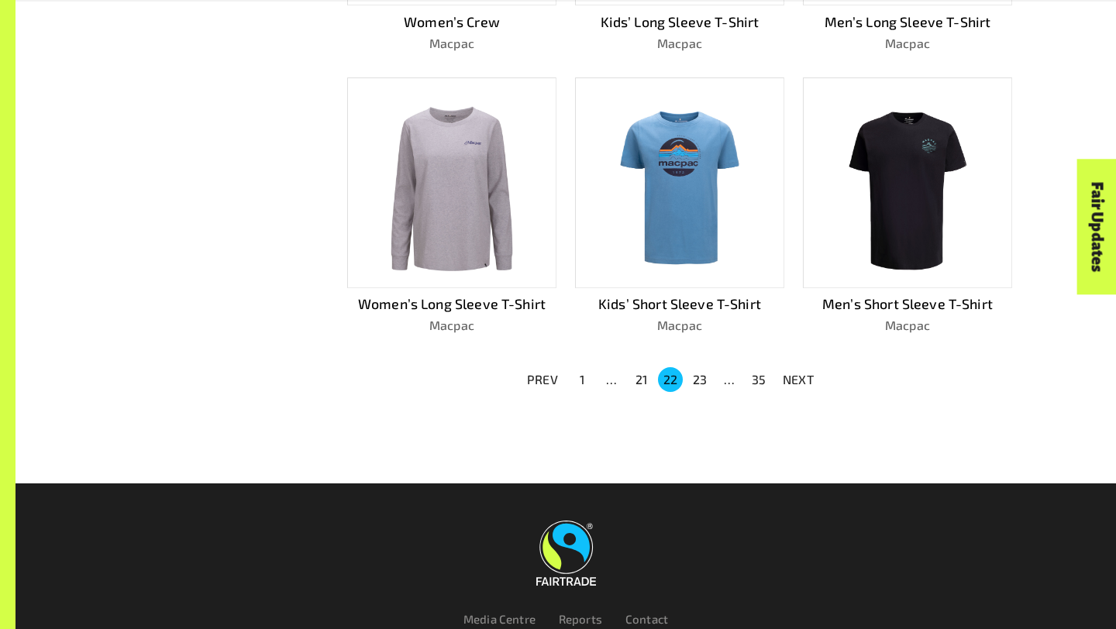
scroll to position [1076, 0]
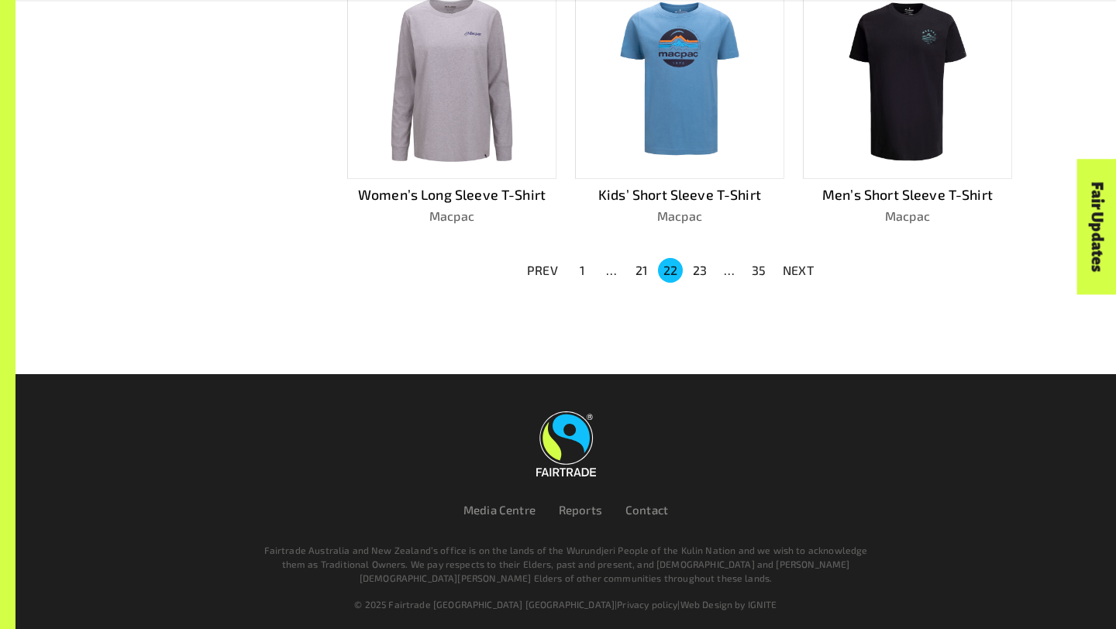
click at [638, 259] on button "21" at bounding box center [640, 270] width 25 height 25
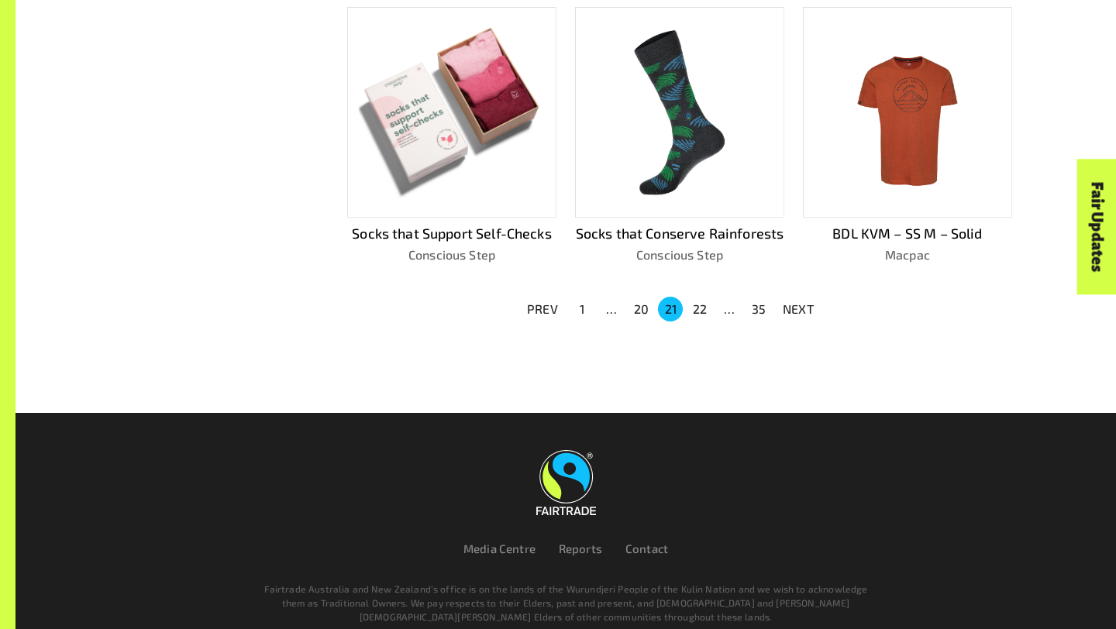
scroll to position [1075, 0]
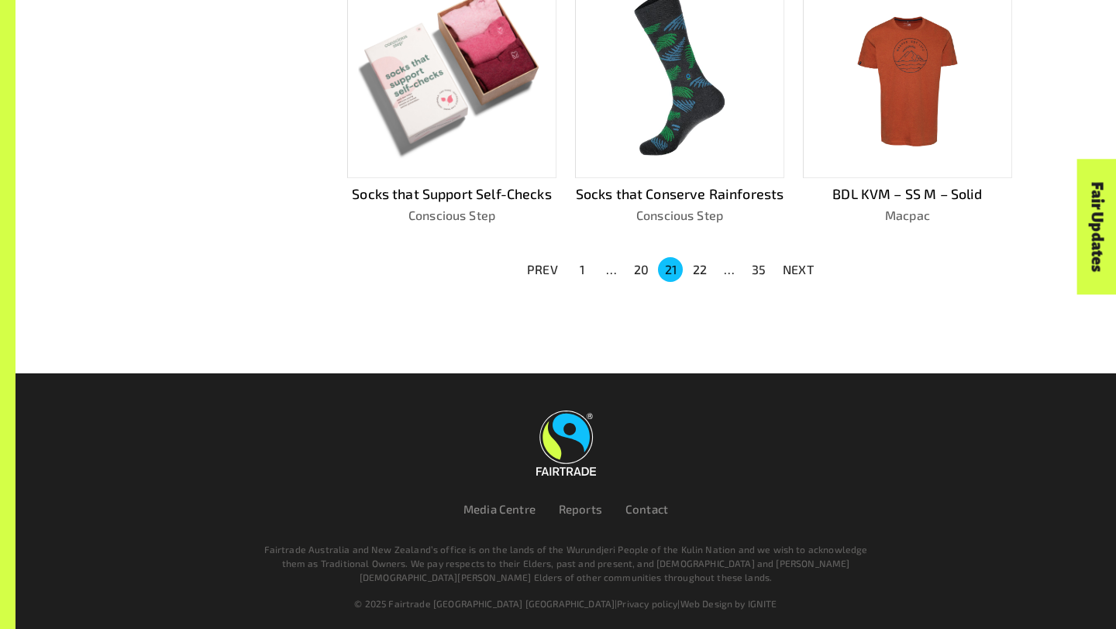
click at [639, 266] on button "20" at bounding box center [640, 269] width 25 height 25
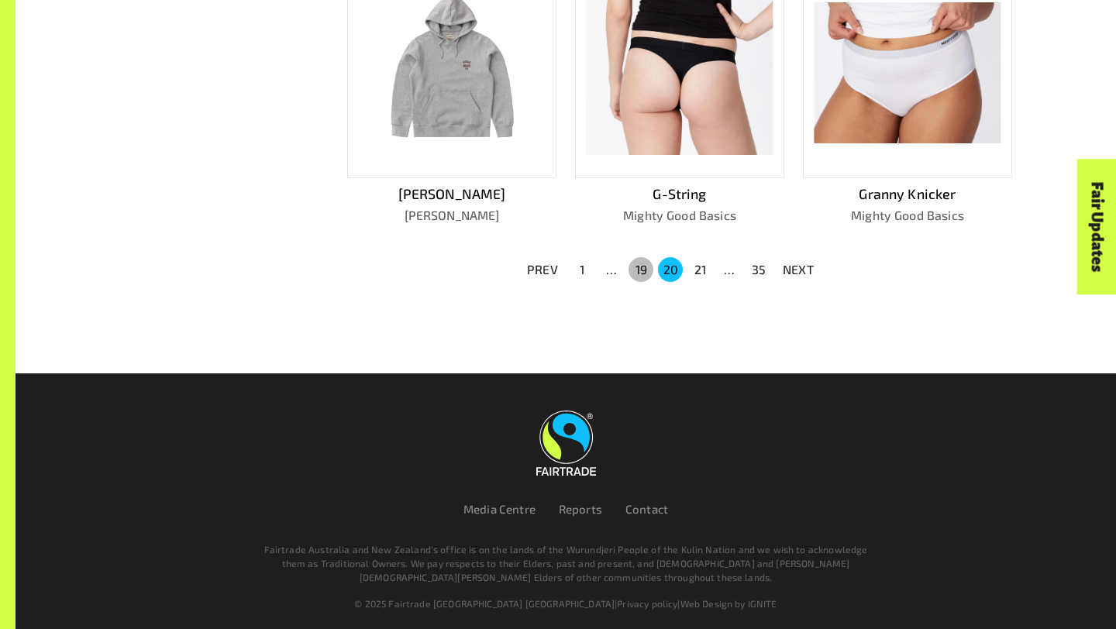
click at [638, 265] on button "19" at bounding box center [640, 269] width 25 height 25
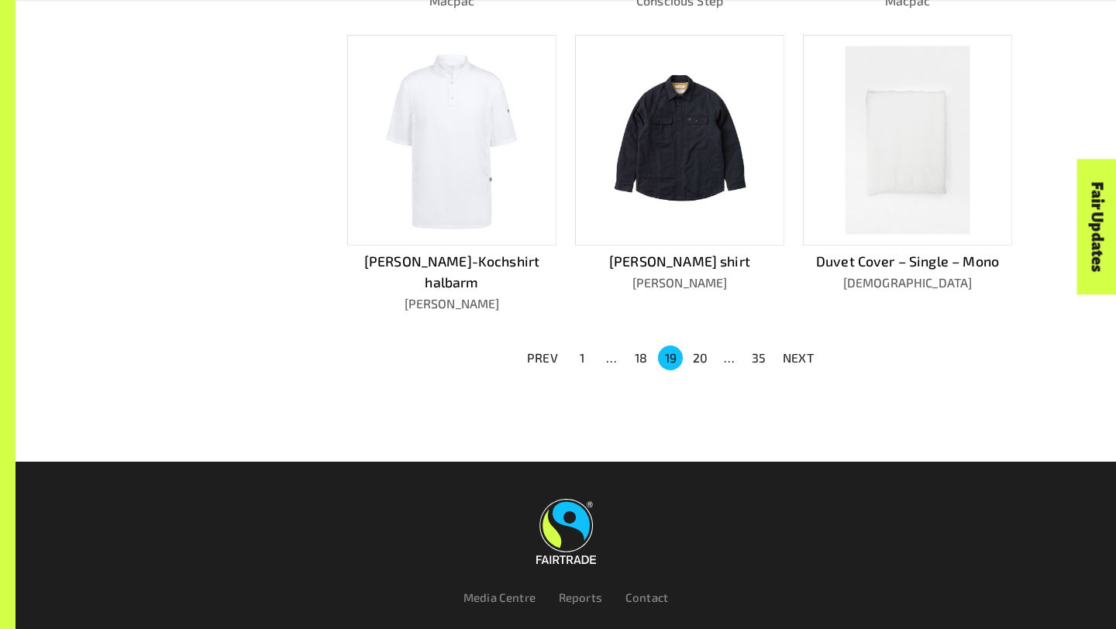
scroll to position [1017, 0]
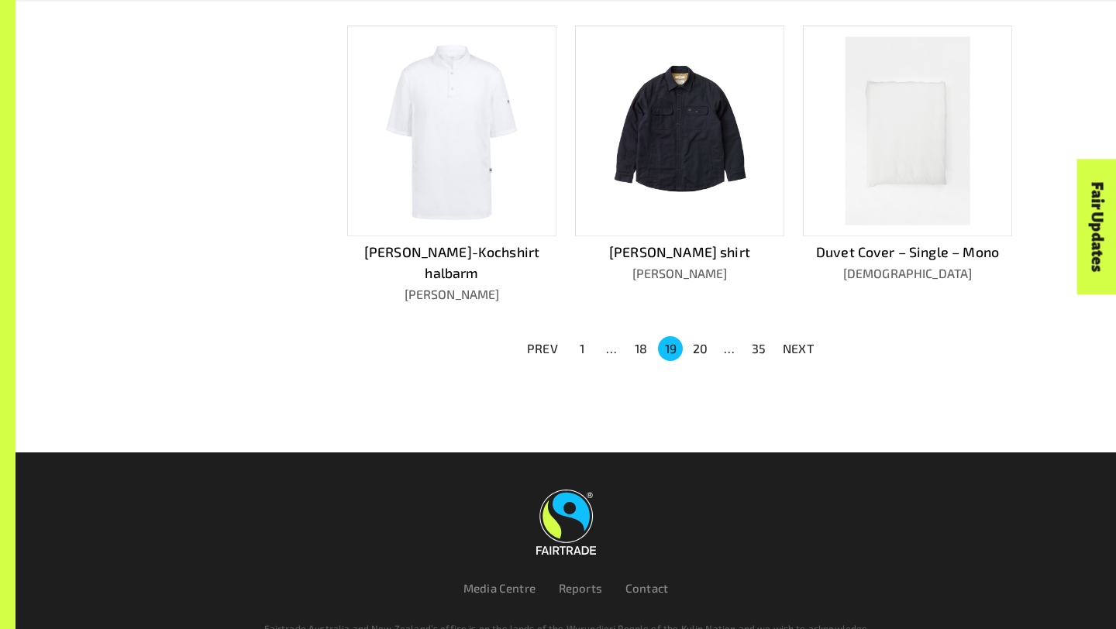
click at [646, 336] on button "18" at bounding box center [640, 348] width 25 height 25
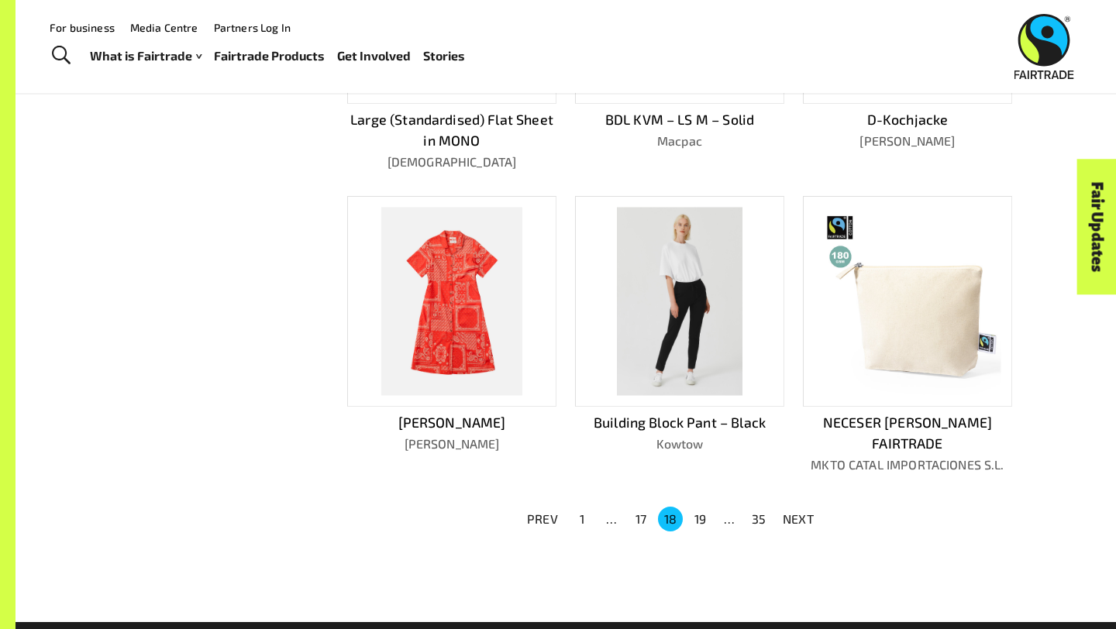
scroll to position [852, 0]
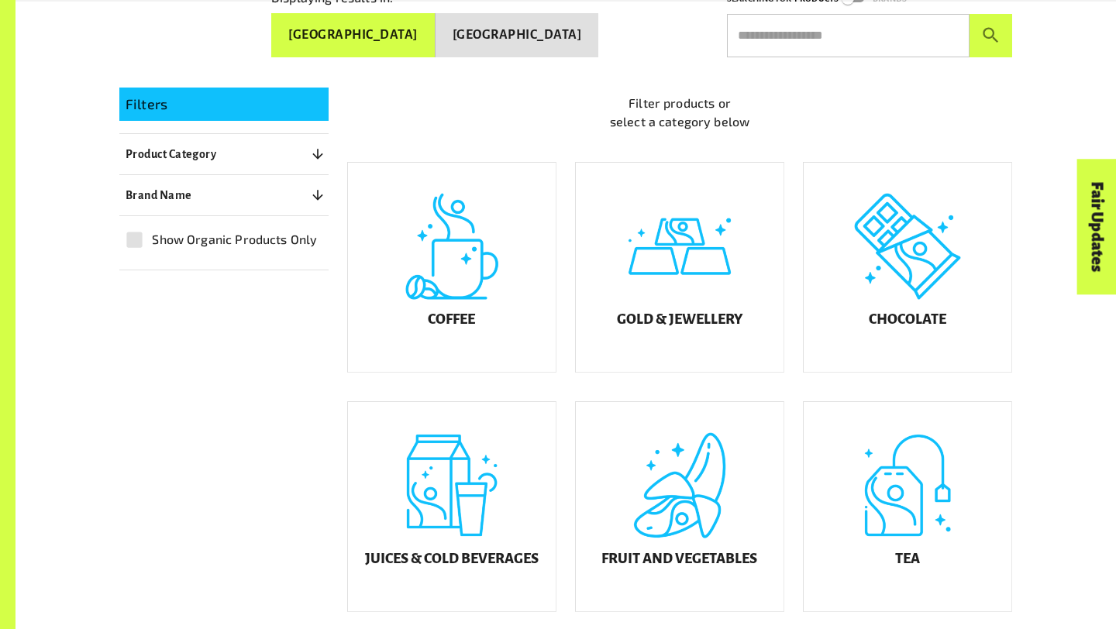
scroll to position [339, 0]
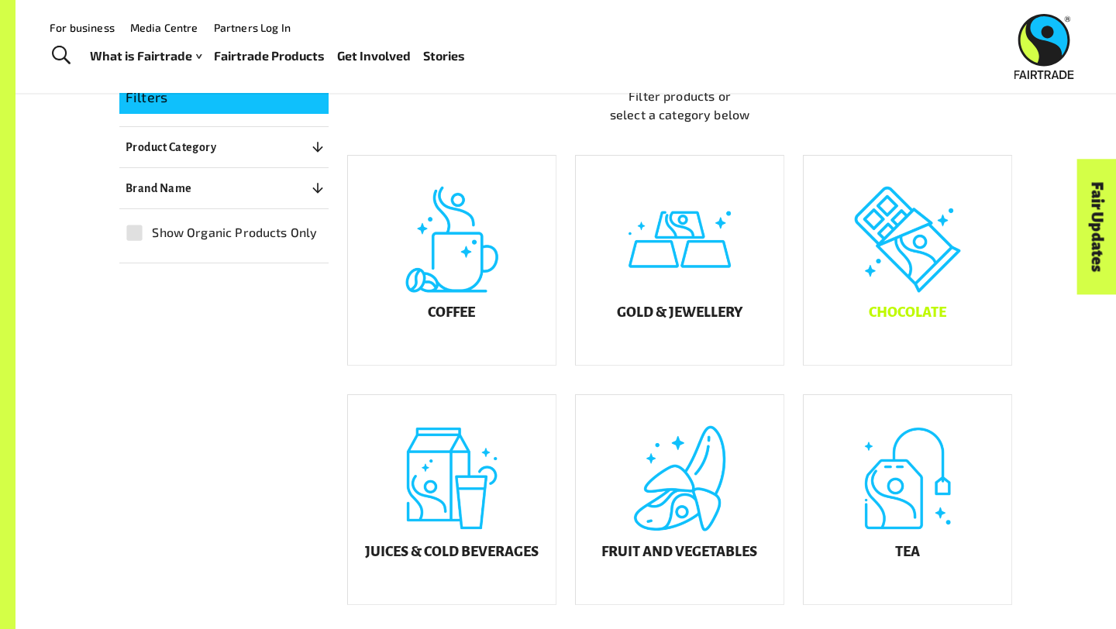
click at [856, 291] on div "Chocolate" at bounding box center [908, 260] width 208 height 209
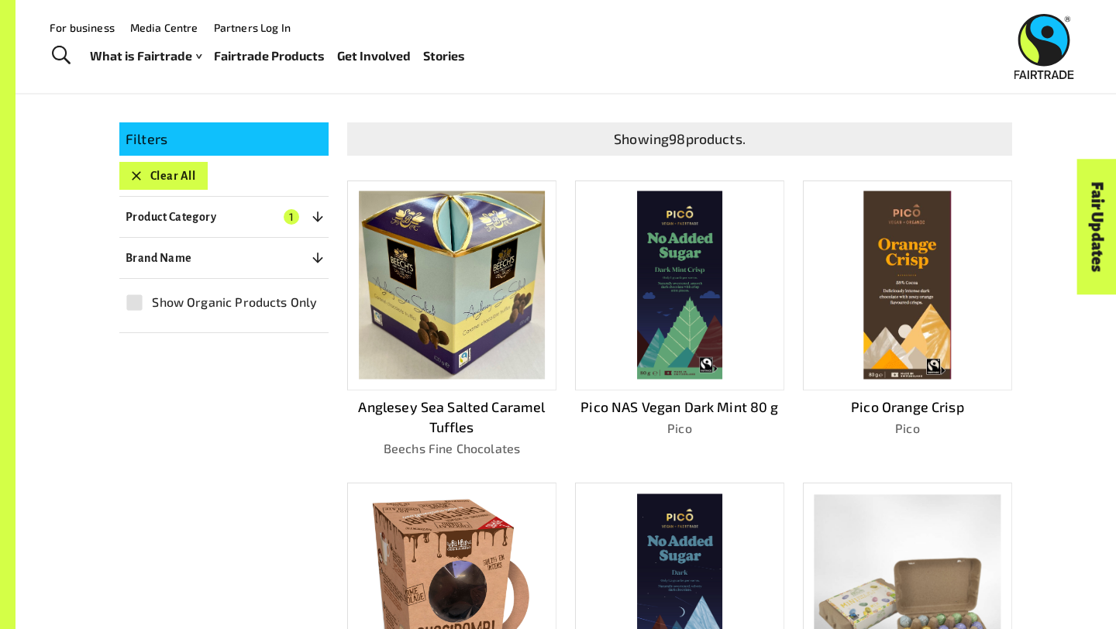
scroll to position [319, 0]
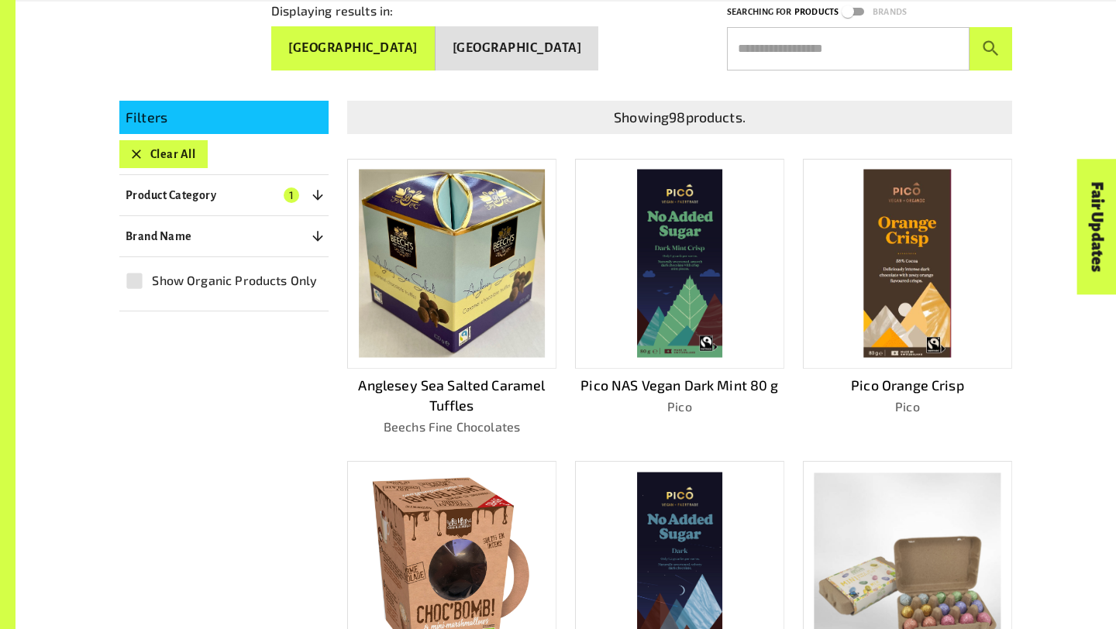
click at [853, 263] on div at bounding box center [907, 264] width 209 height 211
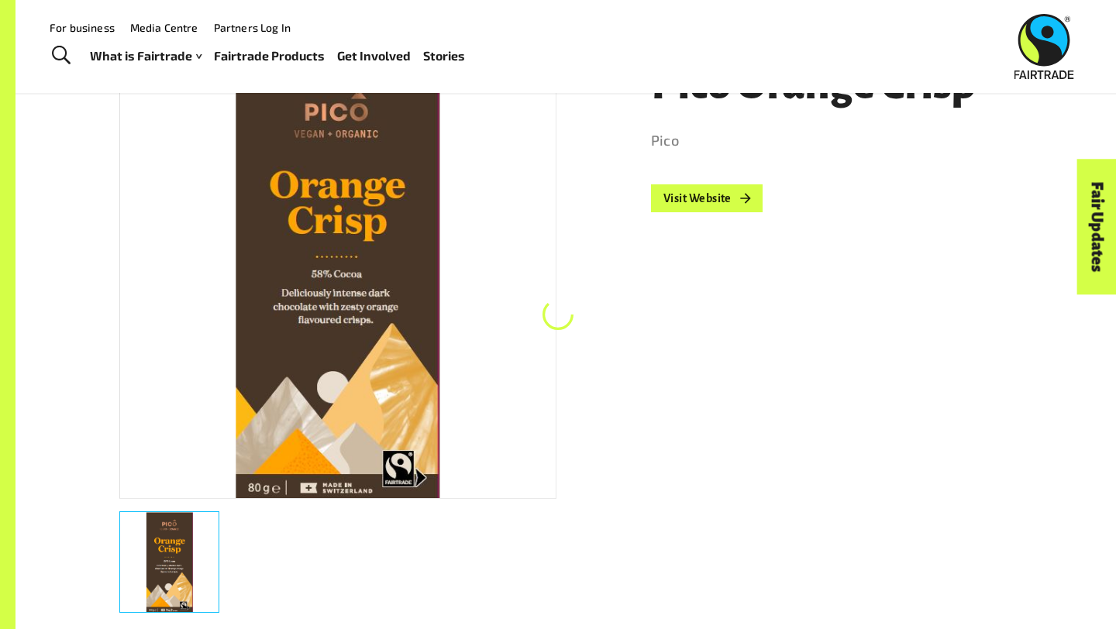
scroll to position [270, 0]
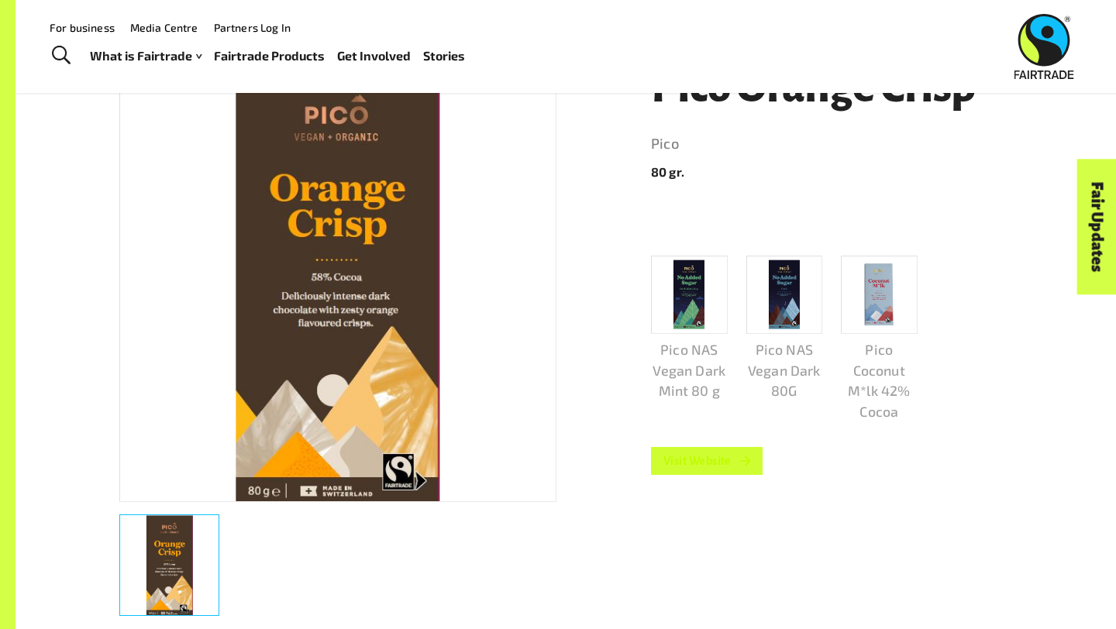
click at [676, 459] on link "Visit Website" at bounding box center [707, 461] width 112 height 28
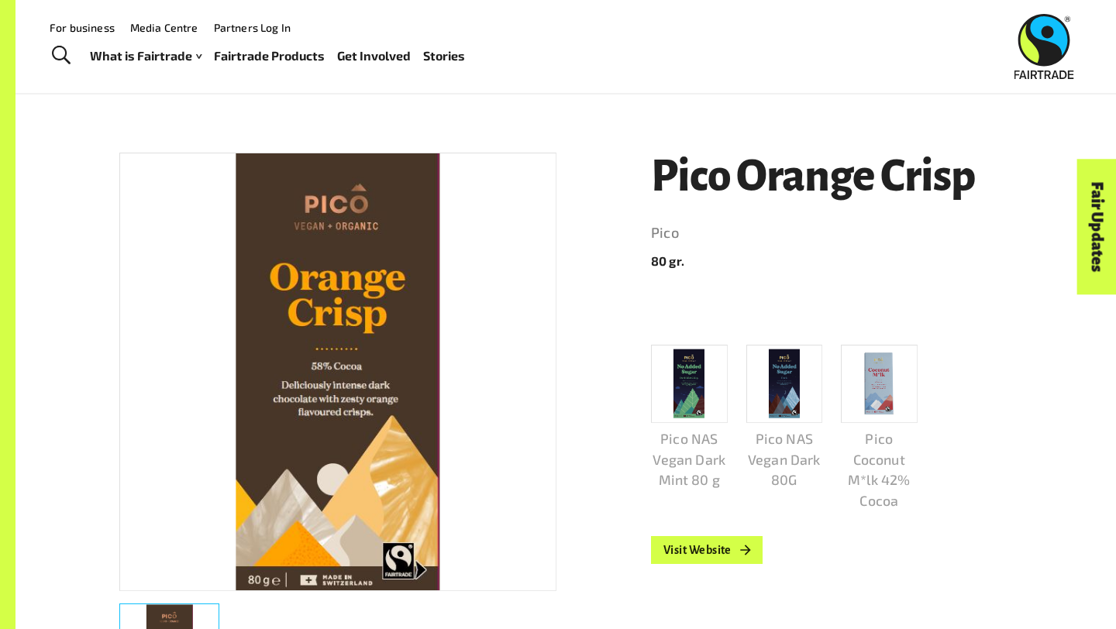
scroll to position [180, 0]
